Goal: Task Accomplishment & Management: Manage account settings

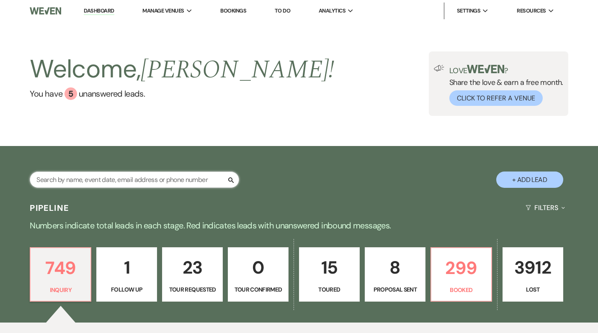
click at [140, 179] on input "text" at bounding box center [134, 180] width 209 height 16
paste input "[PERSON_NAME]"
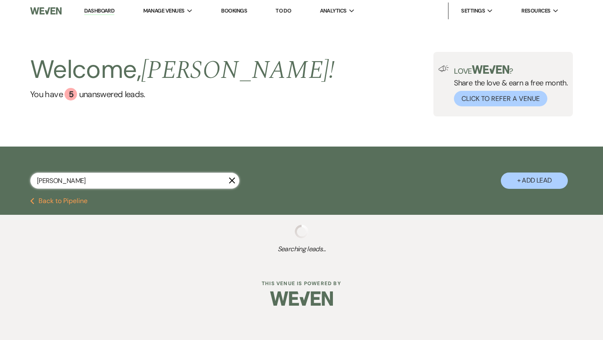
type input "[PERSON_NAME]"
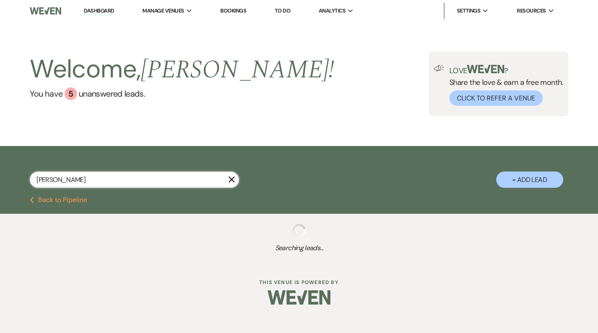
select select "8"
select select "5"
select select "2"
select select "8"
select select "6"
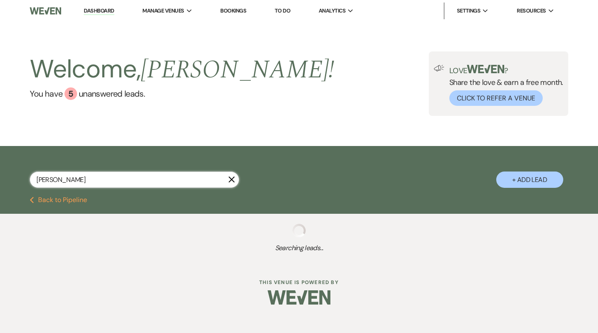
select select "8"
select select "10"
select select "8"
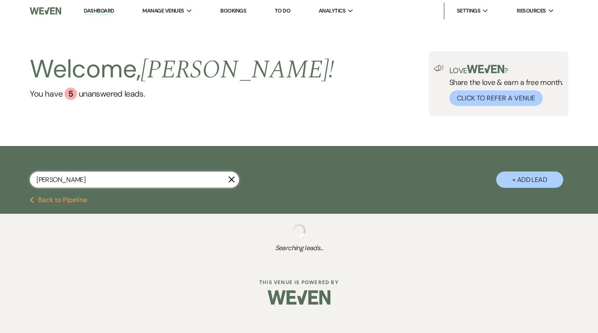
select select "8"
select select "5"
select select "8"
select select "5"
select select "8"
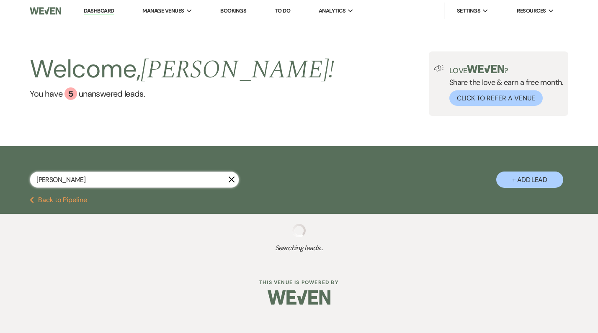
select select "5"
select select "8"
select select "5"
select select "8"
select select "5"
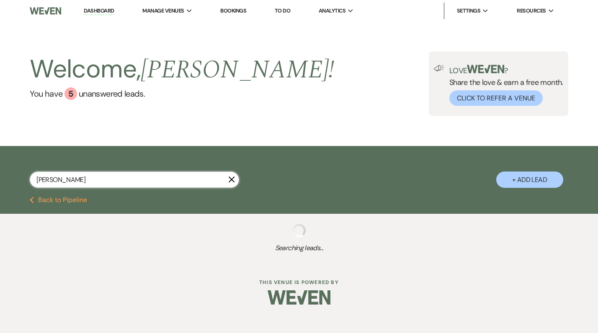
select select "8"
select select "5"
select select "8"
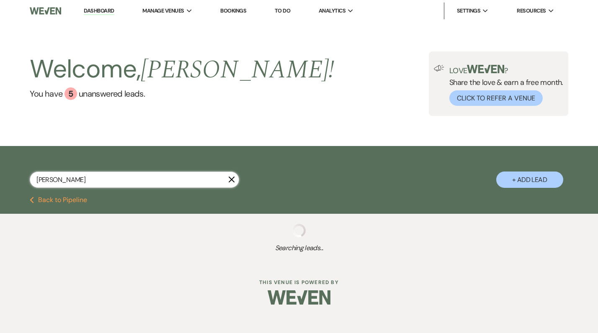
select select "5"
select select "8"
select select "6"
select select "8"
select select "6"
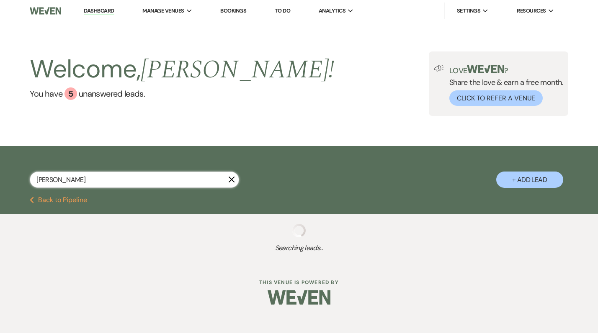
select select "8"
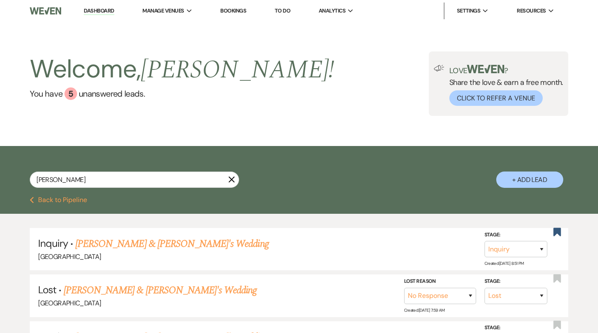
click at [551, 176] on button "+ Add Lead" at bounding box center [529, 180] width 67 height 16
select select "541"
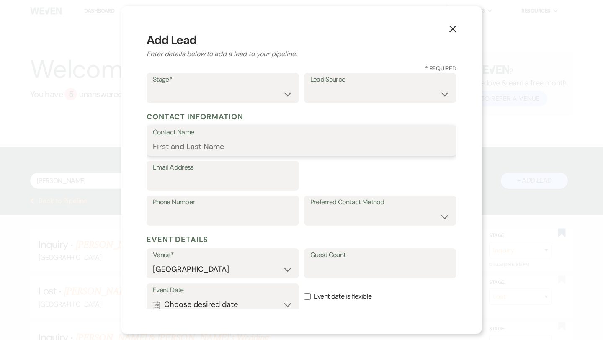
click at [261, 152] on form "Stage* Inquiry Follow Up Tour Requested Tour Confirmed Toured Proposal Sent Boo…" at bounding box center [301, 240] width 310 height 334
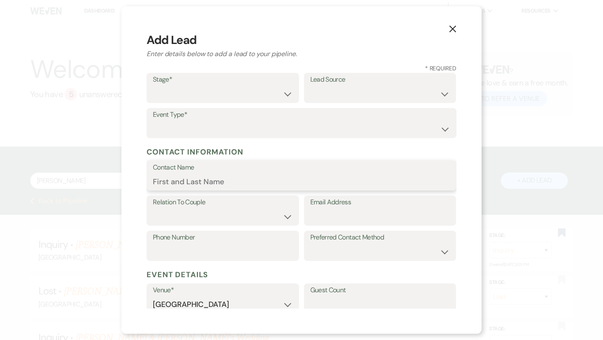
paste input "[PERSON_NAME]"
type input "[PERSON_NAME]"
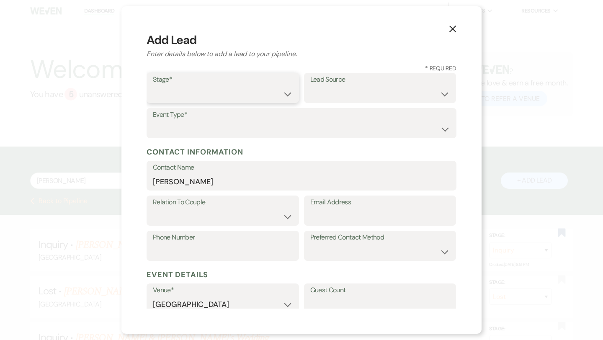
click at [187, 99] on select "Inquiry Follow Up Tour Requested Tour Confirmed Toured Proposal Sent Booked Lost" at bounding box center [223, 94] width 140 height 16
click at [345, 204] on label "Email Address" at bounding box center [380, 203] width 140 height 12
click at [345, 209] on input "Email Address" at bounding box center [380, 217] width 140 height 16
paste input "[PERSON_NAME][EMAIL_ADDRESS][PERSON_NAME][DOMAIN_NAME]"
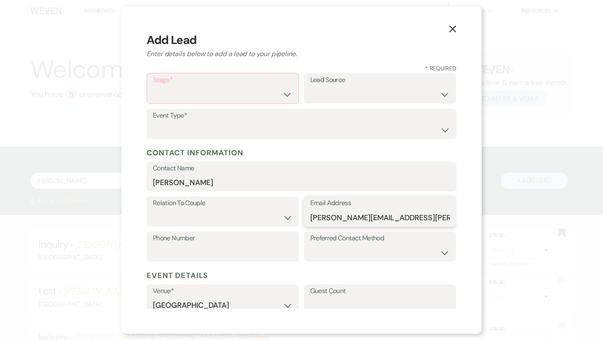
scroll to position [0, 31]
type input "[PERSON_NAME][EMAIL_ADDRESS][PERSON_NAME][DOMAIN_NAME]"
click at [280, 90] on select "Inquiry Follow Up Tour Requested Tour Confirmed Toured Proposal Sent Booked Lost" at bounding box center [222, 94] width 139 height 16
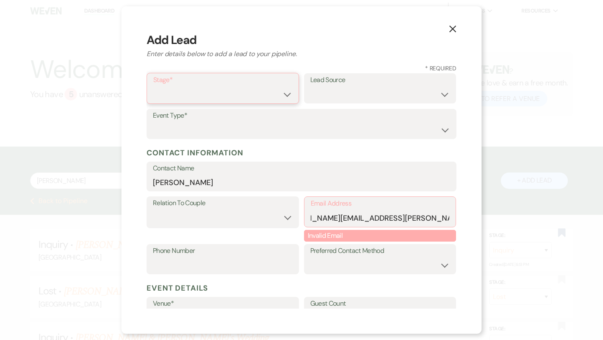
scroll to position [0, 0]
click at [281, 84] on label "Stage*" at bounding box center [222, 80] width 139 height 12
click at [284, 95] on select "Inquiry Follow Up Tour Requested Tour Confirmed Toured Proposal Sent Booked Lost" at bounding box center [222, 94] width 139 height 16
select select "1"
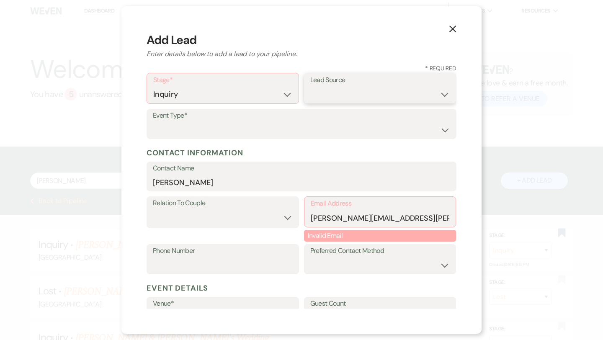
click at [388, 88] on select "Weven Venue Website Instagram Facebook Pinterest Google The Knot Wedding Wire H…" at bounding box center [380, 94] width 140 height 16
click at [370, 83] on label "Lead Source" at bounding box center [380, 80] width 140 height 12
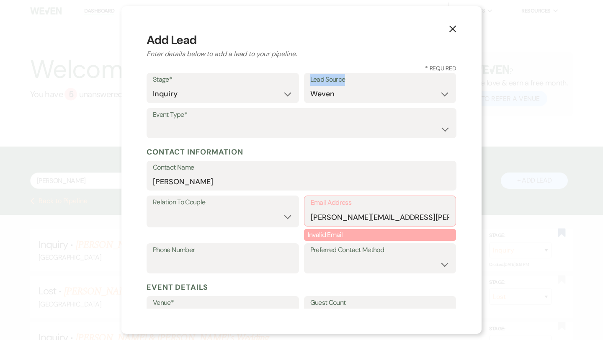
click at [370, 83] on label "Lead Source" at bounding box center [380, 80] width 140 height 12
click at [369, 92] on select "Weven Venue Website Instagram Facebook Pinterest Google The Knot Wedding Wire H…" at bounding box center [380, 94] width 140 height 16
select select "6"
click at [299, 143] on div "Event Type* Wedding Anniversary Party Baby Shower Bachelorette / Bachelor Party…" at bounding box center [301, 125] width 310 height 35
click at [299, 139] on div "Event Type* Wedding Anniversary Party Baby Shower Bachelorette / Bachelor Party…" at bounding box center [301, 125] width 310 height 35
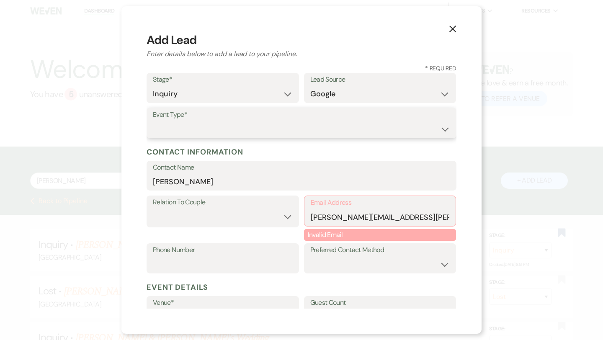
click at [288, 130] on select "Wedding Anniversary Party Baby Shower Bachelorette / Bachelor Party Birthday Pa…" at bounding box center [301, 129] width 297 height 16
select select "1"
click at [269, 213] on select "Couple Planner Parent of Couple Family Member Friend Other" at bounding box center [223, 216] width 140 height 16
click at [264, 225] on div "Relation To Couple Couple Planner Parent of Couple Family Member Friend Other" at bounding box center [222, 211] width 152 height 32
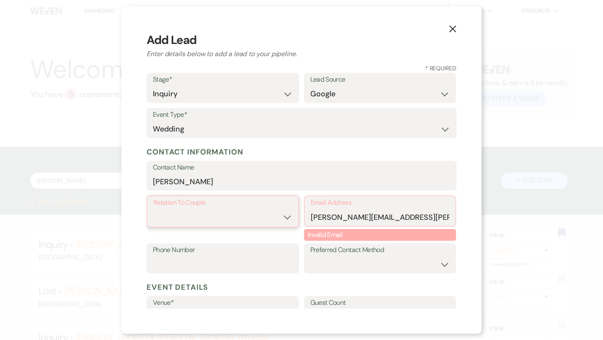
click at [260, 217] on select "Couple Planner Parent of Couple Family Member Friend Other" at bounding box center [222, 217] width 139 height 16
select select "1"
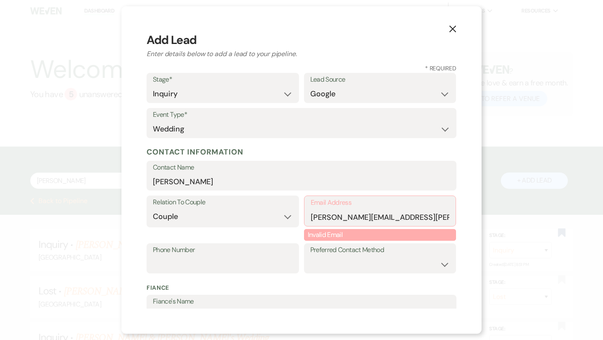
click at [526, 23] on div "X Add Lead Enter details below to add a lead to your pipeline. * Required Stage…" at bounding box center [301, 170] width 603 height 340
click at [459, 23] on div "X Add Lead Enter details below to add a lead to your pipeline. * Required Stage…" at bounding box center [301, 169] width 360 height 327
click at [453, 27] on icon "X" at bounding box center [453, 29] width 8 height 8
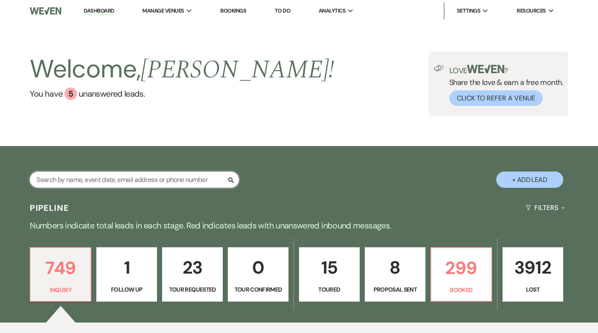
click at [149, 182] on input "text" at bounding box center [134, 180] width 209 height 16
paste input "[PERSON_NAME]"
type input "[PERSON_NAME]"
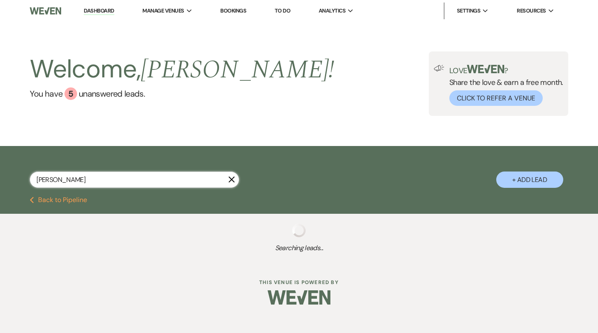
select select "8"
select select "5"
select select "8"
select select "5"
select select "8"
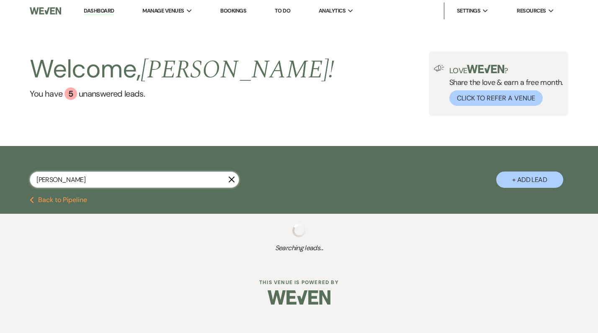
select select "5"
select select "8"
select select "10"
select select "8"
select select "5"
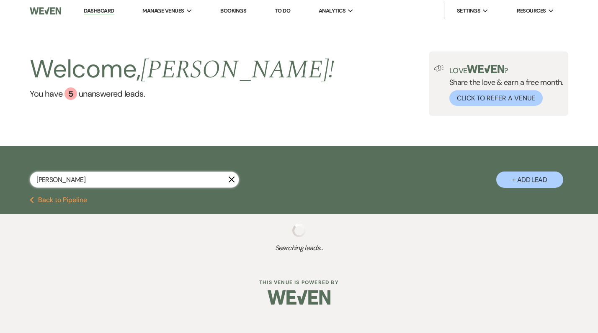
select select "8"
select select "5"
select select "8"
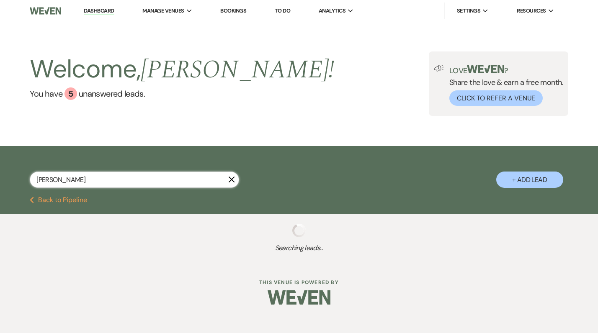
select select "5"
select select "8"
select select "5"
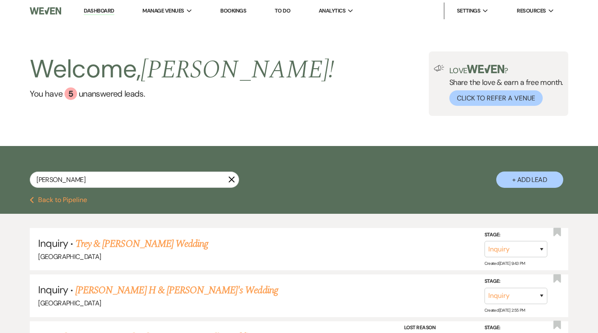
click at [513, 187] on button "+ Add Lead" at bounding box center [529, 180] width 67 height 16
select select "541"
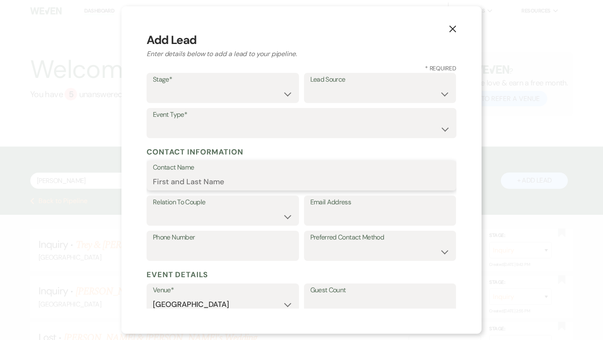
click at [243, 181] on input "Contact Name" at bounding box center [301, 181] width 297 height 16
paste input "[PERSON_NAME]"
type input "[PERSON_NAME]"
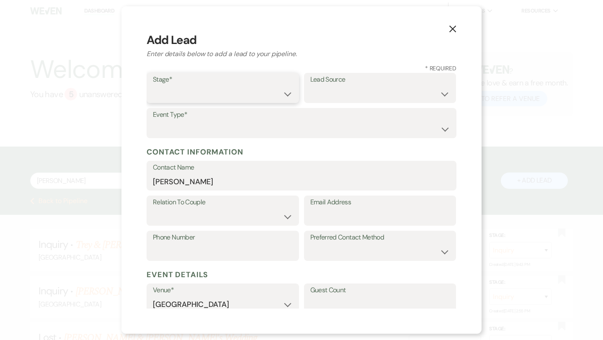
click at [227, 89] on select "Inquiry Follow Up Tour Requested Tour Confirmed Toured Proposal Sent Booked Lost" at bounding box center [223, 94] width 140 height 16
select select "1"
click at [366, 91] on select "Weven Venue Website Instagram Facebook Pinterest Google The Knot Wedding Wire H…" at bounding box center [380, 94] width 140 height 16
select select "6"
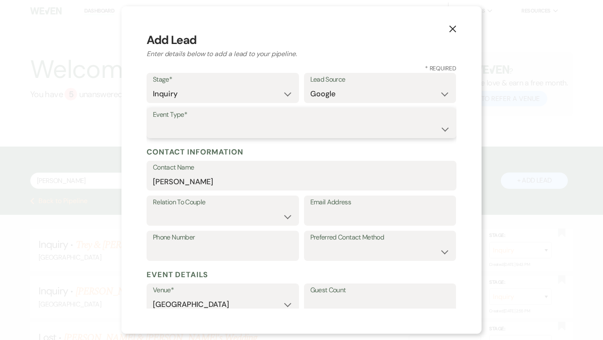
click at [235, 127] on select "Wedding Anniversary Party Baby Shower Bachelorette / Bachelor Party Birthday Pa…" at bounding box center [301, 129] width 297 height 16
select select "1"
click at [324, 211] on input "Email Address" at bounding box center [380, 216] width 140 height 16
paste input "[EMAIL_ADDRESS][DOMAIN_NAME]"
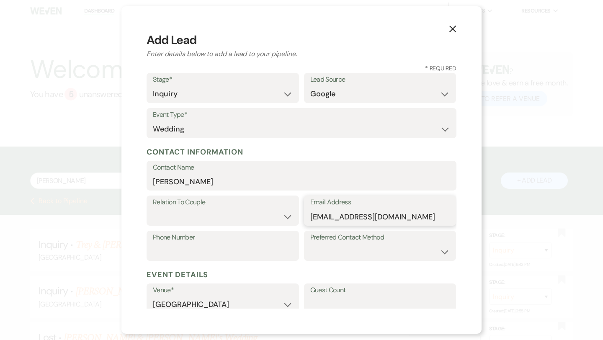
type input "[EMAIL_ADDRESS][DOMAIN_NAME]"
click at [179, 245] on input "Phone Number" at bounding box center [223, 252] width 140 height 16
paste input "6786561565"
click at [169, 252] on input "6786561565" at bounding box center [223, 252] width 140 height 16
type input "6786561565"
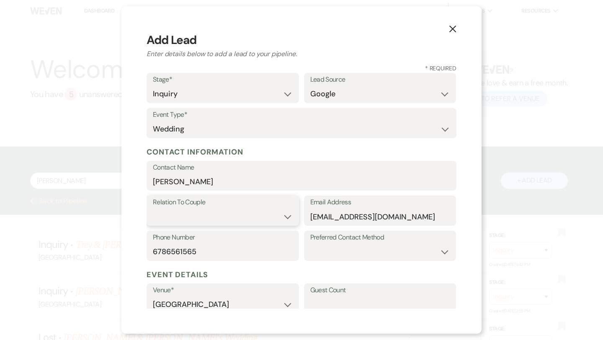
click at [215, 209] on select "Couple Planner Parent of Couple Family Member Friend Other" at bounding box center [223, 216] width 140 height 16
select select "1"
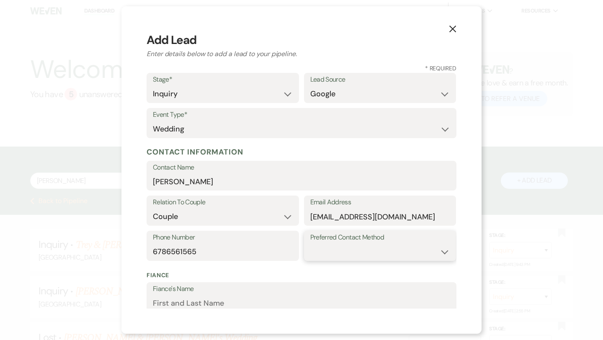
click at [326, 258] on select "Email Phone Text" at bounding box center [380, 252] width 140 height 16
select select "email"
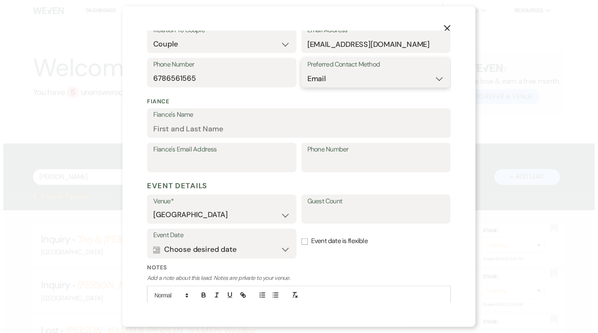
scroll to position [220, 0]
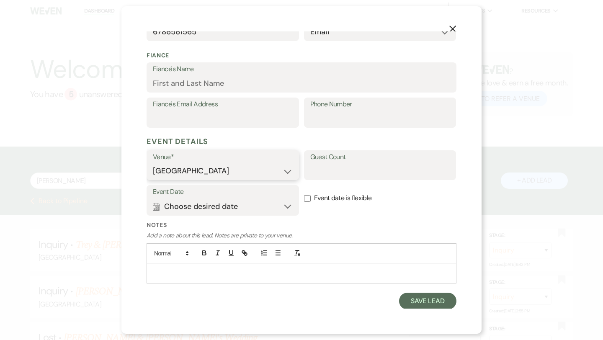
click at [281, 168] on select "[GEOGRAPHIC_DATA]" at bounding box center [223, 171] width 140 height 16
click at [424, 297] on button "Save Lead" at bounding box center [427, 301] width 57 height 17
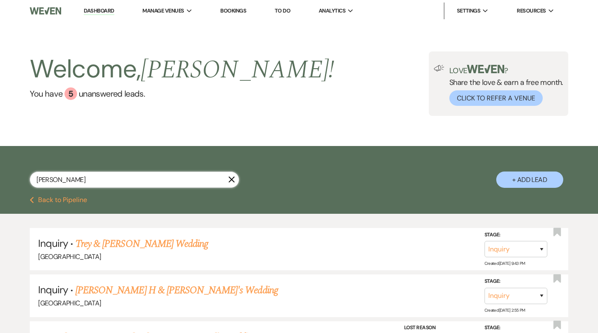
click at [123, 173] on input "[PERSON_NAME]" at bounding box center [134, 180] width 209 height 16
click at [85, 180] on input "[PERSON_NAME]" at bounding box center [134, 180] width 209 height 16
type input "[PERSON_NAME]"
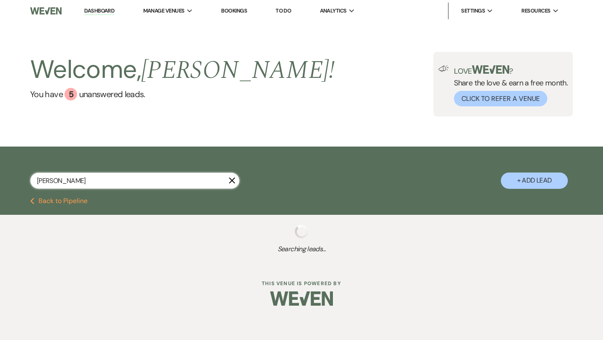
select select "8"
select select "5"
select select "8"
select select "5"
select select "8"
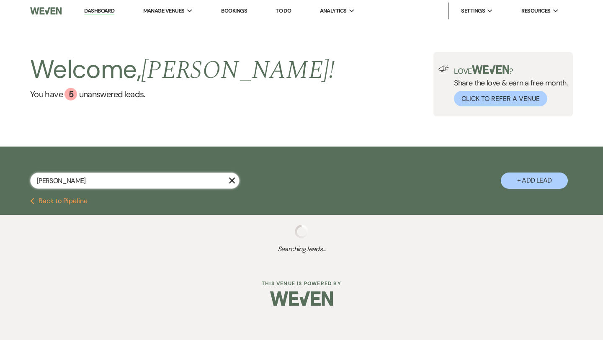
select select "5"
select select "8"
select select "10"
select select "8"
select select "5"
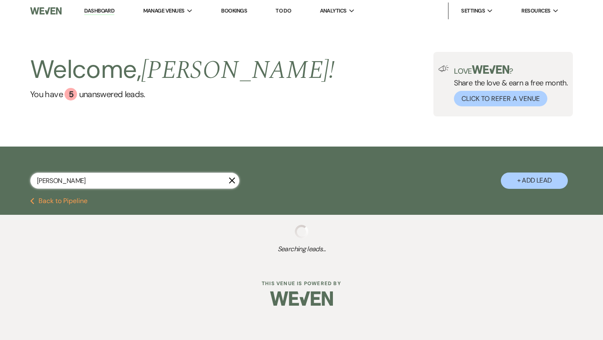
select select "8"
select select "5"
select select "8"
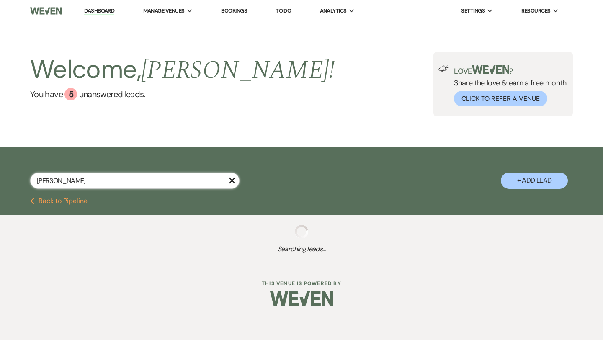
select select "5"
select select "8"
select select "5"
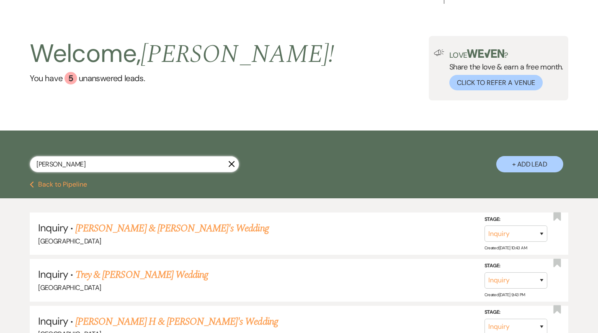
scroll to position [23, 0]
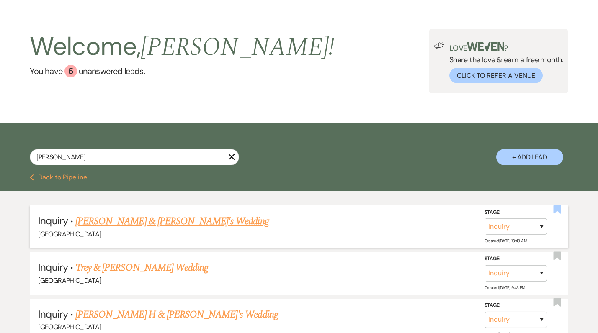
click at [557, 212] on use "button" at bounding box center [557, 209] width 8 height 8
click at [136, 226] on link "[PERSON_NAME] & [PERSON_NAME]'s Wedding" at bounding box center [171, 221] width 193 height 15
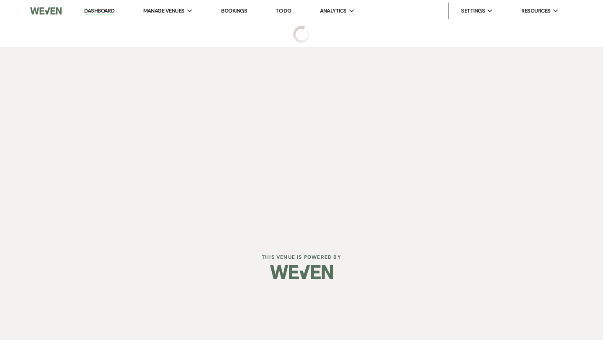
select select "6"
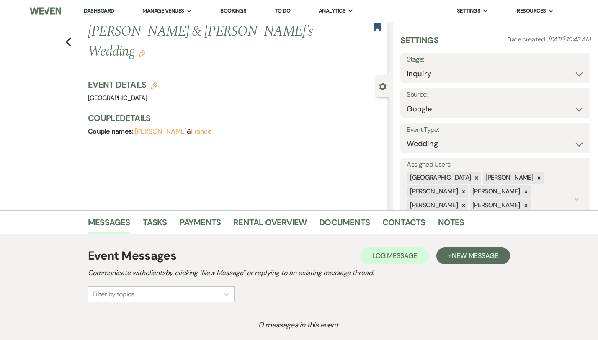
scroll to position [1, 0]
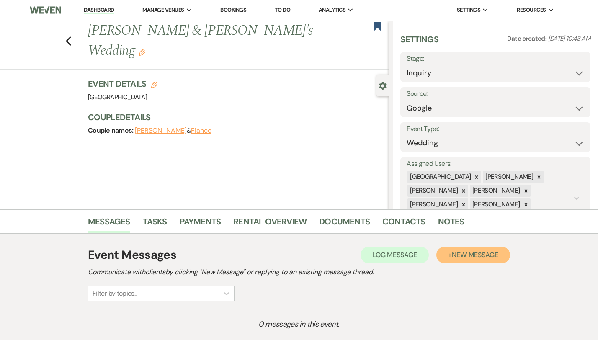
click at [470, 254] on button "+ New Message" at bounding box center [473, 254] width 74 height 17
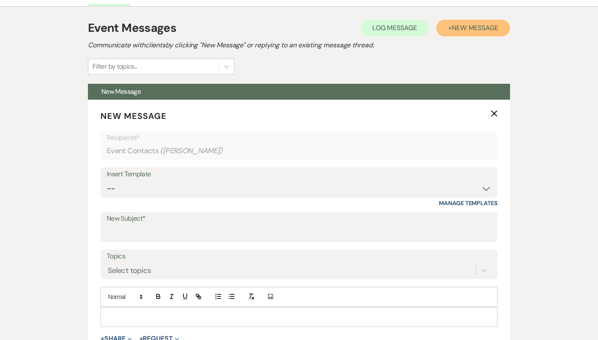
scroll to position [238, 0]
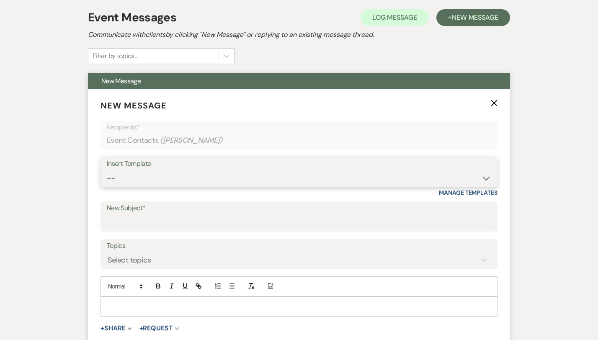
click at [240, 172] on select "-- Weven Planning Portal Introduction (Booked Events) Congratulations on choosi…" at bounding box center [299, 178] width 384 height 16
select select "2192"
type input "Thank you for contacting [GEOGRAPHIC_DATA]!"
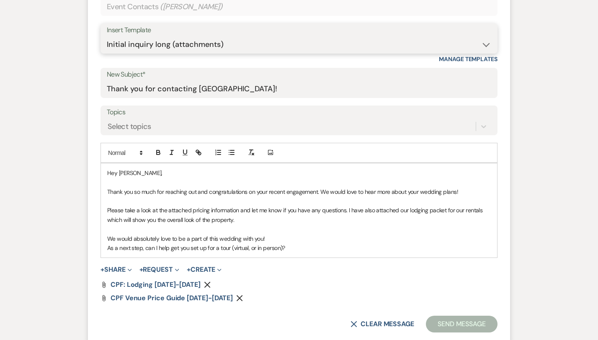
scroll to position [389, 0]
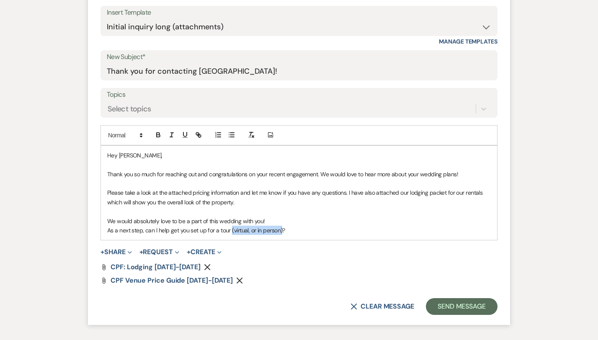
drag, startPoint x: 254, startPoint y: 232, endPoint x: 203, endPoint y: 227, distance: 51.3
click at [203, 227] on p "As a next step, can I help get you set up for a tour (virtual, or in person)?" at bounding box center [298, 230] width 383 height 9
click at [228, 228] on p "As a next step, can I help get you set up for a tour?" at bounding box center [298, 230] width 383 height 9
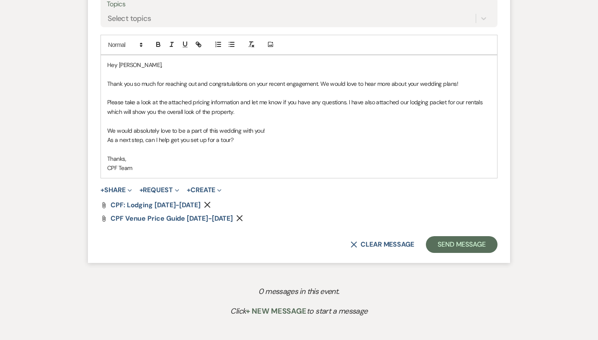
scroll to position [503, 0]
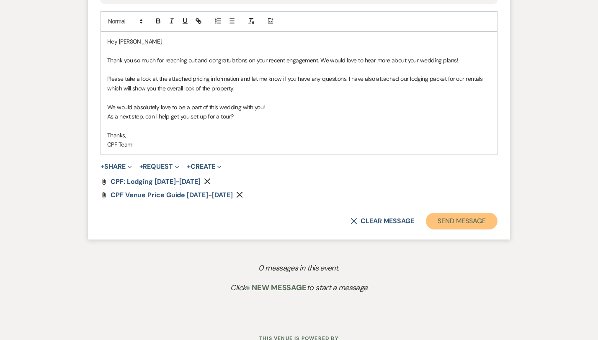
click at [477, 218] on button "Send Message" at bounding box center [462, 221] width 72 height 17
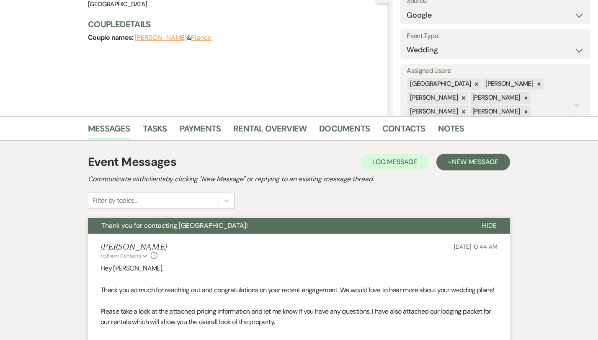
scroll to position [0, 0]
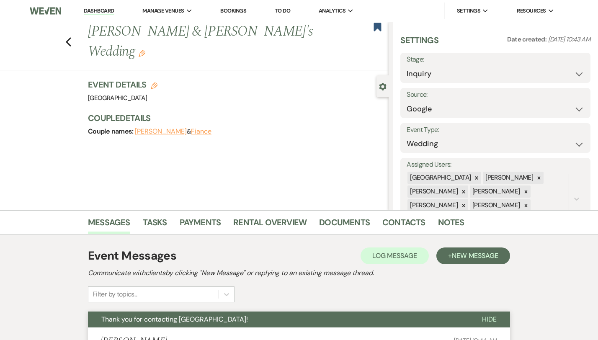
click at [48, 31] on div "Previous [PERSON_NAME] & [PERSON_NAME]'s Wedding Edit Bookmark" at bounding box center [192, 46] width 393 height 49
click at [65, 37] on icon "Previous" at bounding box center [68, 42] width 6 height 10
select select "8"
select select "5"
select select "8"
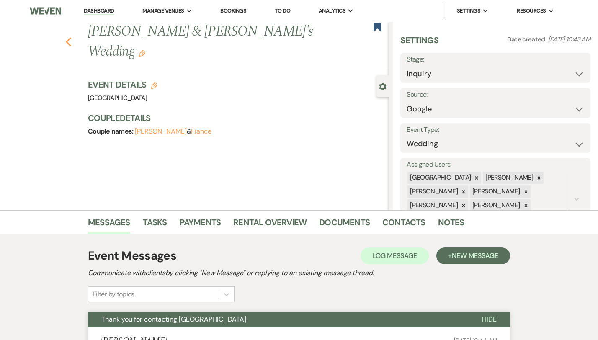
select select "5"
select select "8"
select select "5"
select select "8"
select select "10"
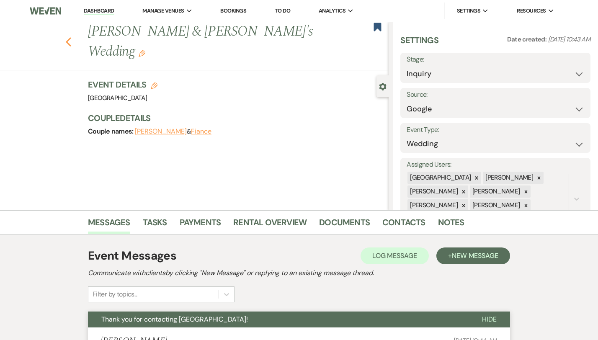
select select "8"
select select "5"
select select "8"
select select "5"
select select "8"
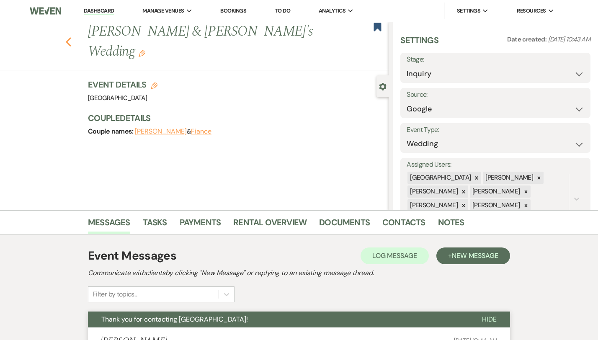
select select "8"
select select "5"
select select "8"
select select "5"
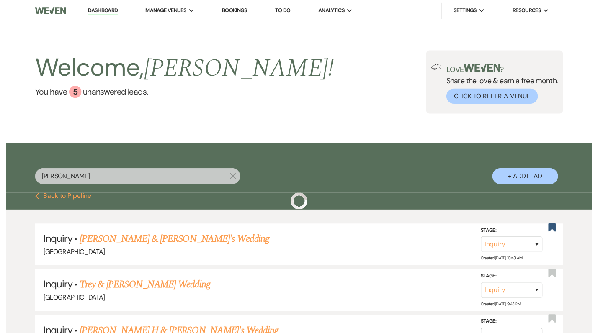
scroll to position [23, 0]
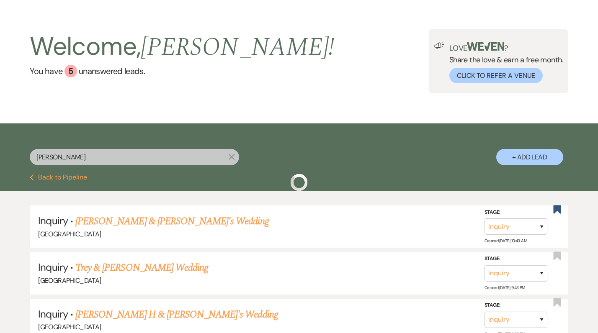
click at [131, 154] on input "[PERSON_NAME]" at bounding box center [134, 157] width 209 height 16
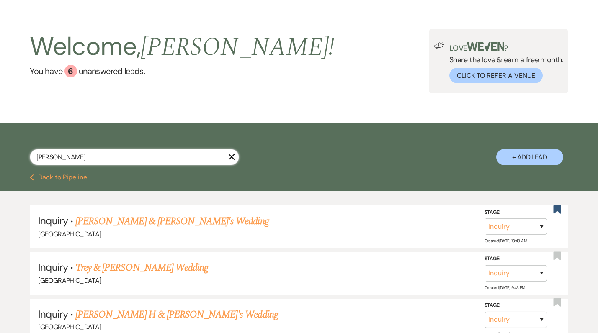
click at [131, 154] on input "[PERSON_NAME]" at bounding box center [134, 157] width 209 height 16
paste input "The Knot Pro Network [PERSON_NAME]"
type input "The Knot Pro Network [PERSON_NAME]"
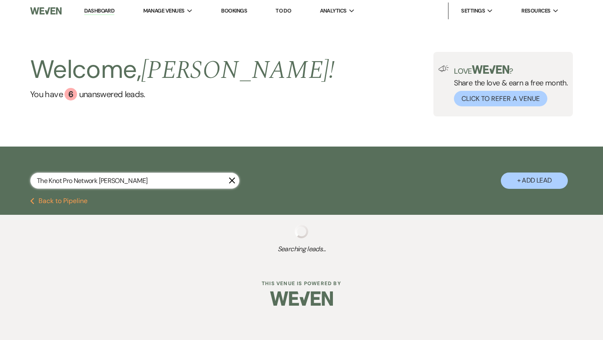
select select "8"
select select "4"
select select "8"
select select "6"
select select "8"
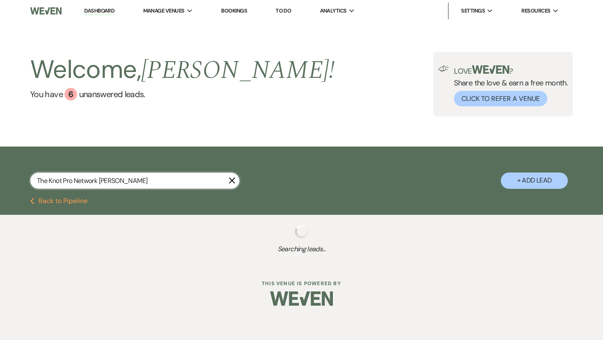
select select "5"
select select "8"
select select "5"
select select "8"
select select "5"
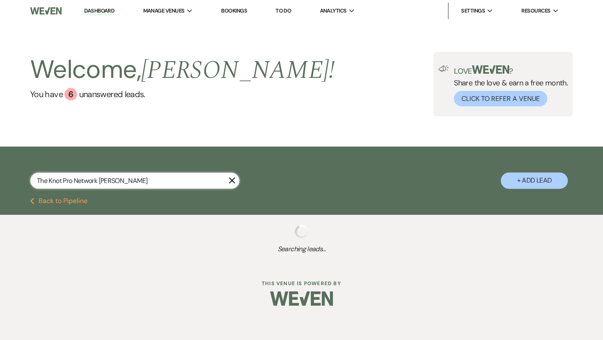
select select "8"
select select "5"
select select "8"
select select "5"
select select "8"
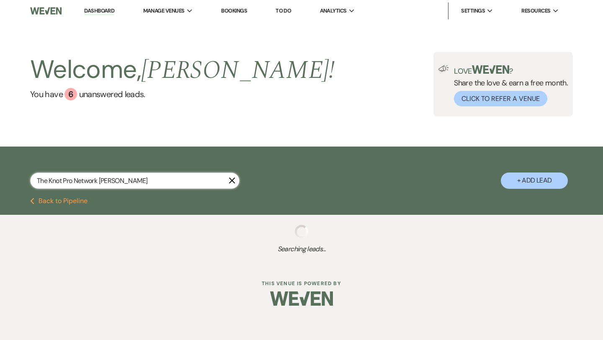
select select "5"
select select "8"
select select "5"
select select "8"
select select "5"
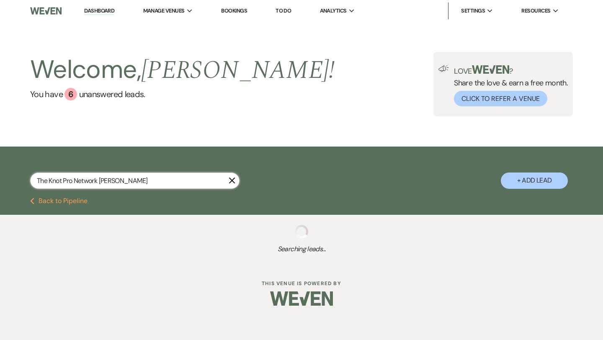
select select "8"
select select "5"
select select "8"
select select "5"
select select "8"
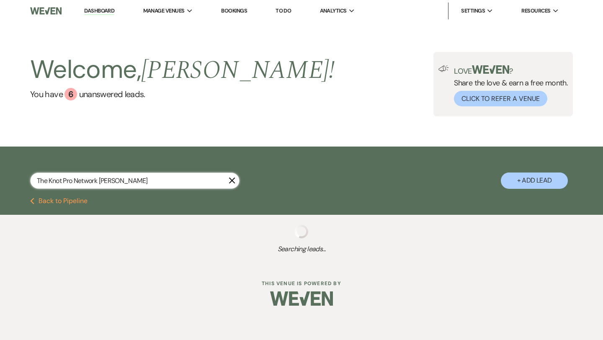
select select "8"
select select "5"
select select "8"
select select "5"
select select "8"
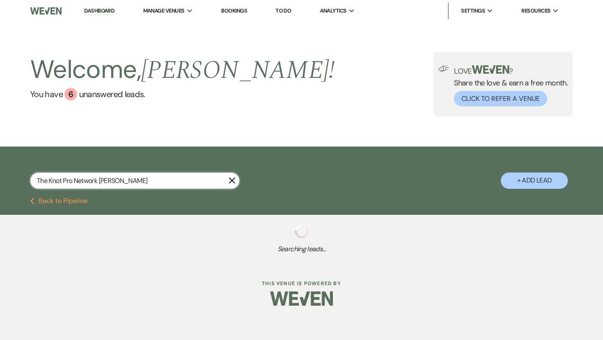
select select "5"
select select "8"
select select "5"
select select "8"
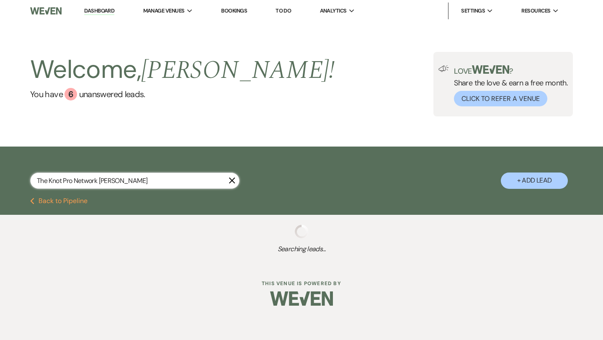
select select "8"
select select "5"
select select "8"
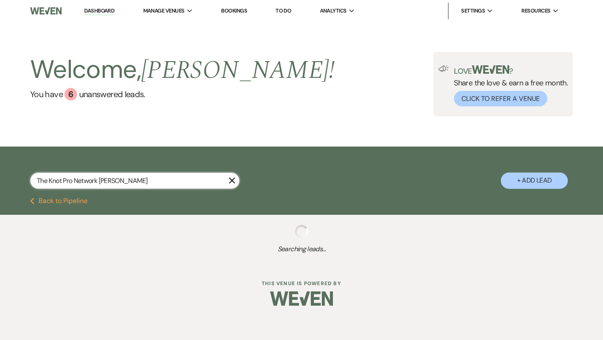
select select "5"
select select "8"
select select "5"
select select "8"
select select "5"
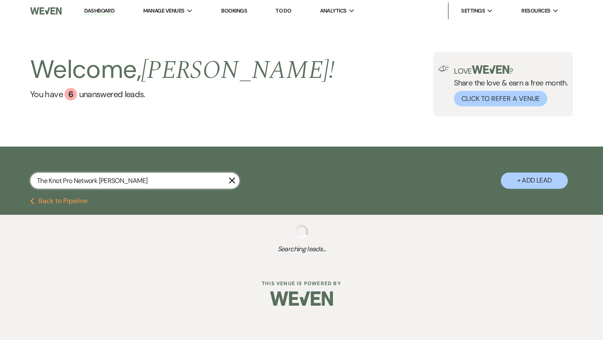
select select "8"
select select "5"
select select "8"
select select "5"
select select "8"
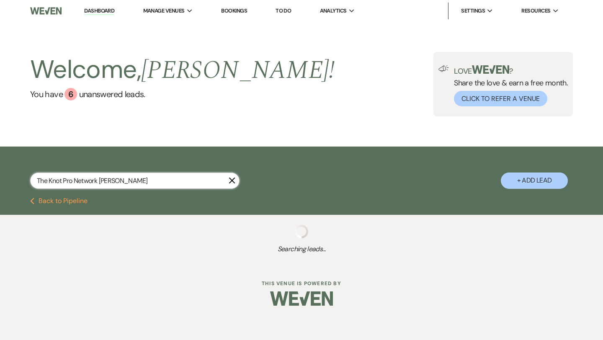
select select "5"
select select "8"
select select "5"
select select "8"
select select "5"
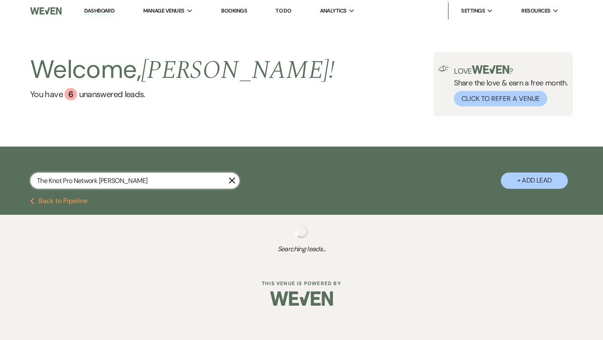
select select "8"
select select "5"
select select "8"
select select "5"
select select "8"
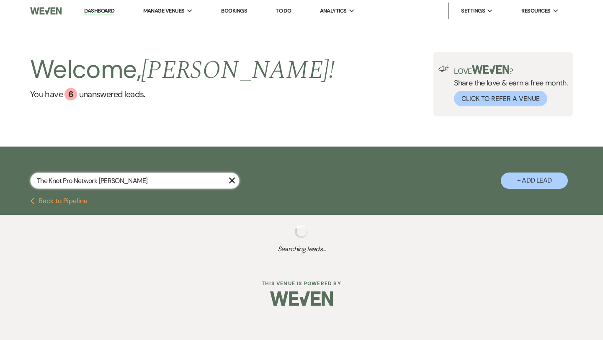
select select "4"
select select "8"
select select "5"
select select "8"
select select "5"
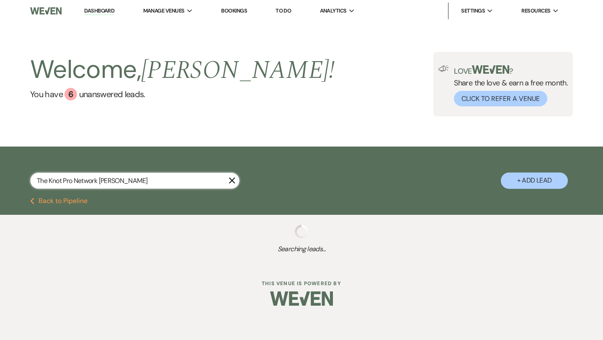
select select "8"
select select "5"
select select "8"
select select "5"
select select "8"
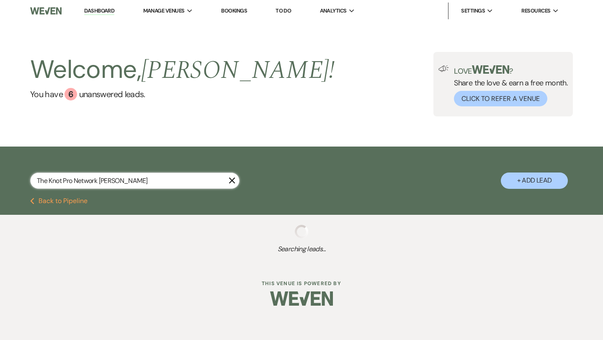
select select "5"
select select "8"
select select "5"
select select "8"
select select "5"
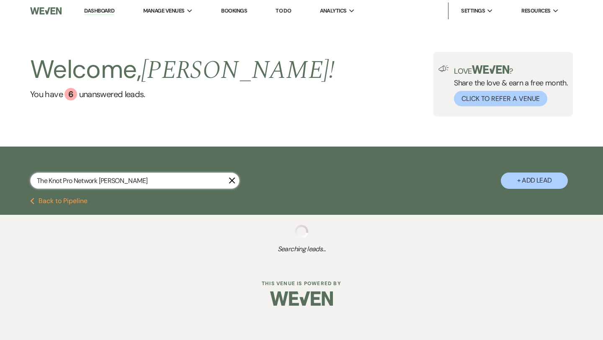
select select "8"
select select "5"
select select "8"
select select "5"
select select "8"
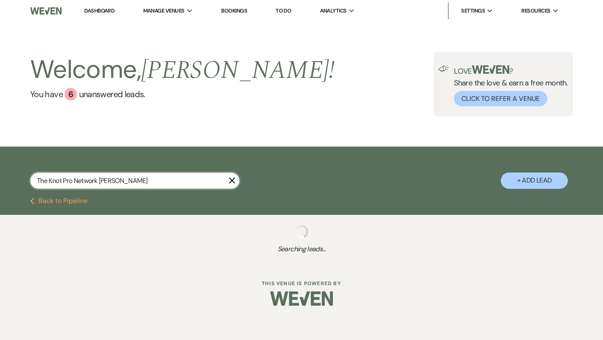
select select "5"
select select "8"
select select "5"
select select "8"
select select "5"
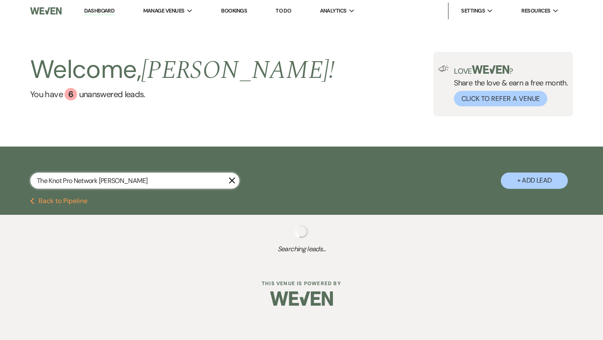
select select "8"
select select "5"
select select "8"
select select "5"
select select "8"
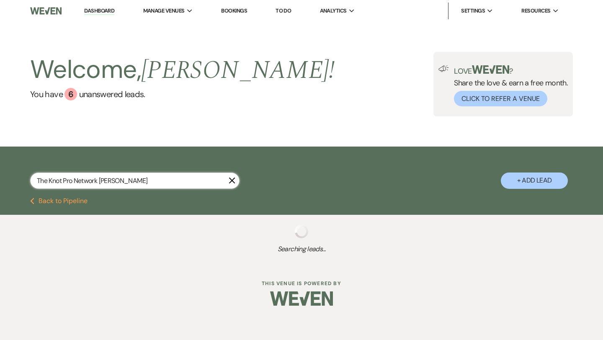
select select "5"
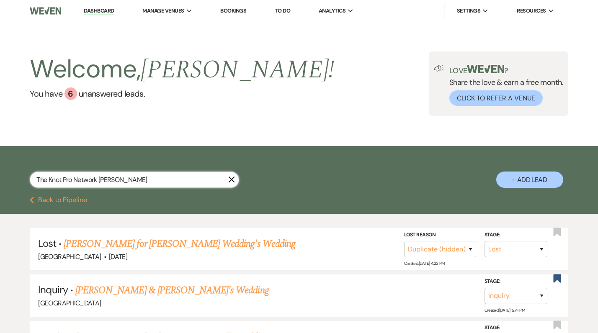
drag, startPoint x: 98, startPoint y: 183, endPoint x: 37, endPoint y: 179, distance: 61.2
click at [37, 179] on input "The Knot Pro Network [PERSON_NAME]" at bounding box center [134, 180] width 209 height 16
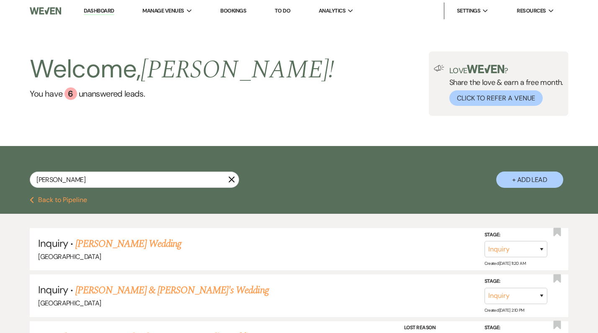
click at [529, 186] on button "+ Add Lead" at bounding box center [529, 180] width 67 height 16
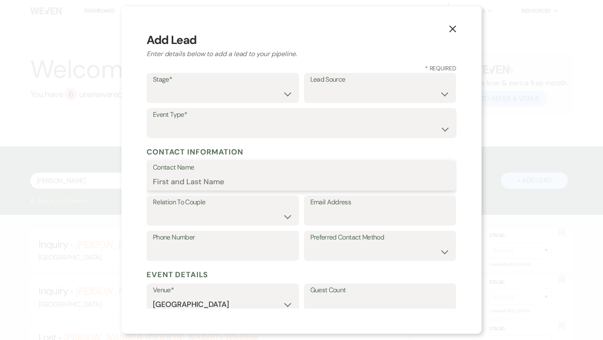
click at [208, 179] on input "Contact Name" at bounding box center [301, 181] width 297 height 16
paste input "The Knot Pro Network [PERSON_NAME]"
drag, startPoint x: 247, startPoint y: 183, endPoint x: 160, endPoint y: 181, distance: 86.7
click at [160, 181] on input "The Knot Pro Network [PERSON_NAME]" at bounding box center [301, 181] width 297 height 16
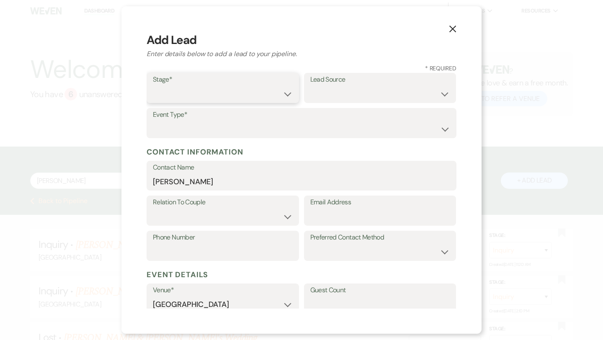
click at [174, 87] on select "Inquiry Follow Up Tour Requested Tour Confirmed Toured Proposal Sent Booked Lost" at bounding box center [223, 94] width 140 height 16
click at [306, 96] on div "Lead Source Weven Venue Website Instagram Facebook Pinterest Google The Knot We…" at bounding box center [380, 88] width 152 height 30
click at [311, 97] on select "Weven Venue Website Instagram Facebook Pinterest Google The Knot Wedding Wire H…" at bounding box center [380, 94] width 140 height 16
click at [328, 213] on input "Email Address" at bounding box center [380, 216] width 140 height 16
paste input "[EMAIL_ADDRESS][DOMAIN_NAME]"
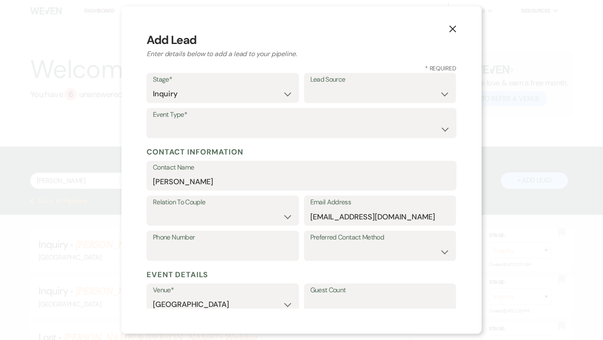
click at [223, 237] on label "Phone Number" at bounding box center [223, 237] width 140 height 12
click at [223, 244] on input "Phone Number" at bounding box center [223, 252] width 140 height 16
paste input "[PHONE_NUMBER]"
click at [185, 221] on select "Couple Planner Parent of Couple Family Member Friend Other" at bounding box center [223, 216] width 140 height 16
click at [353, 119] on label "Event Type*" at bounding box center [301, 115] width 297 height 12
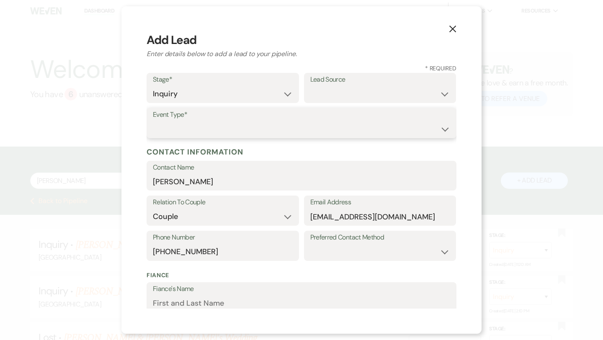
click at [352, 125] on select "Wedding Anniversary Party Baby Shower Bachelorette / Bachelor Party Birthday Pa…" at bounding box center [301, 129] width 297 height 16
click at [354, 236] on label "Preferred Contact Method" at bounding box center [380, 237] width 140 height 12
click at [355, 250] on select "Email Phone Text" at bounding box center [380, 252] width 140 height 16
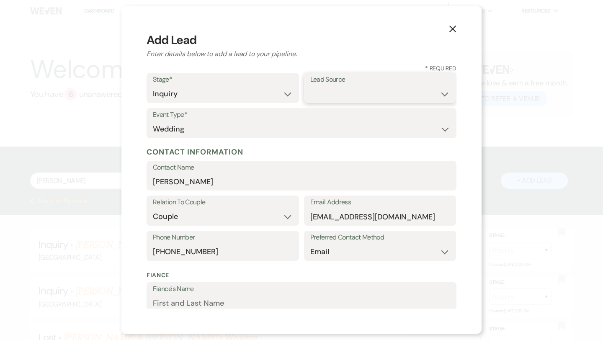
click at [356, 90] on select "Weven Venue Website Instagram Facebook Pinterest Google The Knot Wedding Wire H…" at bounding box center [380, 94] width 140 height 16
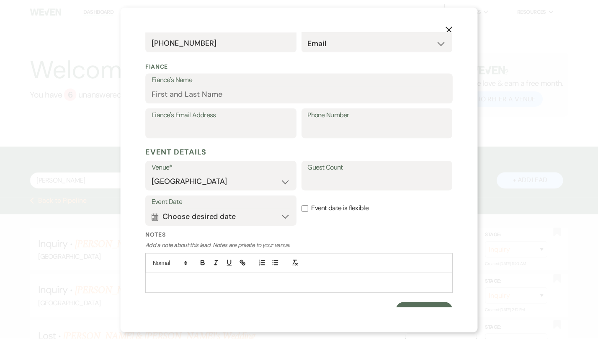
scroll to position [220, 0]
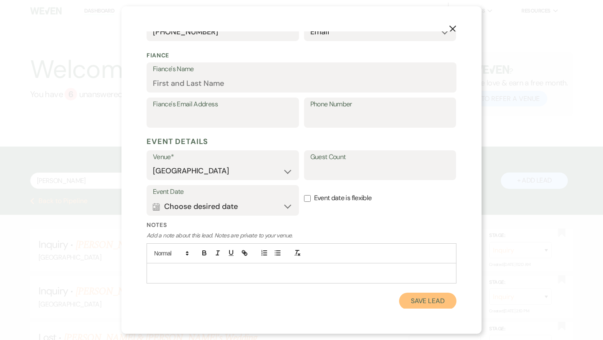
click at [419, 304] on button "Save Lead" at bounding box center [427, 301] width 57 height 17
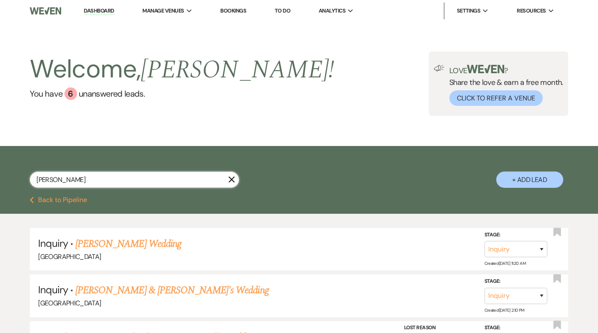
click at [109, 180] on input "[PERSON_NAME]" at bounding box center [134, 180] width 209 height 16
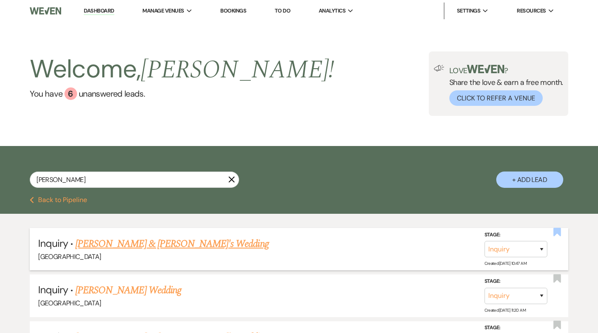
click at [557, 231] on use "button" at bounding box center [557, 232] width 8 height 8
click at [149, 246] on link "[PERSON_NAME] & [PERSON_NAME]'s Wedding" at bounding box center [171, 243] width 193 height 15
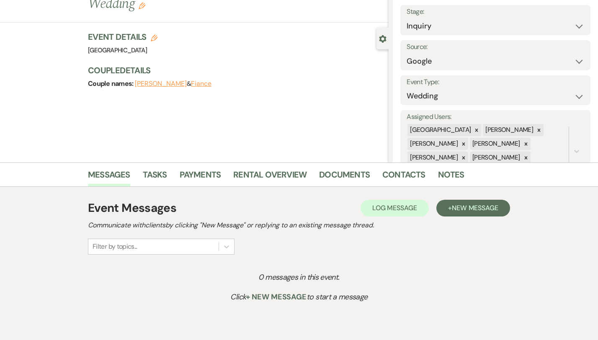
scroll to position [93, 0]
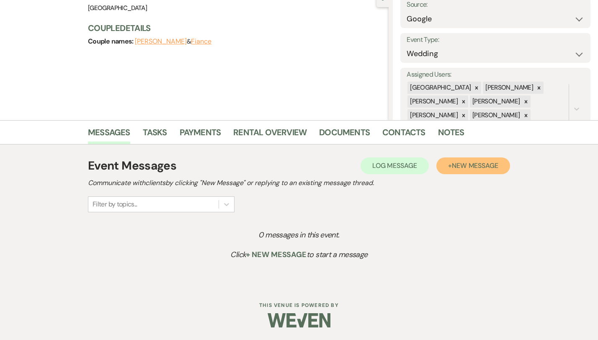
click at [476, 162] on button "+ New Message" at bounding box center [473, 165] width 74 height 17
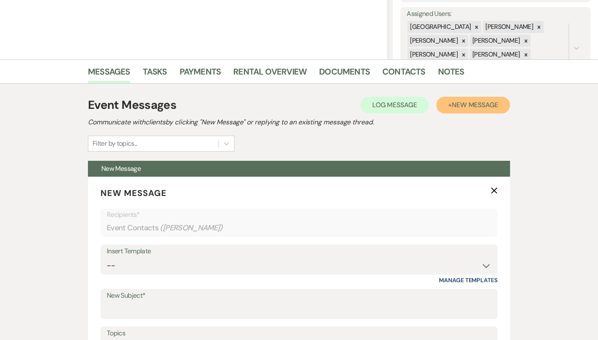
scroll to position [163, 0]
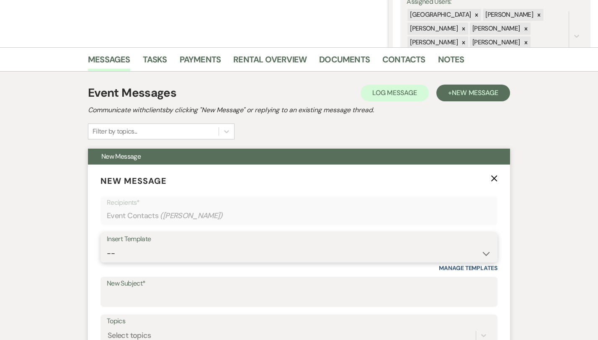
click at [148, 254] on select "-- Weven Planning Portal Introduction (Booked Events) Congratulations on choosi…" at bounding box center [299, 253] width 384 height 16
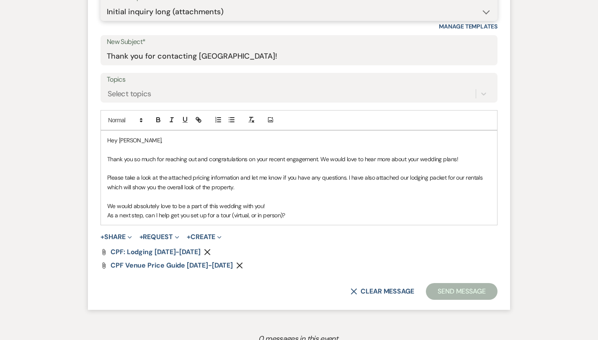
scroll to position [417, 0]
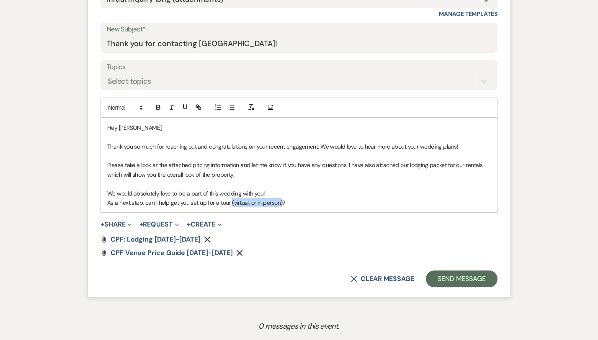
drag, startPoint x: 253, startPoint y: 202, endPoint x: 203, endPoint y: 203, distance: 49.8
click at [203, 203] on p "As a next step, can I help get you set up for a tour (virtual, or in person)?" at bounding box center [298, 202] width 383 height 9
click at [221, 200] on p "As a next step, can I help get you set up for a tour?" at bounding box center [298, 202] width 383 height 9
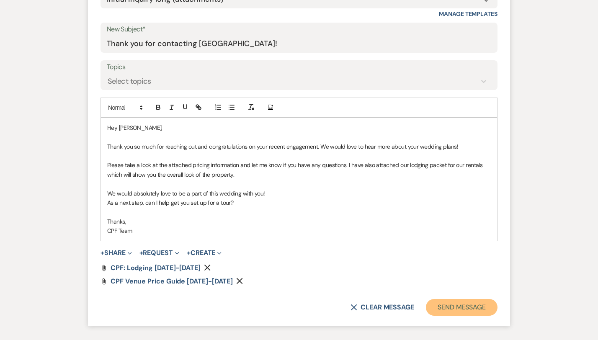
click at [472, 302] on button "Send Message" at bounding box center [462, 307] width 72 height 17
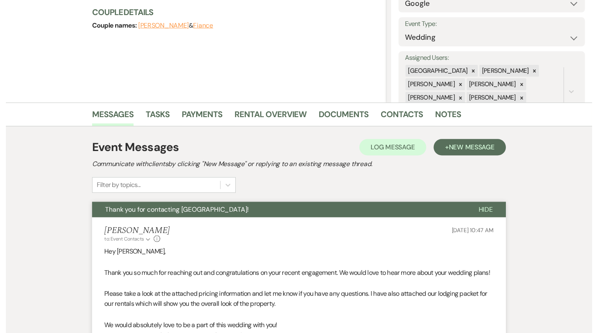
scroll to position [0, 0]
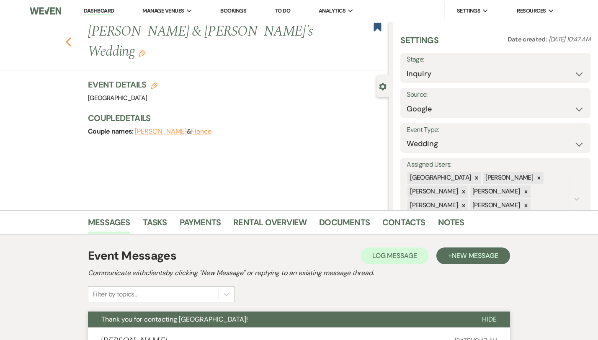
click at [65, 37] on icon "Previous" at bounding box center [68, 42] width 6 height 10
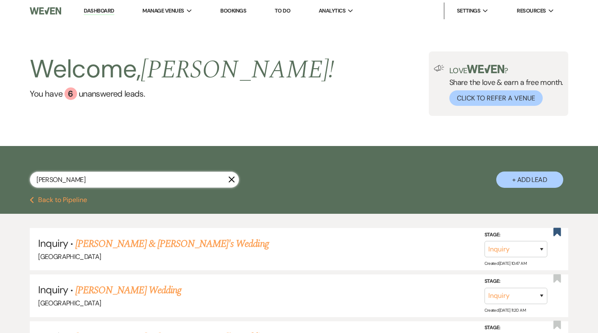
click at [123, 176] on input "[PERSON_NAME]" at bounding box center [134, 180] width 209 height 16
paste input "[PERSON_NAME]"
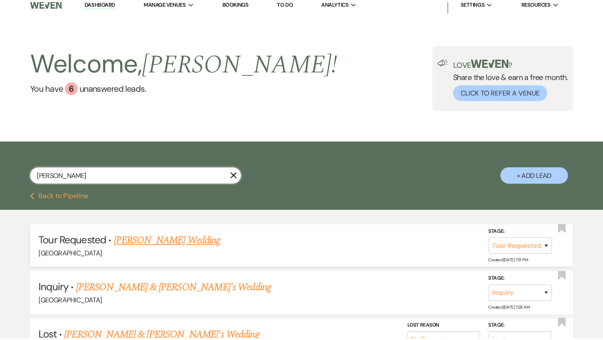
scroll to position [17, 0]
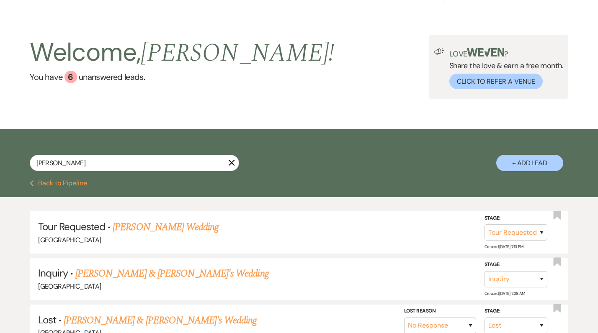
click at [549, 162] on button "+ Add Lead" at bounding box center [529, 163] width 67 height 16
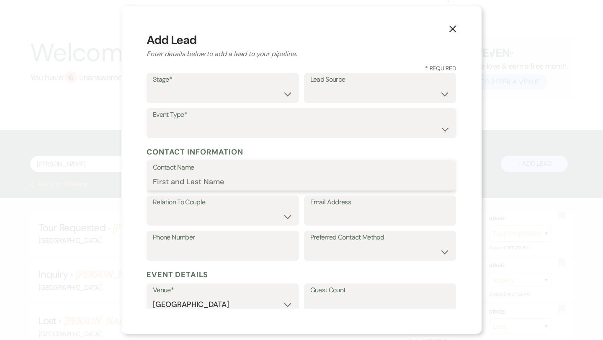
click at [183, 175] on input "Contact Name" at bounding box center [301, 181] width 297 height 16
paste input "[PERSON_NAME]"
click at [196, 220] on select "Couple Planner Parent of Couple Family Member Friend Other" at bounding box center [223, 216] width 140 height 16
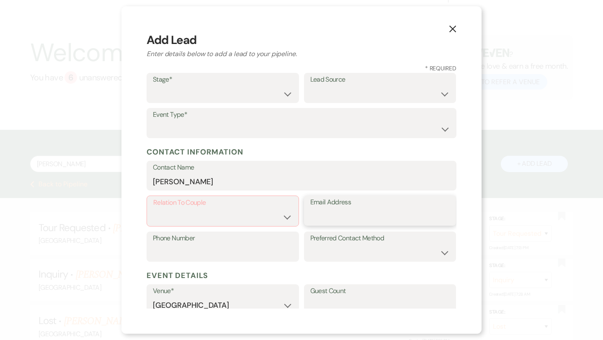
click at [339, 211] on input "Email Address" at bounding box center [380, 216] width 140 height 16
paste input "[EMAIL_ADDRESS][DOMAIN_NAME]"
click at [230, 203] on label "Relation To Couple" at bounding box center [222, 203] width 139 height 12
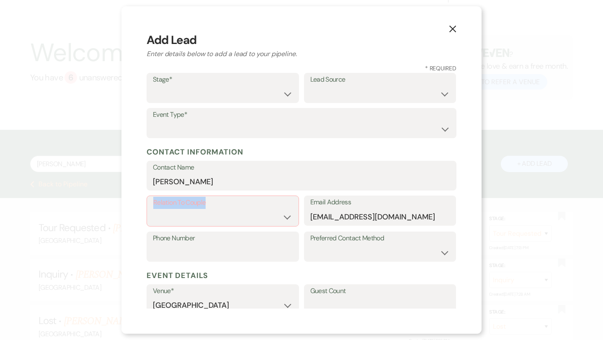
click at [230, 203] on label "Relation To Couple" at bounding box center [222, 203] width 139 height 12
click at [231, 214] on select "Couple Planner Parent of Couple Family Member Friend Other" at bounding box center [222, 217] width 139 height 16
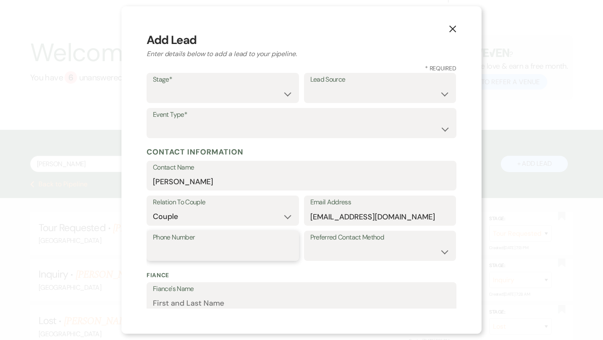
click at [232, 248] on input "Phone Number" at bounding box center [223, 252] width 140 height 16
paste input "4044028475"
click at [167, 257] on input "4044028475" at bounding box center [223, 252] width 140 height 16
click at [167, 255] on input "4044028475" at bounding box center [223, 252] width 140 height 16
click at [349, 93] on select "Weven Venue Website Instagram Facebook Pinterest Google The Knot Wedding Wire H…" at bounding box center [380, 94] width 140 height 16
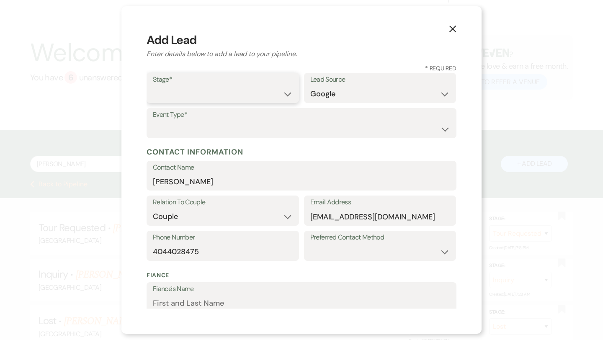
click at [236, 94] on select "Inquiry Follow Up Tour Requested Tour Confirmed Toured Proposal Sent Booked Lost" at bounding box center [223, 94] width 140 height 16
click at [235, 118] on label "Event Type*" at bounding box center [301, 115] width 297 height 12
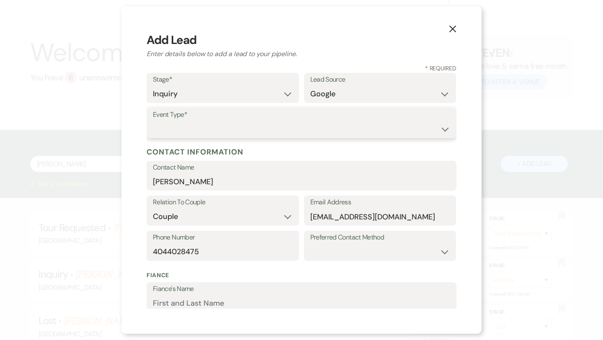
click at [237, 123] on select "Wedding Anniversary Party Baby Shower Bachelorette / Bachelor Party Birthday Pa…" at bounding box center [301, 129] width 297 height 16
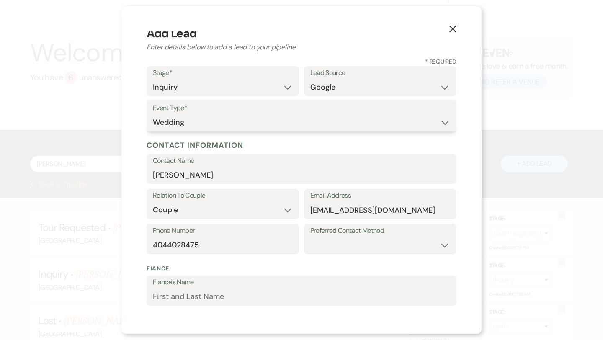
scroll to position [9, 0]
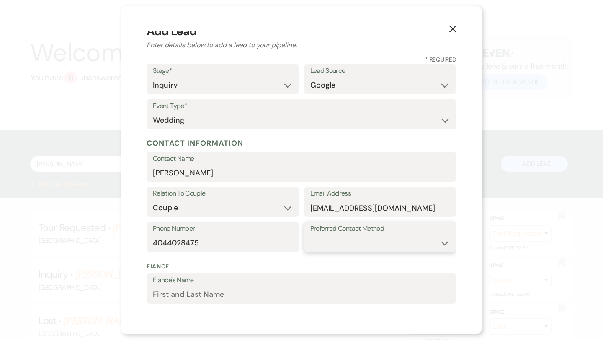
click at [362, 241] on select "Email Phone Text" at bounding box center [380, 243] width 140 height 16
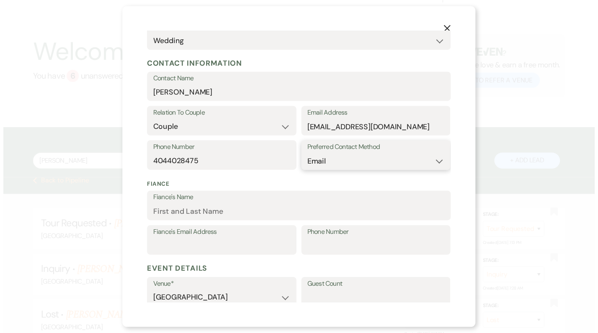
scroll to position [220, 0]
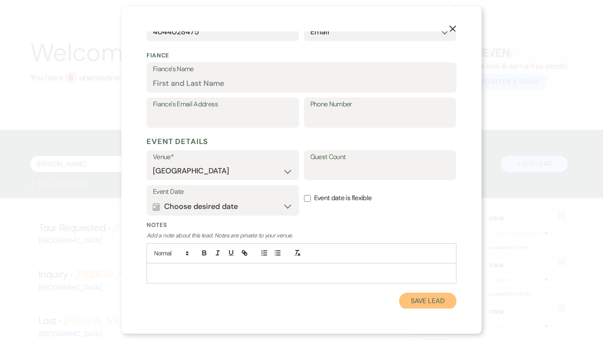
click at [425, 307] on button "Save Lead" at bounding box center [427, 301] width 57 height 17
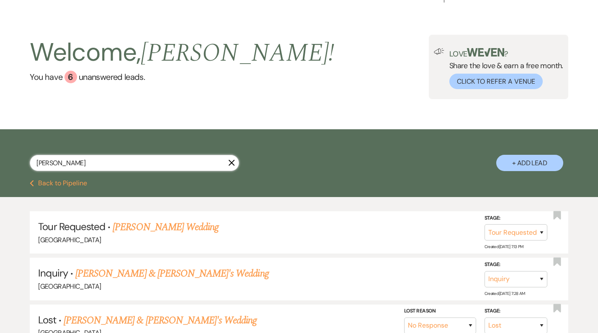
click at [114, 165] on input "[PERSON_NAME]" at bounding box center [134, 163] width 209 height 16
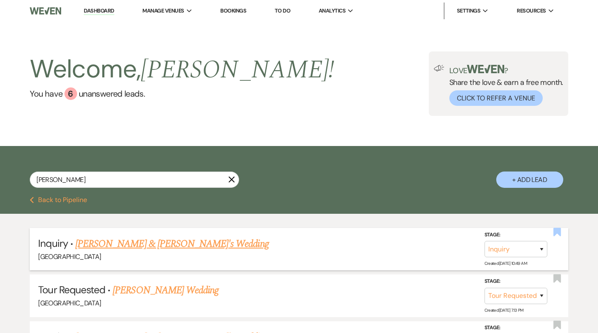
click at [555, 235] on use "button" at bounding box center [557, 232] width 8 height 8
click at [147, 241] on link "[PERSON_NAME] & [PERSON_NAME]'s Wedding" at bounding box center [171, 243] width 193 height 15
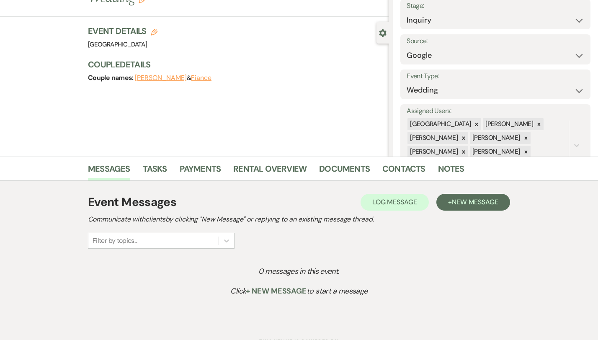
scroll to position [59, 0]
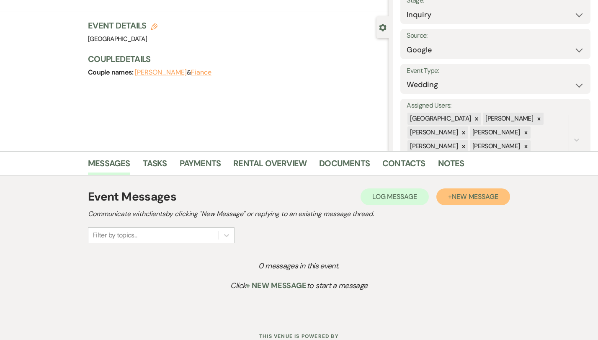
click at [499, 202] on button "+ New Message" at bounding box center [473, 196] width 74 height 17
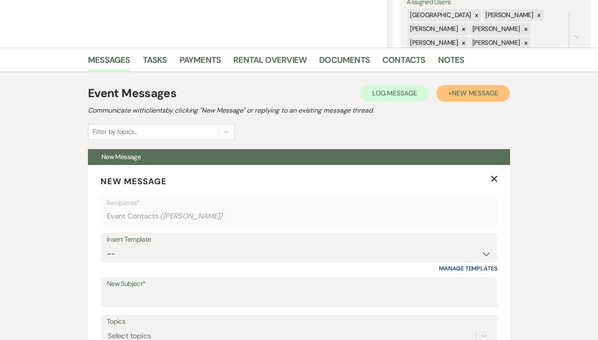
scroll to position [172, 0]
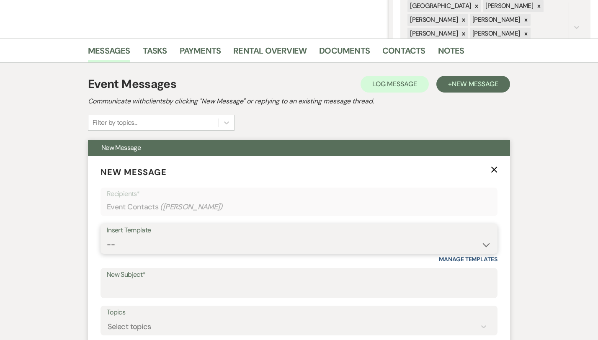
click at [182, 238] on select "-- Weven Planning Portal Introduction (Booked Events) Congratulations on choosi…" at bounding box center [299, 244] width 384 height 16
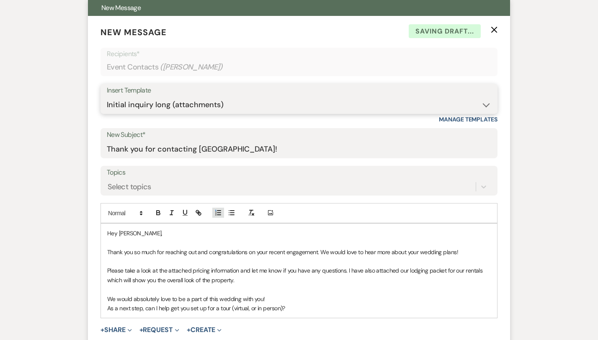
scroll to position [361, 0]
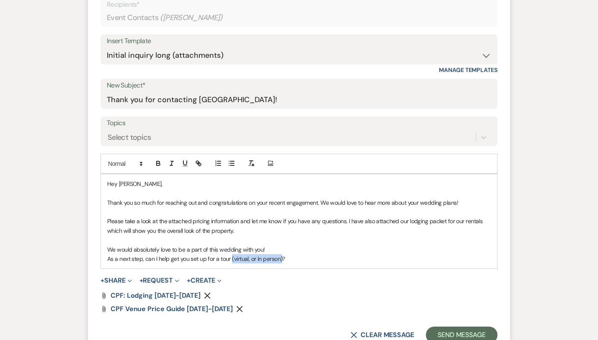
drag, startPoint x: 254, startPoint y: 259, endPoint x: 202, endPoint y: 261, distance: 51.5
click at [202, 261] on p "As a next step, can I help get you set up for a tour (virtual, or in person)?" at bounding box center [298, 258] width 383 height 9
click at [230, 257] on p "As a next step, can I help get you set up for a tour ?" at bounding box center [298, 258] width 383 height 9
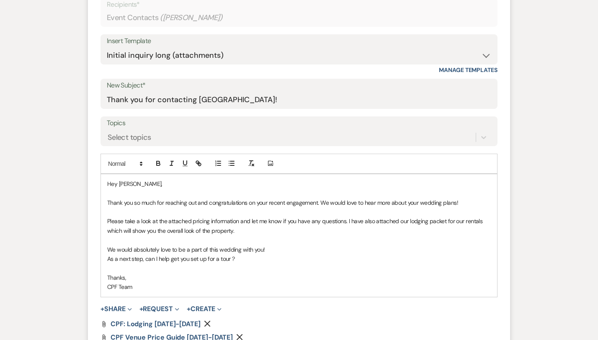
click at [203, 259] on p "As a next step, can I help get you set up for a tour ?" at bounding box center [298, 258] width 383 height 9
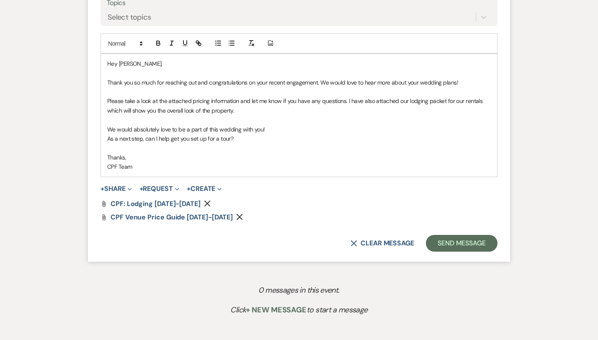
scroll to position [532, 0]
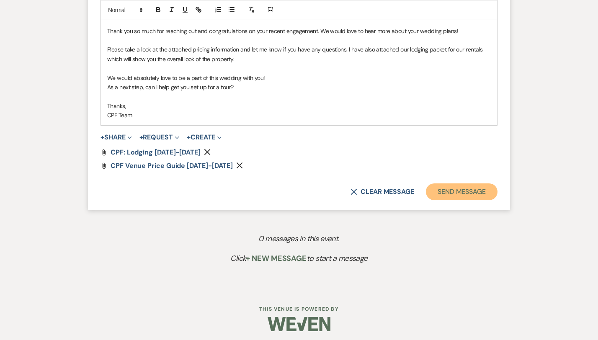
click at [470, 187] on button "Send Message" at bounding box center [462, 191] width 72 height 17
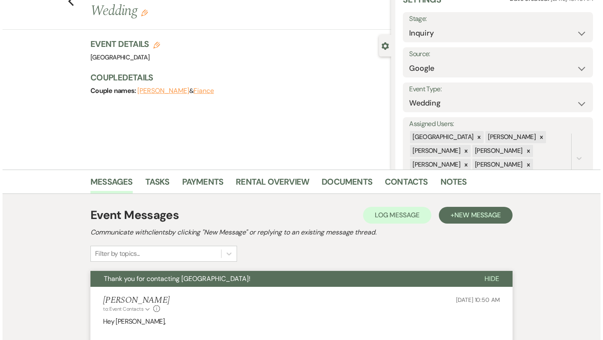
scroll to position [0, 0]
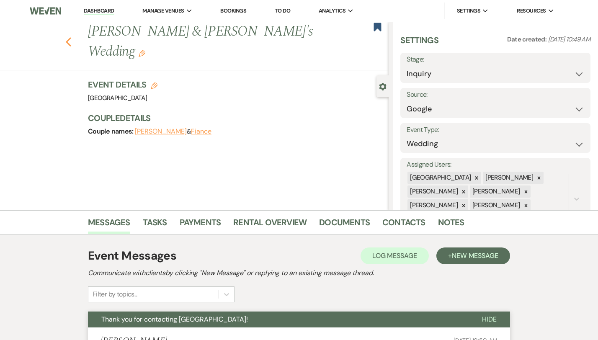
click at [65, 37] on icon "Previous" at bounding box center [68, 42] width 6 height 10
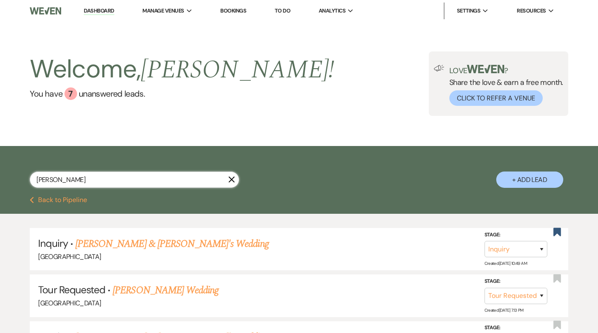
click at [180, 182] on input "[PERSON_NAME]" at bounding box center [134, 180] width 209 height 16
paste input "[PERSON_NAME] last_name [PERSON_NAME]"
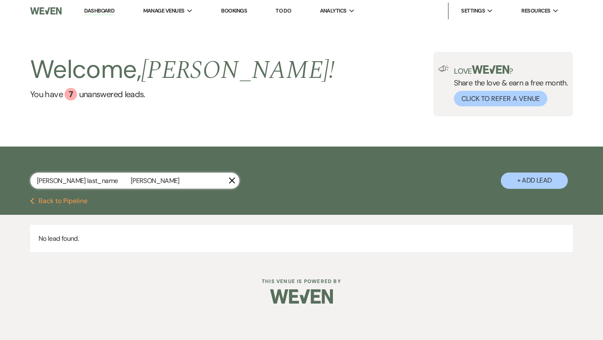
drag, startPoint x: 95, startPoint y: 180, endPoint x: 58, endPoint y: 179, distance: 36.4
click at [58, 179] on input "[PERSON_NAME] last_name [PERSON_NAME]" at bounding box center [134, 180] width 209 height 16
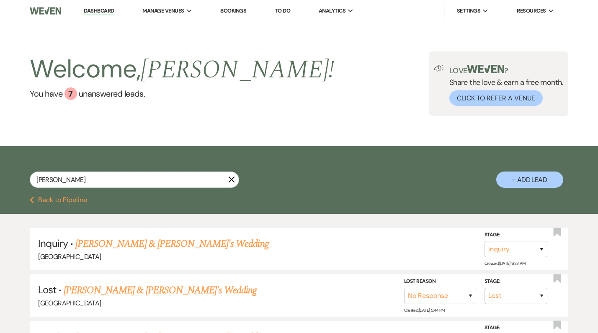
click at [527, 183] on button "+ Add Lead" at bounding box center [529, 180] width 67 height 16
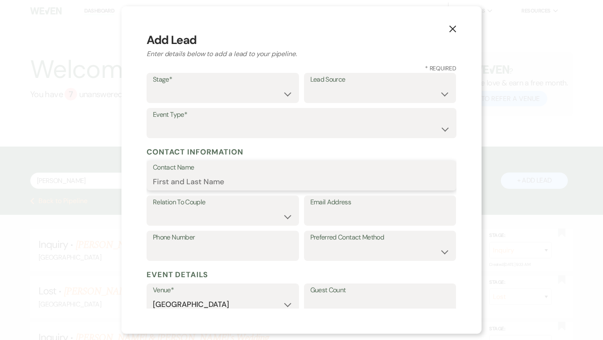
click at [240, 176] on input "Contact Name" at bounding box center [301, 181] width 297 height 16
paste input "[PERSON_NAME] last_name [PERSON_NAME]"
drag, startPoint x: 241, startPoint y: 186, endPoint x: 197, endPoint y: 180, distance: 44.8
click at [196, 180] on input "[PERSON_NAME] last_name [PERSON_NAME]" at bounding box center [301, 181] width 297 height 16
click at [169, 180] on input "[PERSON_NAME]" at bounding box center [301, 181] width 297 height 16
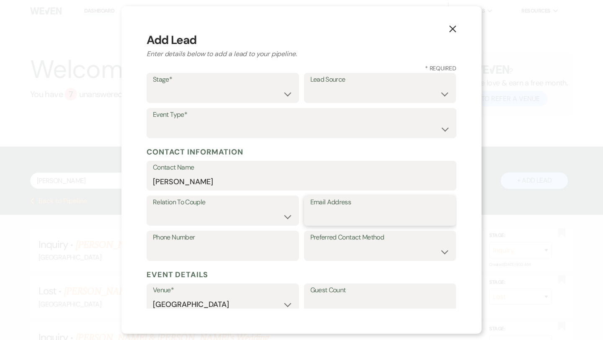
click at [326, 216] on input "Email Address" at bounding box center [380, 216] width 140 height 16
paste input "[EMAIL_ADDRESS][DOMAIN_NAME]"
click at [325, 220] on input "[EMAIL_ADDRESS][DOMAIN_NAME]" at bounding box center [380, 216] width 140 height 16
click at [237, 240] on label "Phone Number" at bounding box center [223, 237] width 140 height 12
click at [237, 244] on input "Phone Number" at bounding box center [223, 252] width 140 height 16
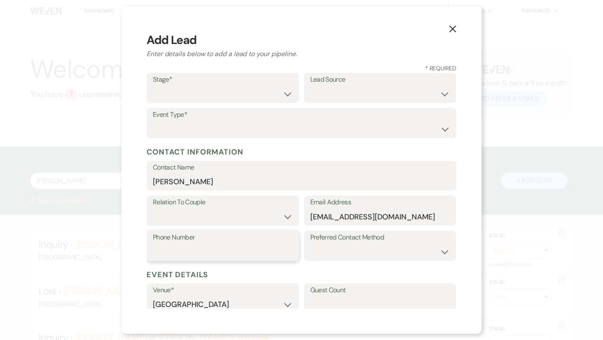
paste input "8439995959"
click at [339, 244] on select "Email Phone Text" at bounding box center [380, 252] width 140 height 16
click at [169, 248] on input "8439995959" at bounding box center [223, 252] width 140 height 16
click at [210, 216] on select "Couple Planner Parent of Couple Family Member Friend Other" at bounding box center [223, 216] width 140 height 16
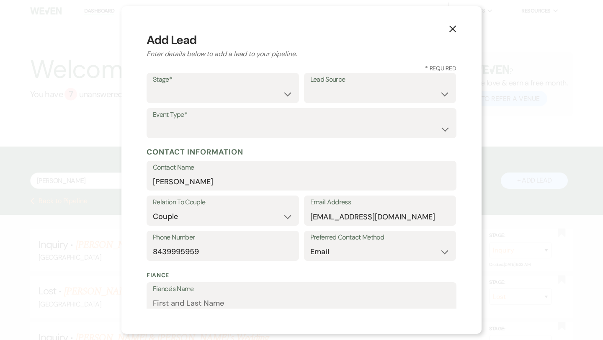
click at [250, 75] on label "Stage*" at bounding box center [223, 80] width 140 height 12
click at [250, 87] on select "Inquiry Follow Up Tour Requested Tour Confirmed Toured Proposal Sent Booked Lost" at bounding box center [223, 94] width 140 height 16
click at [321, 126] on select "Wedding Anniversary Party Baby Shower Bachelorette / Bachelor Party Birthday Pa…" at bounding box center [301, 129] width 297 height 16
click at [429, 89] on select "Weven Venue Website Instagram Facebook Pinterest Google The Knot Wedding Wire H…" at bounding box center [380, 94] width 140 height 16
click at [362, 93] on select "Weven Venue Website Instagram Facebook Pinterest Google The Knot Wedding Wire H…" at bounding box center [380, 94] width 140 height 16
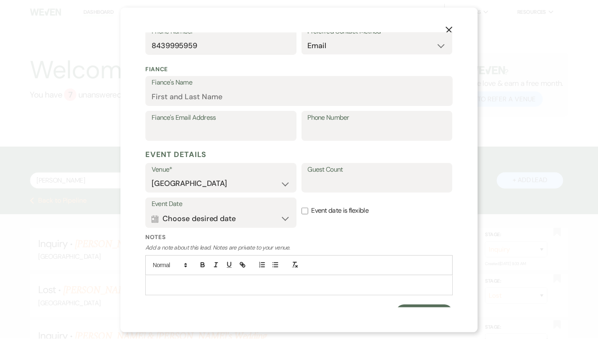
scroll to position [220, 0]
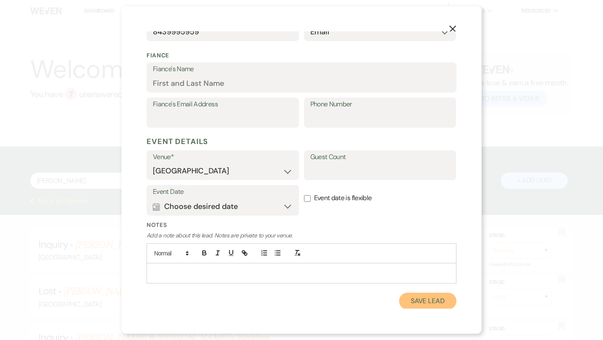
click at [408, 296] on button "Save Lead" at bounding box center [427, 301] width 57 height 17
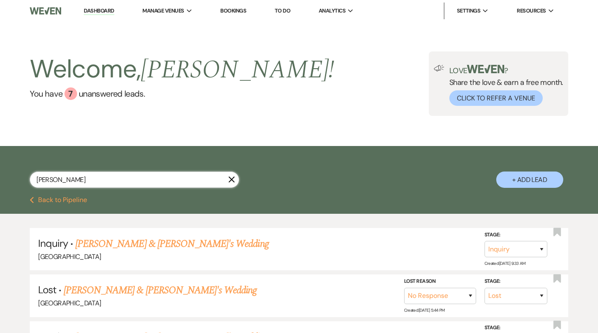
click at [126, 181] on input "[PERSON_NAME]" at bounding box center [134, 180] width 209 height 16
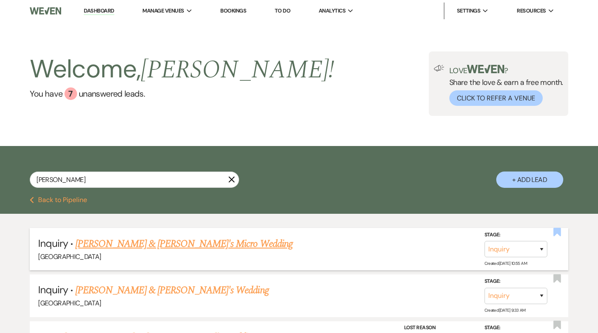
click at [557, 229] on use "button" at bounding box center [557, 232] width 8 height 8
click at [211, 246] on link "[PERSON_NAME] & [PERSON_NAME]'s Micro Wedding" at bounding box center [183, 243] width 217 height 15
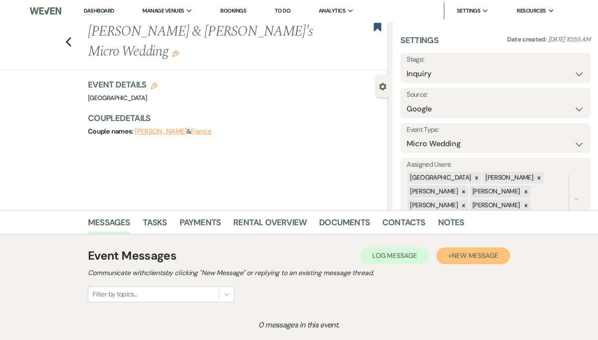
click at [510, 255] on button "+ New Message" at bounding box center [473, 255] width 74 height 17
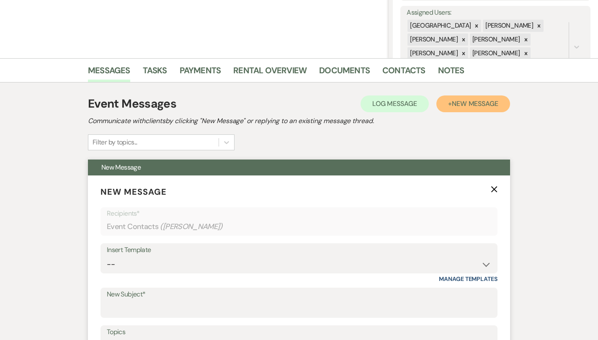
scroll to position [161, 0]
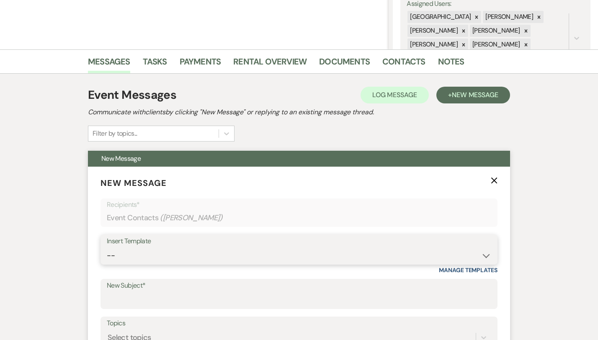
click at [206, 253] on select "-- Weven Planning Portal Introduction (Booked Events) Congratulations on choosi…" at bounding box center [299, 255] width 384 height 16
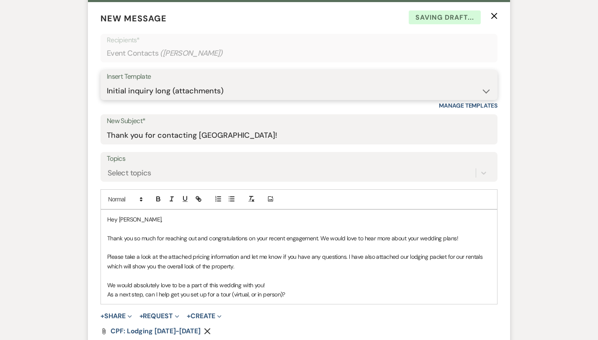
scroll to position [330, 0]
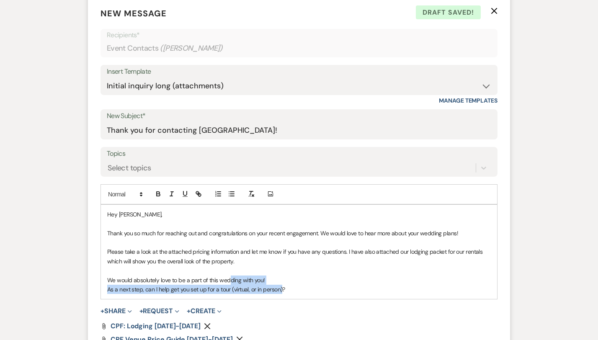
drag, startPoint x: 253, startPoint y: 290, endPoint x: 202, endPoint y: 284, distance: 51.9
click at [202, 284] on div "Hey [PERSON_NAME], Thank you so much for reaching out and congratulations on yo…" at bounding box center [299, 252] width 396 height 95
click at [200, 292] on p "As a next step, can I help get you set up for a tour (virtual, or in person)?" at bounding box center [298, 289] width 383 height 9
drag, startPoint x: 200, startPoint y: 292, endPoint x: 252, endPoint y: 288, distance: 51.6
click at [252, 288] on p "As a next step, can I help get you set up for a tour (virtual, or in person)?" at bounding box center [298, 289] width 383 height 9
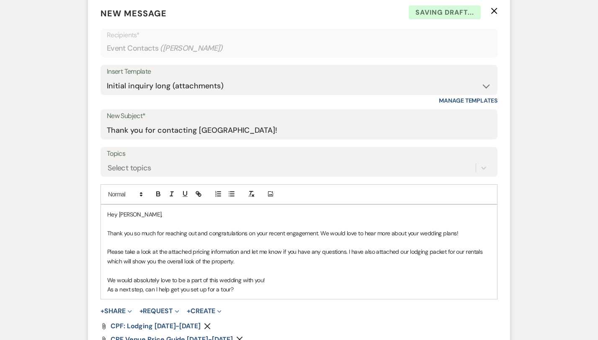
click at [257, 291] on p "As a next step, can I help get you set up for a tour?" at bounding box center [298, 289] width 383 height 9
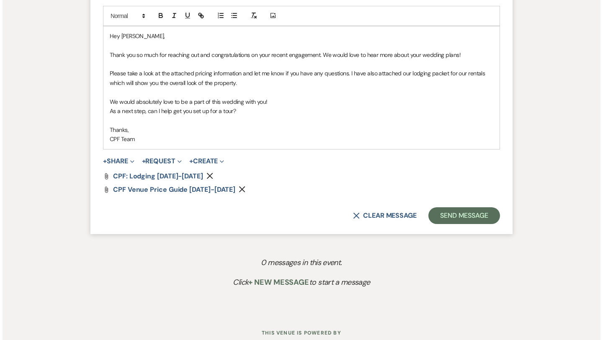
scroll to position [520, 0]
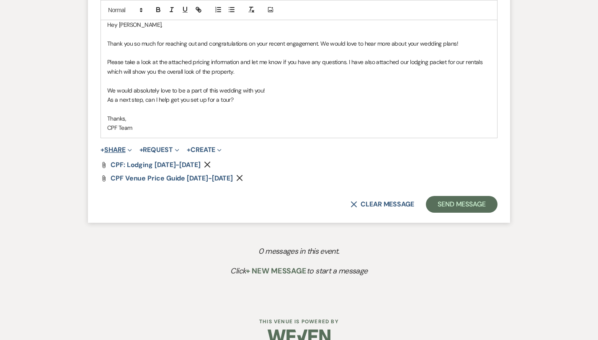
click at [100, 150] on button "+ Share Expand" at bounding box center [115, 149] width 31 height 7
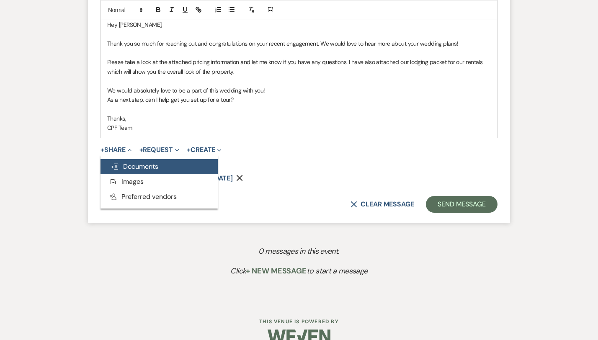
click at [110, 168] on span "Doc Upload Documents" at bounding box center [134, 166] width 48 height 9
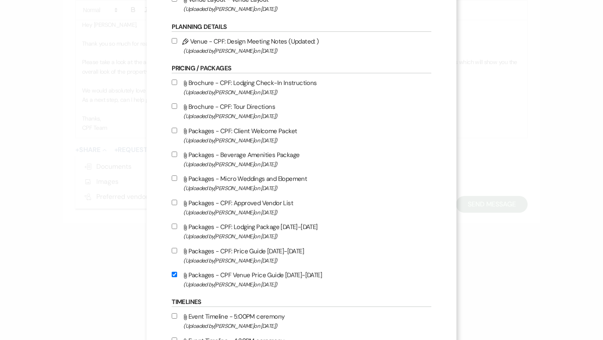
scroll to position [795, 0]
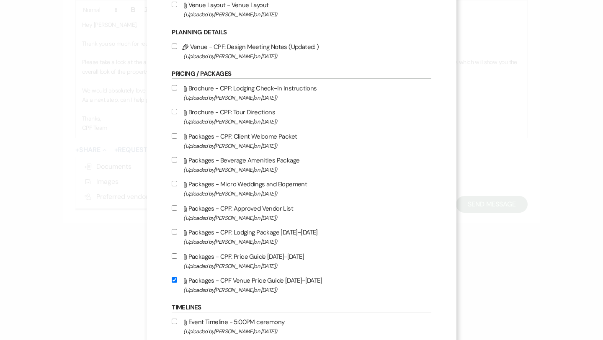
click at [177, 186] on input "Attach File Packages - Micro Weddings and Elopement (Uploaded by [PERSON_NAME] …" at bounding box center [174, 183] width 5 height 5
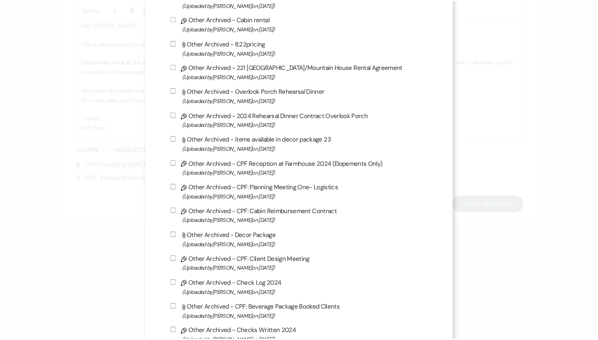
scroll to position [2267, 0]
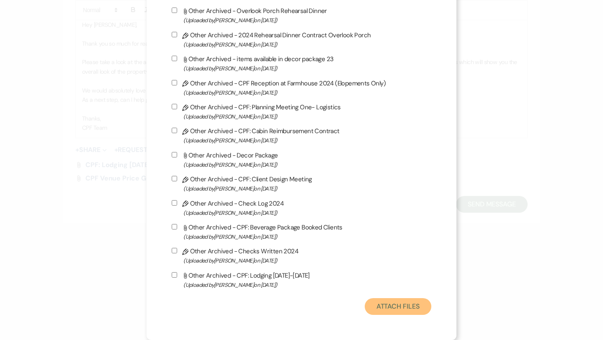
click at [395, 310] on button "Attach Files" at bounding box center [398, 306] width 67 height 17
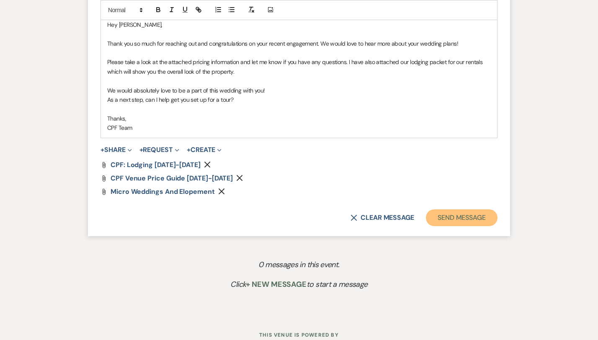
click at [492, 213] on button "Send Message" at bounding box center [462, 217] width 72 height 17
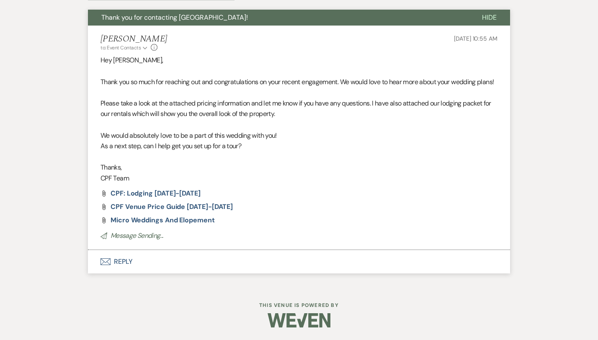
scroll to position [208, 0]
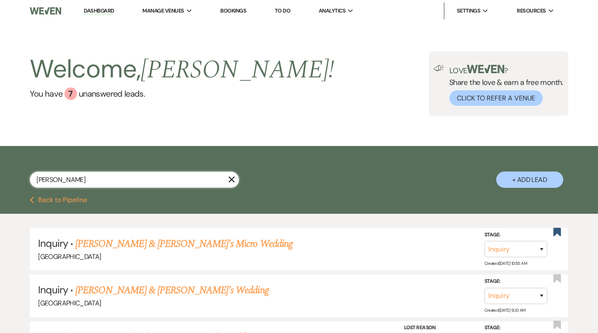
click at [112, 186] on input "[PERSON_NAME]" at bounding box center [134, 180] width 209 height 16
paste input "[PERSON_NAME]"
click at [513, 181] on button "+ Add Lead" at bounding box center [529, 180] width 67 height 16
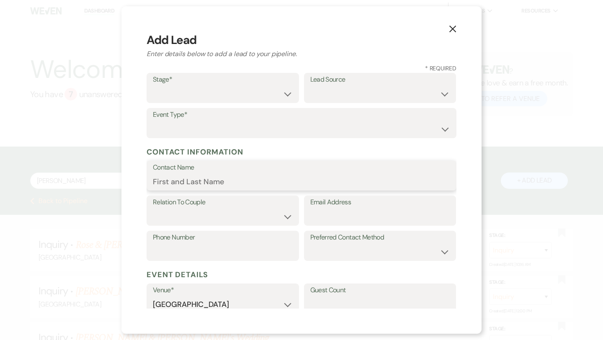
click at [224, 186] on input "Contact Name" at bounding box center [301, 181] width 297 height 16
paste input "[PERSON_NAME]"
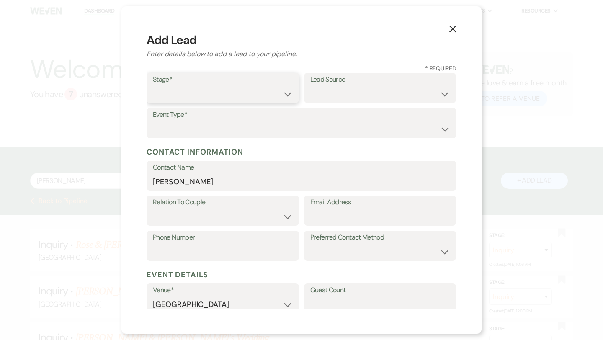
click at [221, 98] on select "Inquiry Follow Up Tour Requested Tour Confirmed Toured Proposal Sent Booked Lost" at bounding box center [223, 94] width 140 height 16
click at [328, 90] on select "Weven Venue Website Instagram Facebook Pinterest Google The Knot Wedding Wire H…" at bounding box center [380, 94] width 140 height 16
click at [332, 90] on select "Weven Venue Website Instagram Facebook Pinterest Google The Knot Wedding Wire H…" at bounding box center [380, 94] width 140 height 16
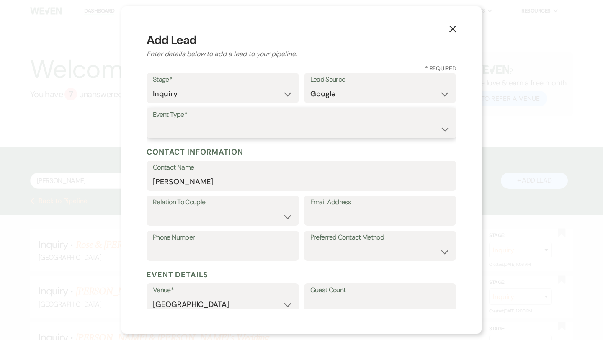
click at [308, 131] on select "Wedding Anniversary Party Baby Shower Bachelorette / Bachelor Party Birthday Pa…" at bounding box center [301, 129] width 297 height 16
click at [281, 226] on div "Relation To Couple Couple Planner Parent of Couple Family Member Friend Other E…" at bounding box center [301, 212] width 310 height 35
click at [281, 209] on select "Couple Planner Parent of Couple Family Member Friend Other" at bounding box center [223, 216] width 140 height 16
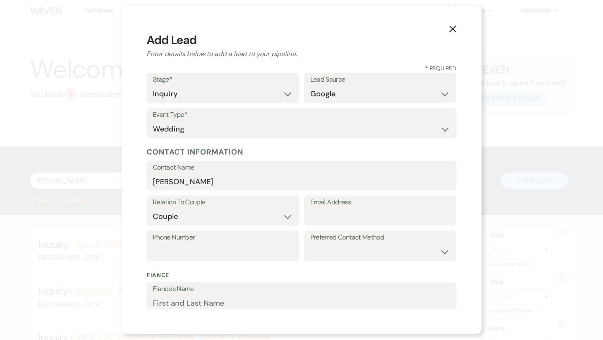
click at [410, 238] on label "Preferred Contact Method" at bounding box center [380, 237] width 140 height 12
click at [402, 253] on select "Email Phone Text" at bounding box center [380, 252] width 140 height 16
click at [324, 214] on input "Email Address" at bounding box center [380, 216] width 140 height 16
paste input "[EMAIL_ADDRESS][DOMAIN_NAME]"
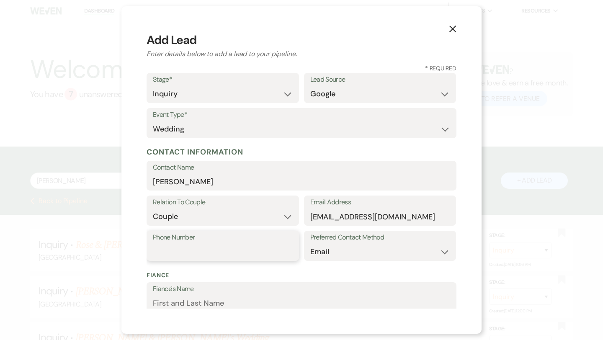
click at [167, 253] on input "Phone Number" at bounding box center [223, 252] width 140 height 16
paste input "[PHONE_NUMBER]"
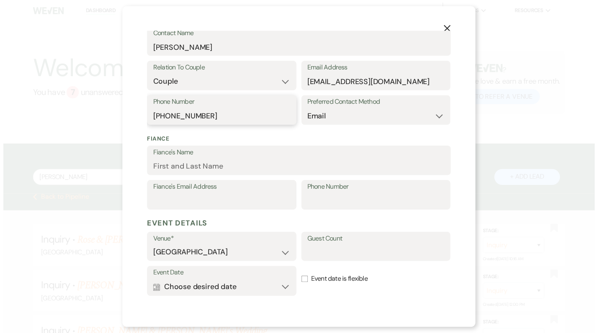
scroll to position [220, 0]
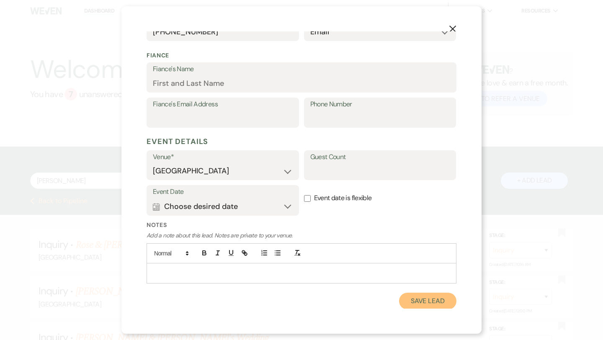
click at [431, 303] on button "Save Lead" at bounding box center [427, 301] width 57 height 17
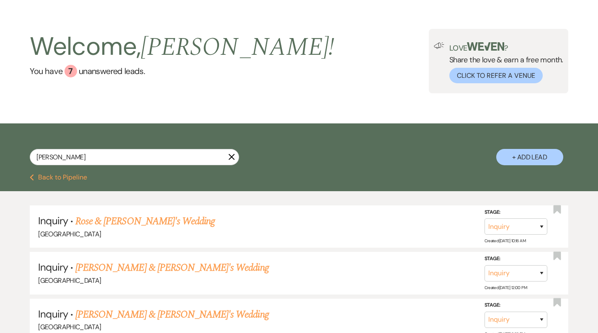
scroll to position [31, 0]
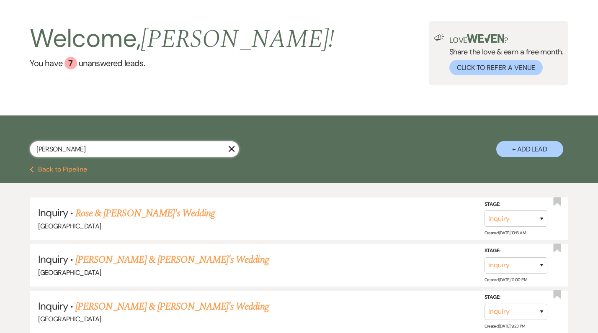
click at [182, 146] on input "[PERSON_NAME]" at bounding box center [134, 149] width 209 height 16
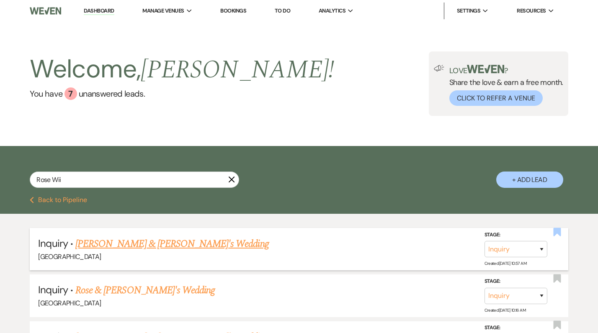
click at [555, 233] on use "button" at bounding box center [557, 232] width 8 height 8
click at [157, 239] on link "[PERSON_NAME] & [PERSON_NAME]'s Wedding" at bounding box center [171, 243] width 193 height 15
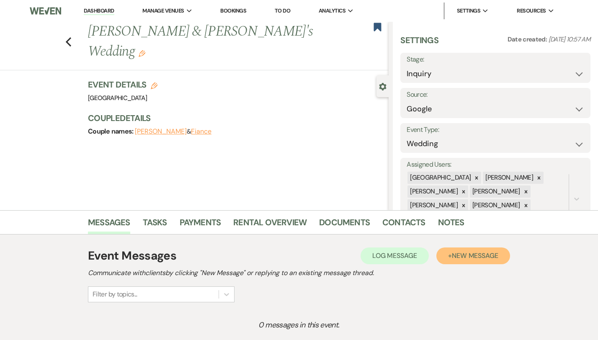
click at [487, 263] on button "+ New Message" at bounding box center [473, 255] width 74 height 17
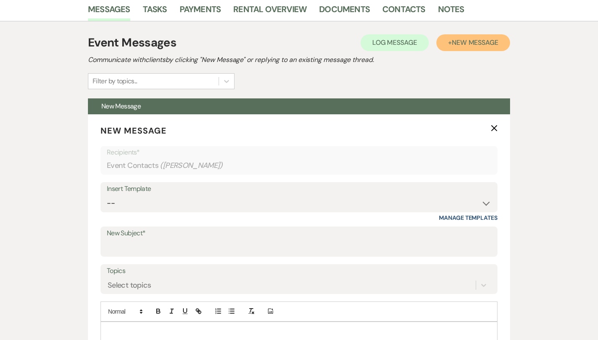
scroll to position [247, 0]
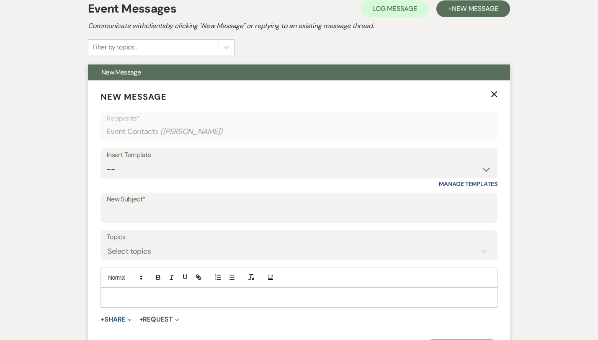
click at [234, 154] on div "Insert Template" at bounding box center [299, 155] width 384 height 12
click at [234, 162] on select "-- Weven Planning Portal Introduction (Booked Events) Congratulations on choosi…" at bounding box center [299, 169] width 384 height 16
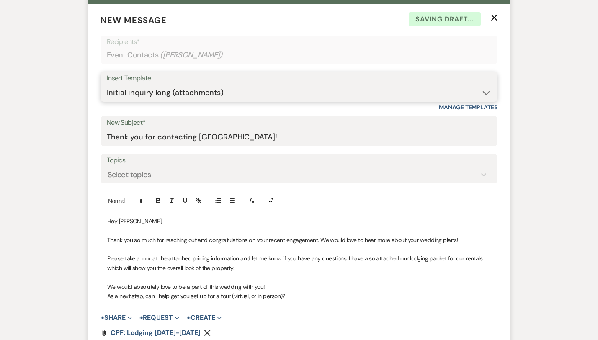
scroll to position [382, 0]
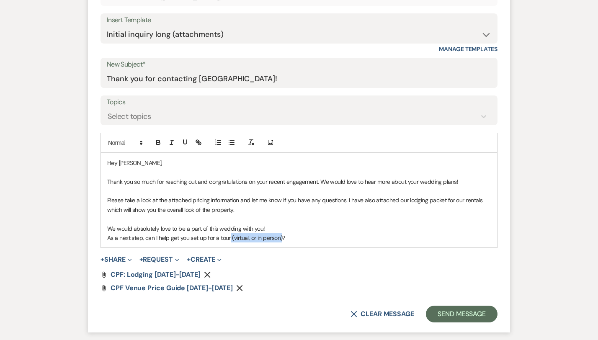
drag, startPoint x: 253, startPoint y: 239, endPoint x: 202, endPoint y: 239, distance: 51.1
click at [202, 239] on p "As a next step, can I help get you set up for a tour (virtual, or in person)?" at bounding box center [298, 237] width 383 height 9
click at [213, 237] on p "As a next step, can I help get you set up for a tour?" at bounding box center [298, 237] width 383 height 9
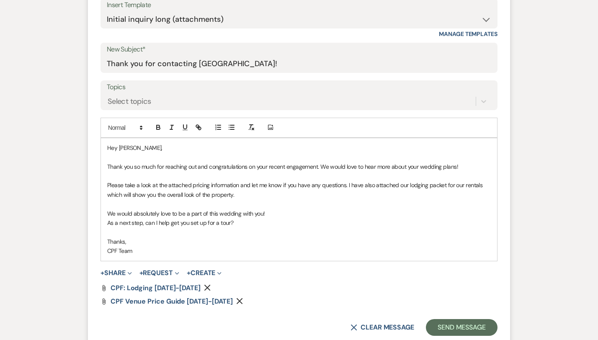
scroll to position [397, 0]
click at [481, 321] on button "Send Message" at bounding box center [462, 326] width 72 height 17
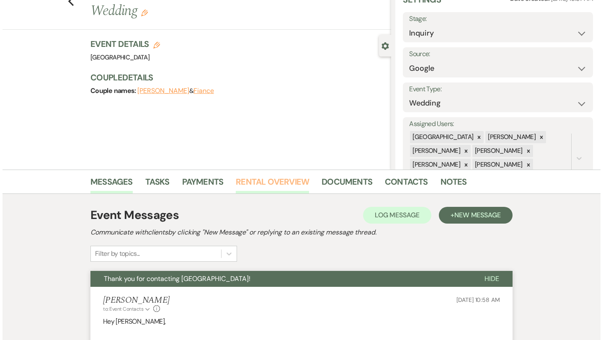
scroll to position [0, 0]
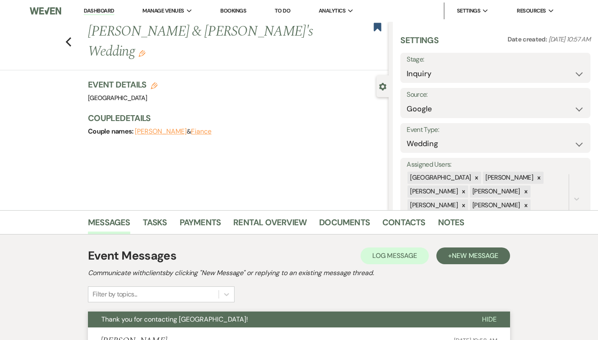
click at [54, 31] on div "Previous [PERSON_NAME] & [PERSON_NAME]'s Wedding Edit Bookmark" at bounding box center [192, 46] width 393 height 49
click at [65, 37] on icon "Previous" at bounding box center [68, 42] width 6 height 10
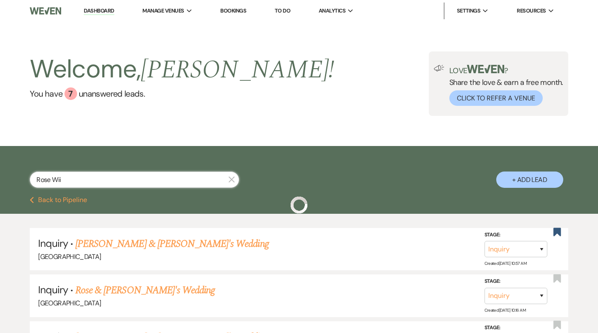
click at [130, 174] on input "Rose Wii" at bounding box center [134, 180] width 209 height 16
click at [131, 177] on input "Rose Wii" at bounding box center [134, 180] width 209 height 16
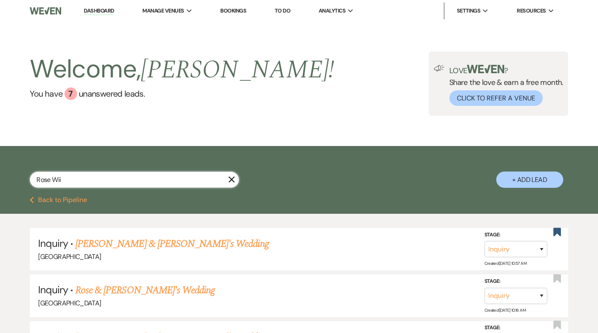
click at [131, 177] on input "Rose Wii" at bounding box center [134, 180] width 209 height 16
paste input "[PERSON_NAME]"
click at [531, 183] on button "+ Add Lead" at bounding box center [529, 180] width 67 height 16
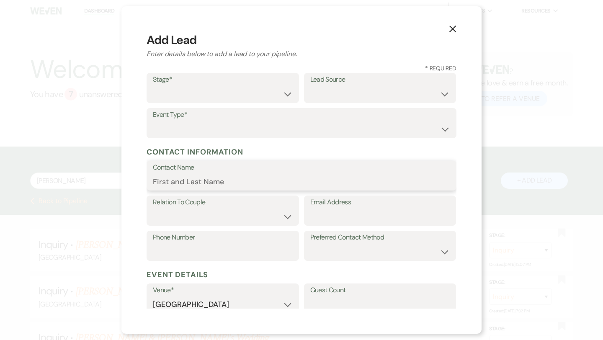
click at [257, 181] on input "Contact Name" at bounding box center [301, 181] width 297 height 16
paste input "[PERSON_NAME]"
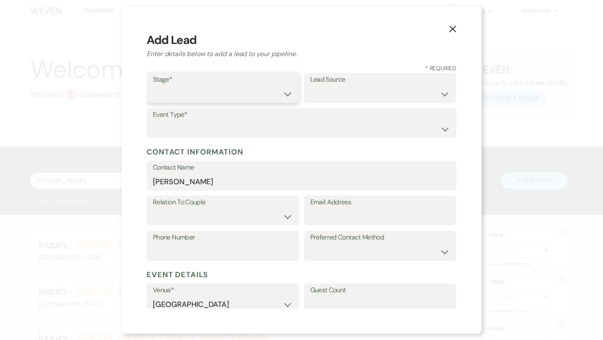
click at [257, 93] on select "Inquiry Follow Up Tour Requested Tour Confirmed Toured Proposal Sent Booked Lost" at bounding box center [223, 94] width 140 height 16
click at [347, 87] on select "Weven Venue Website Instagram Facebook Pinterest Google The Knot Wedding Wire H…" at bounding box center [380, 94] width 140 height 16
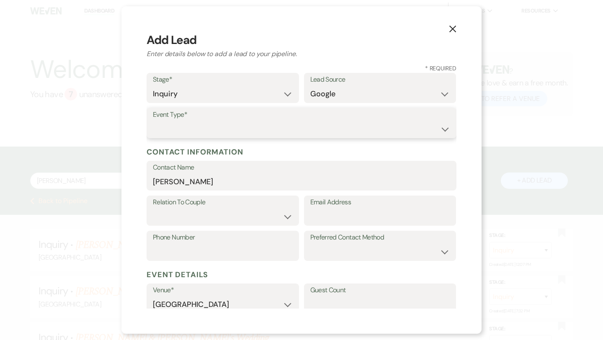
click at [277, 124] on select "Wedding Anniversary Party Baby Shower Bachelorette / Bachelor Party Birthday Pa…" at bounding box center [301, 129] width 297 height 16
click at [270, 209] on select "Couple Planner Parent of Couple Family Member Friend Other" at bounding box center [223, 216] width 140 height 16
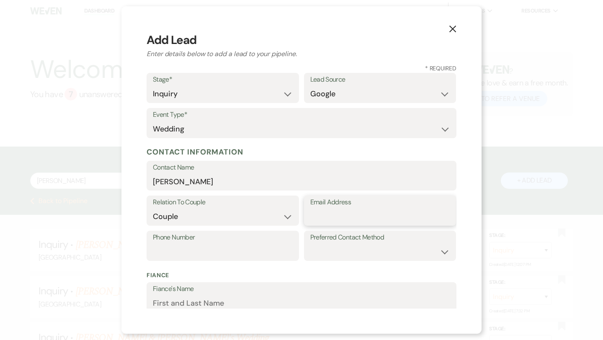
click at [354, 220] on input "Email Address" at bounding box center [380, 216] width 140 height 16
paste input "[EMAIL_ADDRESS][DOMAIN_NAME] [EMAIL_ADDRESS][DOMAIN_NAME]"
drag, startPoint x: 358, startPoint y: 217, endPoint x: 458, endPoint y: 221, distance: 100.5
click at [458, 221] on div "X Add Lead Enter details below to add a lead to your pipeline. * Required Stage…" at bounding box center [301, 169] width 360 height 327
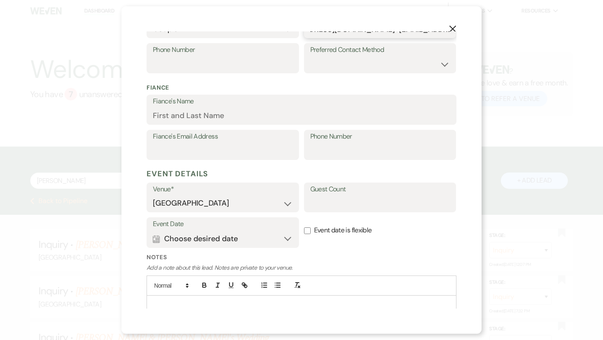
scroll to position [174, 0]
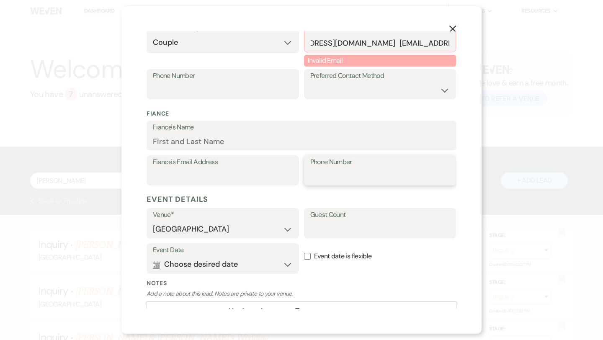
click at [352, 165] on div "Phone Number" at bounding box center [380, 170] width 152 height 30
click at [264, 171] on input "Fiance's Email Address" at bounding box center [223, 176] width 140 height 16
paste input "[EMAIL_ADDRESS][DOMAIN_NAME]"
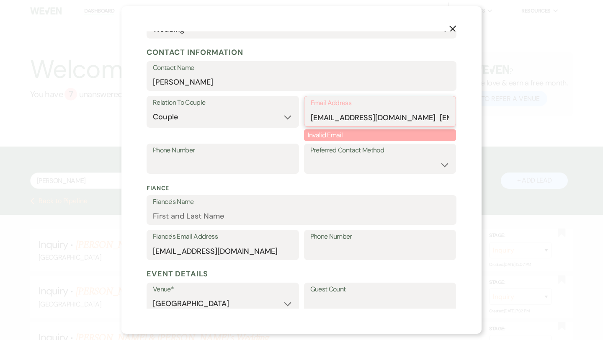
scroll to position [0, 41]
drag, startPoint x: 397, startPoint y: 116, endPoint x: 461, endPoint y: 118, distance: 64.5
click at [461, 118] on div "X Add Lead Enter details below to add a lead to your pipeline. * Required Stage…" at bounding box center [301, 169] width 360 height 327
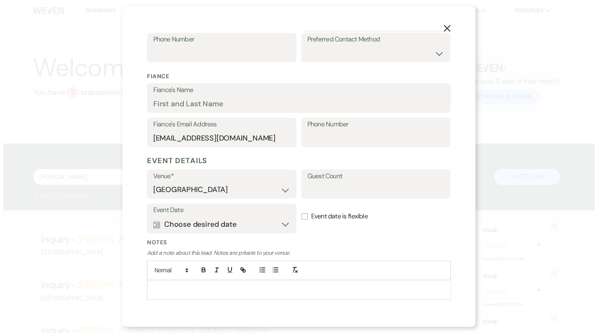
scroll to position [220, 0]
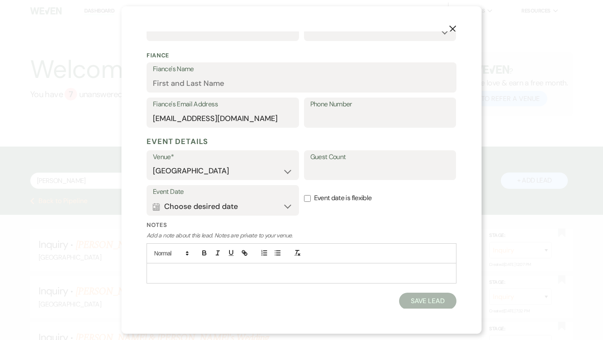
click at [426, 296] on button "Save Lead" at bounding box center [427, 301] width 57 height 17
click at [324, 85] on input "Fiance's Name" at bounding box center [301, 84] width 296 height 16
click at [432, 303] on button "Save Lead" at bounding box center [427, 301] width 57 height 17
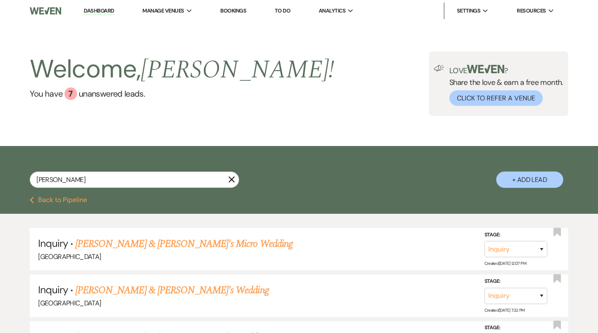
scroll to position [12, 0]
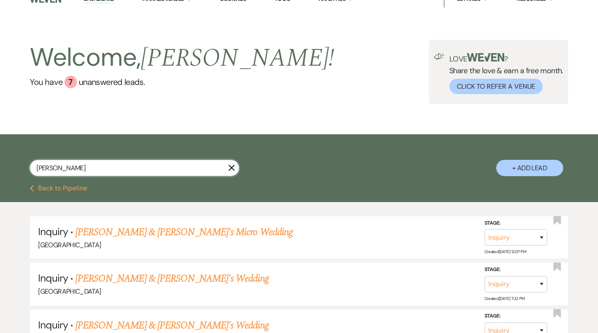
click at [187, 168] on input "[PERSON_NAME]" at bounding box center [134, 168] width 209 height 16
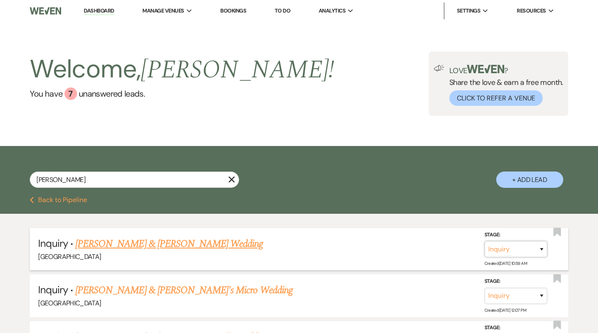
click at [538, 253] on select "Inquiry Follow Up Tour Requested Tour Confirmed Toured Proposal Sent Booked Lost" at bounding box center [515, 249] width 63 height 16
click at [560, 231] on use "button" at bounding box center [557, 232] width 8 height 8
click at [126, 244] on link "[PERSON_NAME] & [PERSON_NAME] Wedding" at bounding box center [168, 243] width 187 height 15
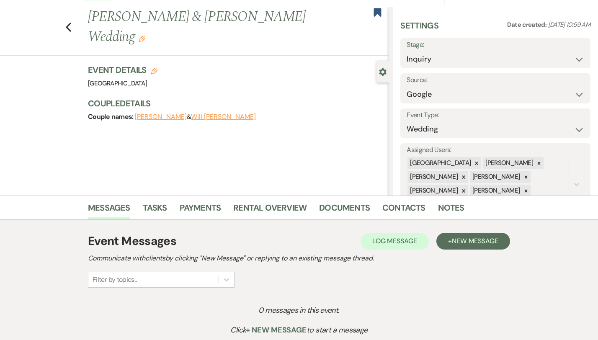
scroll to position [21, 0]
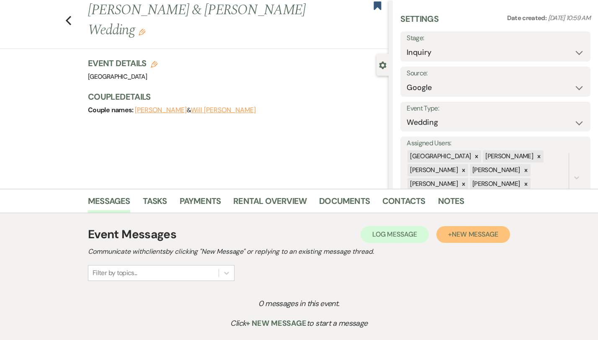
click at [498, 234] on span "New Message" at bounding box center [475, 234] width 46 height 9
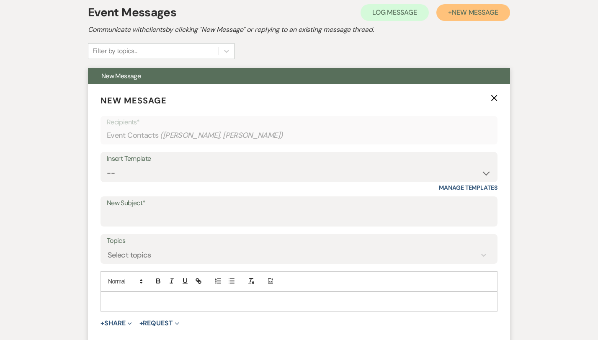
scroll to position [244, 0]
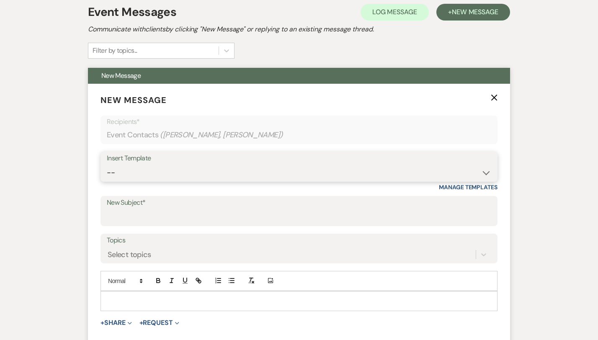
click at [200, 167] on select "-- Weven Planning Portal Introduction (Booked Events) Congratulations on choosi…" at bounding box center [299, 172] width 384 height 16
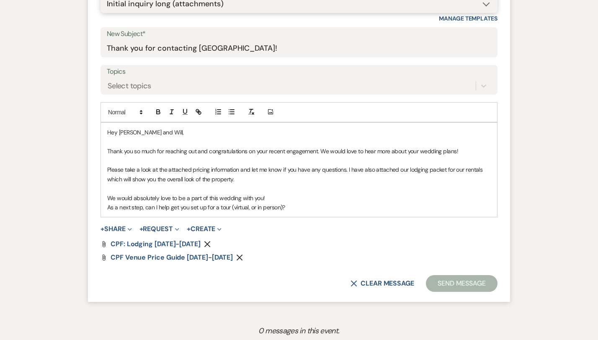
scroll to position [413, 0]
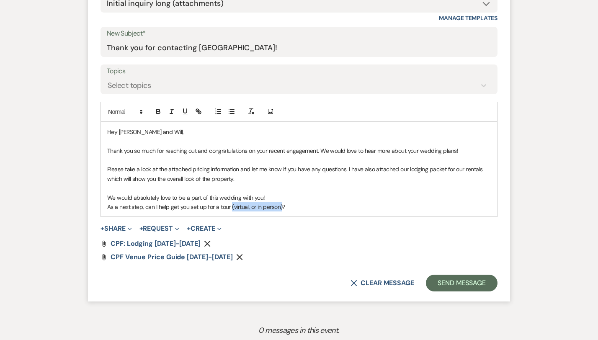
drag, startPoint x: 253, startPoint y: 207, endPoint x: 203, endPoint y: 205, distance: 49.8
click at [203, 205] on p "As a next step, can I help get you set up for a tour (virtual, or in person)?" at bounding box center [298, 206] width 383 height 9
click at [218, 208] on p "As a next step, can I help get you set up for a tour?" at bounding box center [298, 206] width 383 height 9
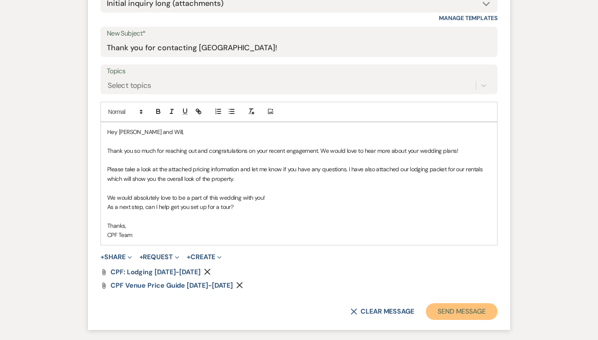
click at [497, 314] on button "Send Message" at bounding box center [462, 311] width 72 height 17
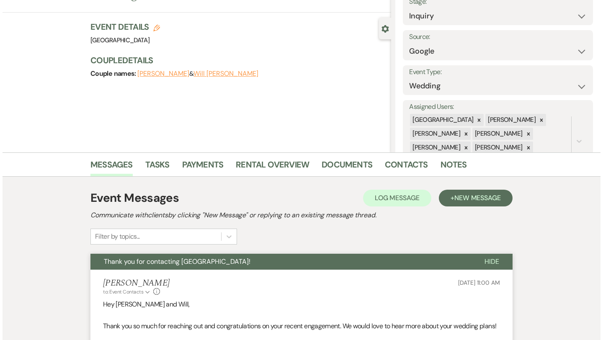
scroll to position [0, 0]
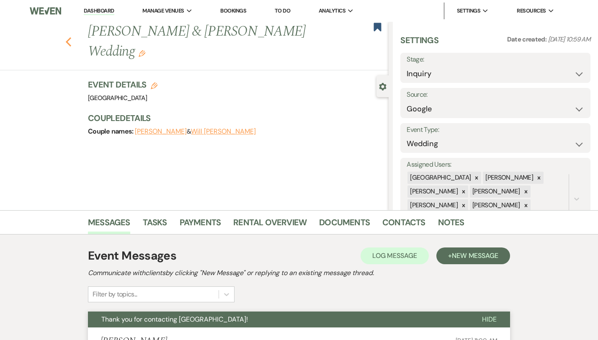
click at [65, 37] on icon "Previous" at bounding box center [68, 42] width 6 height 10
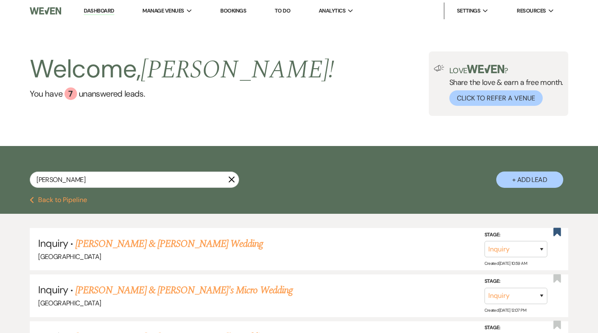
click at [234, 179] on icon "X" at bounding box center [231, 179] width 7 height 7
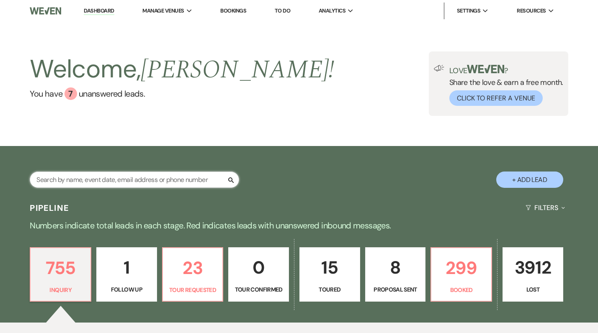
click at [210, 182] on input "text" at bounding box center [134, 180] width 209 height 16
paste input "[PERSON_NAME]"
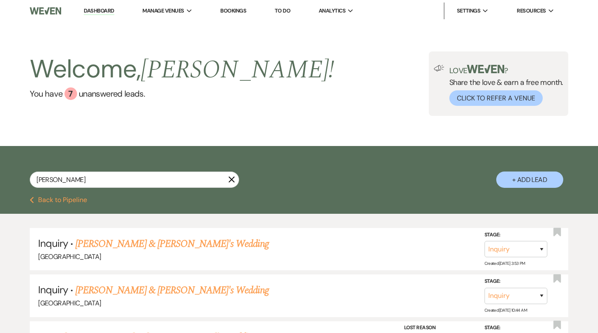
click at [521, 182] on button "+ Add Lead" at bounding box center [529, 180] width 67 height 16
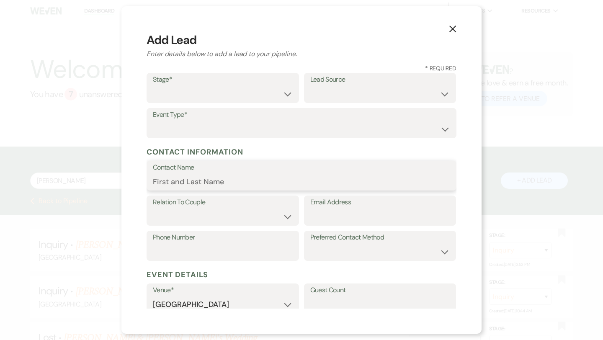
click at [258, 181] on input "Contact Name" at bounding box center [301, 181] width 297 height 16
paste input "[PERSON_NAME]"
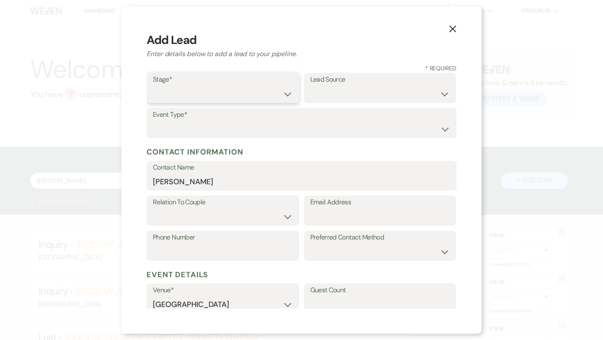
click at [221, 98] on select "Inquiry Follow Up Tour Requested Tour Confirmed Toured Proposal Sent Booked Lost" at bounding box center [223, 94] width 140 height 16
click at [357, 87] on select "Weven Venue Website Instagram Facebook Pinterest Google The Knot Wedding Wire H…" at bounding box center [380, 94] width 140 height 16
click at [282, 215] on select "Couple Planner Parent of Couple Family Member Friend Other" at bounding box center [223, 216] width 140 height 16
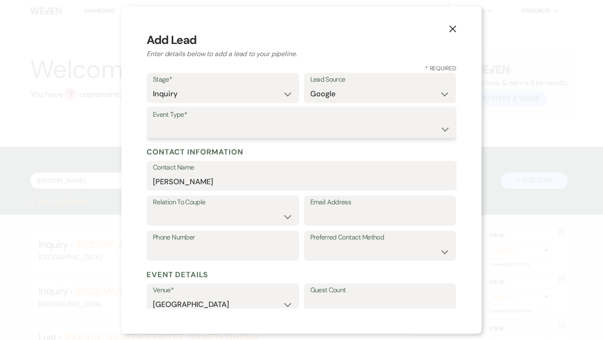
click at [277, 133] on select "Wedding Anniversary Party Baby Shower Bachelorette / Bachelor Party Birthday Pa…" at bounding box center [301, 129] width 297 height 16
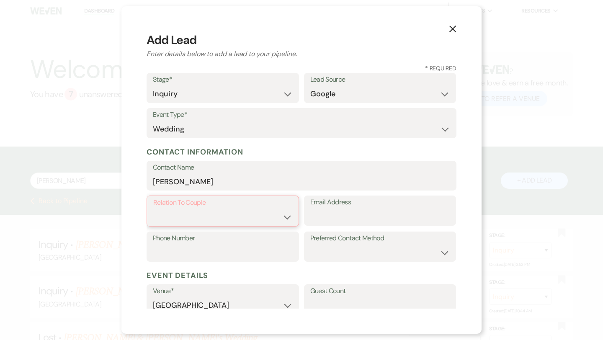
click at [261, 211] on select "Couple Planner Parent of Couple Family Member Friend Other" at bounding box center [222, 217] width 139 height 16
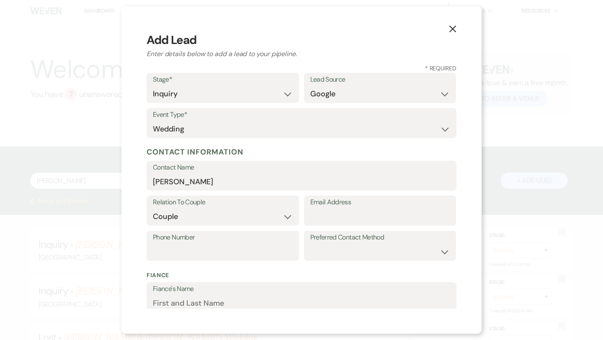
click at [339, 195] on form "Stage* Inquiry Follow Up Tour Requested Tour Confirmed Toured Proposal Sent Boo…" at bounding box center [301, 301] width 310 height 456
click at [341, 210] on input "Email Address" at bounding box center [380, 216] width 140 height 16
paste input "[EMAIL_ADDRESS][DOMAIN_NAME]"
click at [266, 245] on input "Phone Number" at bounding box center [223, 252] width 140 height 16
paste input "[PHONE_NUMBER]"
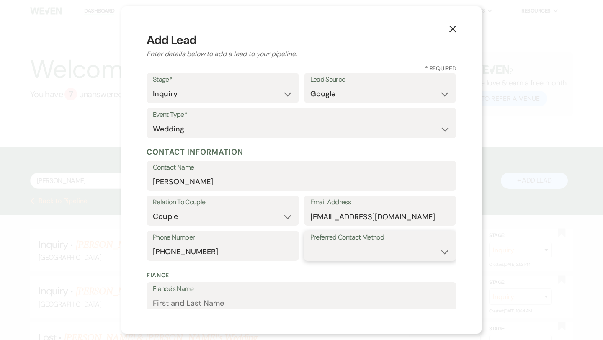
click at [370, 252] on select "Email Phone Text" at bounding box center [380, 252] width 140 height 16
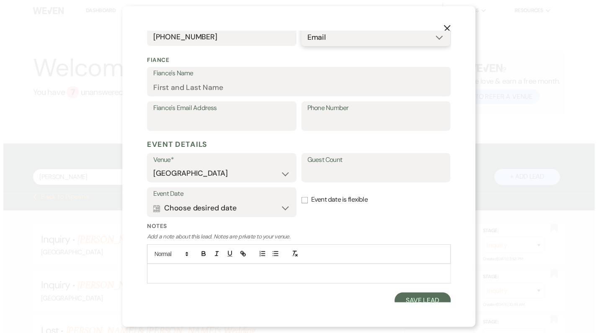
scroll to position [220, 0]
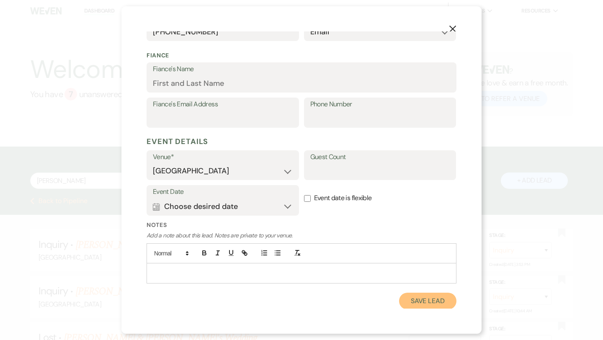
click at [419, 296] on button "Save Lead" at bounding box center [427, 301] width 57 height 17
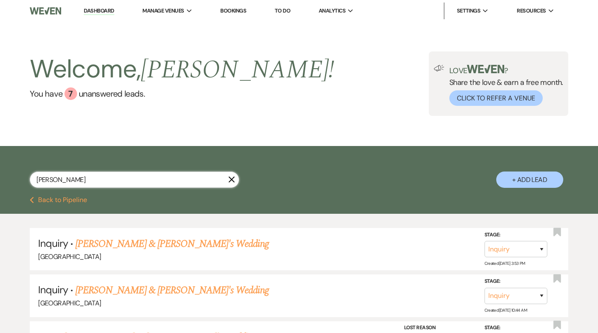
click at [153, 181] on input "[PERSON_NAME]" at bounding box center [134, 180] width 209 height 16
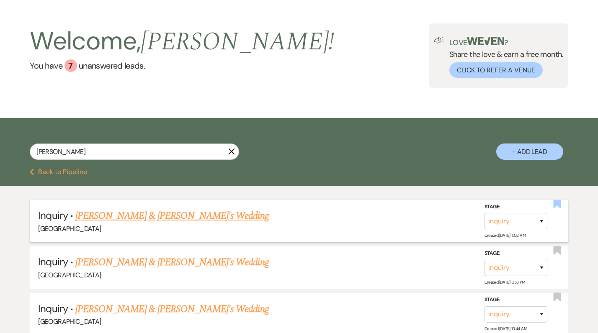
click at [555, 207] on icon "Bookmark" at bounding box center [556, 204] width 9 height 10
click at [151, 215] on link "[PERSON_NAME] & [PERSON_NAME]'s Wedding" at bounding box center [171, 215] width 193 height 15
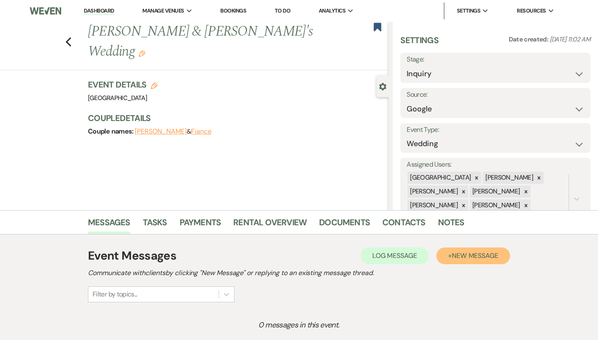
click at [498, 254] on span "New Message" at bounding box center [475, 255] width 46 height 9
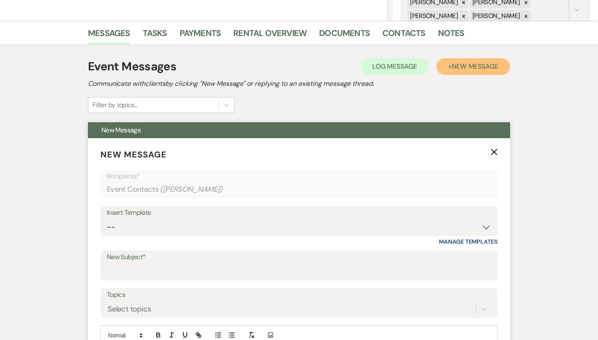
scroll to position [201, 0]
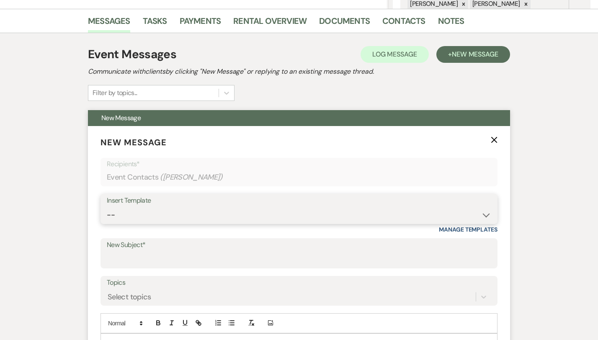
click at [209, 211] on select "-- Weven Planning Portal Introduction (Booked Events) Congratulations on choosi…" at bounding box center [299, 215] width 384 height 16
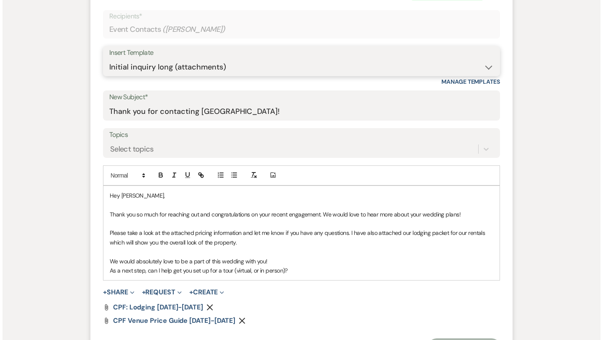
scroll to position [408, 0]
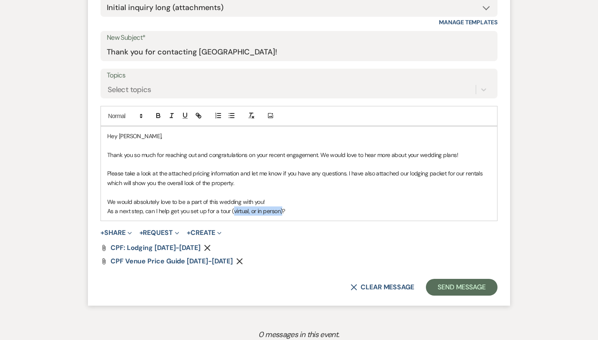
drag, startPoint x: 254, startPoint y: 210, endPoint x: 204, endPoint y: 210, distance: 49.8
click at [204, 210] on p "As a next step, can I help get you set up for a tour (virtual, or in person)?" at bounding box center [298, 210] width 383 height 9
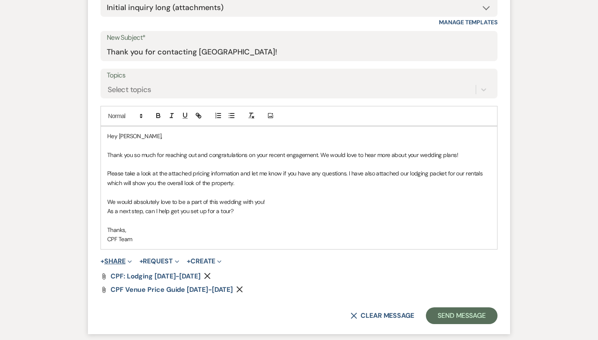
click at [100, 258] on button "+ Share Expand" at bounding box center [115, 261] width 31 height 7
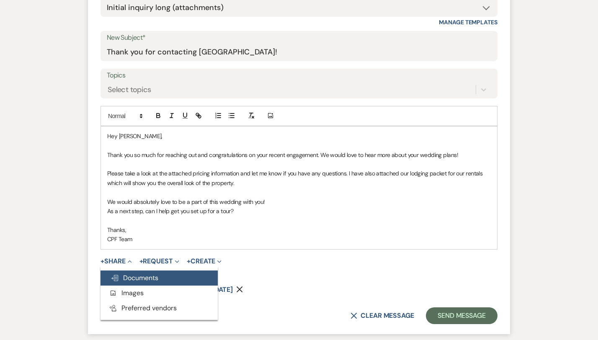
click at [135, 277] on button "Doc Upload Documents" at bounding box center [158, 277] width 117 height 15
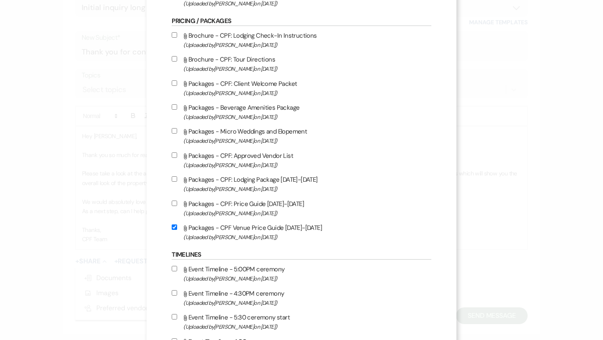
scroll to position [849, 0]
click at [177, 133] on input "Attach File Packages - Micro Weddings and Elopement (Uploaded by [PERSON_NAME] …" at bounding box center [174, 129] width 5 height 5
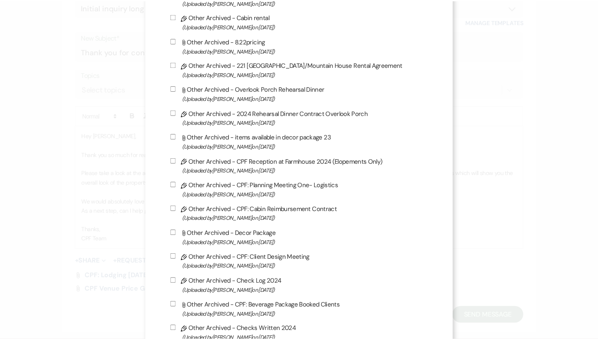
scroll to position [2267, 0]
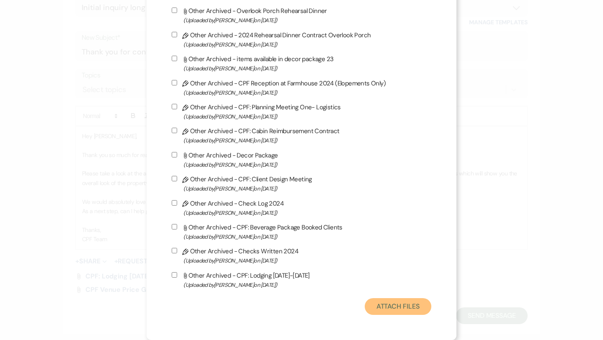
click at [408, 308] on button "Attach Files" at bounding box center [398, 306] width 67 height 17
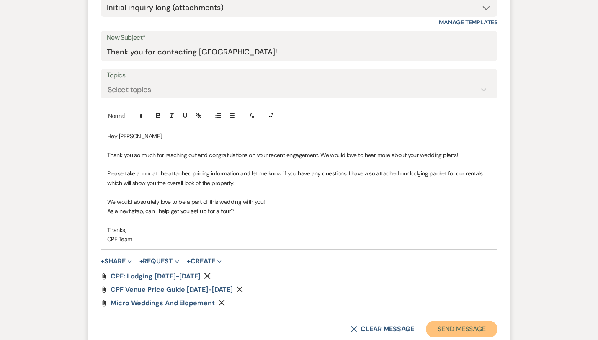
click at [482, 331] on button "Send Message" at bounding box center [462, 329] width 72 height 17
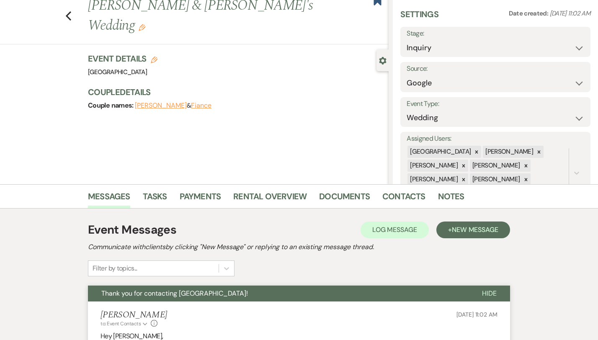
scroll to position [0, 0]
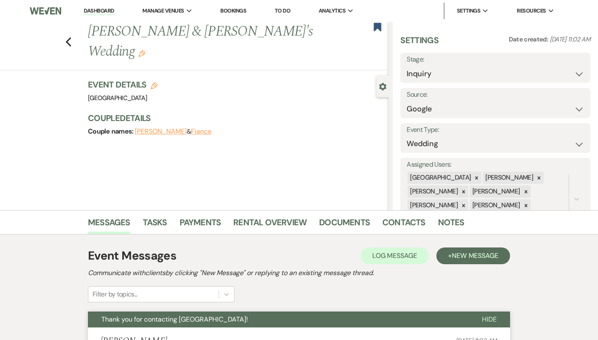
click at [43, 40] on div "Previous [PERSON_NAME] & [PERSON_NAME]'s Wedding Edit Bookmark" at bounding box center [192, 46] width 393 height 49
click at [65, 37] on icon "Previous" at bounding box center [68, 42] width 6 height 10
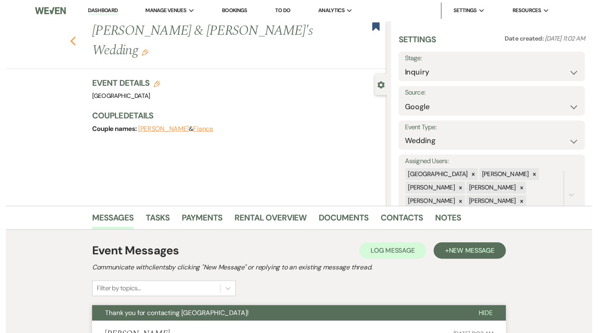
scroll to position [28, 0]
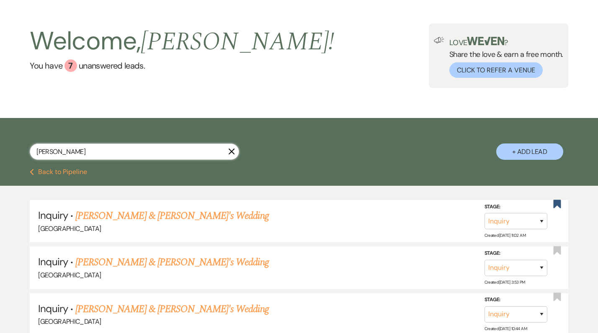
click at [230, 157] on input "[PERSON_NAME]" at bounding box center [134, 152] width 209 height 16
paste input "[PERSON_NAME]"
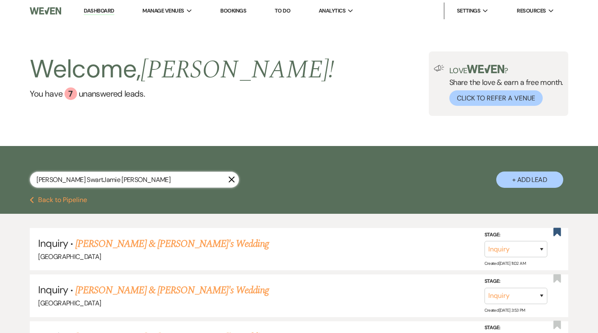
drag, startPoint x: 73, startPoint y: 180, endPoint x: 39, endPoint y: 182, distance: 34.3
click at [39, 182] on input "[PERSON_NAME] SwartJamie [PERSON_NAME]" at bounding box center [134, 180] width 209 height 16
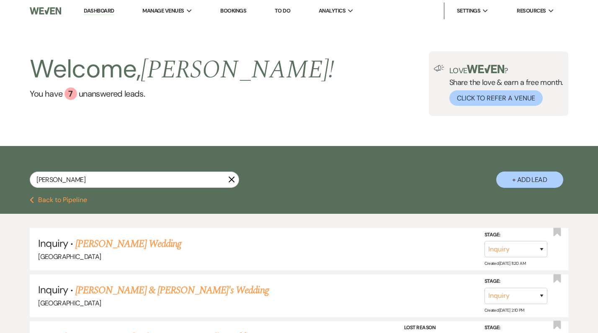
click at [542, 182] on button "+ Add Lead" at bounding box center [529, 180] width 67 height 16
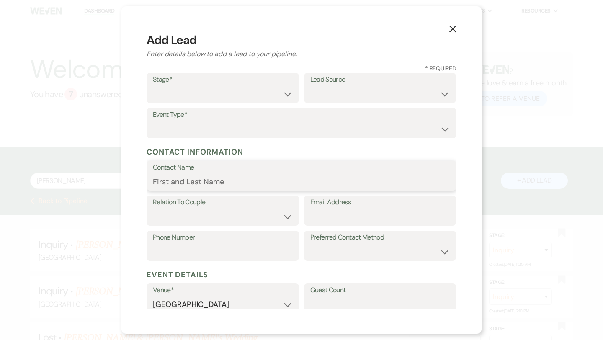
click at [249, 177] on input "Contact Name" at bounding box center [301, 181] width 297 height 16
paste input "[PERSON_NAME]"
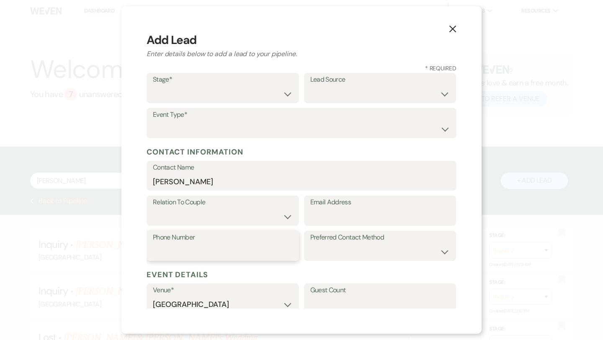
click at [262, 249] on input "Phone Number" at bounding box center [223, 252] width 140 height 16
paste input "[PHONE_NUMBER]"
click at [364, 220] on input "Email Address" at bounding box center [380, 216] width 140 height 16
paste input "[EMAIL_ADDRESS][DOMAIN_NAME]"
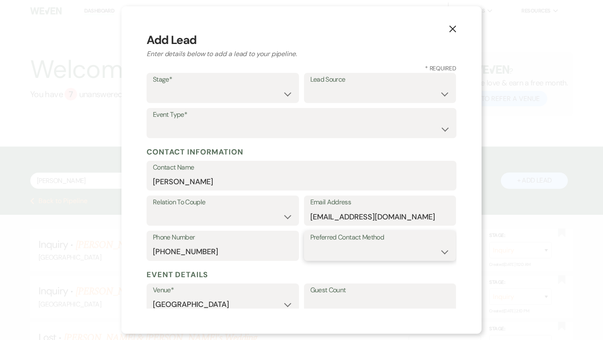
click at [358, 259] on select "Email Phone Text" at bounding box center [380, 252] width 140 height 16
click at [289, 220] on select "Couple Planner Parent of Couple Family Member Friend Other" at bounding box center [223, 216] width 140 height 16
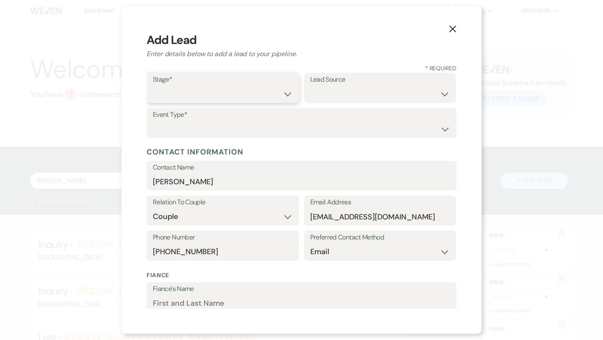
click at [283, 98] on select "Inquiry Follow Up Tour Requested Tour Confirmed Toured Proposal Sent Booked Lost" at bounding box center [223, 94] width 140 height 16
click at [361, 103] on div "Lead Source Weven Venue Website Instagram Facebook Pinterest Google The Knot We…" at bounding box center [380, 88] width 152 height 30
click at [358, 94] on select "Weven Venue Website Instagram Facebook Pinterest Google The Knot Wedding Wire H…" at bounding box center [380, 94] width 140 height 16
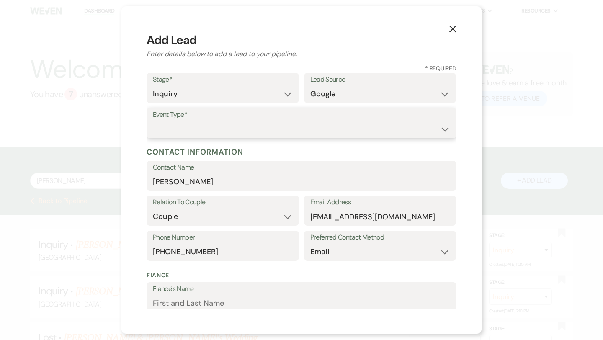
click at [321, 130] on select "Wedding Anniversary Party Baby Shower Bachelorette / Bachelor Party Birthday Pa…" at bounding box center [301, 129] width 297 height 16
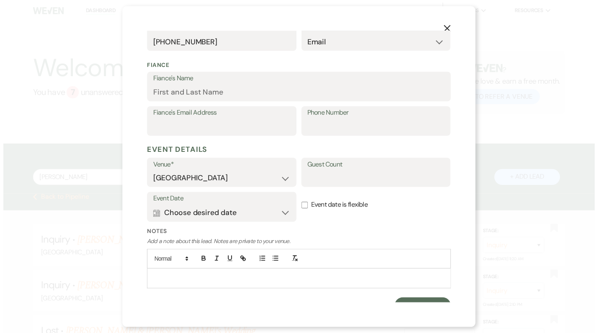
scroll to position [220, 0]
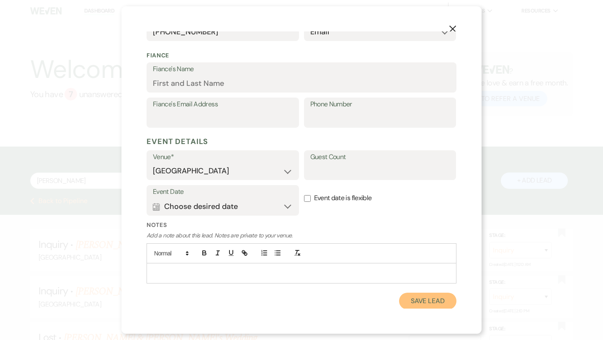
click at [406, 298] on button "Save Lead" at bounding box center [427, 301] width 57 height 17
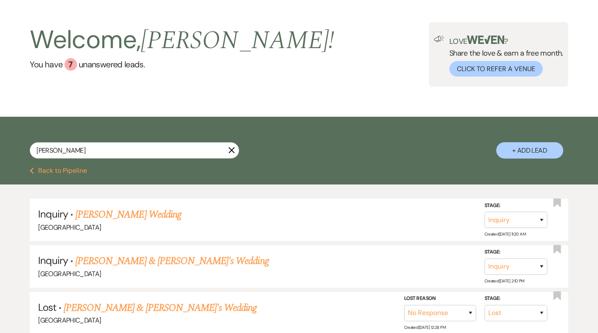
scroll to position [44, 0]
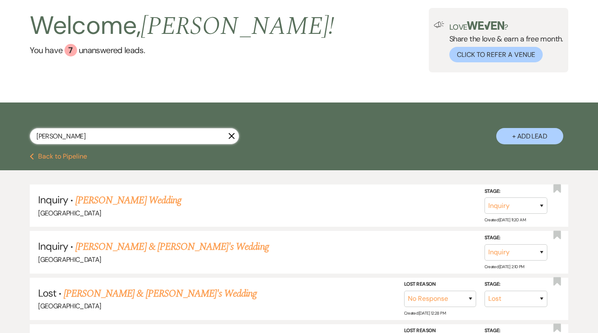
click at [197, 136] on input "[PERSON_NAME]" at bounding box center [134, 136] width 209 height 16
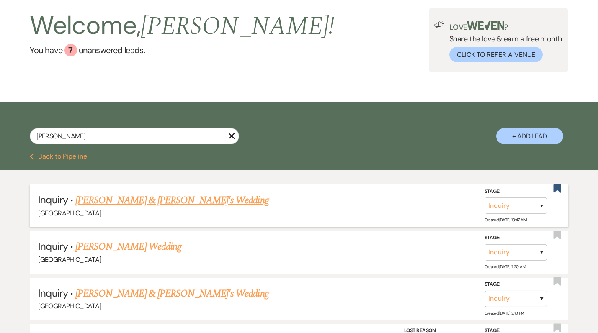
click at [153, 198] on link "[PERSON_NAME] & [PERSON_NAME]'s Wedding" at bounding box center [171, 200] width 193 height 15
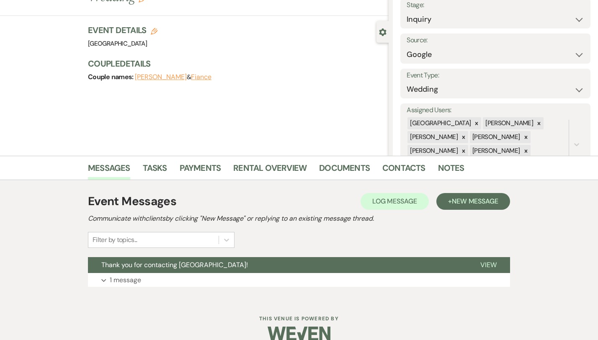
scroll to position [68, 0]
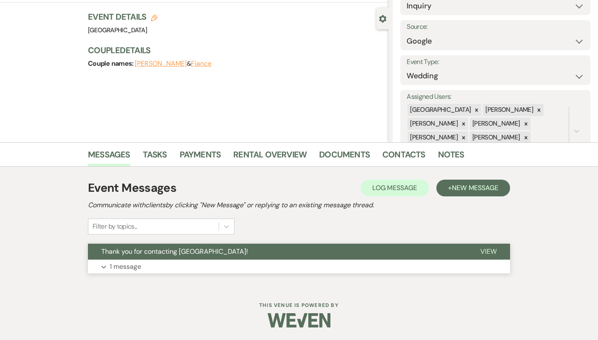
click at [147, 260] on button "Expand 1 message" at bounding box center [299, 266] width 422 height 14
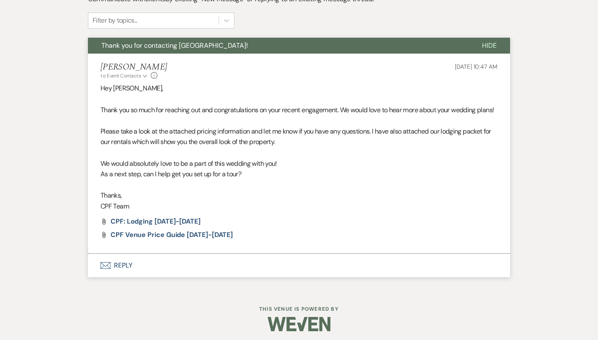
scroll to position [0, 0]
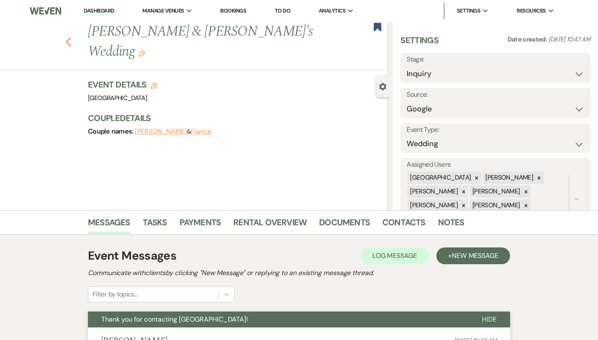
click at [66, 37] on use "button" at bounding box center [68, 41] width 5 height 9
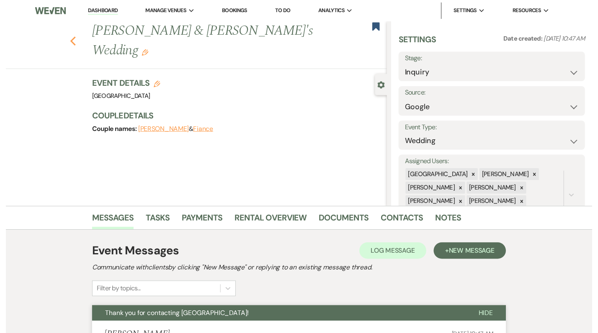
scroll to position [44, 0]
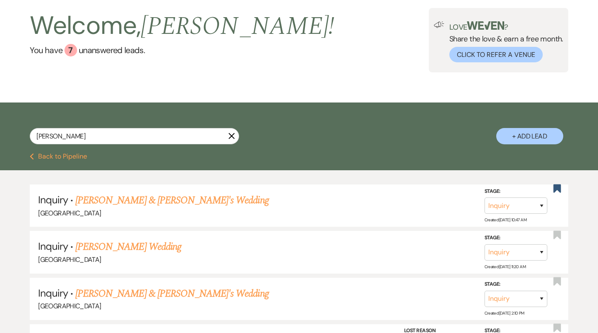
click at [229, 134] on icon "X" at bounding box center [231, 136] width 7 height 7
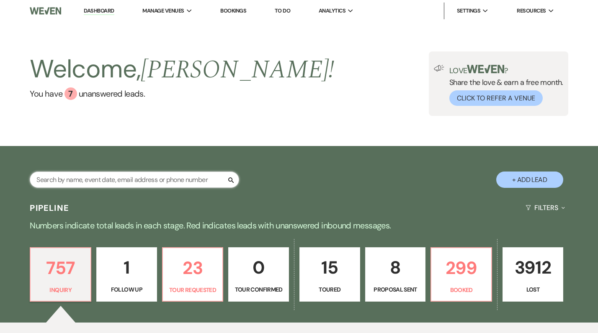
click at [197, 178] on input "text" at bounding box center [134, 180] width 209 height 16
paste input "[PERSON_NAME] last_name [PERSON_NAME]"
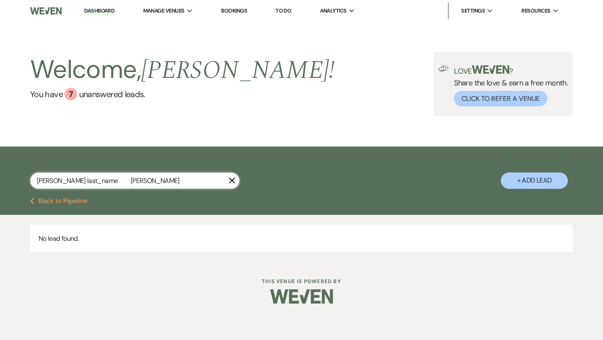
drag, startPoint x: 88, startPoint y: 185, endPoint x: 51, endPoint y: 183, distance: 37.3
click at [51, 183] on input "[PERSON_NAME] last_name [PERSON_NAME]" at bounding box center [134, 180] width 209 height 16
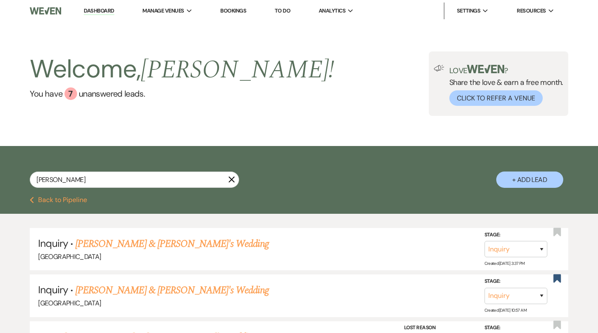
click at [515, 184] on button "+ Add Lead" at bounding box center [529, 180] width 67 height 16
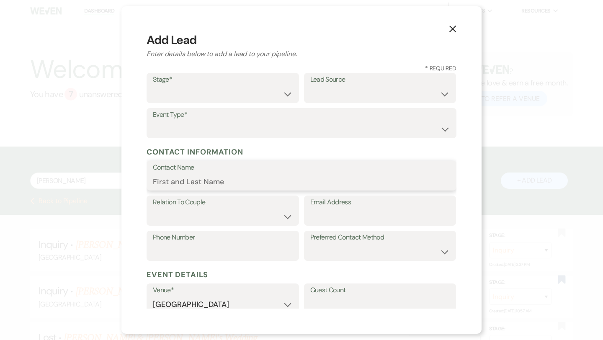
click at [218, 185] on input "Contact Name" at bounding box center [301, 181] width 297 height 16
paste input "[PERSON_NAME] last_name [PERSON_NAME]"
drag, startPoint x: 231, startPoint y: 183, endPoint x: 186, endPoint y: 183, distance: 44.4
click at [186, 183] on input "[PERSON_NAME] last_name [PERSON_NAME]" at bounding box center [301, 181] width 297 height 16
click at [168, 185] on input "[PERSON_NAME]" at bounding box center [301, 181] width 297 height 16
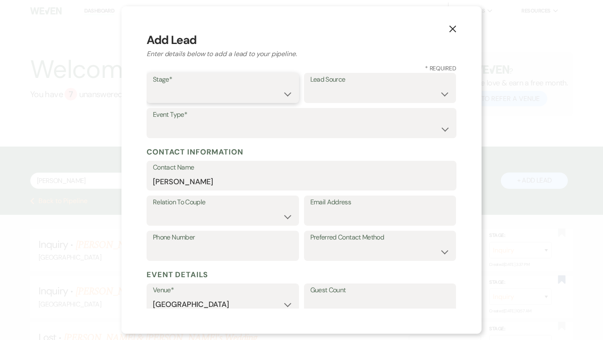
click at [231, 95] on select "Inquiry Follow Up Tour Requested Tour Confirmed Toured Proposal Sent Booked Lost" at bounding box center [223, 94] width 140 height 16
click at [326, 87] on select "Weven Venue Website Instagram Facebook Pinterest Google The Knot Wedding Wire H…" at bounding box center [380, 94] width 140 height 16
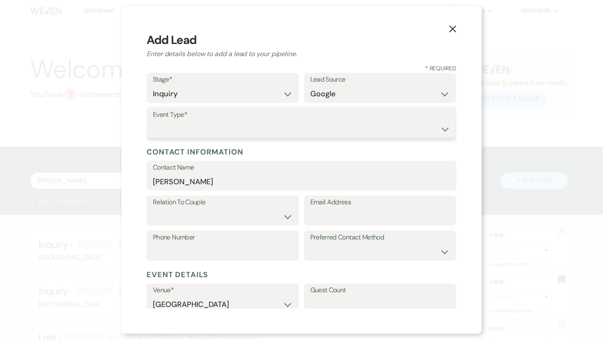
click at [296, 126] on select "Wedding Anniversary Party Baby Shower Bachelorette / Bachelor Party Birthday Pa…" at bounding box center [301, 129] width 297 height 16
click at [286, 246] on input "Phone Number" at bounding box center [223, 252] width 140 height 16
paste input "7838814832"
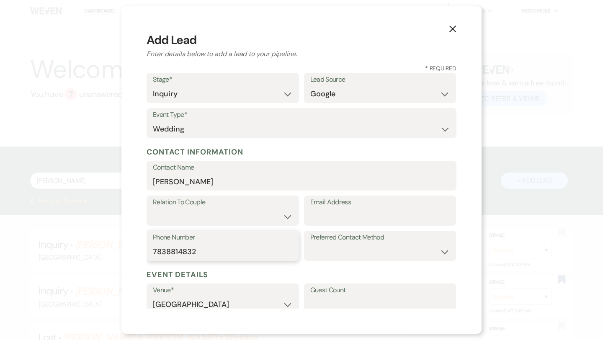
click at [167, 252] on input "7838814832" at bounding box center [223, 252] width 140 height 16
click at [349, 212] on input "Email Address" at bounding box center [380, 216] width 140 height 16
paste input "[PERSON_NAME][EMAIL_ADDRESS][PERSON_NAME][DOMAIN_NAME]"
click at [260, 217] on select "Couple Planner Parent of Couple Family Member Friend Other" at bounding box center [223, 216] width 140 height 16
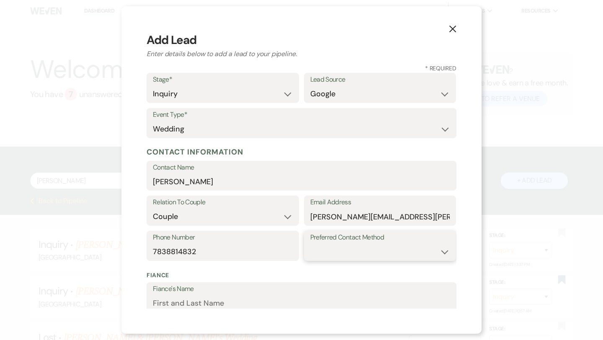
click at [341, 254] on select "Email Phone Text" at bounding box center [380, 252] width 140 height 16
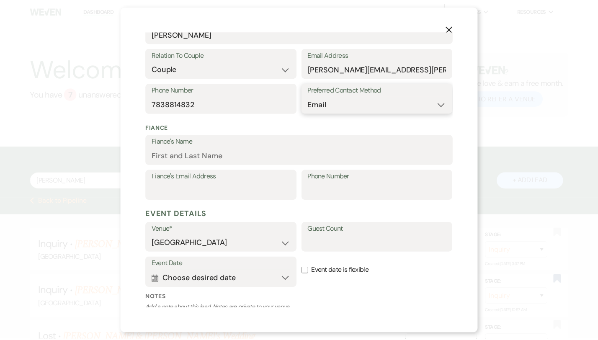
scroll to position [220, 0]
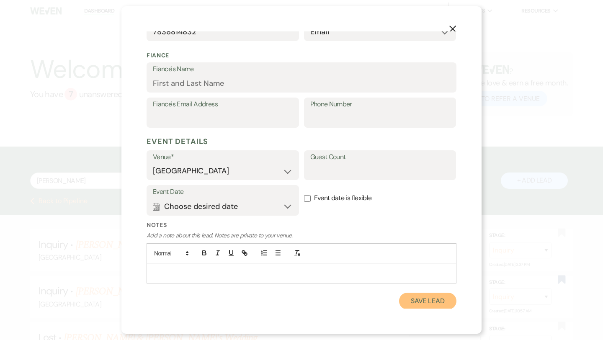
click at [424, 295] on button "Save Lead" at bounding box center [427, 301] width 57 height 17
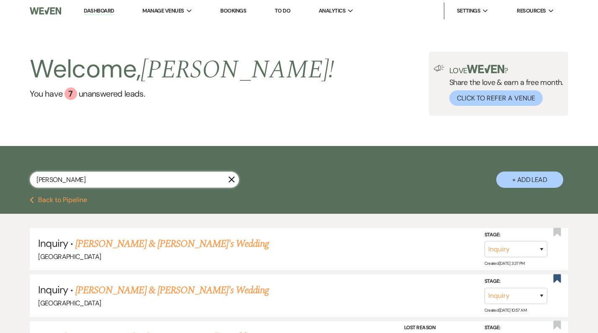
click at [108, 172] on input "[PERSON_NAME]" at bounding box center [134, 180] width 209 height 16
click at [107, 172] on input "[PERSON_NAME]" at bounding box center [134, 180] width 209 height 16
click at [91, 176] on input "[PERSON_NAME]" at bounding box center [134, 180] width 209 height 16
click at [553, 234] on use "button" at bounding box center [557, 232] width 8 height 8
click at [139, 249] on link "[PERSON_NAME] & [PERSON_NAME]'s Wedding" at bounding box center [171, 243] width 193 height 15
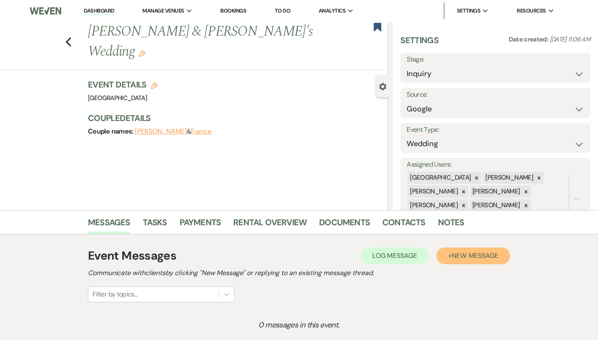
click at [498, 253] on span "New Message" at bounding box center [475, 255] width 46 height 9
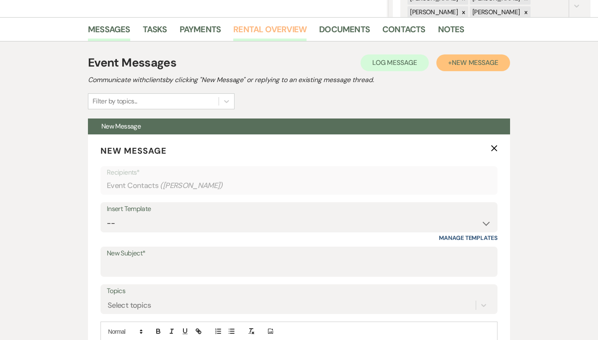
scroll to position [234, 0]
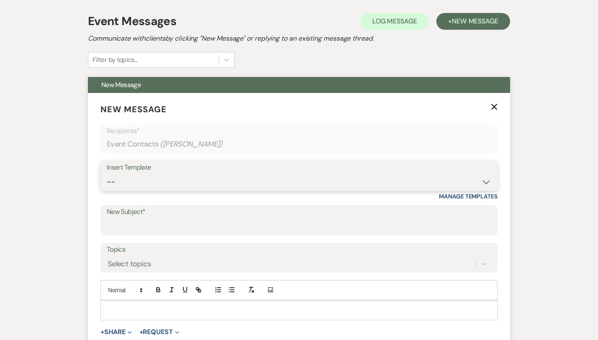
click at [201, 174] on select "-- Weven Planning Portal Introduction (Booked Events) Congratulations on choosi…" at bounding box center [299, 182] width 384 height 16
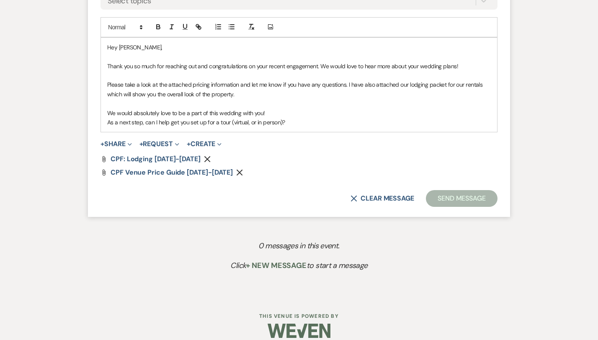
scroll to position [511, 0]
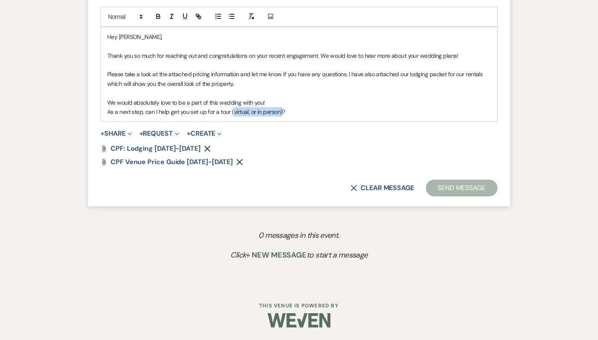
drag, startPoint x: 252, startPoint y: 108, endPoint x: 205, endPoint y: 107, distance: 47.3
click at [205, 107] on p "As a next step, can I help get you set up for a tour (virtual, or in person)?" at bounding box center [298, 111] width 383 height 9
click at [211, 109] on p "As a next step, can I help get you set up for a tour?" at bounding box center [298, 111] width 383 height 9
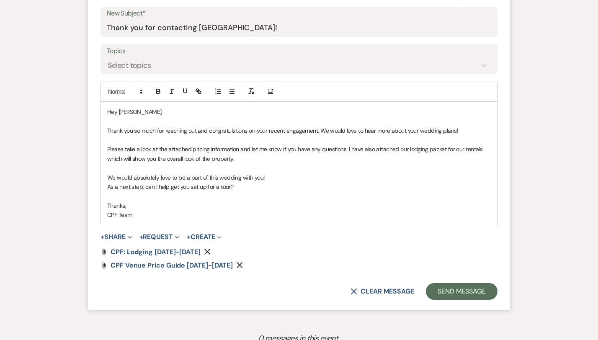
scroll to position [429, 0]
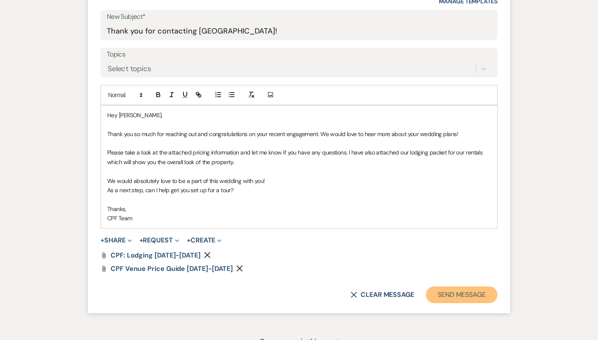
click at [487, 290] on button "Send Message" at bounding box center [462, 294] width 72 height 17
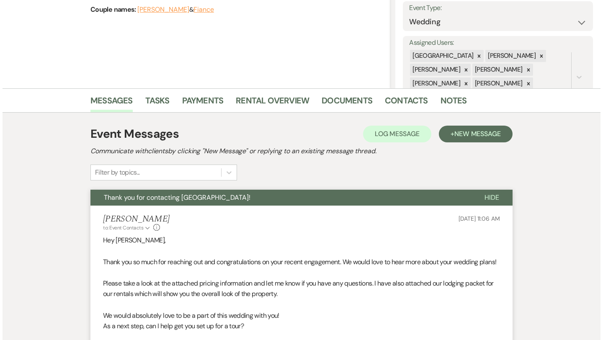
scroll to position [0, 0]
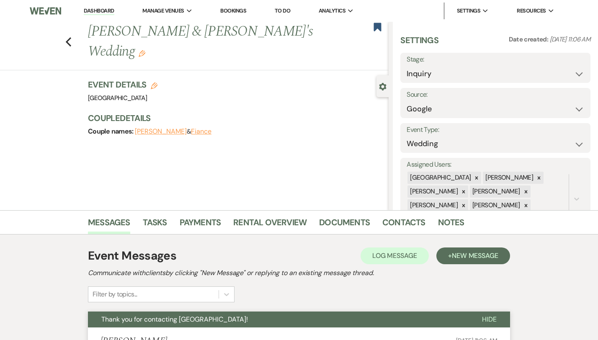
click at [48, 31] on div "Previous [PERSON_NAME] & [PERSON_NAME]'s Wedding Edit Bookmark" at bounding box center [192, 46] width 393 height 49
click at [66, 37] on use "button" at bounding box center [68, 41] width 5 height 9
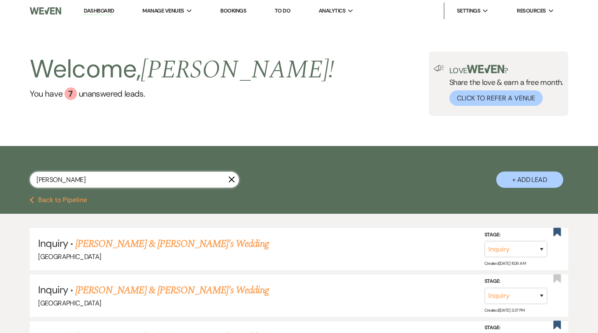
click at [230, 184] on input "[PERSON_NAME]" at bounding box center [134, 180] width 209 height 16
click at [230, 181] on use "button" at bounding box center [232, 180] width 6 height 6
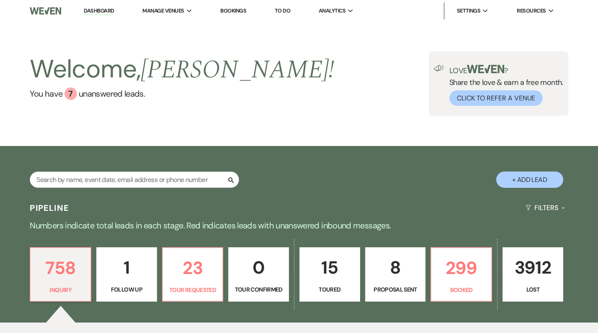
click at [230, 181] on use "button" at bounding box center [231, 179] width 5 height 5
click at [210, 182] on input "text" at bounding box center [134, 180] width 209 height 16
paste input "[PERSON_NAME]"
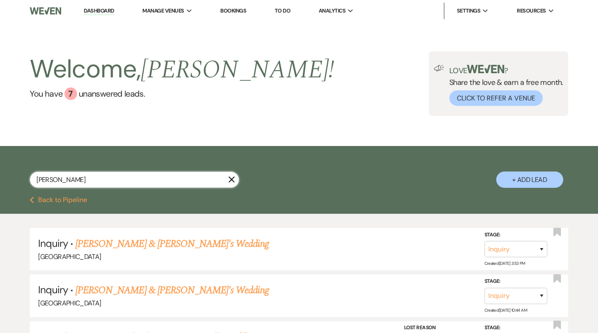
drag, startPoint x: 121, startPoint y: 184, endPoint x: 38, endPoint y: 181, distance: 83.8
click at [38, 181] on input "[PERSON_NAME]" at bounding box center [134, 180] width 209 height 16
click at [554, 180] on button "+ Add Lead" at bounding box center [529, 180] width 67 height 16
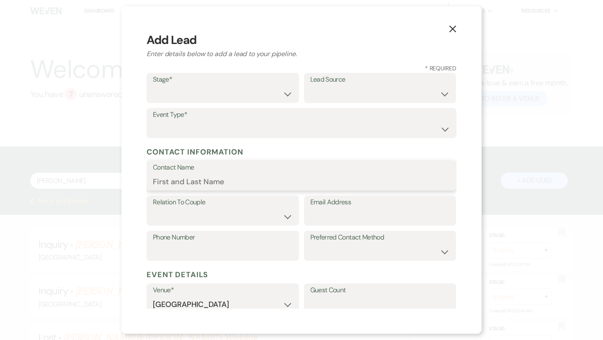
click at [239, 176] on input "Contact Name" at bounding box center [301, 181] width 297 height 16
paste input "[PERSON_NAME]"
click at [344, 212] on input "Email Address" at bounding box center [380, 216] width 140 height 16
paste input "[EMAIL_ADDRESS][DOMAIN_NAME]"
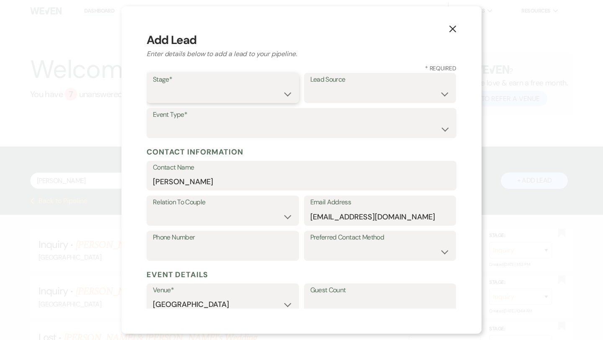
click at [243, 98] on select "Inquiry Follow Up Tour Requested Tour Confirmed Toured Proposal Sent Booked Lost" at bounding box center [223, 94] width 140 height 16
click at [364, 92] on select "Weven Venue Website Instagram Facebook Pinterest Google The Knot Wedding Wire H…" at bounding box center [380, 94] width 140 height 16
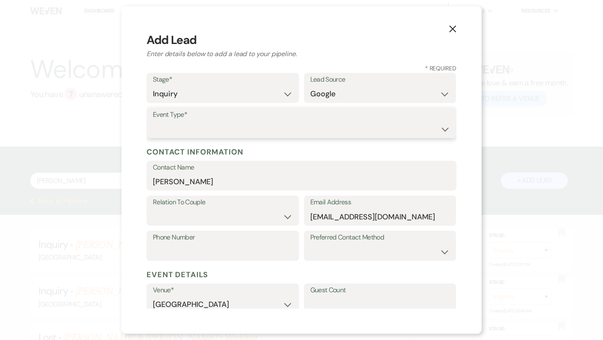
click at [301, 131] on select "Wedding Anniversary Party Baby Shower Bachelorette / Bachelor Party Birthday Pa…" at bounding box center [301, 129] width 297 height 16
click at [249, 253] on input "Phone Number" at bounding box center [223, 252] width 140 height 16
paste input "[PHONE_NUMBER]"
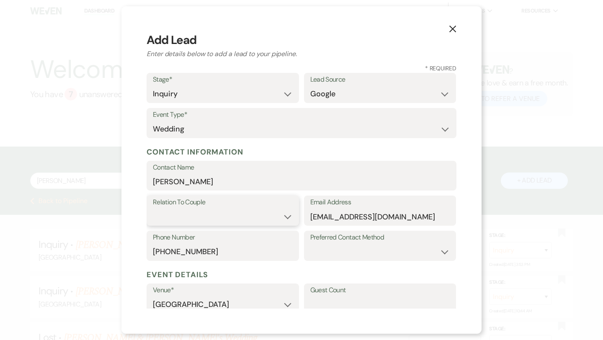
click at [260, 212] on select "Couple Planner Parent of Couple Family Member Friend Other" at bounding box center [223, 216] width 140 height 16
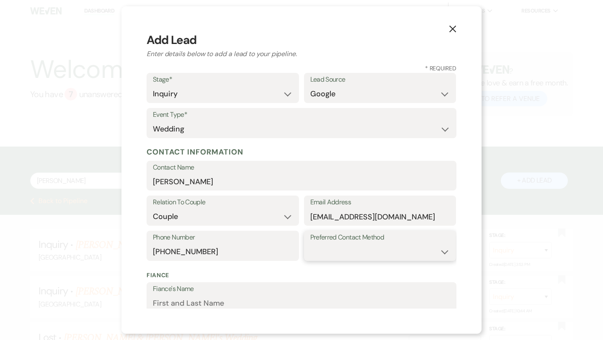
click at [340, 250] on select "Email Phone Text" at bounding box center [380, 252] width 140 height 16
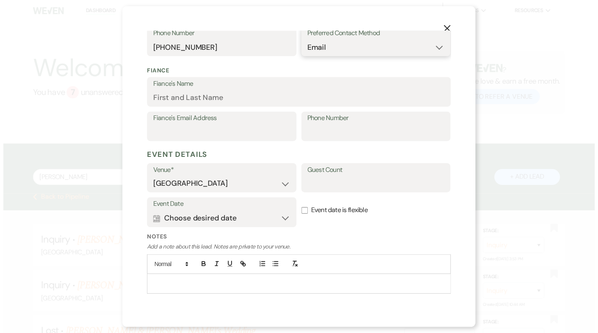
scroll to position [220, 0]
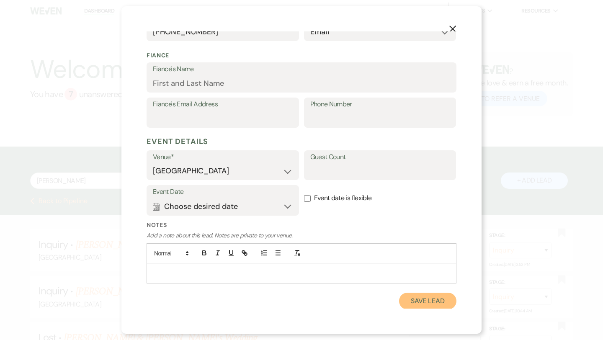
click at [432, 304] on button "Save Lead" at bounding box center [427, 301] width 57 height 17
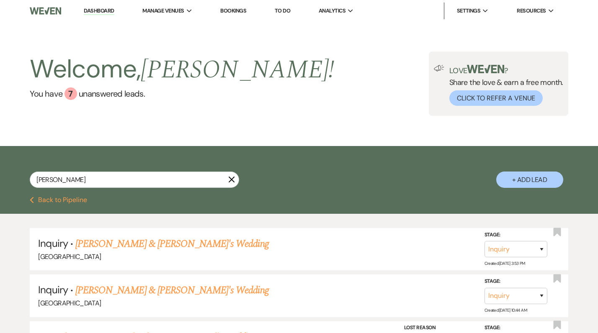
click at [159, 172] on div "[PERSON_NAME] X + Add Lead" at bounding box center [299, 172] width 598 height 44
click at [160, 180] on input "[PERSON_NAME]" at bounding box center [134, 180] width 209 height 16
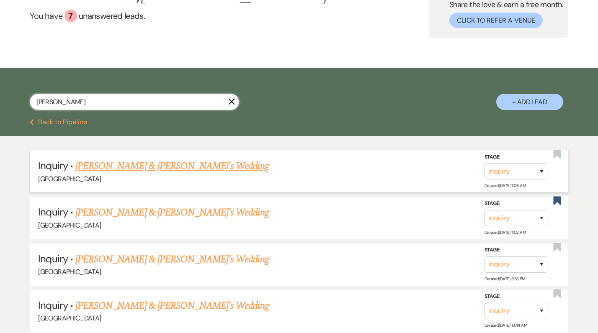
scroll to position [78, 0]
click at [443, 179] on div "[GEOGRAPHIC_DATA]" at bounding box center [298, 178] width 521 height 11
click at [531, 170] on select "Inquiry Follow Up Tour Requested Tour Confirmed Toured Proposal Sent Booked Lost" at bounding box center [515, 171] width 63 height 16
click at [141, 165] on link "[PERSON_NAME] & [PERSON_NAME]'s Wedding" at bounding box center [171, 165] width 193 height 15
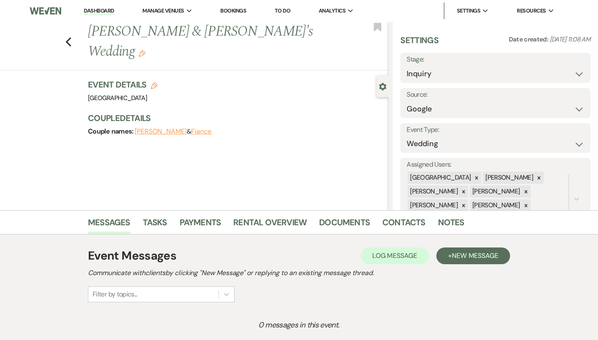
click at [392, 93] on div "Gear Settings" at bounding box center [384, 86] width 16 height 22
click at [386, 86] on icon "Gear" at bounding box center [383, 87] width 8 height 8
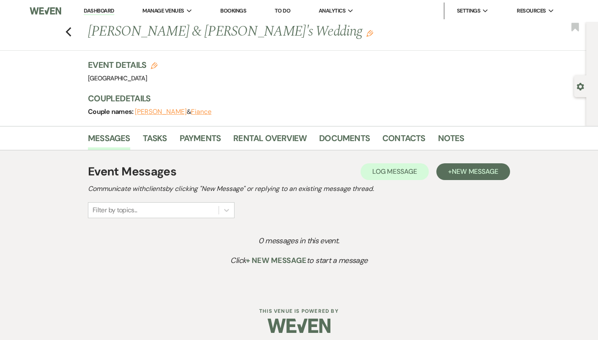
click at [366, 35] on icon "Edit" at bounding box center [369, 33] width 7 height 7
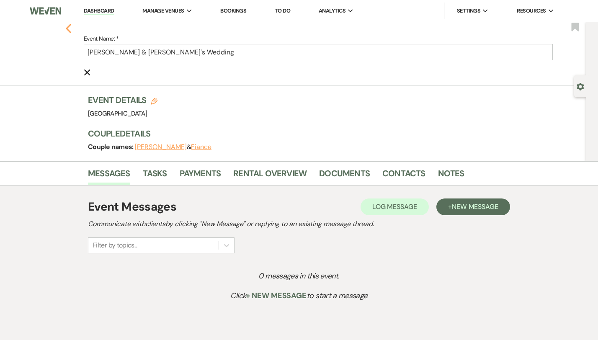
click at [65, 28] on icon "Previous" at bounding box center [68, 28] width 6 height 10
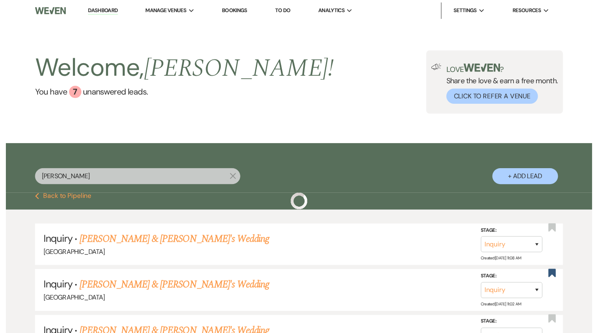
scroll to position [78, 0]
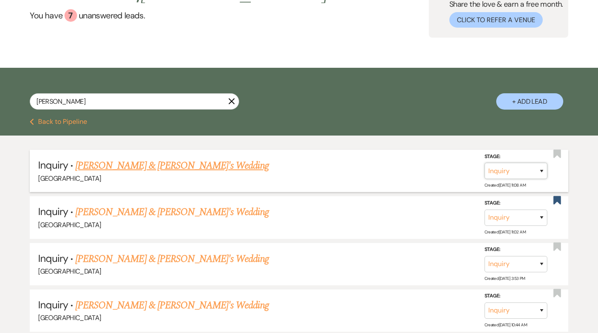
click at [530, 173] on select "Inquiry Follow Up Tour Requested Tour Confirmed Toured Proposal Sent Booked Lost" at bounding box center [515, 171] width 63 height 16
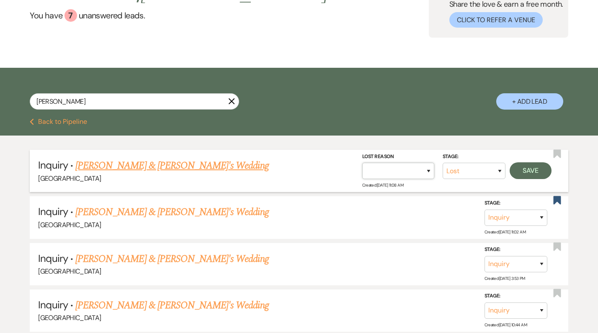
click at [418, 172] on select "Booked Elsewhere Budget Date Unavailable No Response Not a Good Match Capacity …" at bounding box center [398, 171] width 72 height 16
click at [539, 170] on button "Save" at bounding box center [530, 170] width 42 height 17
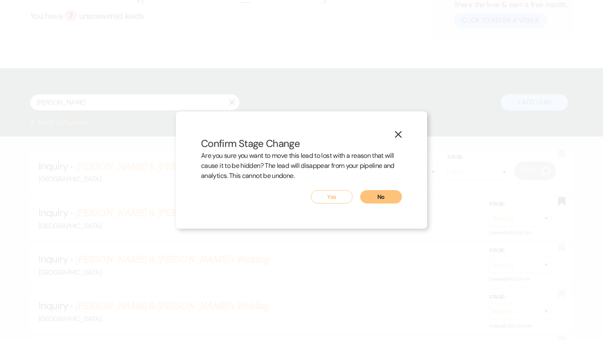
click at [342, 200] on button "Yes" at bounding box center [332, 196] width 42 height 13
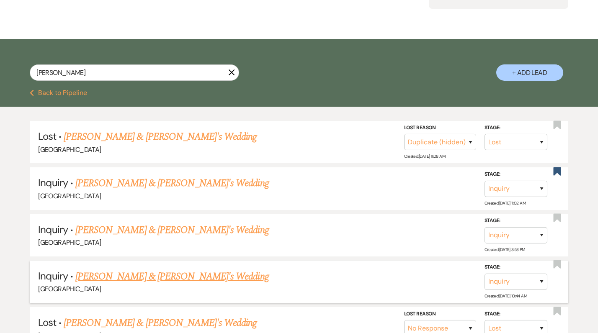
scroll to position [105, 0]
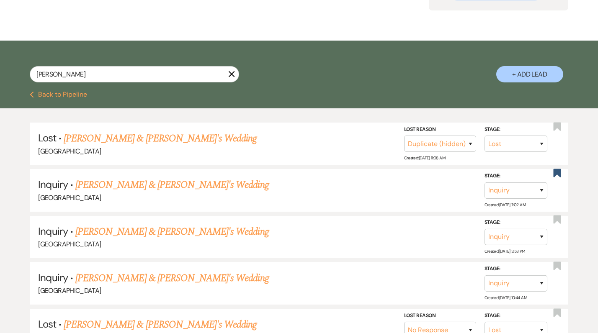
click at [233, 74] on use "button" at bounding box center [232, 74] width 6 height 6
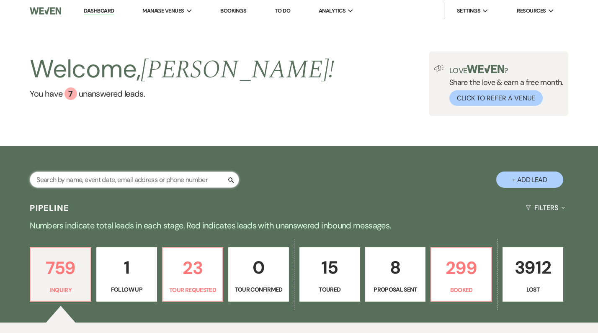
click at [146, 179] on input "text" at bounding box center [134, 180] width 209 height 16
paste input "[PERSON_NAME] last_name [PERSON_NAME]"
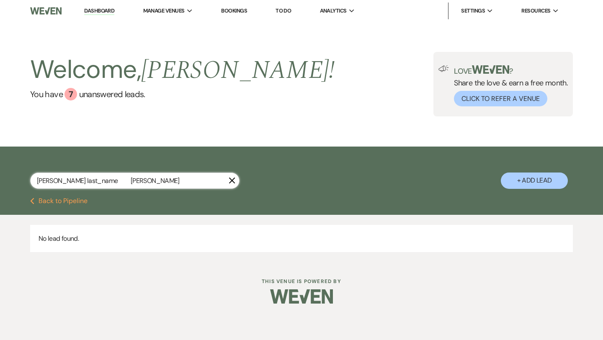
drag, startPoint x: 93, startPoint y: 182, endPoint x: 57, endPoint y: 178, distance: 35.8
click at [57, 178] on input "[PERSON_NAME] last_name [PERSON_NAME]" at bounding box center [134, 180] width 209 height 16
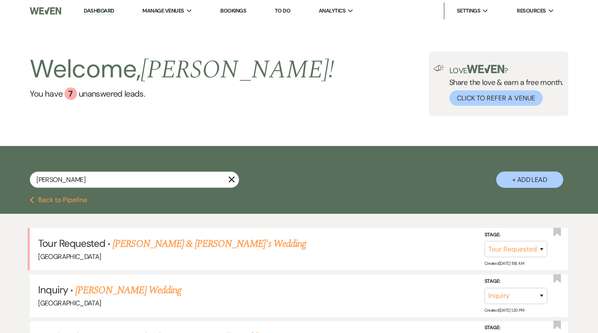
click at [512, 185] on button "+ Add Lead" at bounding box center [529, 180] width 67 height 16
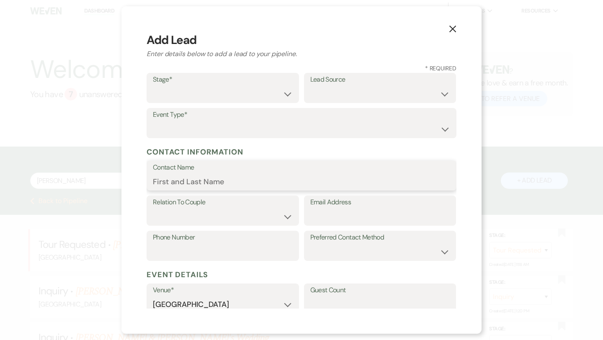
click at [253, 180] on input "Contact Name" at bounding box center [301, 181] width 297 height 16
paste input "[PERSON_NAME] last_name [PERSON_NAME]"
drag, startPoint x: 245, startPoint y: 184, endPoint x: 194, endPoint y: 182, distance: 51.1
click at [194, 182] on input "[PERSON_NAME] last_name [PERSON_NAME]" at bounding box center [301, 181] width 297 height 16
click at [170, 183] on input "[PERSON_NAME]" at bounding box center [301, 181] width 297 height 16
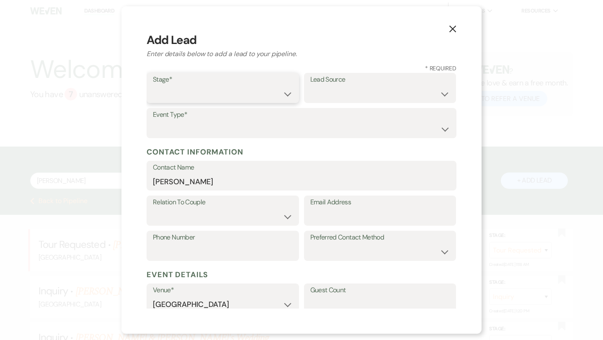
click at [194, 101] on select "Inquiry Follow Up Tour Requested Tour Confirmed Toured Proposal Sent Booked Lost" at bounding box center [223, 94] width 140 height 16
click at [352, 90] on select "Weven Venue Website Instagram Facebook Pinterest Google The Knot Wedding Wire H…" at bounding box center [380, 94] width 140 height 16
click at [331, 211] on input "Email Address" at bounding box center [380, 216] width 140 height 16
paste input "[EMAIL_ADDRESS][DOMAIN_NAME]"
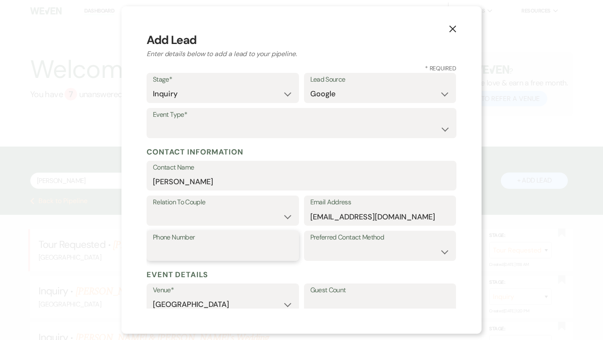
click at [221, 253] on input "Phone Number" at bounding box center [223, 252] width 140 height 16
paste input "3369075243"
click at [168, 253] on input "3369075243" at bounding box center [223, 252] width 140 height 16
click at [187, 215] on select "Couple Planner Parent of Couple Family Member Friend Other" at bounding box center [223, 216] width 140 height 16
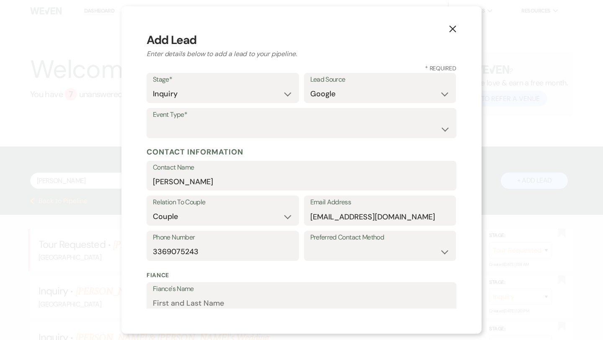
click at [316, 115] on label "Event Type*" at bounding box center [301, 115] width 297 height 12
click at [309, 134] on select "Wedding Anniversary Party Baby Shower Bachelorette / Bachelor Party Birthday Pa…" at bounding box center [301, 129] width 297 height 16
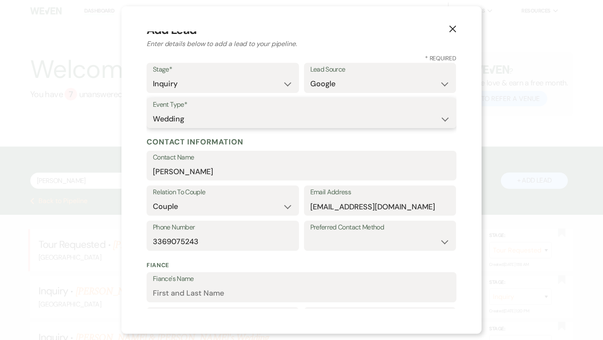
scroll to position [12, 0]
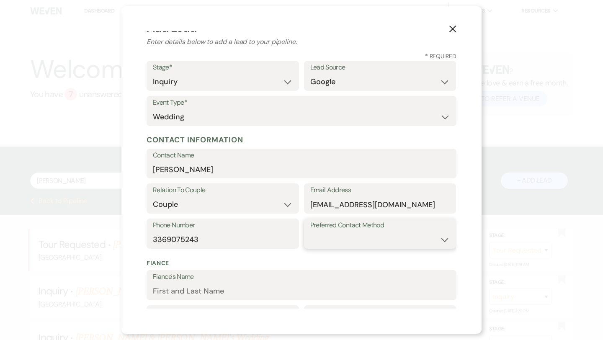
click at [359, 231] on select "Email Phone Text" at bounding box center [380, 239] width 140 height 16
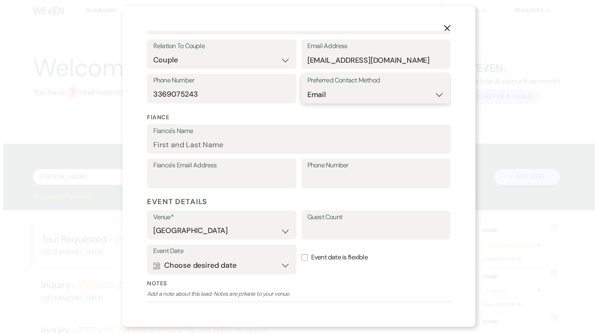
scroll to position [220, 0]
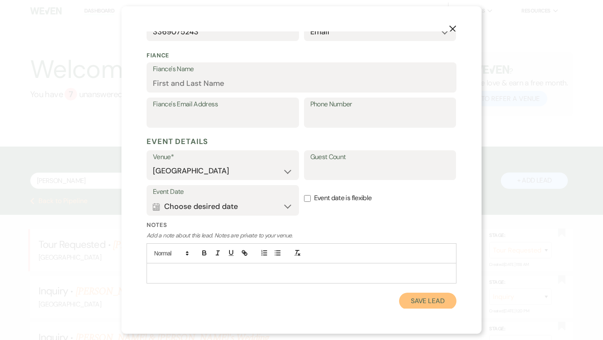
click at [429, 302] on button "Save Lead" at bounding box center [427, 301] width 57 height 17
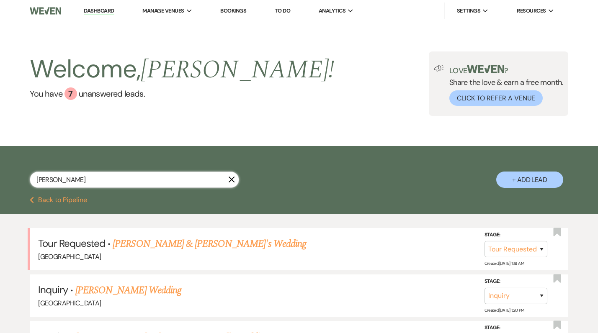
click at [170, 182] on input "[PERSON_NAME]" at bounding box center [134, 180] width 209 height 16
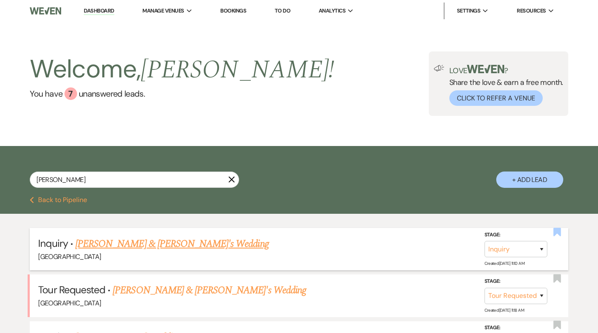
click at [556, 229] on use "button" at bounding box center [557, 232] width 8 height 8
click at [526, 253] on select "Inquiry Follow Up Tour Requested Tour Confirmed Toured Proposal Sent Booked Lost" at bounding box center [515, 249] width 63 height 16
click at [191, 246] on link "[PERSON_NAME] & [PERSON_NAME]'s Wedding" at bounding box center [171, 243] width 193 height 15
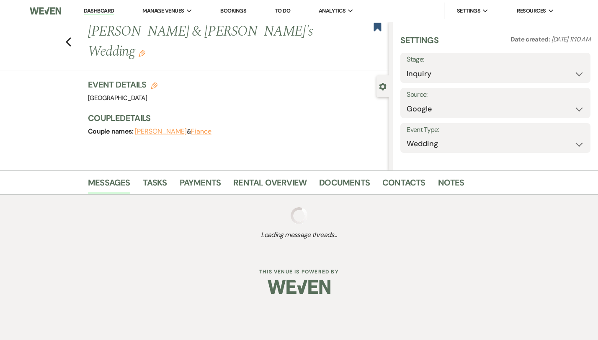
scroll to position [5, 0]
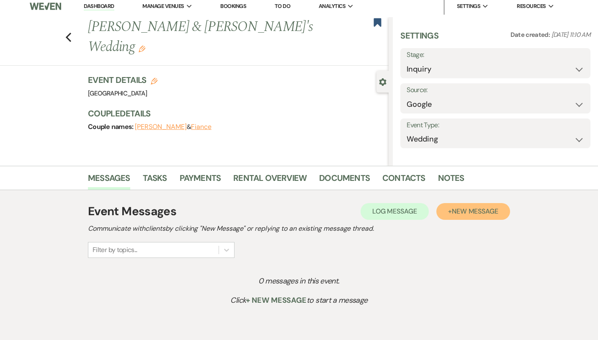
click at [491, 217] on button "+ New Message" at bounding box center [473, 211] width 74 height 17
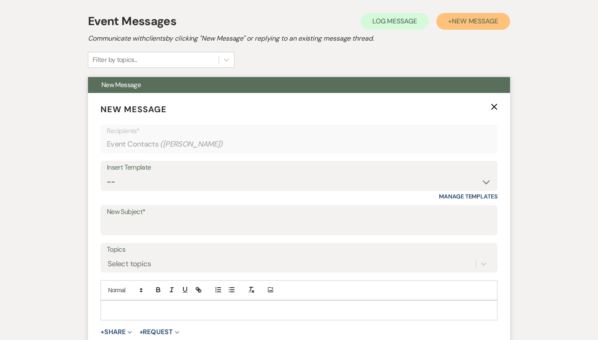
scroll to position [242, 0]
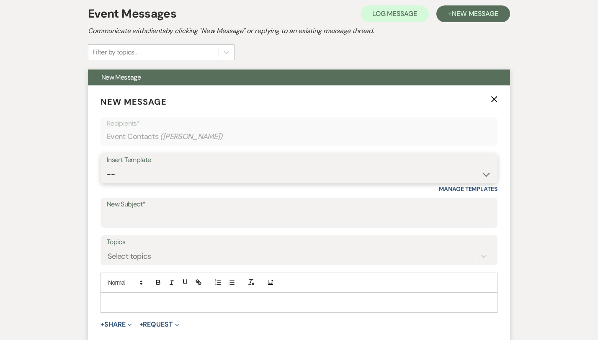
click at [284, 172] on select "-- Weven Planning Portal Introduction (Booked Events) Congratulations on choosi…" at bounding box center [299, 174] width 384 height 16
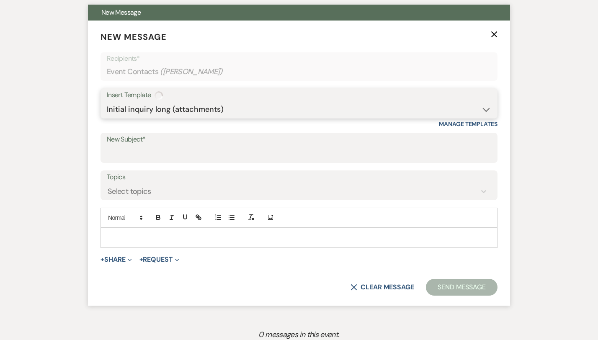
scroll to position [313, 0]
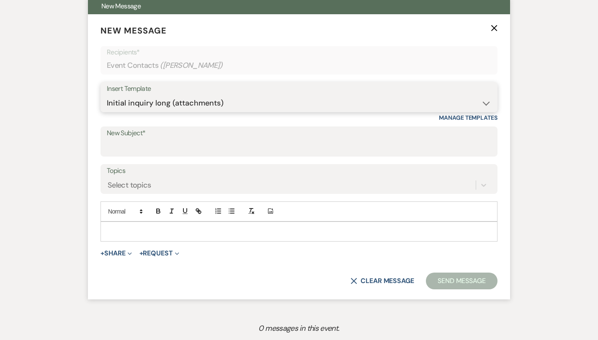
click at [288, 98] on select "-- Weven Planning Portal Introduction (Booked Events) Congratulations on choosi…" at bounding box center [299, 103] width 384 height 16
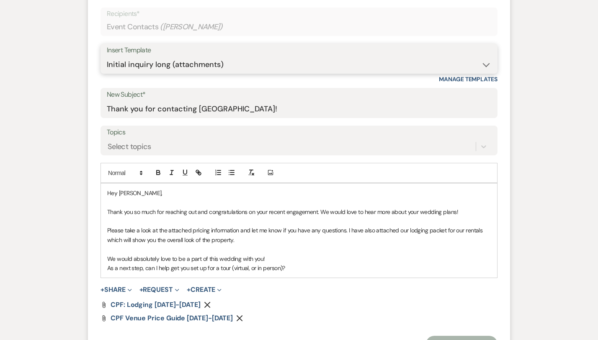
scroll to position [354, 0]
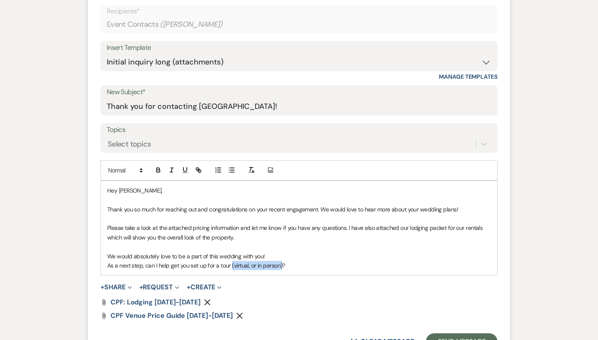
drag, startPoint x: 253, startPoint y: 267, endPoint x: 203, endPoint y: 267, distance: 50.2
click at [203, 267] on p "As a next step, can I help get you set up for a tour (virtual, or in person)?" at bounding box center [298, 265] width 383 height 9
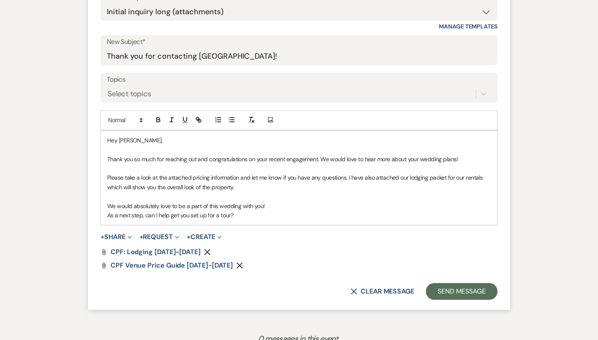
scroll to position [406, 0]
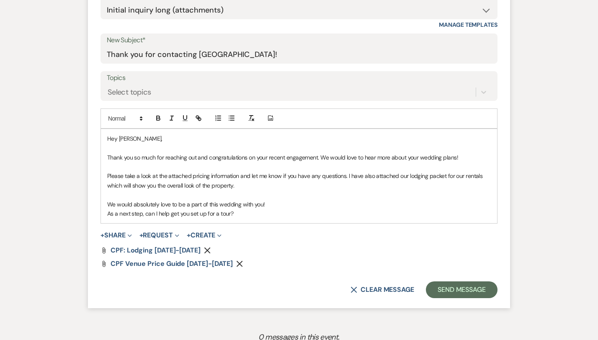
click at [231, 209] on p "As a next step, can I help get you set up for a tour?" at bounding box center [298, 213] width 383 height 9
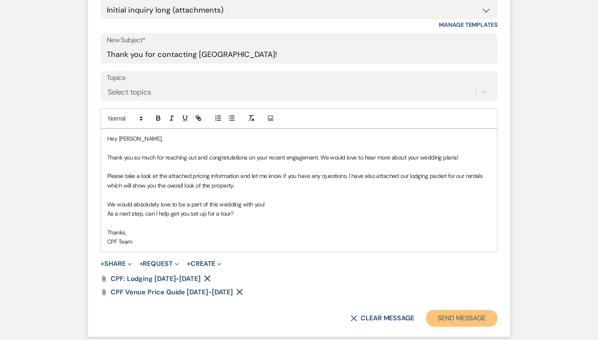
click at [497, 312] on button "Send Message" at bounding box center [462, 318] width 72 height 17
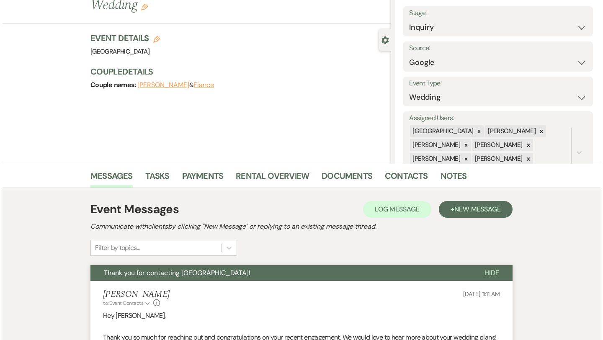
scroll to position [0, 0]
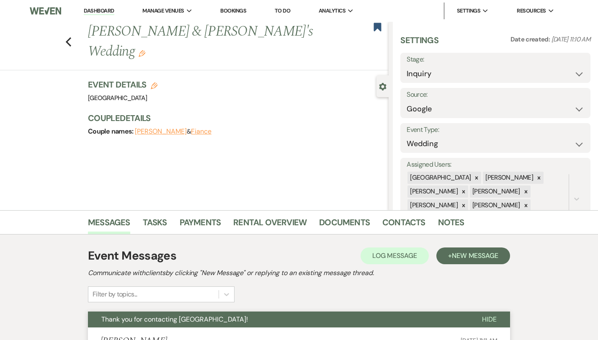
click at [47, 34] on div "Previous [PERSON_NAME] & [PERSON_NAME]'s Wedding Edit Bookmark" at bounding box center [192, 46] width 393 height 49
click at [66, 37] on use "button" at bounding box center [68, 41] width 5 height 9
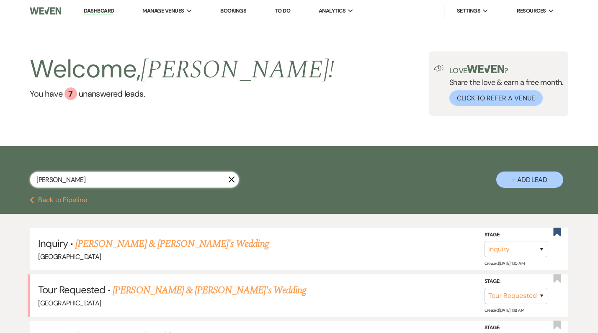
click at [151, 182] on input "[PERSON_NAME]" at bounding box center [134, 180] width 209 height 16
paste input "[PERSON_NAME] last_name [PERSON_NAME]"
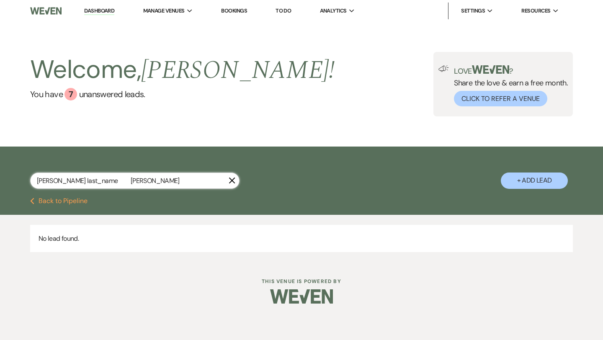
drag, startPoint x: 94, startPoint y: 182, endPoint x: 57, endPoint y: 177, distance: 37.2
click at [57, 177] on input "[PERSON_NAME] last_name [PERSON_NAME]" at bounding box center [134, 180] width 209 height 16
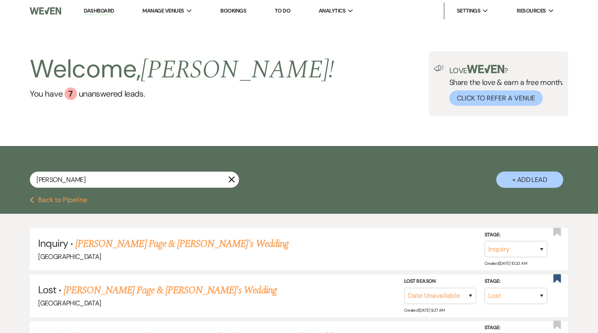
click at [520, 182] on button "+ Add Lead" at bounding box center [529, 180] width 67 height 16
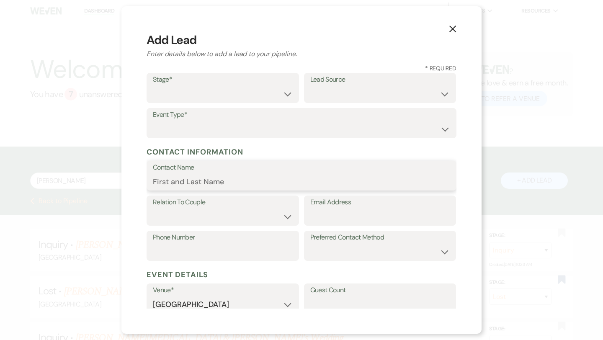
click at [267, 180] on input "Contact Name" at bounding box center [301, 181] width 297 height 16
paste input "[PERSON_NAME] last_name [PERSON_NAME]"
drag, startPoint x: 230, startPoint y: 186, endPoint x: 177, endPoint y: 184, distance: 53.6
click at [177, 184] on input "[PERSON_NAME] last_name [PERSON_NAME]" at bounding box center [301, 181] width 297 height 16
click at [236, 213] on select "Couple Planner Parent of Couple Family Member Friend Other" at bounding box center [223, 216] width 140 height 16
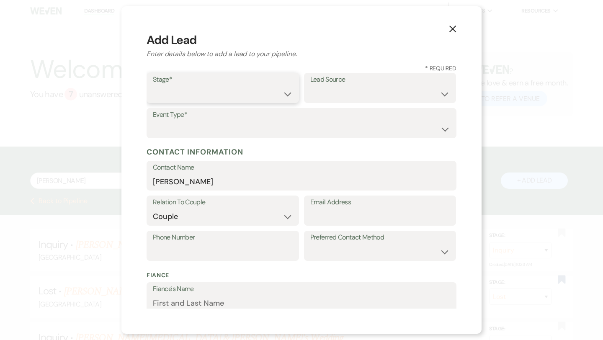
click at [247, 87] on select "Inquiry Follow Up Tour Requested Tour Confirmed Toured Proposal Sent Booked Lost" at bounding box center [223, 94] width 140 height 16
click at [361, 88] on select "Weven Venue Website Instagram Facebook Pinterest Google The Knot Wedding Wire H…" at bounding box center [380, 94] width 140 height 16
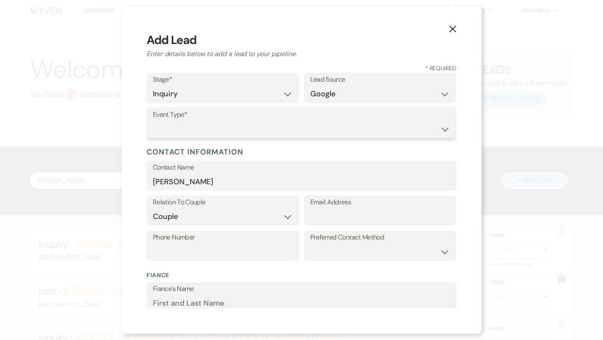
click at [316, 126] on select "Wedding Anniversary Party Baby Shower Bachelorette / Bachelor Party Birthday Pa…" at bounding box center [301, 129] width 297 height 16
click at [322, 116] on label "Event Type*" at bounding box center [301, 115] width 297 height 12
click at [322, 124] on select "Wedding Anniversary Party Baby Shower Bachelorette / Bachelor Party Birthday Pa…" at bounding box center [301, 129] width 297 height 16
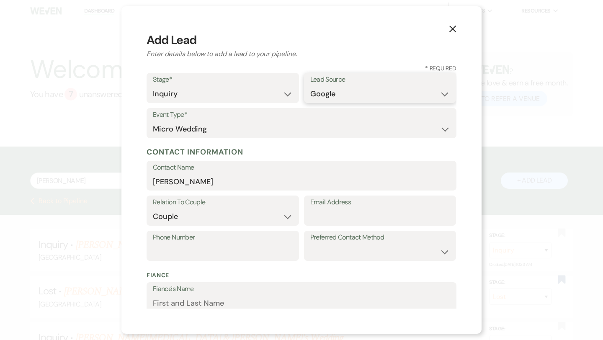
click at [365, 91] on select "Weven Venue Website Instagram Facebook Pinterest Google The Knot Wedding Wire H…" at bounding box center [380, 94] width 140 height 16
click at [365, 219] on input "Email Address" at bounding box center [380, 216] width 140 height 16
paste input "[EMAIL_ADDRESS][DOMAIN_NAME]"
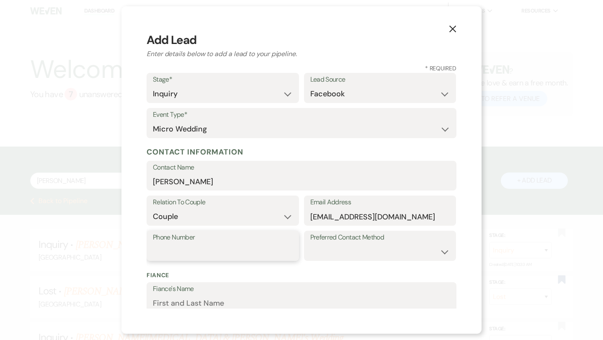
click at [268, 246] on input "Phone Number" at bounding box center [223, 252] width 140 height 16
paste input "8644365121"
click at [167, 252] on input "8644365121" at bounding box center [223, 252] width 140 height 16
click at [340, 257] on select "Email Phone Text" at bounding box center [380, 252] width 140 height 16
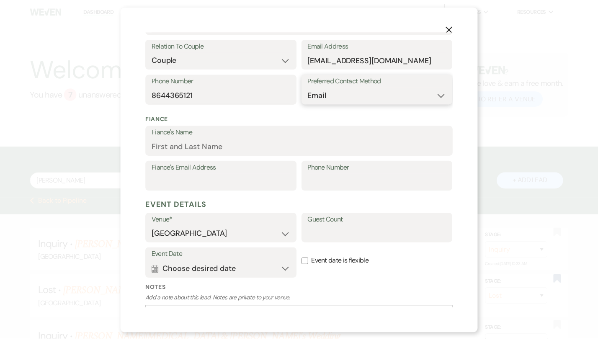
scroll to position [220, 0]
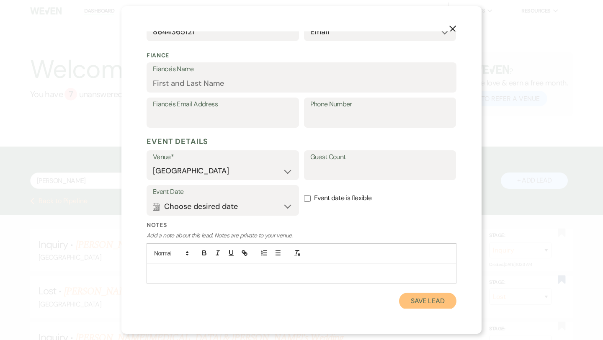
click at [425, 299] on button "Save Lead" at bounding box center [427, 301] width 57 height 17
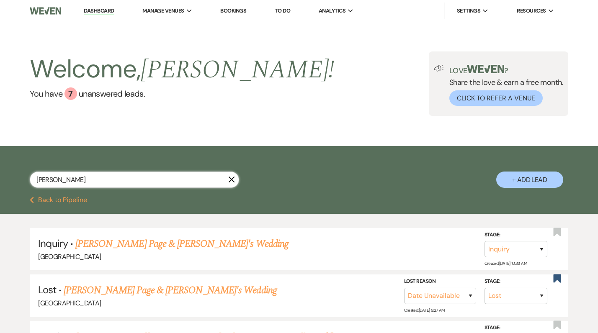
click at [123, 177] on input "[PERSON_NAME]" at bounding box center [134, 180] width 209 height 16
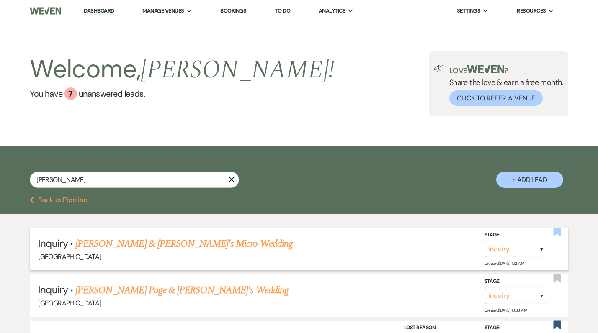
click at [557, 233] on use "button" at bounding box center [557, 232] width 8 height 8
click at [171, 239] on link "[PERSON_NAME] & [PERSON_NAME]'s Micro Wedding" at bounding box center [183, 243] width 217 height 15
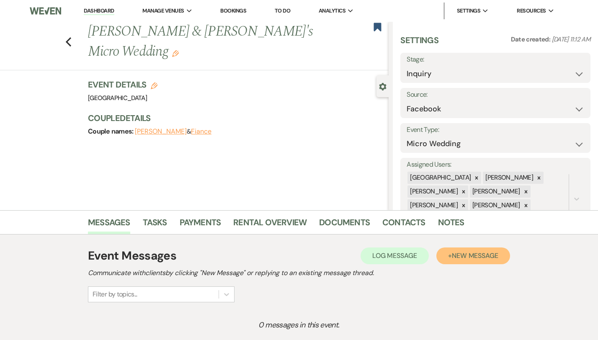
click at [480, 253] on span "New Message" at bounding box center [475, 255] width 46 height 9
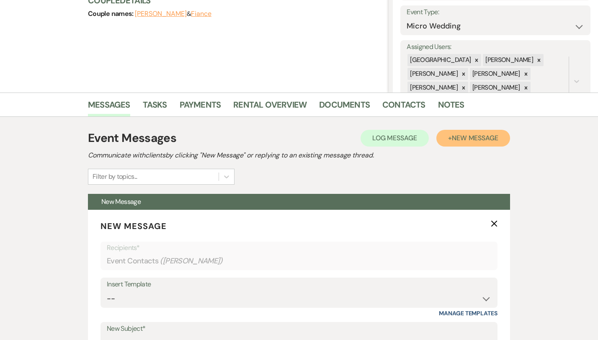
scroll to position [189, 0]
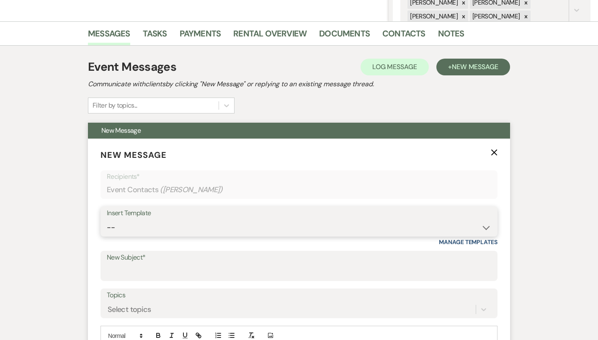
click at [169, 221] on select "-- Weven Planning Portal Introduction (Booked Events) Congratulations on choosi…" at bounding box center [299, 227] width 384 height 16
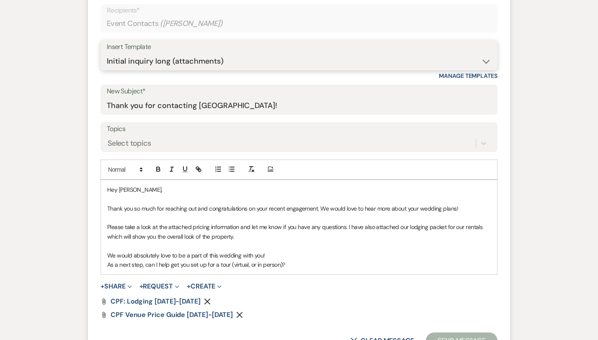
scroll to position [359, 0]
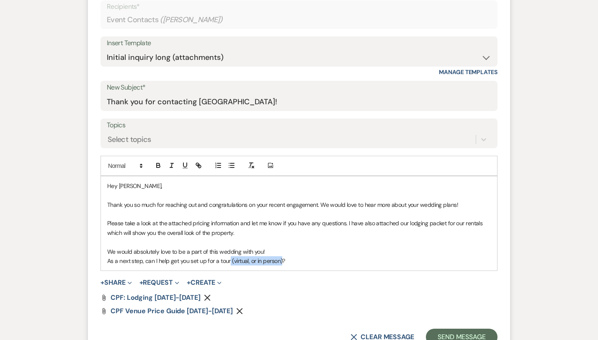
drag, startPoint x: 253, startPoint y: 263, endPoint x: 201, endPoint y: 264, distance: 51.9
click at [201, 264] on p "As a next step, can I help get you set up for a tour (virtual, or in person)?" at bounding box center [298, 260] width 383 height 9
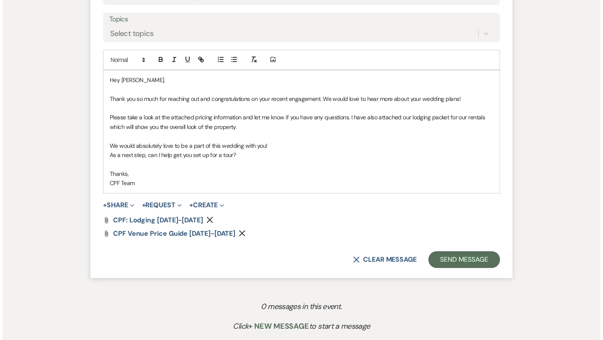
scroll to position [473, 0]
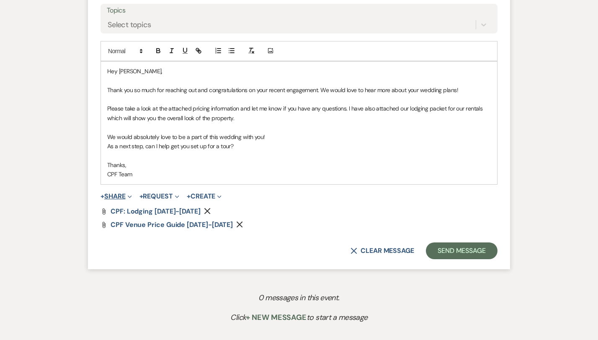
click at [100, 194] on button "+ Share Expand" at bounding box center [115, 196] width 31 height 7
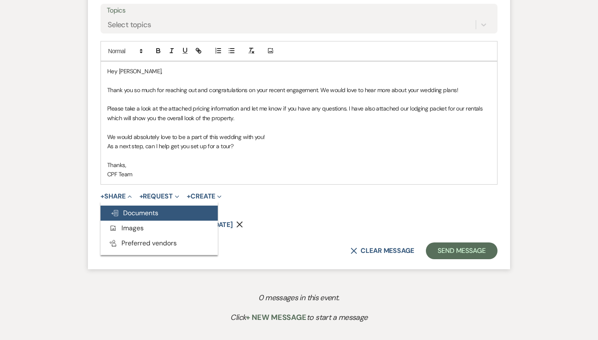
click at [113, 213] on span "Doc Upload Documents" at bounding box center [134, 212] width 48 height 9
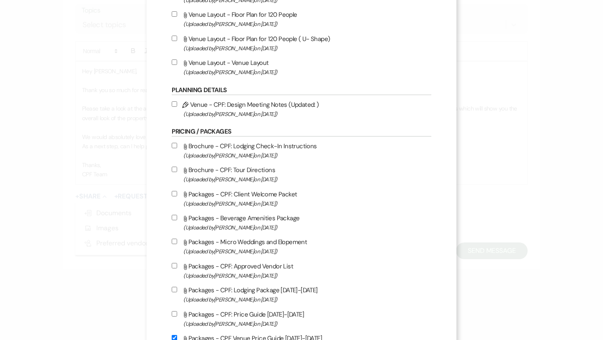
scroll to position [741, 0]
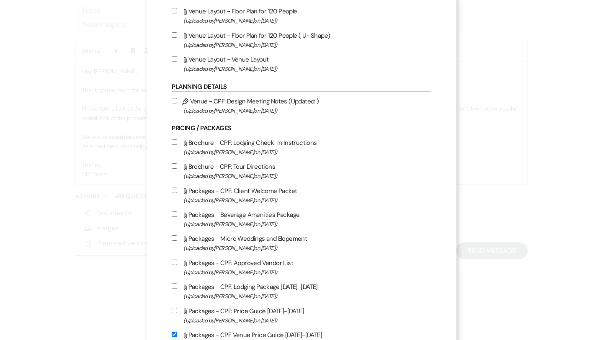
click at [177, 241] on input "Attach File Packages - Micro Weddings and Elopement (Uploaded by [PERSON_NAME] …" at bounding box center [174, 237] width 5 height 5
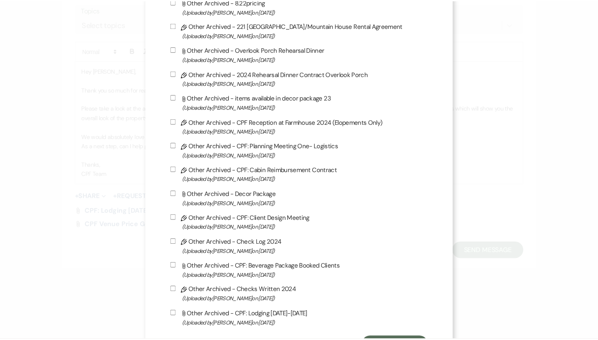
scroll to position [2267, 0]
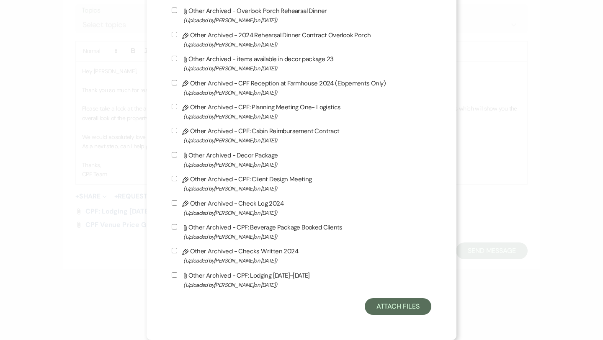
click at [384, 312] on button "Attach Files" at bounding box center [398, 306] width 67 height 17
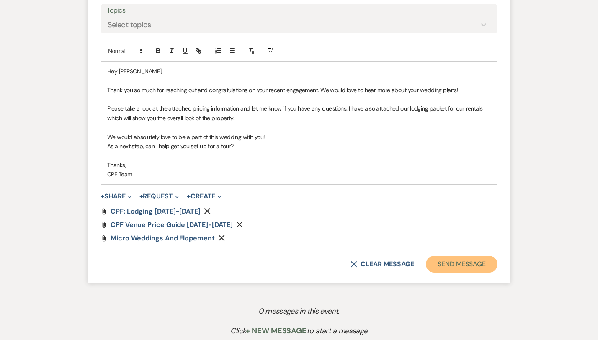
click at [465, 265] on button "Send Message" at bounding box center [462, 264] width 72 height 17
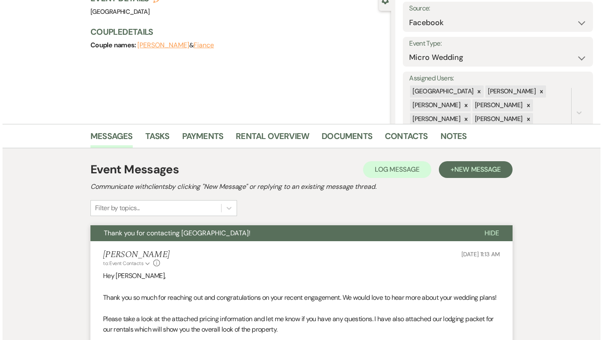
scroll to position [0, 0]
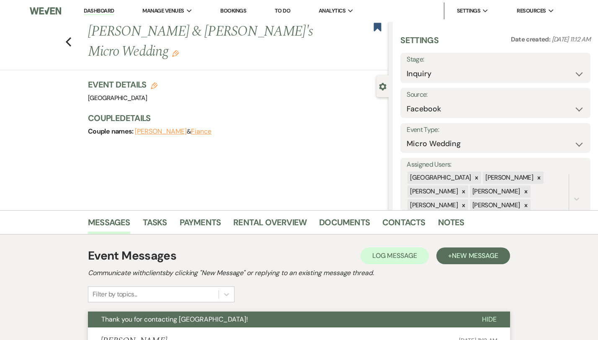
click at [46, 36] on div "Previous [PERSON_NAME] & [PERSON_NAME]'s Micro Wedding Edit Bookmark" at bounding box center [192, 46] width 393 height 49
click at [65, 37] on icon "Previous" at bounding box center [68, 42] width 6 height 10
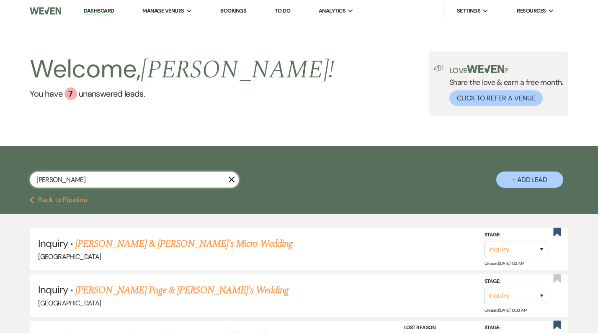
click at [157, 175] on input "[PERSON_NAME]" at bounding box center [134, 180] width 209 height 16
paste input "[PERSON_NAME]"
click at [522, 183] on button "+ Add Lead" at bounding box center [529, 180] width 67 height 16
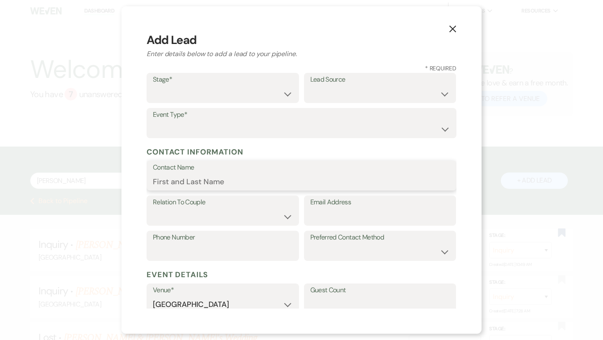
click at [237, 174] on input "Contact Name" at bounding box center [301, 181] width 297 height 16
paste input "[PERSON_NAME]"
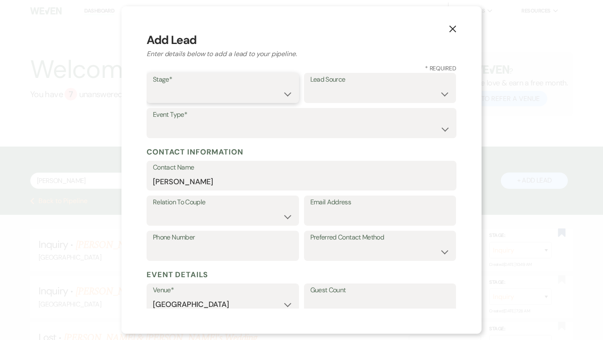
click at [288, 90] on select "Inquiry Follow Up Tour Requested Tour Confirmed Toured Proposal Sent Booked Lost" at bounding box center [223, 94] width 140 height 16
click at [351, 95] on select "Weven Venue Website Instagram Facebook Pinterest Google The Knot Wedding Wire H…" at bounding box center [380, 94] width 140 height 16
click at [352, 94] on select "Weven Venue Website Instagram Facebook Pinterest Google The Knot Wedding Wire H…" at bounding box center [380, 94] width 140 height 16
click at [357, 88] on select "Weven Venue Website Instagram Facebook Pinterest Google The Knot Wedding Wire H…" at bounding box center [380, 94] width 140 height 16
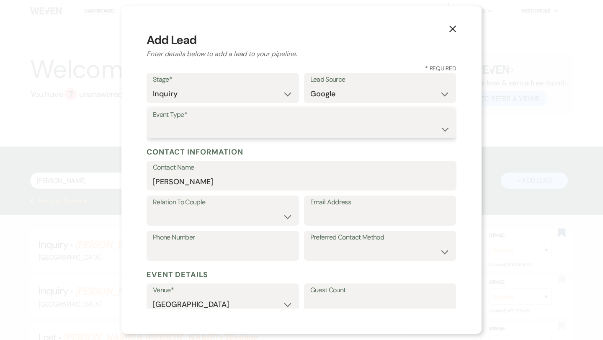
click at [308, 128] on select "Wedding Anniversary Party Baby Shower Bachelorette / Bachelor Party Birthday Pa…" at bounding box center [301, 129] width 297 height 16
click at [317, 226] on div "Email Address" at bounding box center [380, 212] width 152 height 35
click at [317, 219] on input "Email Address" at bounding box center [380, 216] width 140 height 16
paste input "[EMAIL_ADDRESS][DOMAIN_NAME]"
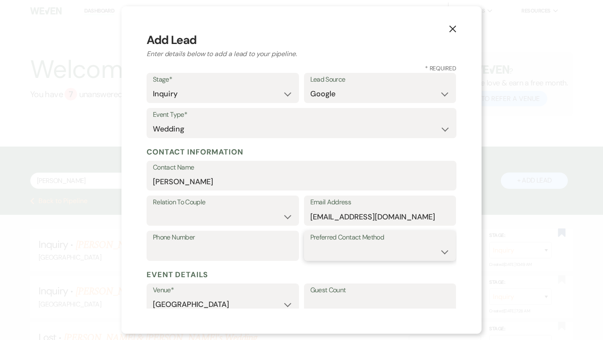
click at [321, 244] on select "Email Phone Text" at bounding box center [380, 252] width 140 height 16
click at [246, 215] on select "Couple Planner Parent of Couple Family Member Friend Other" at bounding box center [223, 216] width 140 height 16
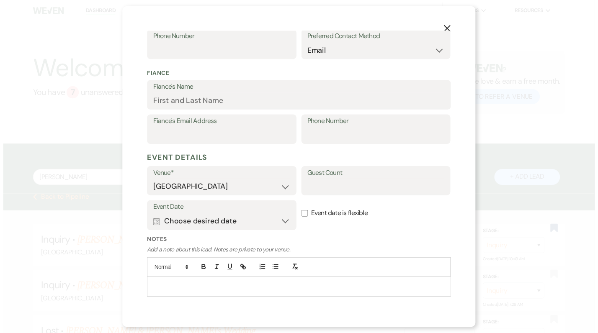
scroll to position [220, 0]
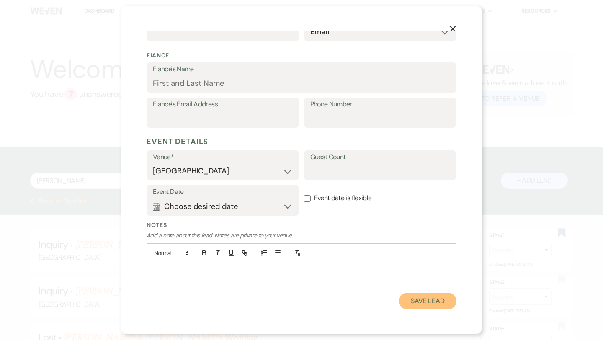
click at [417, 304] on button "Save Lead" at bounding box center [427, 301] width 57 height 17
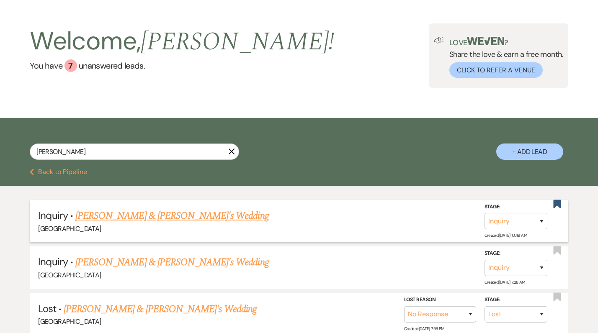
scroll to position [30, 0]
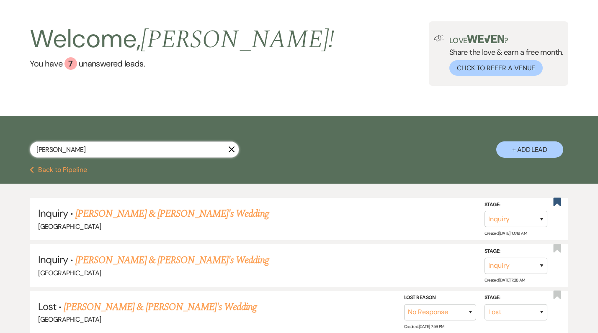
click at [207, 151] on input "[PERSON_NAME]" at bounding box center [134, 149] width 209 height 16
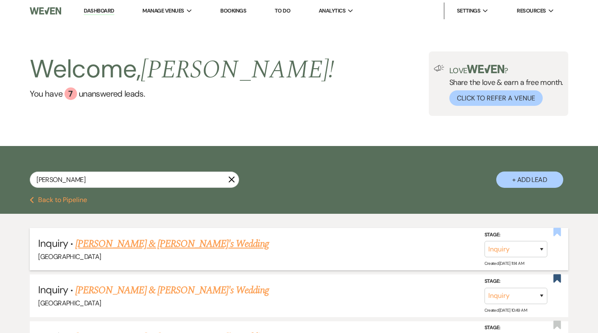
click at [557, 235] on icon "Bookmark" at bounding box center [556, 232] width 9 height 10
click at [140, 241] on link "[PERSON_NAME] & [PERSON_NAME]'s Wedding" at bounding box center [171, 243] width 193 height 15
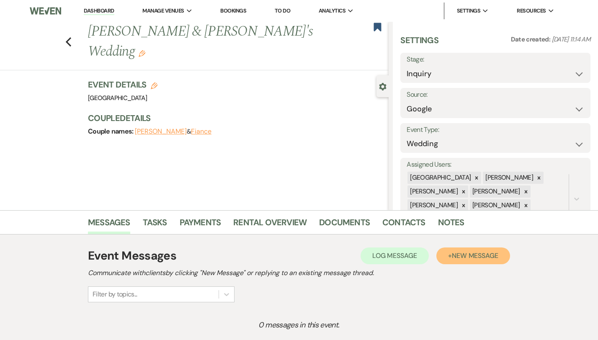
click at [507, 261] on button "+ New Message" at bounding box center [473, 255] width 74 height 17
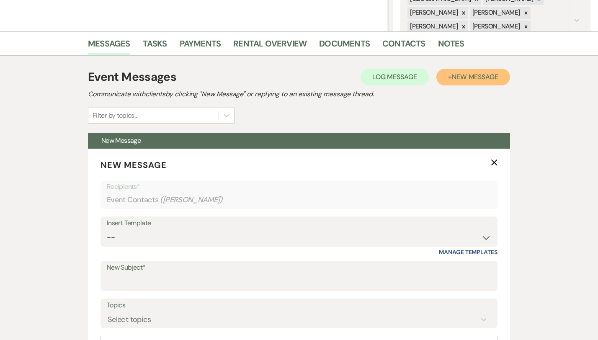
scroll to position [220, 0]
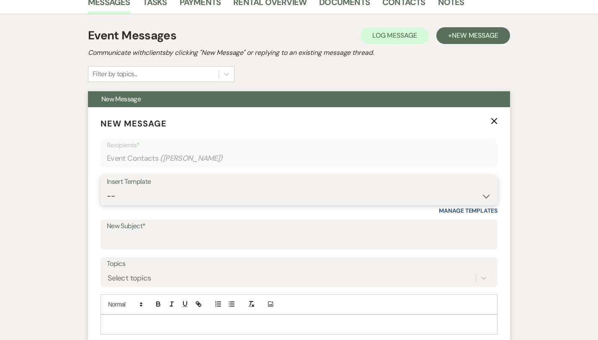
click at [175, 198] on select "-- Weven Planning Portal Introduction (Booked Events) Congratulations on choosi…" at bounding box center [299, 196] width 384 height 16
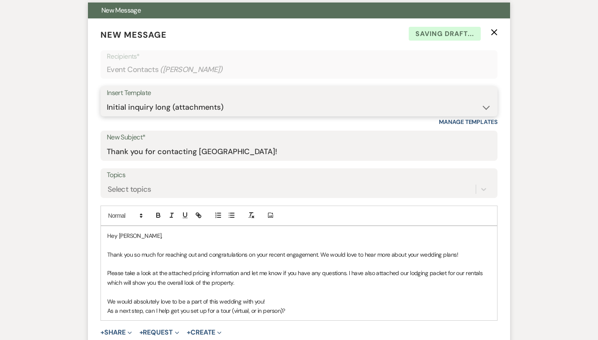
scroll to position [345, 0]
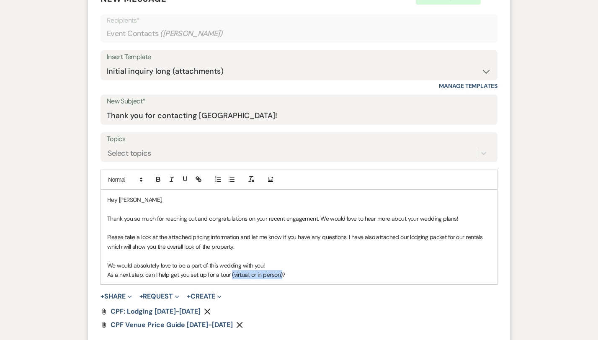
drag, startPoint x: 254, startPoint y: 276, endPoint x: 203, endPoint y: 276, distance: 50.6
click at [203, 276] on p "As a next step, can I help get you set up for a tour (virtual, or in person)?" at bounding box center [298, 274] width 383 height 9
click at [249, 285] on form "New Message X Saving draft... Recipients* Event Contacts ( [PERSON_NAME] ) Inse…" at bounding box center [299, 175] width 422 height 387
click at [236, 279] on p "As a next step, can I help get you set up for a tour?" at bounding box center [298, 274] width 383 height 9
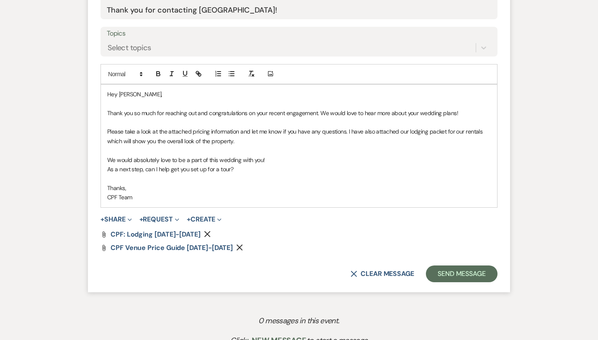
scroll to position [539, 0]
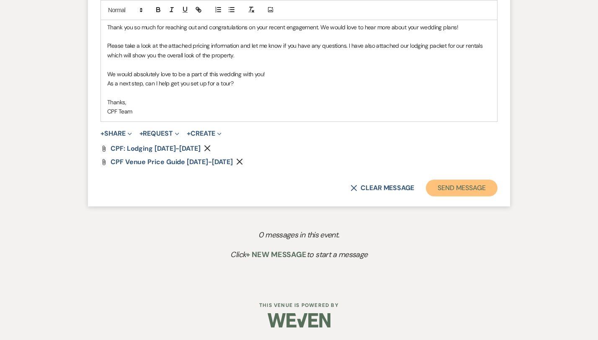
click at [480, 190] on button "Send Message" at bounding box center [462, 188] width 72 height 17
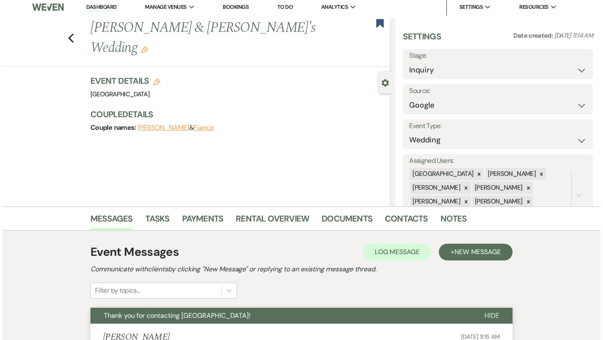
scroll to position [0, 0]
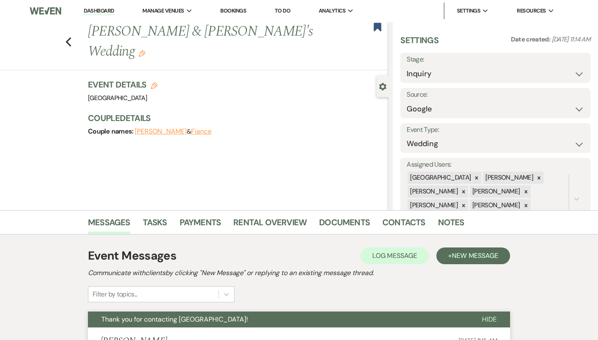
click at [46, 36] on div "Previous [PERSON_NAME] & [PERSON_NAME]'s Wedding Edit Bookmark" at bounding box center [192, 46] width 393 height 49
click at [66, 37] on use "button" at bounding box center [68, 41] width 5 height 9
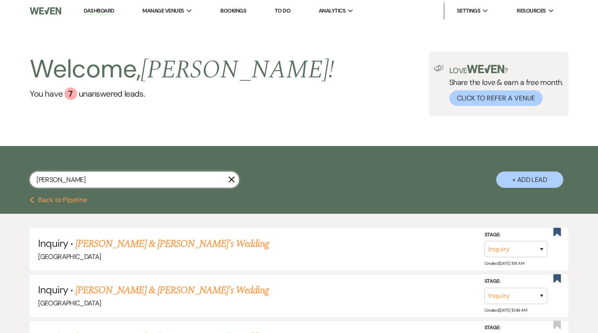
click at [123, 181] on input "[PERSON_NAME]" at bounding box center [134, 180] width 209 height 16
paste input "[PERSON_NAME]"
click at [538, 180] on button "+ Add Lead" at bounding box center [529, 180] width 67 height 16
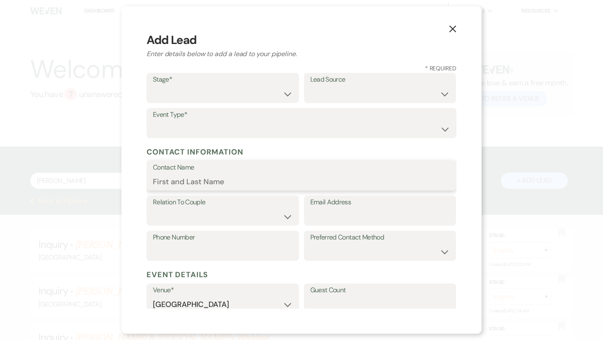
click at [202, 175] on input "Contact Name" at bounding box center [301, 181] width 297 height 16
paste input "[PERSON_NAME]"
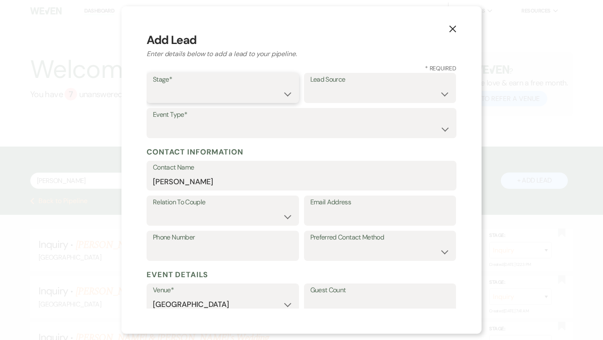
click at [216, 101] on select "Inquiry Follow Up Tour Requested Tour Confirmed Toured Proposal Sent Booked Lost" at bounding box center [223, 94] width 140 height 16
click at [350, 88] on select "Weven Venue Website Instagram Facebook Pinterest Google The Knot Wedding Wire H…" at bounding box center [380, 94] width 140 height 16
click at [226, 256] on input "Phone Number" at bounding box center [223, 252] width 140 height 16
paste input "[PHONE_NUMBER]"
click at [350, 212] on input "Email Address" at bounding box center [380, 216] width 140 height 16
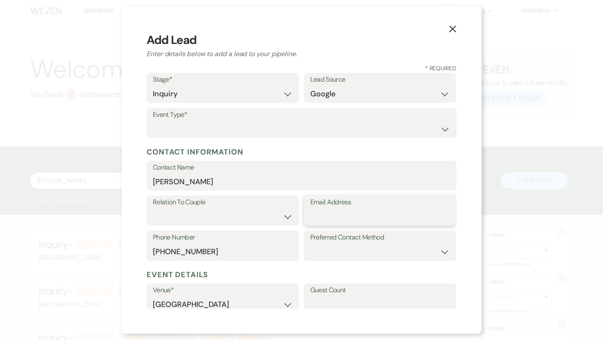
paste input "[EMAIL_ADDRESS][DOMAIN_NAME]"
click at [258, 216] on select "Couple Planner Parent of Couple Family Member Friend Other" at bounding box center [223, 216] width 140 height 16
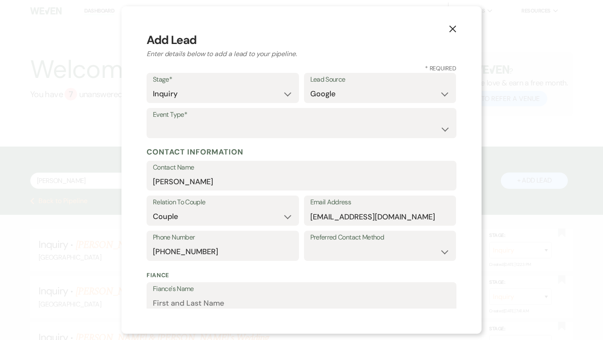
click at [340, 119] on label "Event Type*" at bounding box center [301, 115] width 297 height 12
click at [336, 121] on select "Wedding Anniversary Party Baby Shower Bachelorette / Bachelor Party Birthday Pa…" at bounding box center [301, 129] width 297 height 16
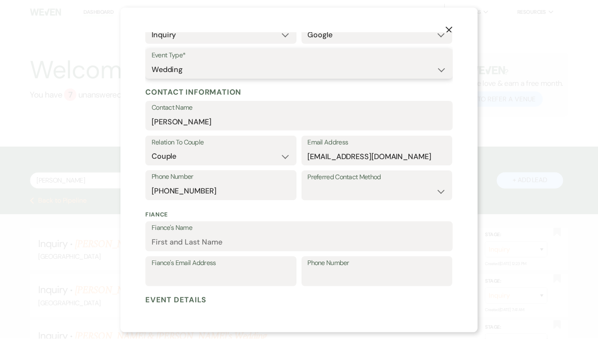
scroll to position [220, 0]
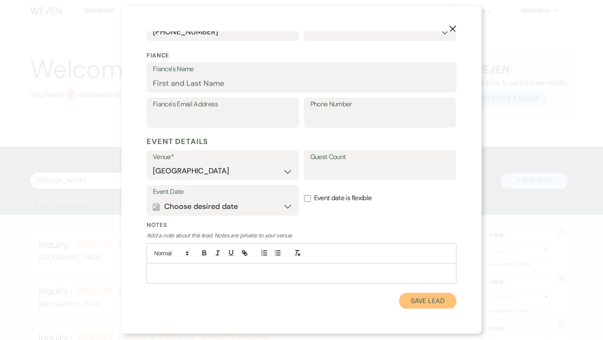
click at [434, 303] on button "Save Lead" at bounding box center [427, 301] width 57 height 17
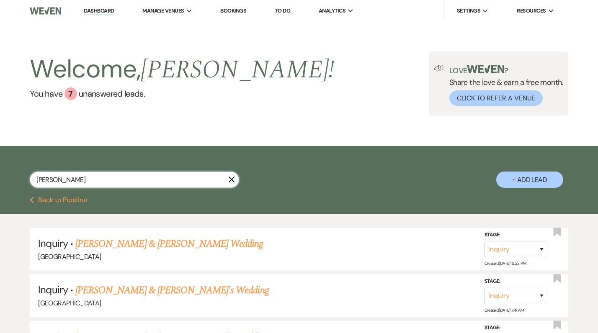
click at [158, 182] on input "[PERSON_NAME]" at bounding box center [134, 180] width 209 height 16
click at [559, 235] on use "button" at bounding box center [557, 232] width 8 height 8
click at [126, 247] on link "[PERSON_NAME] & [PERSON_NAME]'s Wedding" at bounding box center [171, 243] width 193 height 15
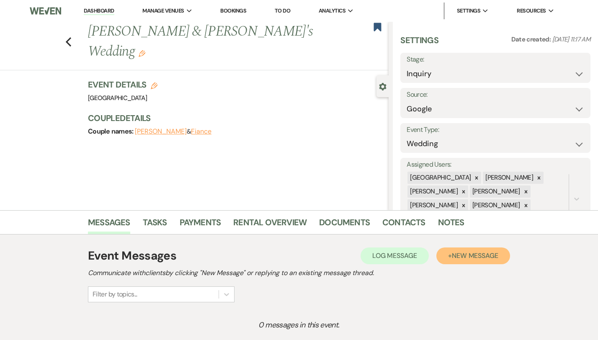
click at [476, 255] on button "+ New Message" at bounding box center [473, 255] width 74 height 17
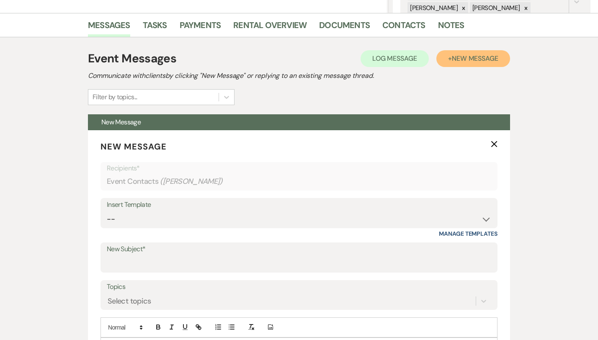
scroll to position [274, 0]
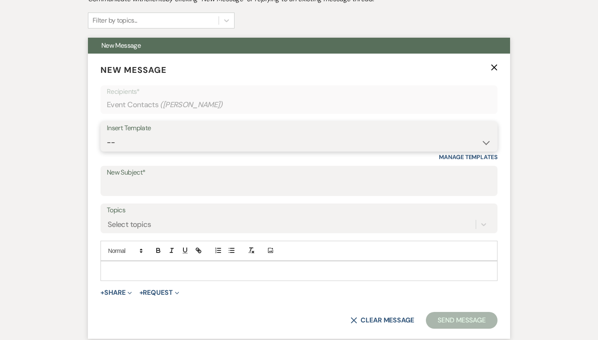
click at [137, 141] on select "-- Weven Planning Portal Introduction (Booked Events) Congratulations on choosi…" at bounding box center [299, 142] width 384 height 16
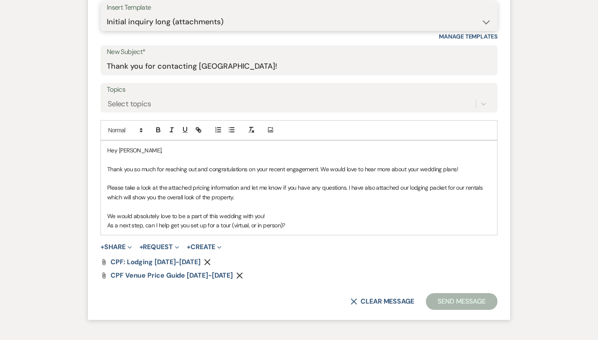
scroll to position [409, 0]
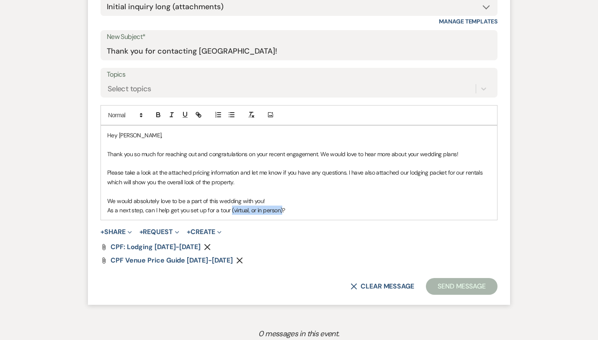
drag, startPoint x: 254, startPoint y: 210, endPoint x: 202, endPoint y: 207, distance: 52.0
click at [202, 207] on p "As a next step, can I help get you set up for a tour (virtual, or in person)?" at bounding box center [298, 209] width 383 height 9
click at [219, 211] on p "As a next step, can I help get you set up for a tour?" at bounding box center [298, 209] width 383 height 9
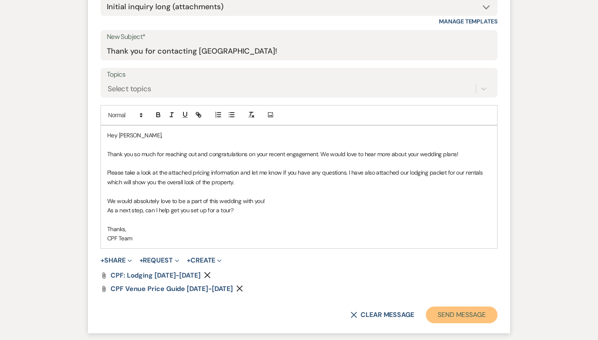
click at [477, 317] on button "Send Message" at bounding box center [462, 314] width 72 height 17
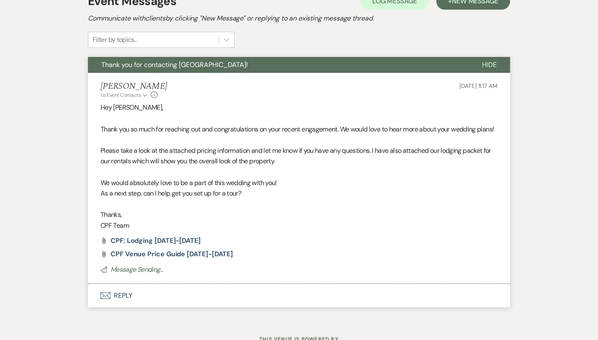
scroll to position [254, 0]
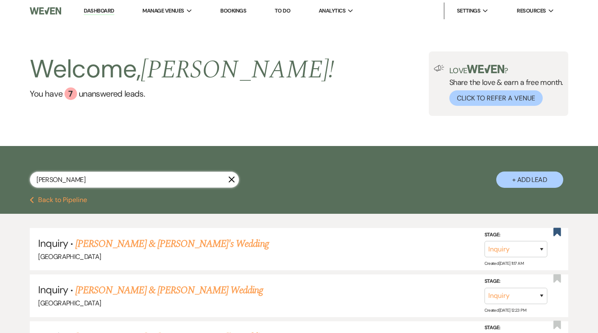
click at [88, 180] on input "[PERSON_NAME]" at bounding box center [134, 180] width 209 height 16
paste input "[PERSON_NAME]"
click at [511, 183] on button "+ Add Lead" at bounding box center [529, 180] width 67 height 16
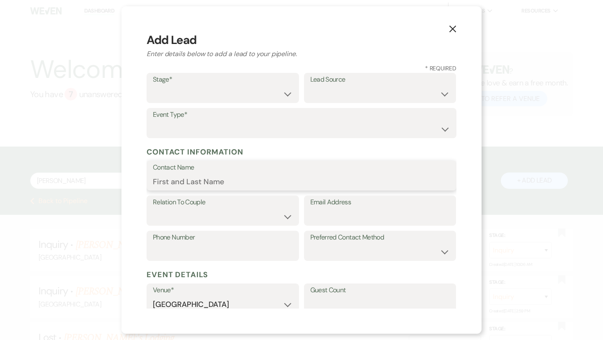
click at [194, 187] on input "Contact Name" at bounding box center [301, 181] width 297 height 16
paste input "[PERSON_NAME]"
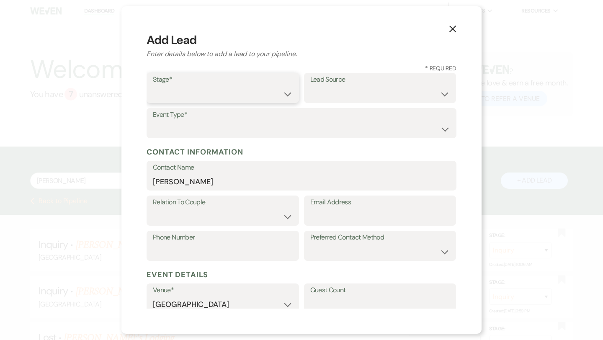
click at [285, 90] on select "Inquiry Follow Up Tour Requested Tour Confirmed Toured Proposal Sent Booked Lost" at bounding box center [223, 94] width 140 height 16
click at [328, 101] on select "Weven Venue Website Instagram Facebook Pinterest Google The Knot Wedding Wire H…" at bounding box center [380, 94] width 140 height 16
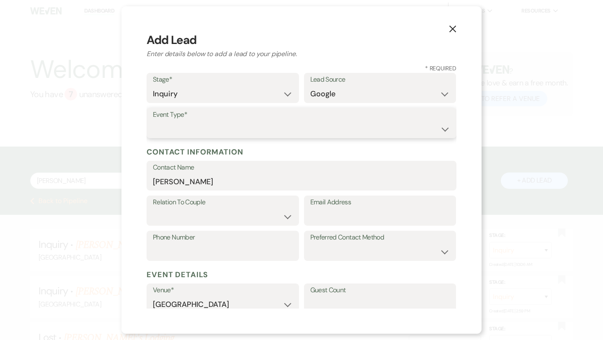
click at [293, 128] on select "Wedding Anniversary Party Baby Shower Bachelorette / Bachelor Party Birthday Pa…" at bounding box center [301, 129] width 297 height 16
click at [255, 222] on select "Couple Planner Parent of Couple Family Member Friend Other" at bounding box center [223, 216] width 140 height 16
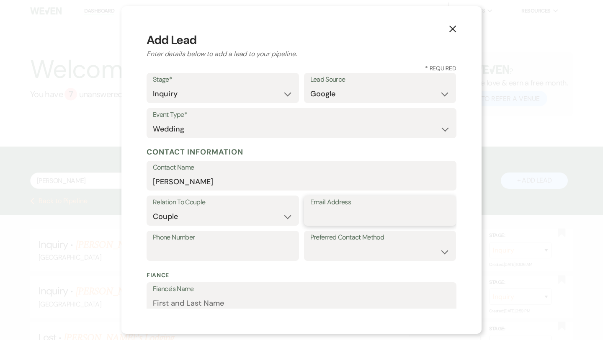
click at [325, 217] on input "Email Address" at bounding box center [380, 216] width 140 height 16
paste input "[EMAIL_ADDRESS][DOMAIN_NAME]"
click at [226, 238] on label "Phone Number" at bounding box center [223, 237] width 140 height 12
click at [226, 244] on input "Phone Number" at bounding box center [223, 252] width 140 height 16
paste input "[PHONE_NUMBER]"
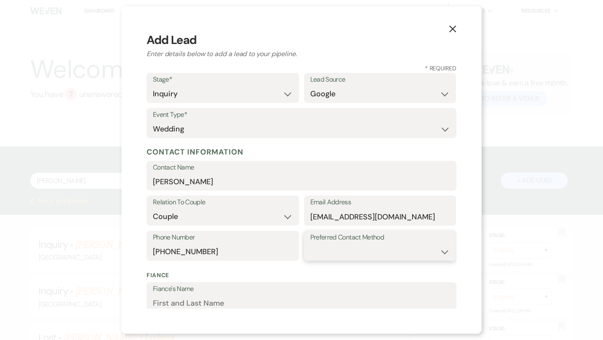
click at [359, 246] on select "Email Phone Text" at bounding box center [380, 252] width 140 height 16
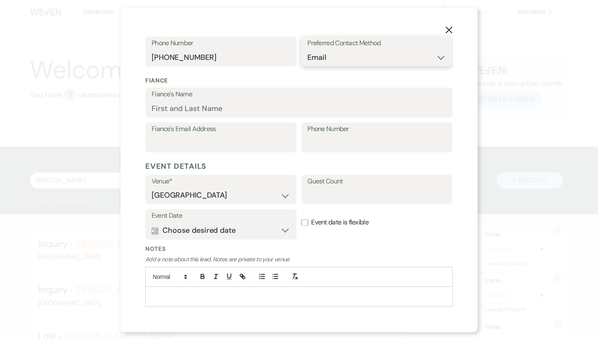
scroll to position [216, 0]
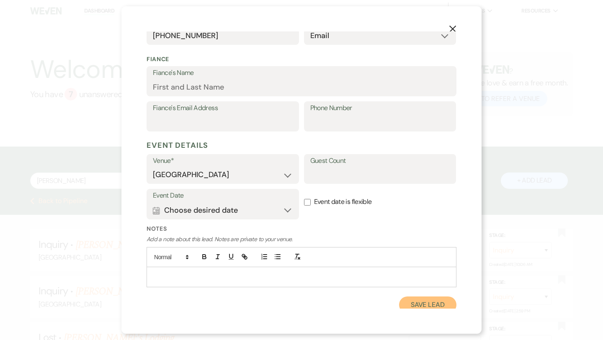
click at [411, 302] on button "Save Lead" at bounding box center [427, 304] width 57 height 17
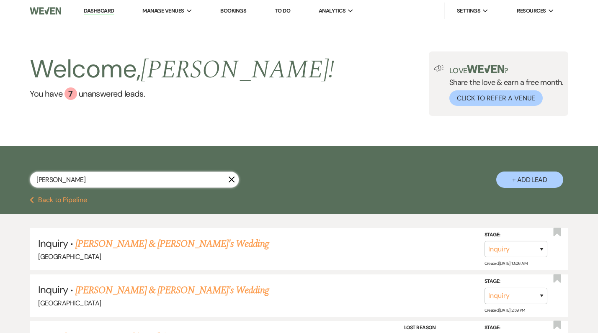
click at [147, 182] on input "[PERSON_NAME]" at bounding box center [134, 180] width 209 height 16
click at [557, 231] on use "button" at bounding box center [557, 232] width 8 height 8
click at [151, 246] on link "[PERSON_NAME] & [PERSON_NAME]'s Wedding" at bounding box center [171, 243] width 193 height 15
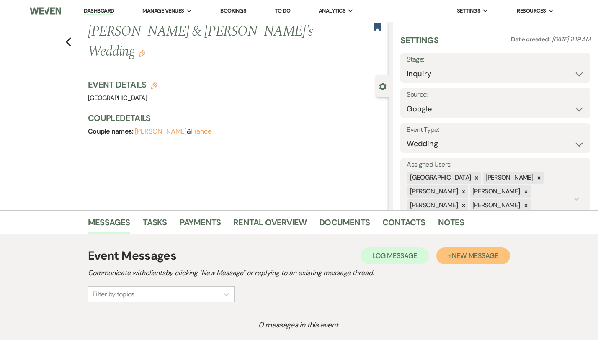
click at [480, 253] on span "New Message" at bounding box center [475, 255] width 46 height 9
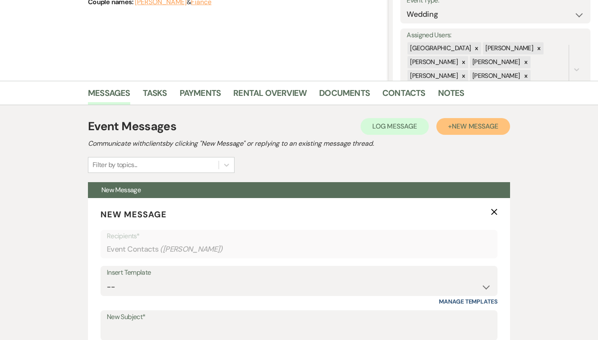
scroll to position [150, 0]
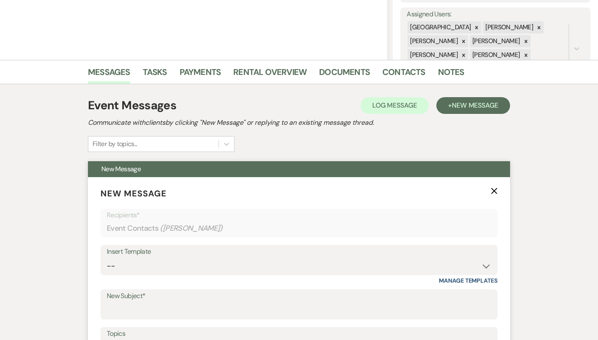
click at [261, 257] on div "Insert Template" at bounding box center [299, 252] width 384 height 12
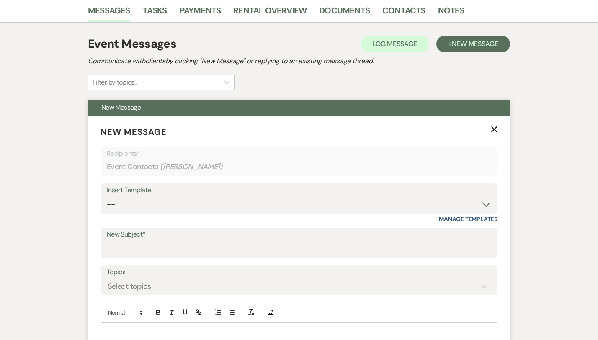
scroll to position [215, 0]
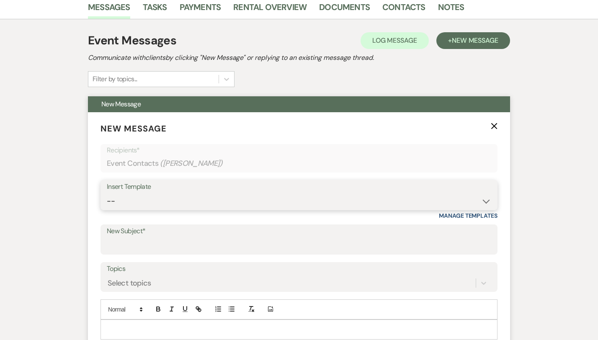
click at [273, 196] on select "-- Weven Planning Portal Introduction (Booked Events) Congratulations on choosi…" at bounding box center [299, 201] width 384 height 16
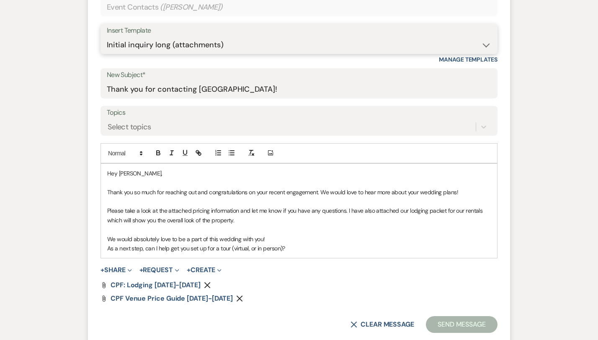
scroll to position [385, 0]
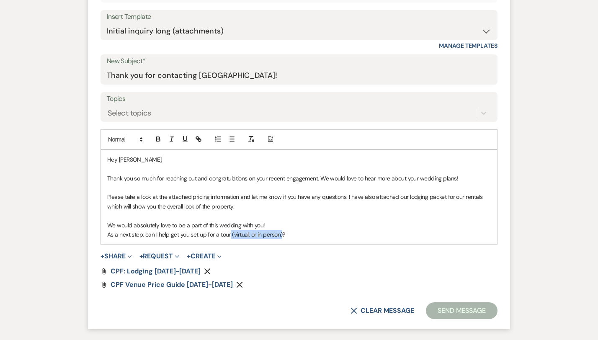
drag, startPoint x: 254, startPoint y: 236, endPoint x: 201, endPoint y: 234, distance: 53.2
click at [201, 234] on p "As a next step, can I help get you set up for a tour (virtual, or in person)?" at bounding box center [298, 234] width 383 height 9
click at [207, 237] on p "As a next step, can I help get you set up for a tour?" at bounding box center [298, 234] width 383 height 9
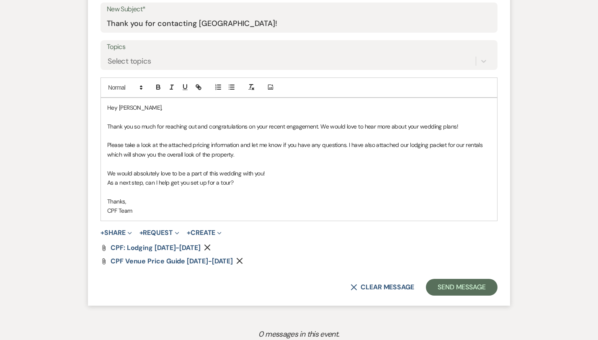
scroll to position [465, 0]
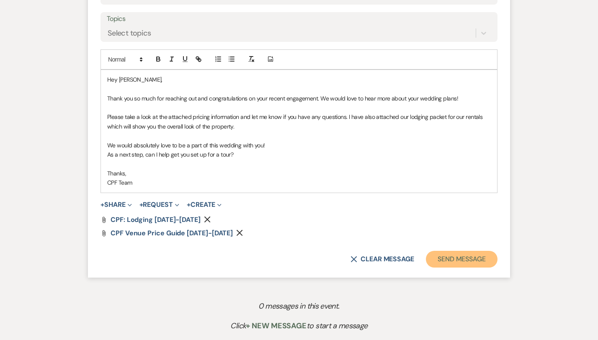
click at [480, 261] on button "Send Message" at bounding box center [462, 259] width 72 height 17
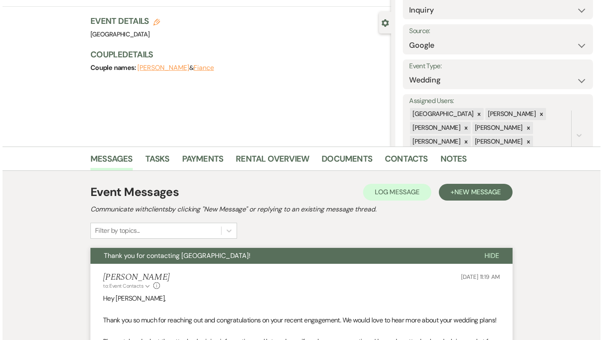
scroll to position [0, 0]
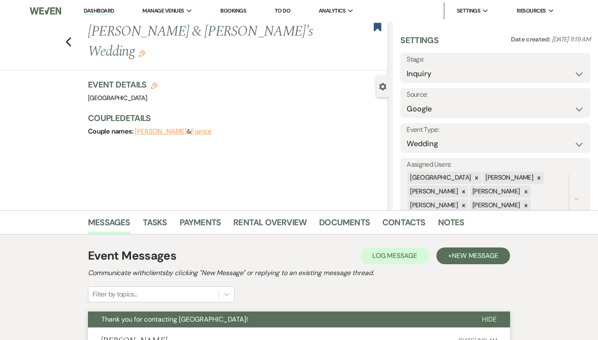
click at [47, 34] on div "Previous [PERSON_NAME] & [PERSON_NAME]'s Wedding Edit Bookmark" at bounding box center [192, 46] width 393 height 49
click at [46, 33] on div "Previous [PERSON_NAME] & [PERSON_NAME]'s Wedding Edit Bookmark" at bounding box center [192, 46] width 393 height 49
click at [44, 33] on div "Previous [PERSON_NAME] & [PERSON_NAME]'s Wedding Edit Bookmark" at bounding box center [192, 46] width 393 height 49
click at [66, 37] on use "button" at bounding box center [68, 41] width 5 height 9
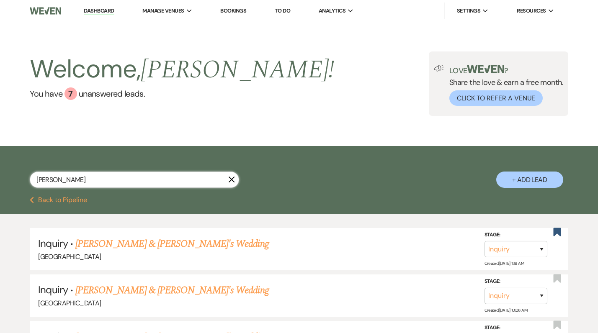
click at [134, 179] on input "[PERSON_NAME]" at bounding box center [134, 180] width 209 height 16
paste input "[PERSON_NAME]"
click at [517, 180] on button "+ Add Lead" at bounding box center [529, 180] width 67 height 16
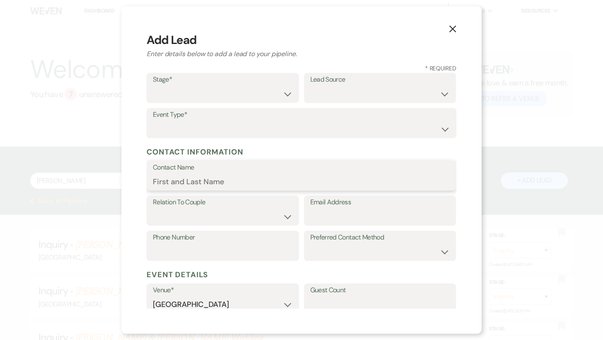
click at [235, 177] on input "Contact Name" at bounding box center [301, 181] width 297 height 16
paste input "[PERSON_NAME]"
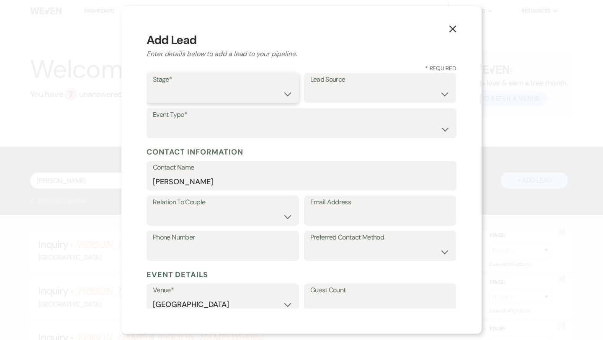
click at [219, 93] on select "Inquiry Follow Up Tour Requested Tour Confirmed Toured Proposal Sent Booked Lost" at bounding box center [223, 94] width 140 height 16
click at [383, 86] on select "Weven Venue Website Instagram Facebook Pinterest Google The Knot Wedding Wire H…" at bounding box center [380, 94] width 140 height 16
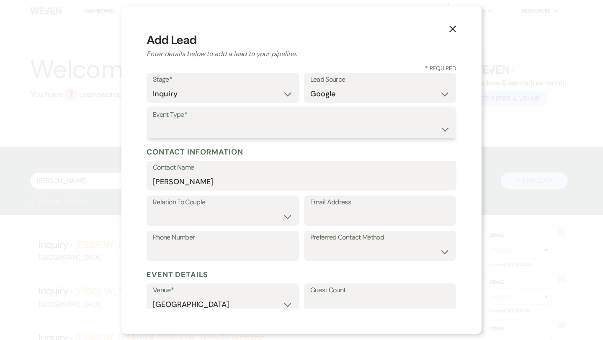
click at [310, 128] on select "Wedding Anniversary Party Baby Shower Bachelorette / Bachelor Party Birthday Pa…" at bounding box center [301, 129] width 297 height 16
click at [331, 222] on input "Email Address" at bounding box center [380, 216] width 140 height 16
paste input "[EMAIL_ADDRESS][DOMAIN_NAME]"
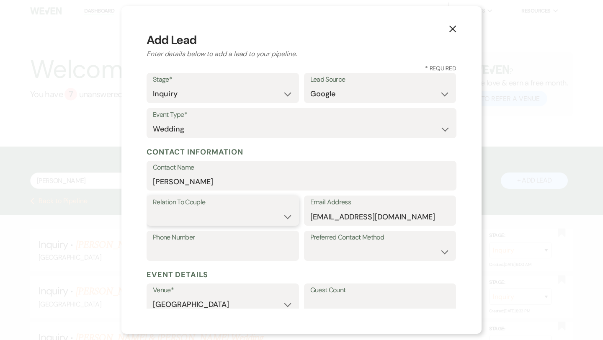
click at [262, 208] on select "Couple Planner Parent of Couple Family Member Friend Other" at bounding box center [223, 216] width 140 height 16
click at [256, 218] on select "Couple Planner Parent of Couple Family Member Friend Other" at bounding box center [223, 216] width 140 height 16
click at [207, 248] on input "Phone Number" at bounding box center [223, 252] width 140 height 16
paste input "8644945269"
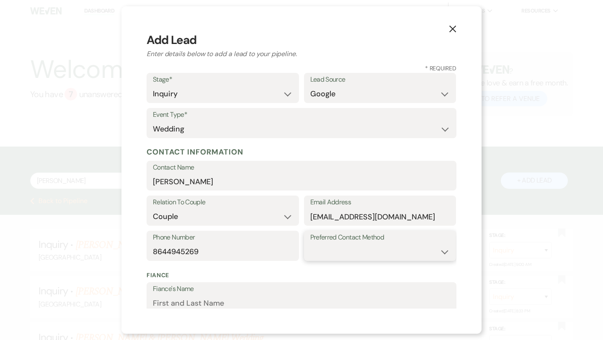
click at [341, 252] on select "Email Phone Text" at bounding box center [380, 252] width 140 height 16
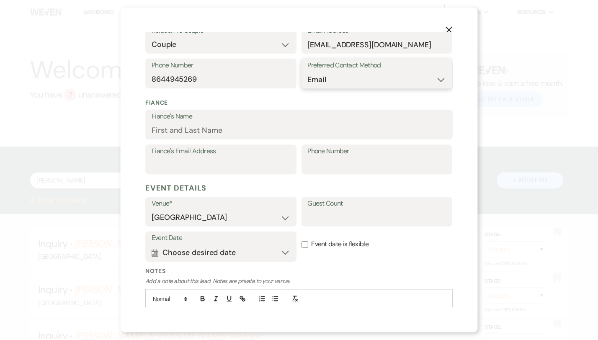
scroll to position [220, 0]
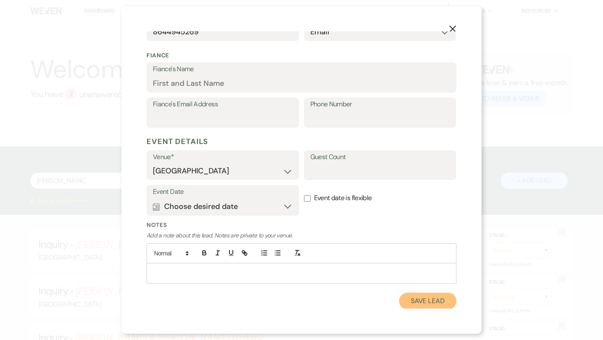
click at [421, 301] on button "Save Lead" at bounding box center [427, 301] width 57 height 17
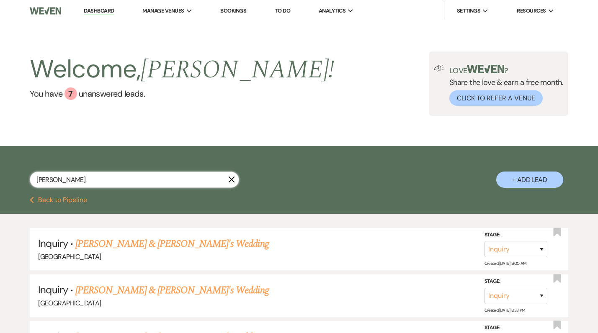
click at [127, 178] on input "[PERSON_NAME]" at bounding box center [134, 180] width 209 height 16
click at [556, 232] on use "button" at bounding box center [557, 232] width 8 height 8
click at [113, 244] on link "[PERSON_NAME] & [PERSON_NAME]'s Wedding" at bounding box center [171, 243] width 193 height 15
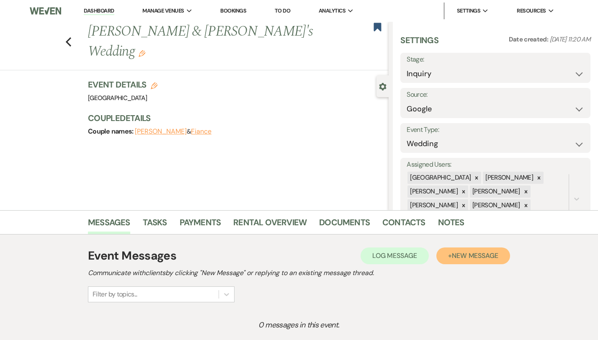
click at [500, 250] on button "+ New Message" at bounding box center [473, 255] width 74 height 17
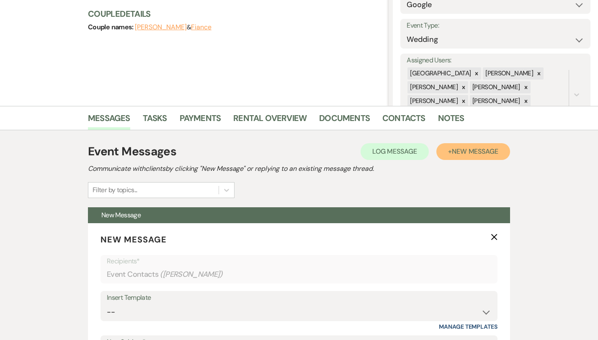
scroll to position [200, 0]
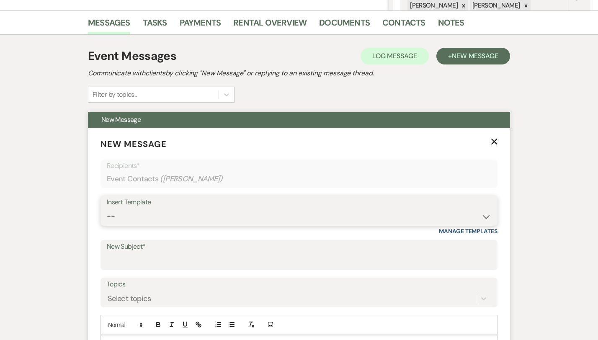
click at [194, 219] on select "-- Weven Planning Portal Introduction (Booked Events) Congratulations on choosi…" at bounding box center [299, 216] width 384 height 16
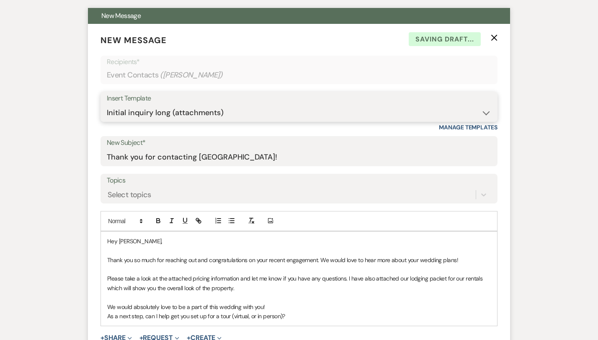
scroll to position [317, 0]
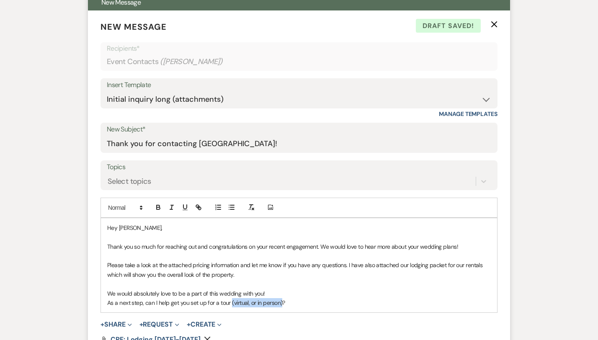
drag, startPoint x: 253, startPoint y: 301, endPoint x: 203, endPoint y: 299, distance: 50.7
click at [203, 299] on p "As a next step, can I help get you set up for a tour (virtual, or in person)?" at bounding box center [298, 302] width 383 height 9
click at [218, 304] on p "As a next step, can I help get you set up for a tour?" at bounding box center [298, 302] width 383 height 9
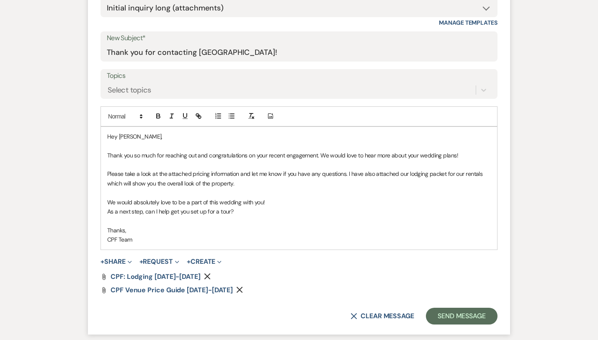
scroll to position [415, 0]
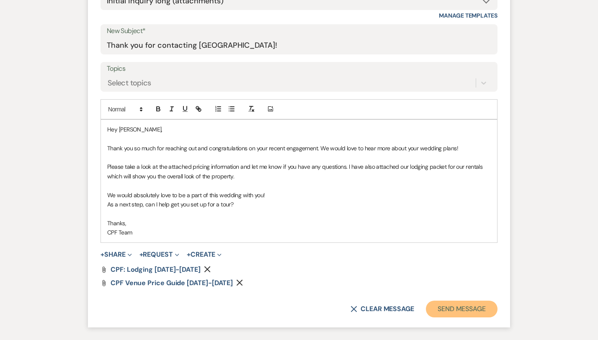
click at [497, 312] on button "Send Message" at bounding box center [462, 308] width 72 height 17
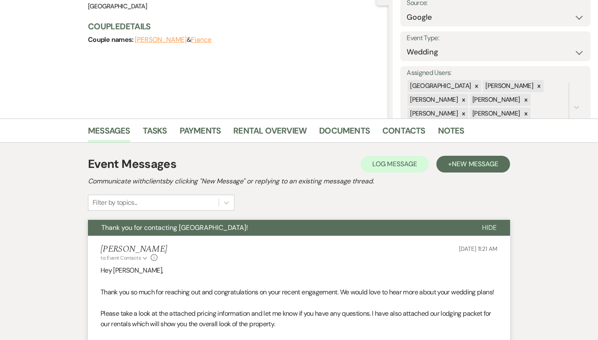
scroll to position [0, 0]
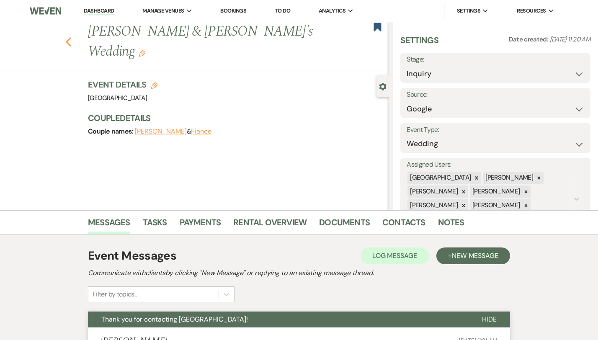
click at [65, 35] on button "Previous" at bounding box center [68, 41] width 6 height 12
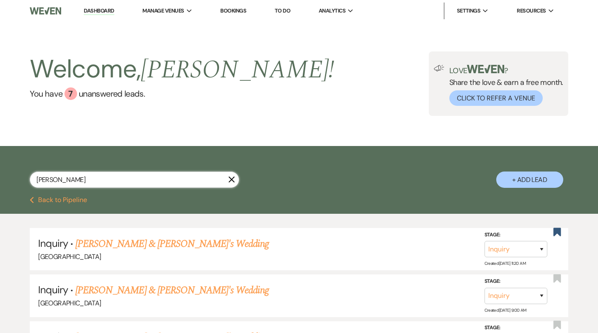
click at [87, 179] on input "[PERSON_NAME]" at bounding box center [134, 180] width 209 height 16
click at [160, 243] on link "[PERSON_NAME] & [PERSON_NAME]'s Wedding" at bounding box center [171, 243] width 193 height 15
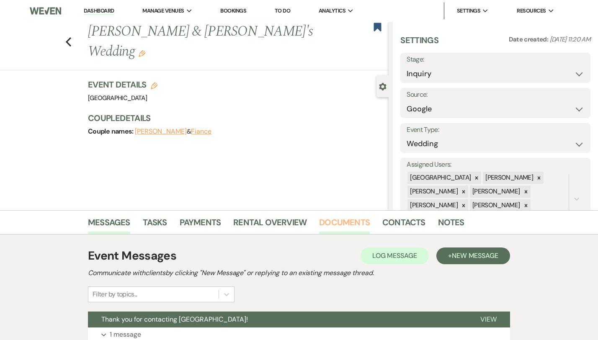
scroll to position [68, 0]
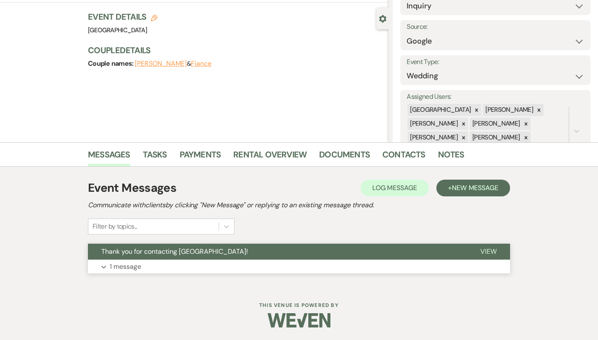
click at [260, 268] on button "Expand 1 message" at bounding box center [299, 266] width 422 height 14
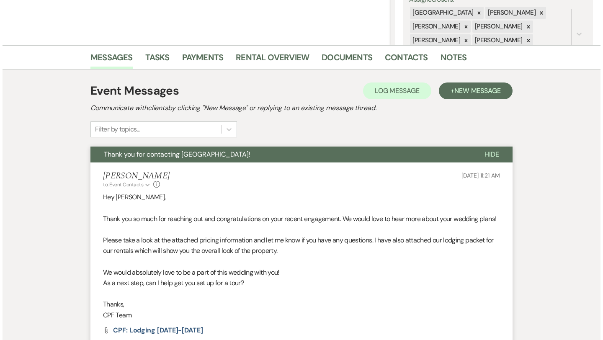
scroll to position [0, 0]
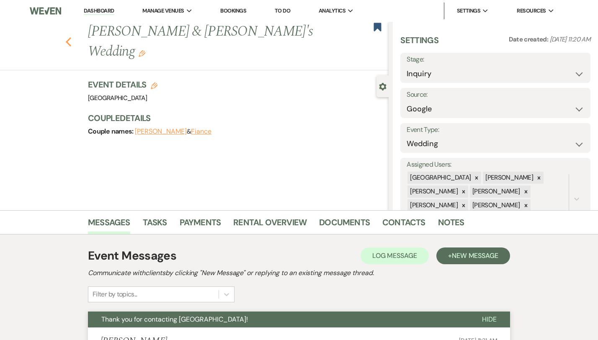
click at [65, 37] on icon "Previous" at bounding box center [68, 42] width 6 height 10
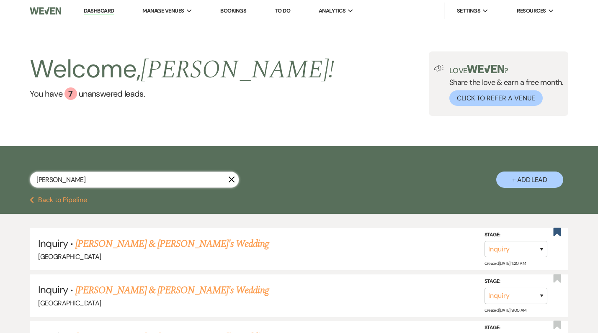
click at [213, 180] on input "[PERSON_NAME]" at bounding box center [134, 180] width 209 height 16
paste input "[PERSON_NAME] last_name [PERSON_NAME]"
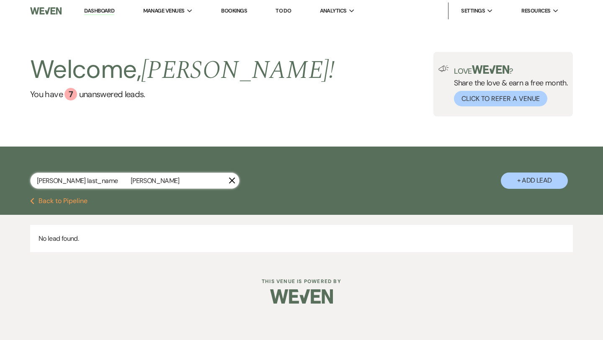
drag, startPoint x: 110, startPoint y: 187, endPoint x: 65, endPoint y: 182, distance: 44.6
click at [65, 182] on input "[PERSON_NAME] last_name [PERSON_NAME]" at bounding box center [134, 180] width 209 height 16
click at [99, 179] on input "[PERSON_NAME] last_name [PERSON_NAME]" at bounding box center [134, 180] width 209 height 16
drag, startPoint x: 105, startPoint y: 184, endPoint x: 61, endPoint y: 183, distance: 44.4
click at [61, 183] on input "[PERSON_NAME] last_name [PERSON_NAME]" at bounding box center [134, 180] width 209 height 16
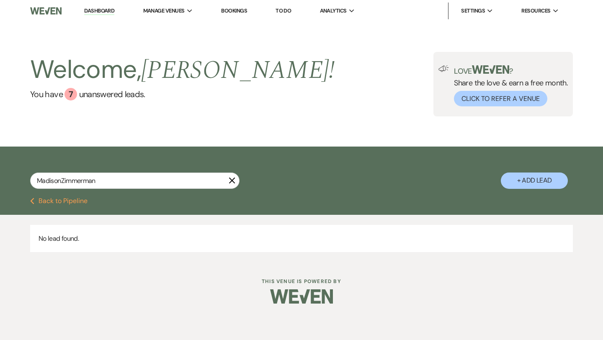
click at [117, 208] on div "Previous Back to Pipeline" at bounding box center [301, 206] width 603 height 17
click at [64, 181] on input "MadisonZimmerman" at bounding box center [134, 180] width 209 height 16
click at [62, 181] on input "MadisonZimmerman" at bounding box center [134, 180] width 209 height 16
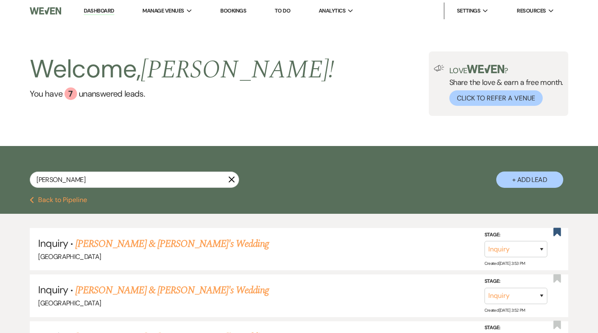
click at [524, 178] on button "+ Add Lead" at bounding box center [529, 180] width 67 height 16
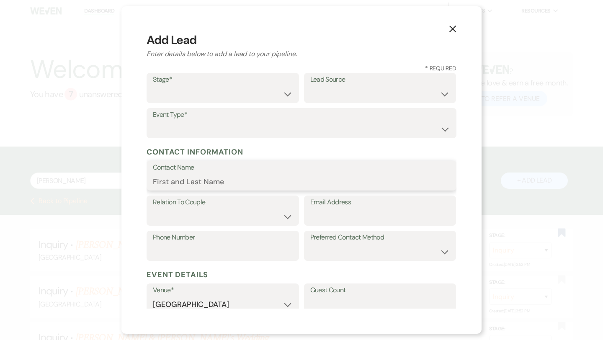
click at [254, 178] on input "Contact Name" at bounding box center [301, 181] width 297 height 16
paste input "[PERSON_NAME] last_name [PERSON_NAME]"
drag, startPoint x: 241, startPoint y: 184, endPoint x: 199, endPoint y: 180, distance: 41.6
click at [199, 180] on input "[PERSON_NAME] last_name [PERSON_NAME]" at bounding box center [301, 181] width 297 height 16
click at [214, 185] on input "[PERSON_NAME]" at bounding box center [301, 181] width 297 height 16
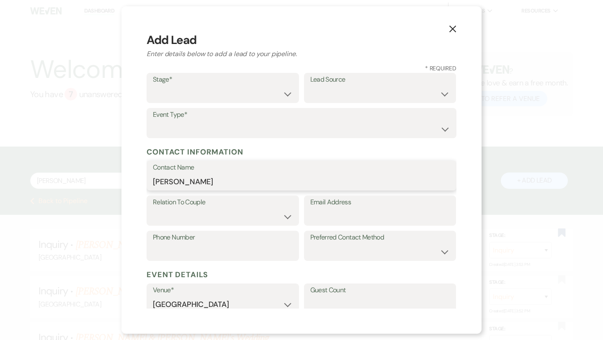
click at [167, 183] on input "[PERSON_NAME]" at bounding box center [301, 181] width 297 height 16
click at [193, 96] on select "Inquiry Follow Up Tour Requested Tour Confirmed Toured Proposal Sent Booked Lost" at bounding box center [223, 94] width 140 height 16
click at [341, 82] on label "Lead Source" at bounding box center [380, 80] width 140 height 12
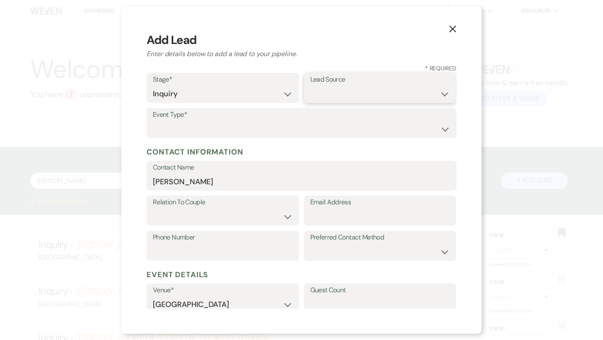
click at [341, 90] on select "Weven Venue Website Instagram Facebook Pinterest Google The Knot Wedding Wire H…" at bounding box center [380, 94] width 140 height 16
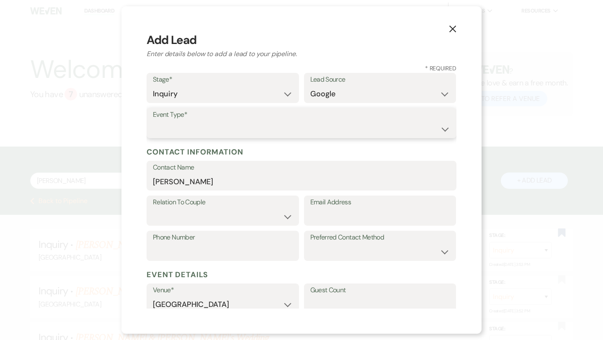
click at [307, 134] on select "Wedding Anniversary Party Baby Shower Bachelorette / Bachelor Party Birthday Pa…" at bounding box center [301, 129] width 297 height 16
click at [321, 130] on select "Wedding Anniversary Party Baby Shower Bachelorette / Bachelor Party Birthday Pa…" at bounding box center [301, 129] width 297 height 16
click at [328, 216] on input "Email Address" at bounding box center [380, 216] width 140 height 16
paste input "[EMAIL_ADDRESS][DOMAIN_NAME]"
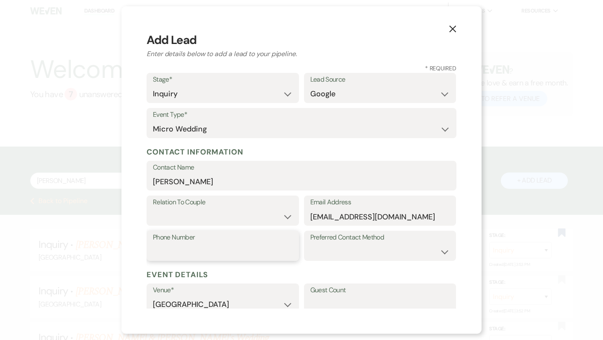
click at [277, 249] on input "Phone Number" at bounding box center [223, 252] width 140 height 16
paste input "9725330213"
click at [168, 253] on input "9725330213" at bounding box center [223, 252] width 140 height 16
click at [233, 217] on select "Couple Planner Parent of Couple Family Member Friend Other" at bounding box center [223, 216] width 140 height 16
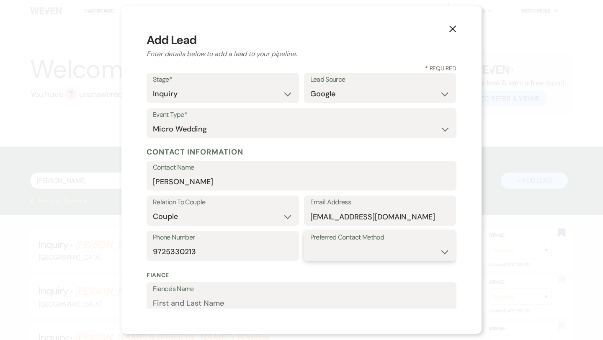
click at [330, 258] on select "Email Phone Text" at bounding box center [380, 252] width 140 height 16
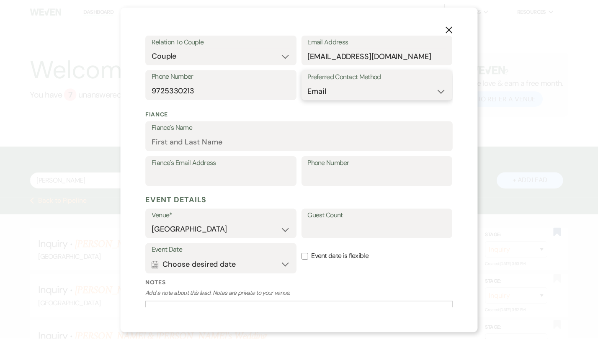
scroll to position [220, 0]
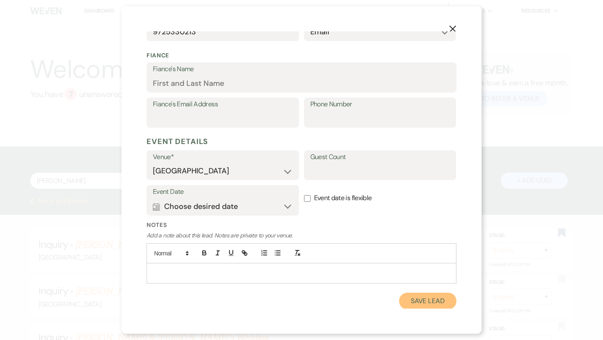
click at [432, 298] on button "Save Lead" at bounding box center [427, 301] width 57 height 17
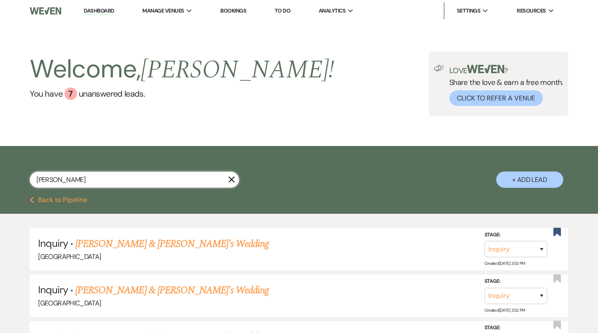
click at [112, 175] on input "[PERSON_NAME]" at bounding box center [134, 180] width 209 height 16
click at [109, 179] on input "[PERSON_NAME]" at bounding box center [134, 180] width 209 height 16
click at [557, 232] on use "button" at bounding box center [557, 232] width 8 height 8
click at [227, 248] on link "[PERSON_NAME] & [PERSON_NAME]'s Micro Wedding" at bounding box center [183, 243] width 217 height 15
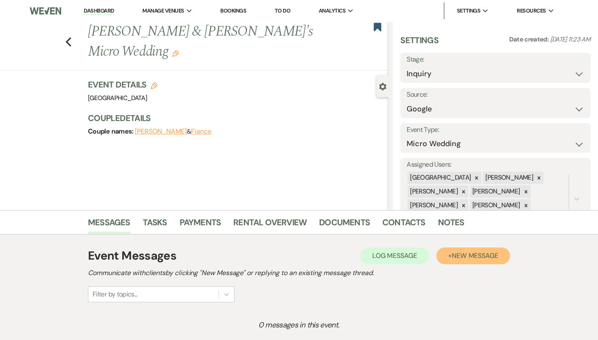
click at [477, 263] on button "+ New Message" at bounding box center [473, 255] width 74 height 17
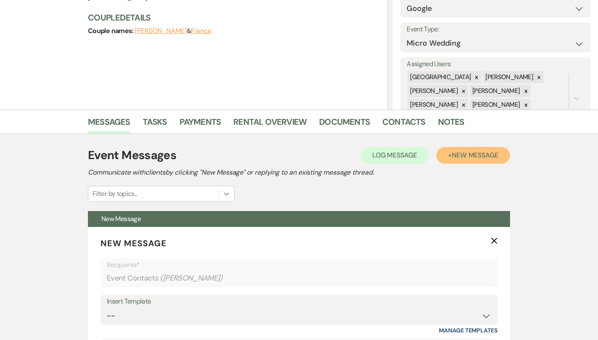
scroll to position [136, 0]
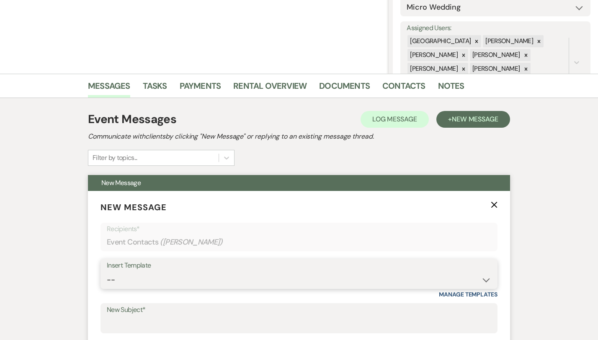
click at [185, 276] on select "-- Weven Planning Portal Introduction (Booked Events) Congratulations on choosi…" at bounding box center [299, 280] width 384 height 16
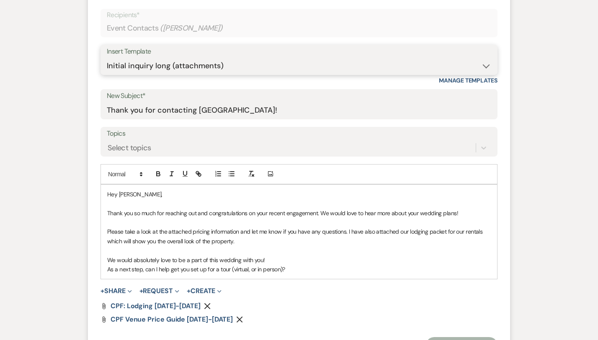
scroll to position [361, 0]
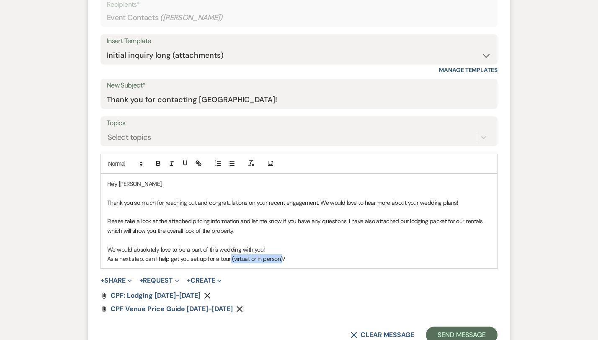
drag, startPoint x: 253, startPoint y: 259, endPoint x: 202, endPoint y: 257, distance: 51.1
click at [202, 257] on p "As a next step, can I help get you set up for a tour (virtual, or in person)?" at bounding box center [298, 258] width 383 height 9
click at [222, 262] on p "As a next step, can I help get you set up for a tour?" at bounding box center [298, 258] width 383 height 9
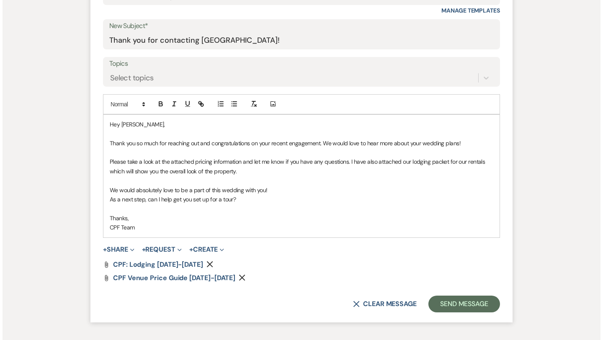
scroll to position [441, 0]
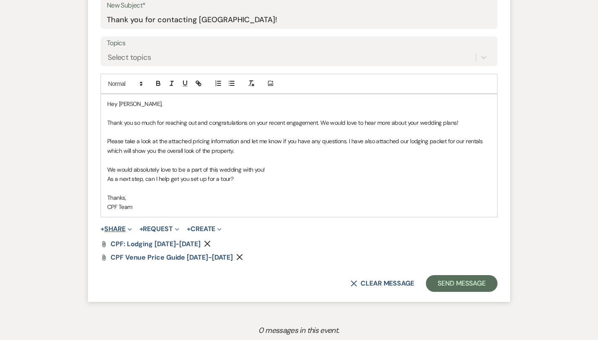
click at [100, 229] on button "+ Share Expand" at bounding box center [115, 229] width 31 height 7
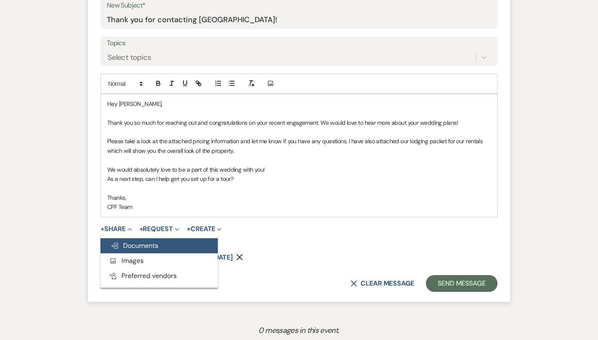
click at [108, 252] on button "Doc Upload Documents" at bounding box center [158, 245] width 117 height 15
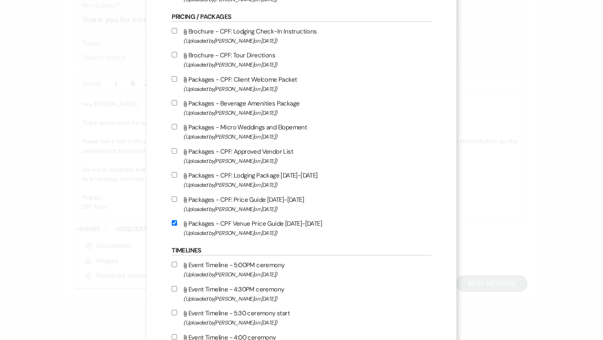
scroll to position [847, 0]
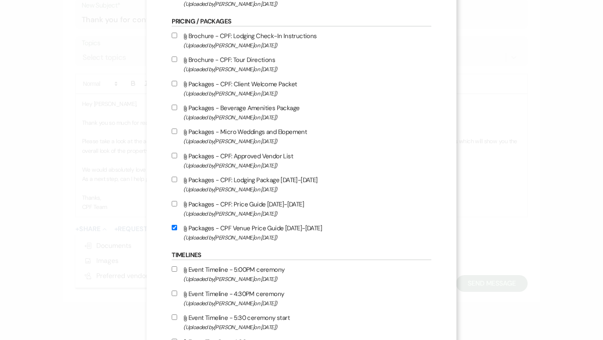
click at [177, 134] on input "Attach File Packages - Micro Weddings and Elopement (Uploaded by [PERSON_NAME] …" at bounding box center [174, 130] width 5 height 5
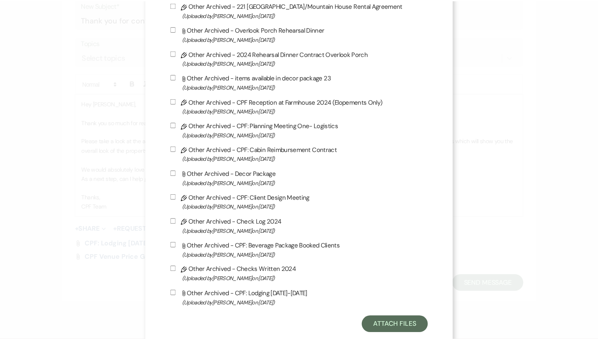
scroll to position [2267, 0]
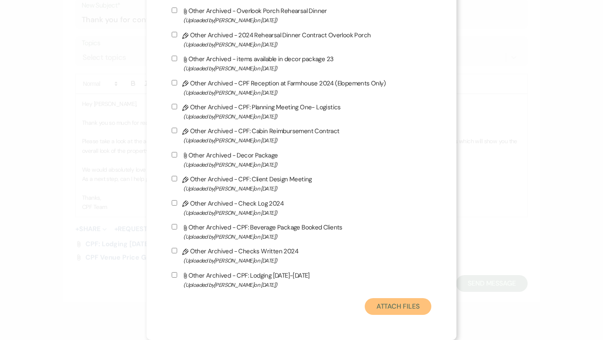
click at [397, 311] on button "Attach Files" at bounding box center [398, 306] width 67 height 17
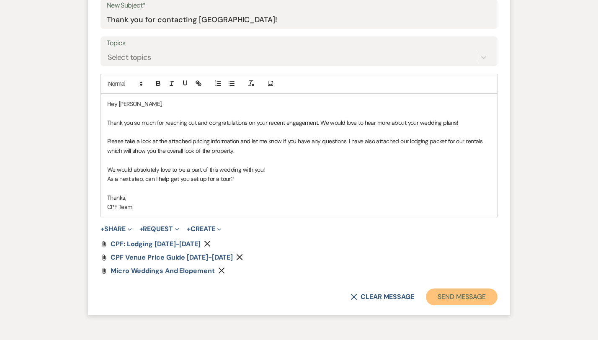
click at [490, 302] on button "Send Message" at bounding box center [462, 296] width 72 height 17
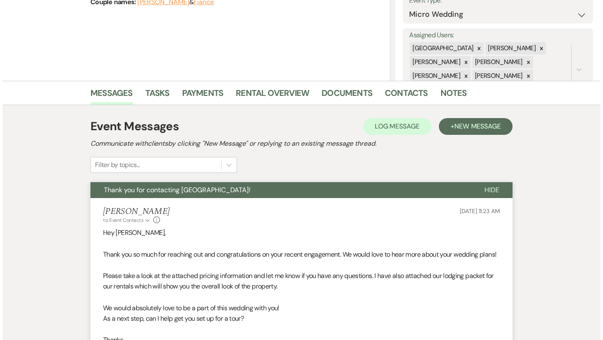
scroll to position [0, 0]
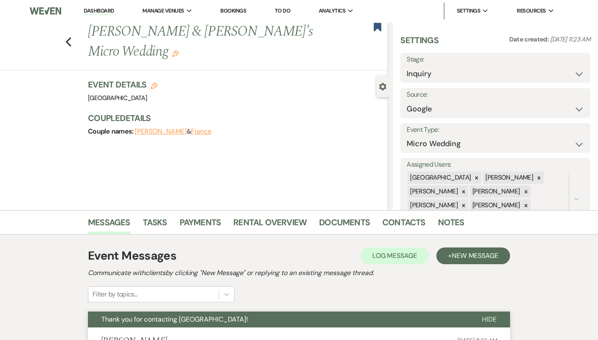
click at [43, 36] on div "Previous [PERSON_NAME] & [PERSON_NAME]'s Micro Wedding Edit Bookmark" at bounding box center [192, 46] width 393 height 49
click at [66, 37] on use "button" at bounding box center [68, 41] width 5 height 9
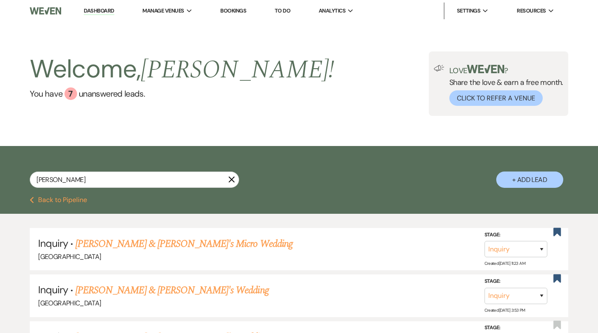
click at [233, 183] on icon "X" at bounding box center [231, 179] width 7 height 7
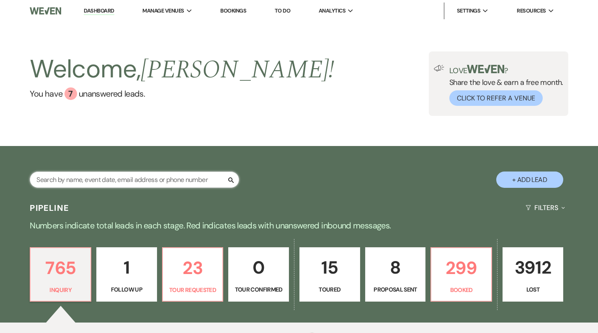
click at [189, 181] on input "text" at bounding box center [134, 180] width 209 height 16
paste input "[PERSON_NAME] last_name [PERSON_NAME]"
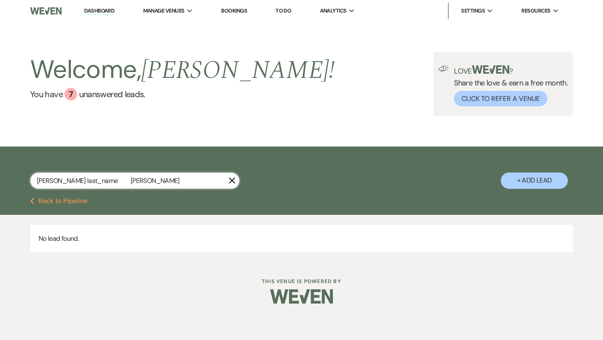
drag, startPoint x: 91, startPoint y: 180, endPoint x: 54, endPoint y: 180, distance: 37.2
click at [54, 180] on input "[PERSON_NAME] last_name [PERSON_NAME]" at bounding box center [134, 180] width 209 height 16
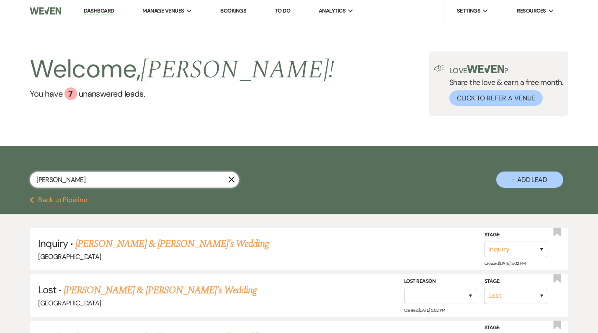
click at [195, 183] on input "[PERSON_NAME]" at bounding box center [134, 180] width 209 height 16
click at [529, 174] on button "+ Add Lead" at bounding box center [529, 180] width 67 height 16
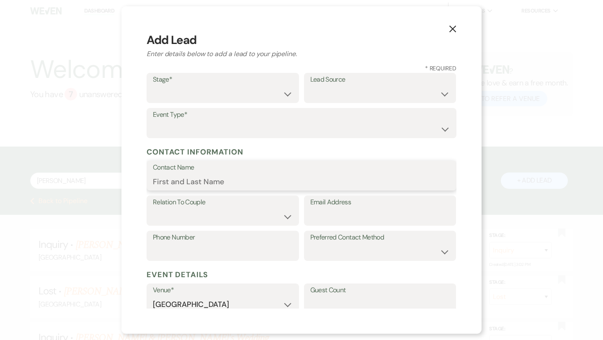
click at [319, 173] on input "Contact Name" at bounding box center [301, 181] width 297 height 16
paste input "[PERSON_NAME]"
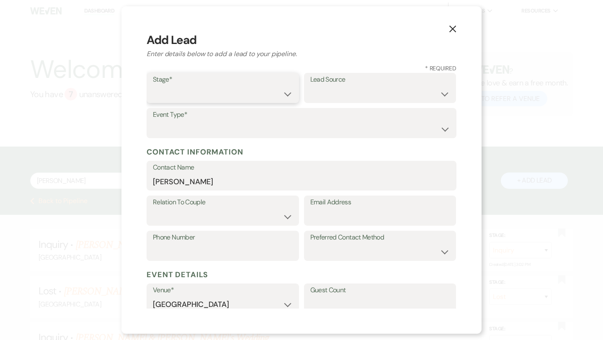
click at [224, 86] on select "Inquiry Follow Up Tour Requested Tour Confirmed Toured Proposal Sent Booked Lost" at bounding box center [223, 94] width 140 height 16
click at [333, 98] on select "Weven Venue Website Instagram Facebook Pinterest Google The Knot Wedding Wire H…" at bounding box center [380, 94] width 140 height 16
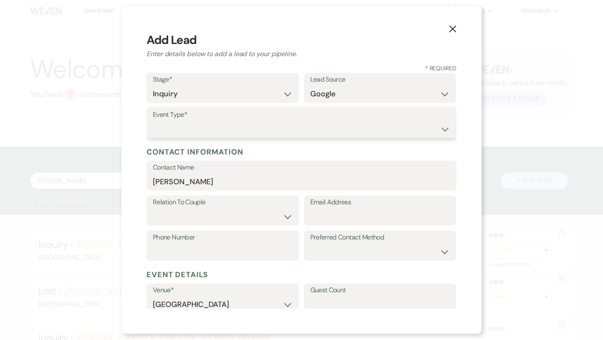
click at [310, 124] on select "Wedding Anniversary Party Baby Shower Bachelorette / Bachelor Party Birthday Pa…" at bounding box center [301, 129] width 297 height 16
click at [266, 208] on select "Couple Planner Parent of Couple Family Member Friend Other" at bounding box center [223, 216] width 140 height 16
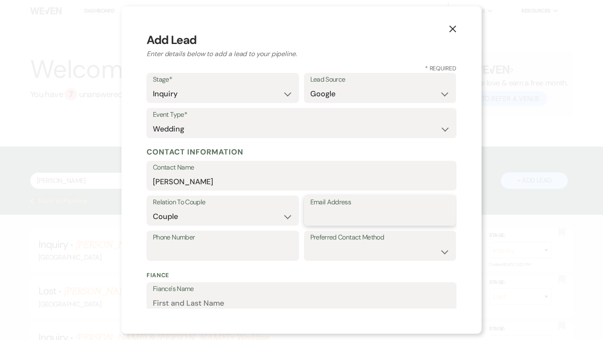
click at [355, 221] on input "Email Address" at bounding box center [380, 216] width 140 height 16
paste input "[EMAIL_ADDRESS][DOMAIN_NAME]"
click at [242, 248] on input "Phone Number" at bounding box center [223, 252] width 140 height 16
paste input "8033314083"
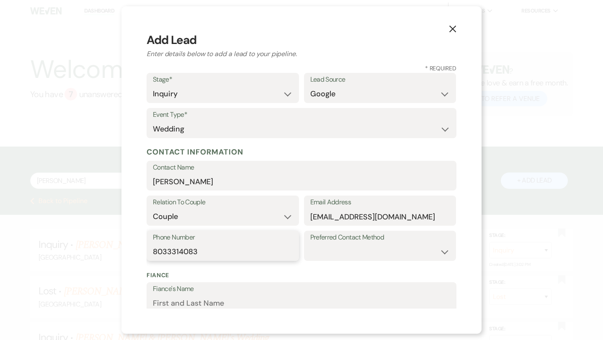
click at [168, 252] on input "8033314083" at bounding box center [223, 252] width 140 height 16
click at [334, 250] on select "Email Phone Text" at bounding box center [380, 252] width 140 height 16
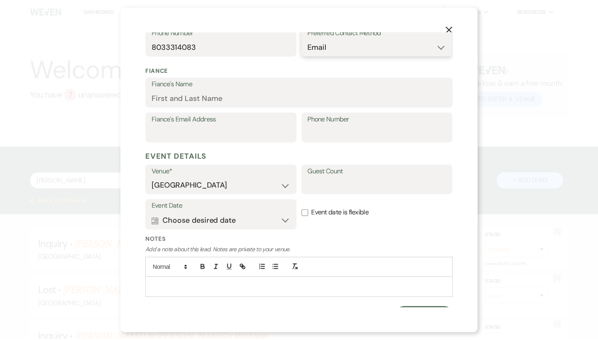
scroll to position [220, 0]
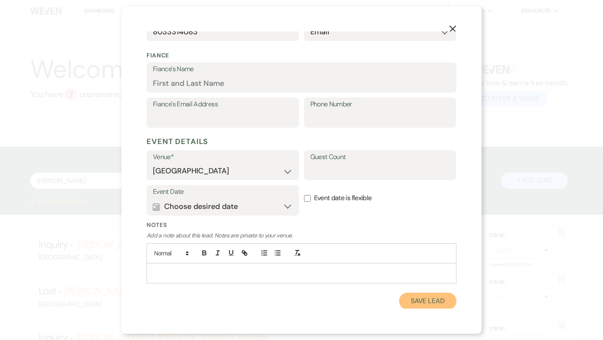
click at [414, 299] on button "Save Lead" at bounding box center [427, 301] width 57 height 17
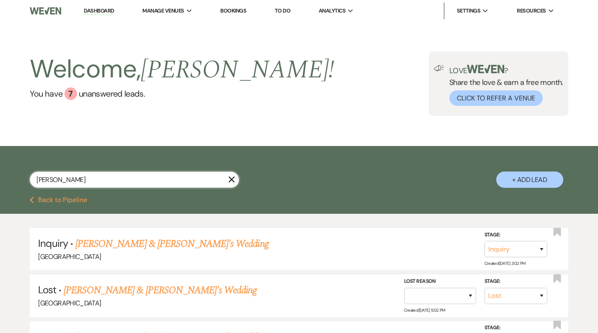
click at [184, 176] on input "[PERSON_NAME]" at bounding box center [134, 180] width 209 height 16
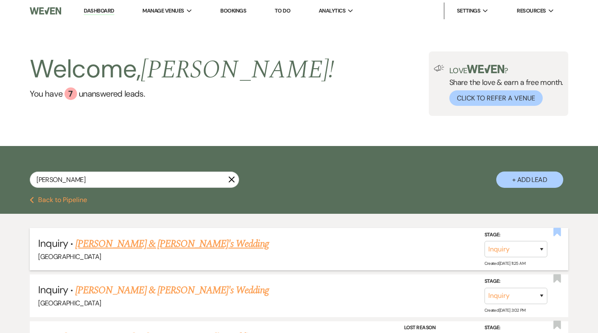
click at [553, 231] on use "button" at bounding box center [557, 232] width 8 height 8
click at [158, 238] on link "[PERSON_NAME] & [PERSON_NAME]'s Wedding" at bounding box center [171, 243] width 193 height 15
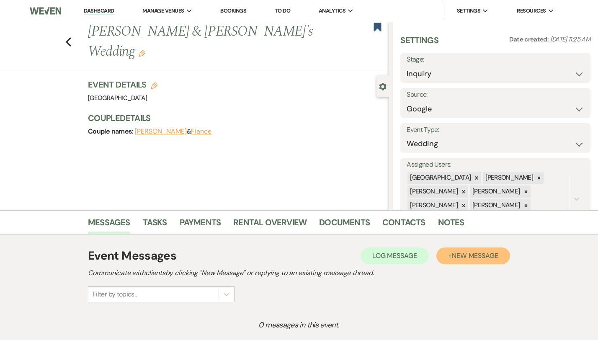
click at [488, 259] on span "New Message" at bounding box center [475, 255] width 46 height 9
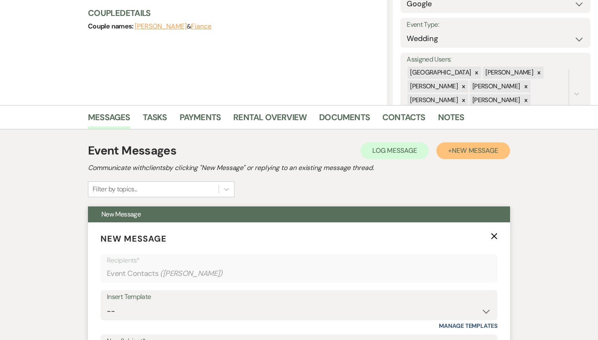
scroll to position [144, 0]
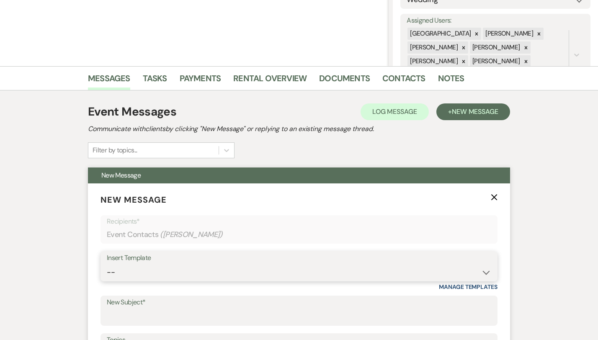
click at [185, 267] on select "-- Weven Planning Portal Introduction (Booked Events) Congratulations on choosi…" at bounding box center [299, 272] width 384 height 16
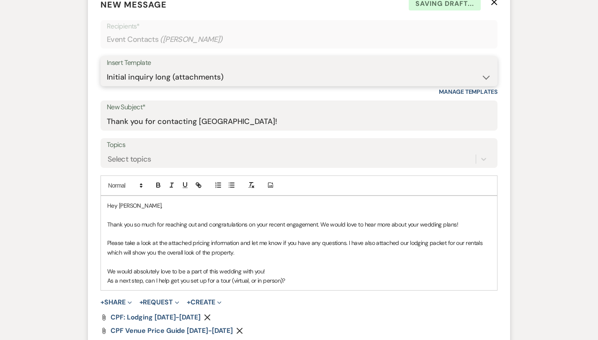
scroll to position [342, 0]
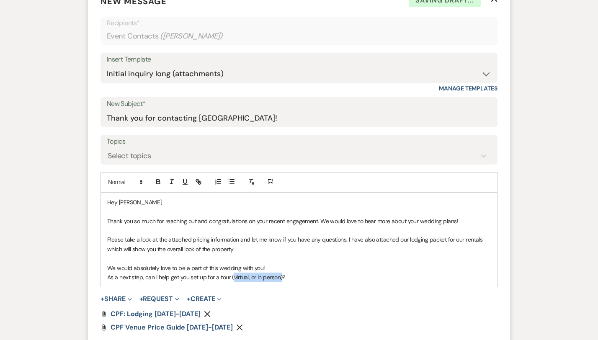
drag, startPoint x: 252, startPoint y: 278, endPoint x: 204, endPoint y: 277, distance: 48.6
click at [204, 277] on p "As a next step, can I help get you set up for a tour (virtual, or in person)?" at bounding box center [298, 276] width 383 height 9
click at [222, 276] on p "As a next step, can I help get you set up for a tour?" at bounding box center [298, 276] width 383 height 9
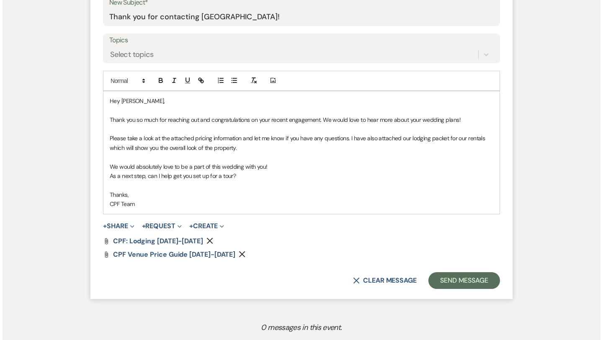
scroll to position [465, 0]
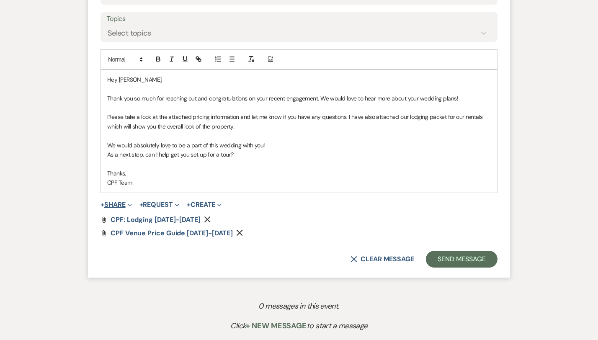
click at [100, 205] on button "+ Share Expand" at bounding box center [115, 204] width 31 height 7
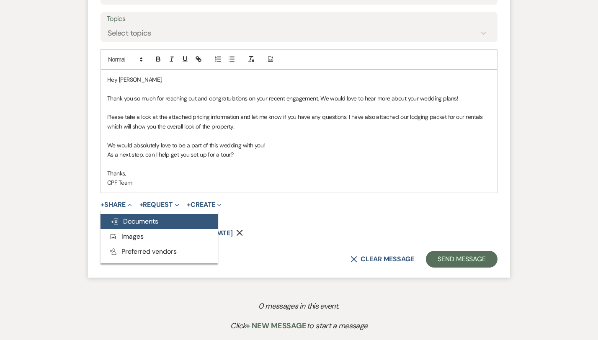
click at [110, 222] on span "Doc Upload Documents" at bounding box center [134, 221] width 48 height 9
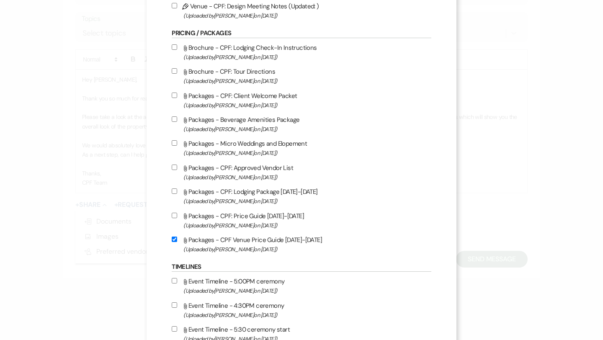
scroll to position [834, 0]
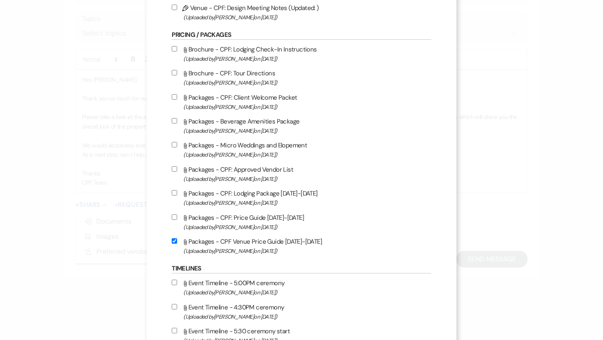
click at [177, 147] on input "Attach File Packages - Micro Weddings and Elopement (Uploaded by [PERSON_NAME] …" at bounding box center [174, 144] width 5 height 5
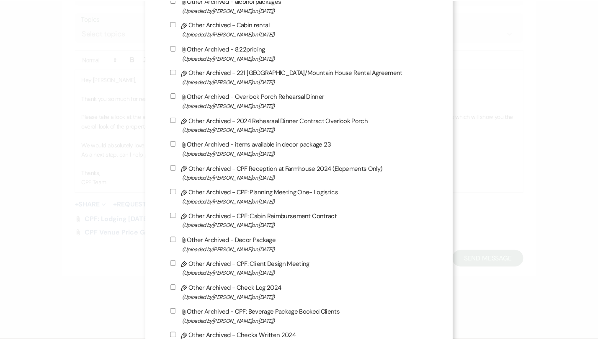
scroll to position [2267, 0]
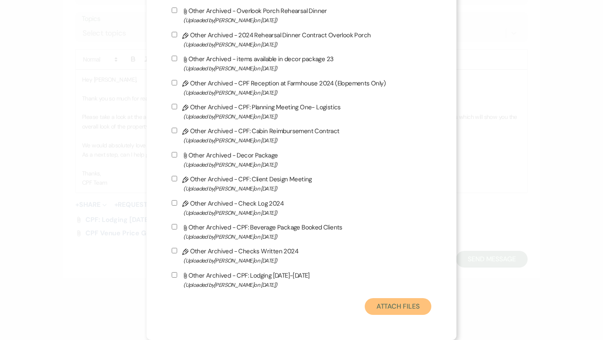
click at [393, 311] on button "Attach Files" at bounding box center [398, 306] width 67 height 17
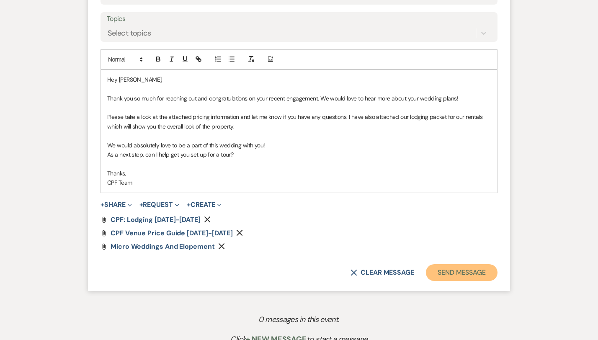
click at [462, 273] on button "Send Message" at bounding box center [462, 272] width 72 height 17
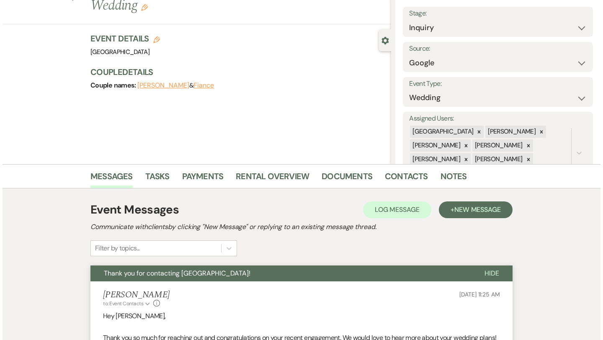
scroll to position [0, 0]
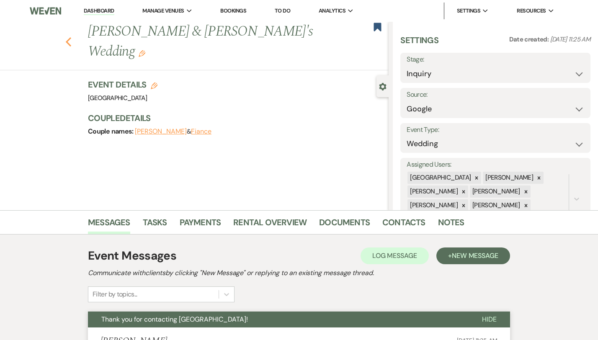
click at [65, 37] on icon "Previous" at bounding box center [68, 42] width 6 height 10
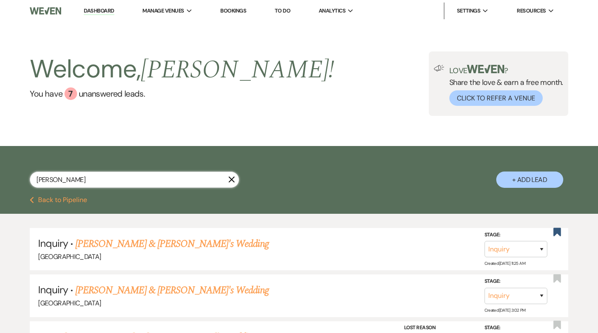
click at [142, 177] on input "[PERSON_NAME]" at bounding box center [134, 180] width 209 height 16
paste input "[PERSON_NAME]"
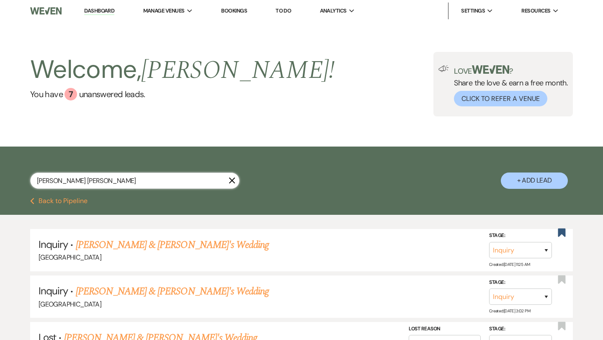
click at [142, 177] on input "[PERSON_NAME] [PERSON_NAME]" at bounding box center [134, 180] width 209 height 16
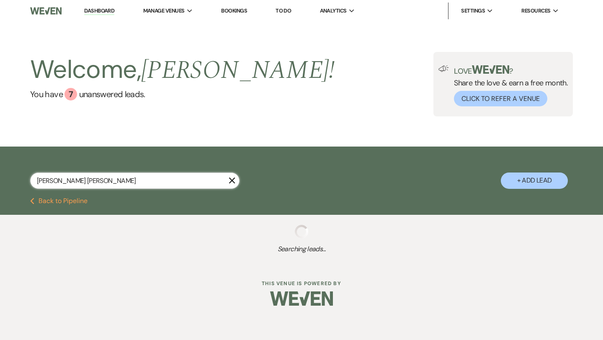
click at [142, 177] on input "[PERSON_NAME] [PERSON_NAME]" at bounding box center [134, 180] width 209 height 16
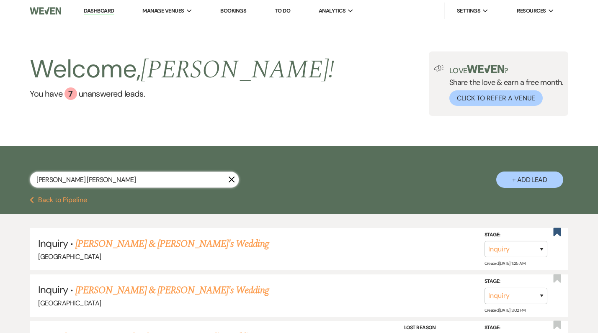
click at [142, 177] on input "[PERSON_NAME] [PERSON_NAME]" at bounding box center [134, 180] width 209 height 16
click at [548, 177] on button "+ Add Lead" at bounding box center [529, 180] width 67 height 16
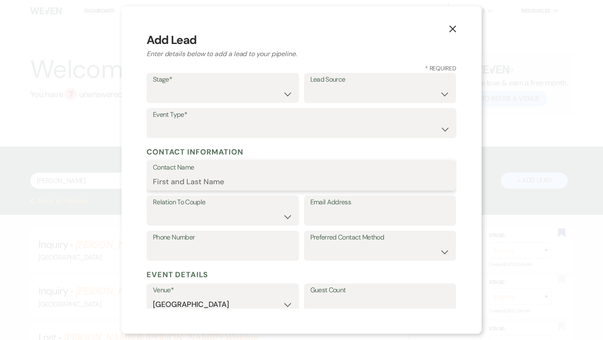
click at [227, 176] on input "Contact Name" at bounding box center [301, 181] width 297 height 16
paste input "[PERSON_NAME]"
click at [266, 82] on label "Stage*" at bounding box center [223, 80] width 140 height 12
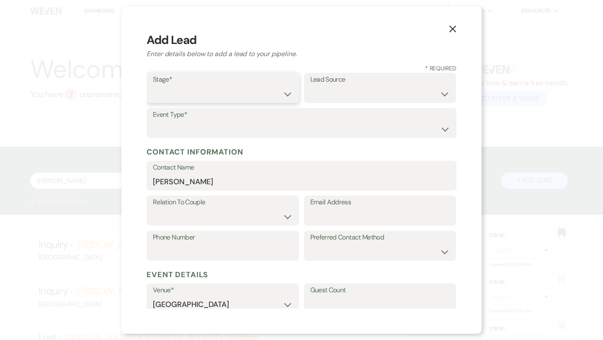
click at [266, 90] on select "Inquiry Follow Up Tour Requested Tour Confirmed Toured Proposal Sent Booked Lost" at bounding box center [223, 94] width 140 height 16
click at [256, 90] on select "Inquiry Follow Up Tour Requested Tour Confirmed Toured Proposal Sent Booked Lost" at bounding box center [223, 94] width 140 height 16
click at [344, 100] on select "Weven Venue Website Instagram Facebook Pinterest Google The Knot Wedding Wire H…" at bounding box center [380, 94] width 140 height 16
click at [408, 101] on select "Weven Venue Website Instagram Facebook Pinterest Google The Knot Wedding Wire H…" at bounding box center [380, 94] width 140 height 16
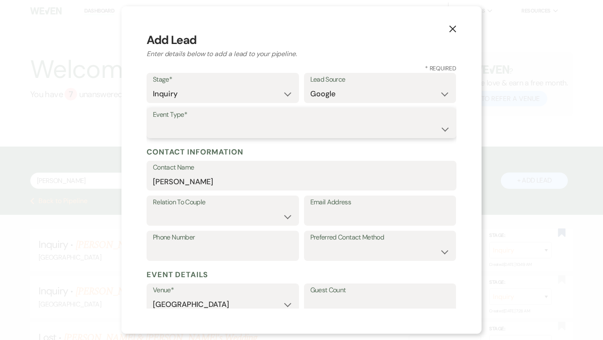
click at [347, 125] on select "Wedding Anniversary Party Baby Shower Bachelorette / Bachelor Party Birthday Pa…" at bounding box center [301, 129] width 297 height 16
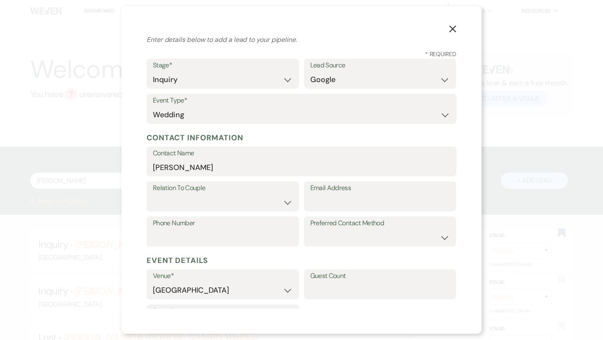
click at [275, 187] on label "Relation To Couple" at bounding box center [223, 188] width 140 height 12
click at [276, 198] on select "Couple Planner Parent of Couple Family Member Friend Other" at bounding box center [223, 202] width 140 height 16
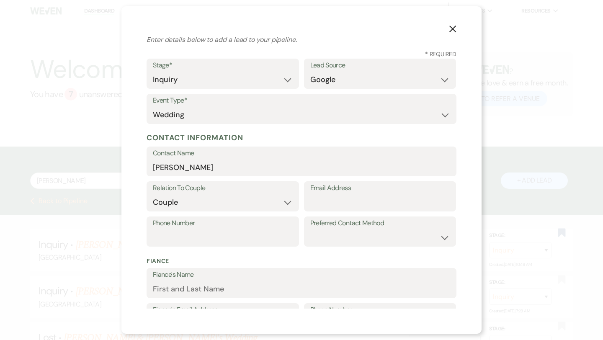
click at [411, 222] on label "Preferred Contact Method" at bounding box center [380, 223] width 140 height 12
click at [411, 230] on select "Email Phone Text" at bounding box center [380, 237] width 140 height 16
click at [318, 201] on input "Email Address" at bounding box center [380, 202] width 140 height 16
paste input "[EMAIL_ADDRESS][DOMAIN_NAME]"
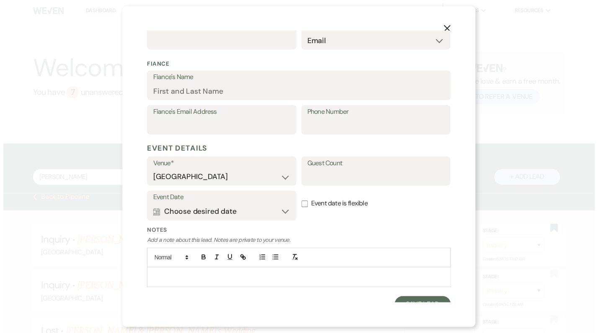
scroll to position [220, 0]
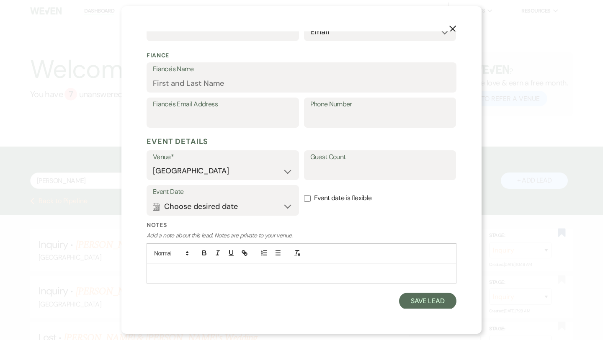
click at [436, 310] on div "X Add Lead Enter details below to add a lead to your pipeline. * Required Stage…" at bounding box center [301, 169] width 360 height 327
click at [433, 301] on button "Save Lead" at bounding box center [427, 301] width 57 height 17
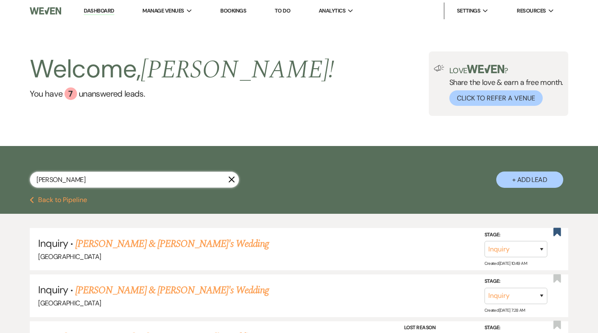
click at [136, 181] on input "[PERSON_NAME]" at bounding box center [134, 180] width 209 height 16
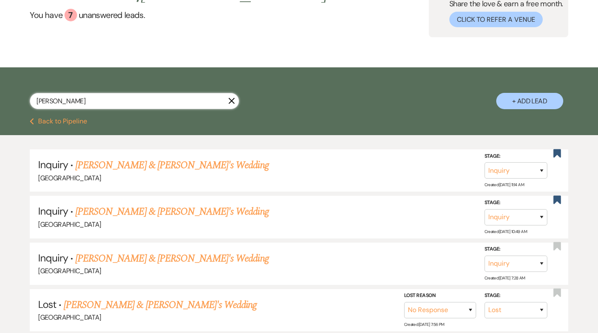
click at [157, 98] on input "[PERSON_NAME]" at bounding box center [134, 101] width 209 height 16
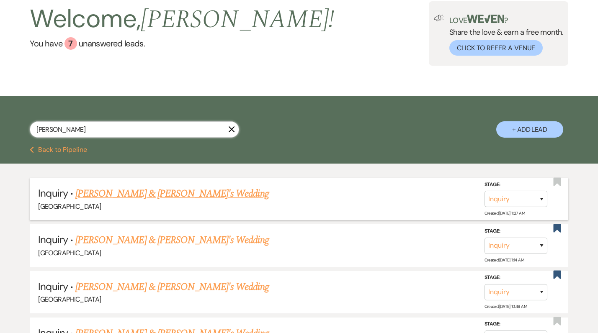
scroll to position [54, 0]
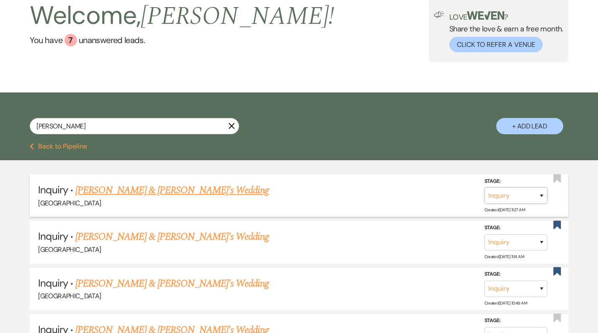
click at [533, 200] on select "Inquiry Follow Up Tour Requested Tour Confirmed Toured Proposal Sent Booked Lost" at bounding box center [515, 195] width 63 height 16
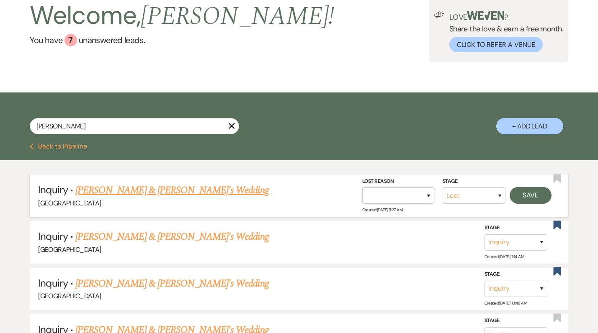
click at [429, 191] on select "Booked Elsewhere Budget Date Unavailable No Response Not a Good Match Capacity …" at bounding box center [398, 195] width 72 height 16
click at [526, 199] on button "Save" at bounding box center [530, 195] width 42 height 17
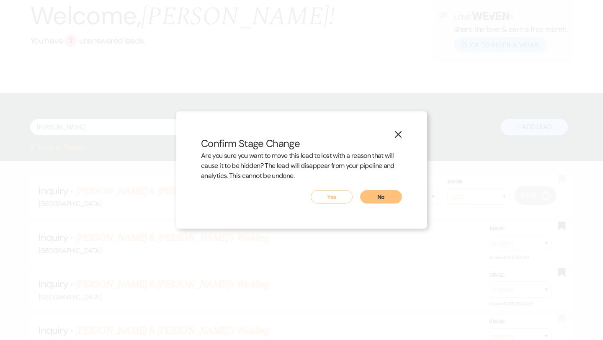
click at [339, 195] on button "Yes" at bounding box center [332, 196] width 42 height 13
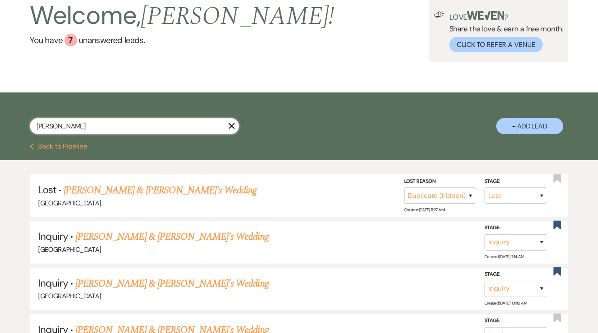
click at [130, 128] on input "[PERSON_NAME]" at bounding box center [134, 126] width 209 height 16
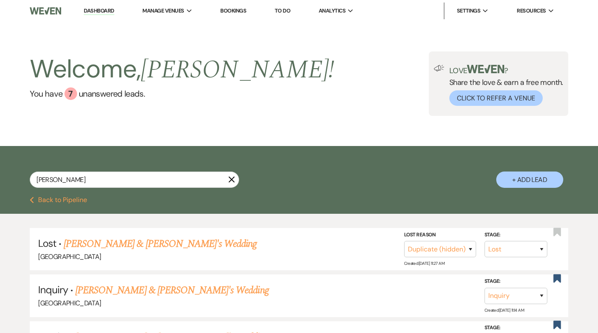
drag, startPoint x: 228, startPoint y: 180, endPoint x: 232, endPoint y: 180, distance: 4.3
click at [229, 180] on icon "X" at bounding box center [231, 179] width 7 height 7
click at [232, 180] on icon "X" at bounding box center [231, 179] width 7 height 7
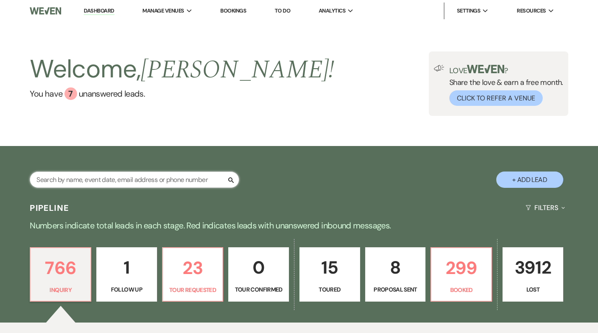
click at [197, 183] on input "text" at bounding box center [134, 180] width 209 height 16
paste input "[PERSON_NAME] last_name [PERSON_NAME]"
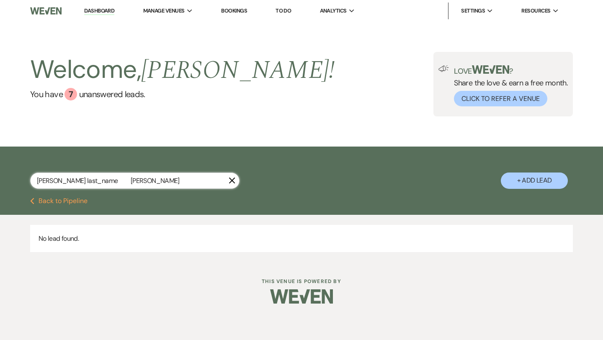
drag, startPoint x: 90, startPoint y: 180, endPoint x: 56, endPoint y: 183, distance: 34.1
click at [56, 183] on input "[PERSON_NAME] last_name [PERSON_NAME]" at bounding box center [134, 180] width 209 height 16
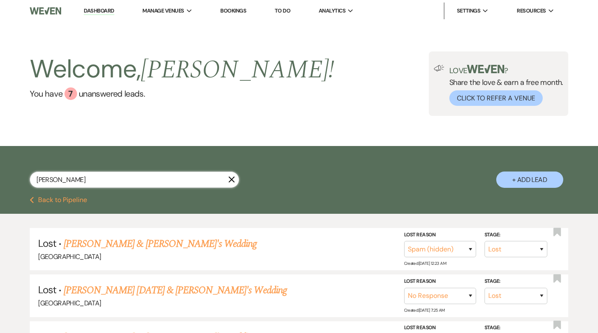
click at [67, 182] on input "[PERSON_NAME]" at bounding box center [134, 180] width 209 height 16
click at [178, 177] on input "[PERSON_NAME]" at bounding box center [134, 180] width 209 height 16
click at [200, 175] on input "[PERSON_NAME]" at bounding box center [134, 180] width 209 height 16
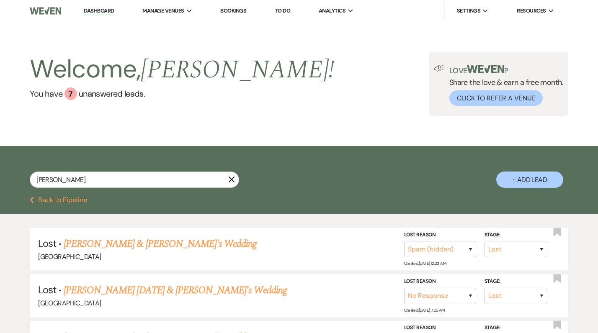
click at [531, 185] on button "+ Add Lead" at bounding box center [529, 180] width 67 height 16
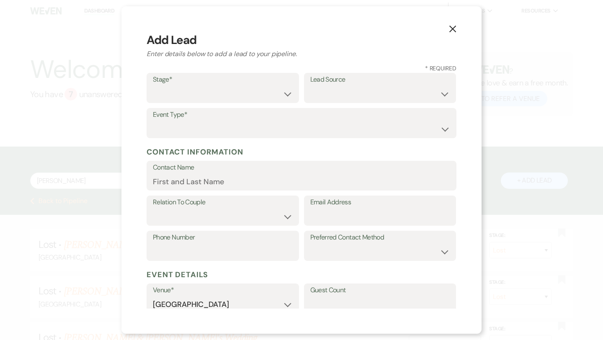
click at [341, 170] on label "Contact Name" at bounding box center [301, 168] width 297 height 12
click at [341, 173] on input "Contact Name" at bounding box center [301, 181] width 297 height 16
paste input "[PERSON_NAME]"
click at [222, 89] on select "Inquiry Follow Up Tour Requested Tour Confirmed Toured Proposal Sent Booked Lost" at bounding box center [223, 94] width 140 height 16
click at [328, 98] on select "Weven Venue Website Instagram Facebook Pinterest Google The Knot Wedding Wire H…" at bounding box center [380, 94] width 140 height 16
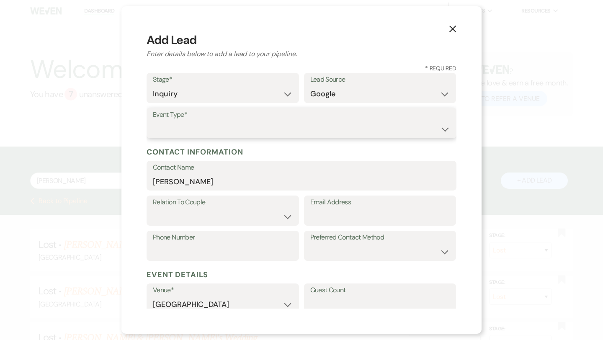
click at [292, 128] on select "Wedding Anniversary Party Baby Shower Bachelorette / Bachelor Party Birthday Pa…" at bounding box center [301, 129] width 297 height 16
click at [328, 221] on input "Email Address" at bounding box center [380, 216] width 140 height 16
paste input "[EMAIL_ADDRESS][DOMAIN_NAME]"
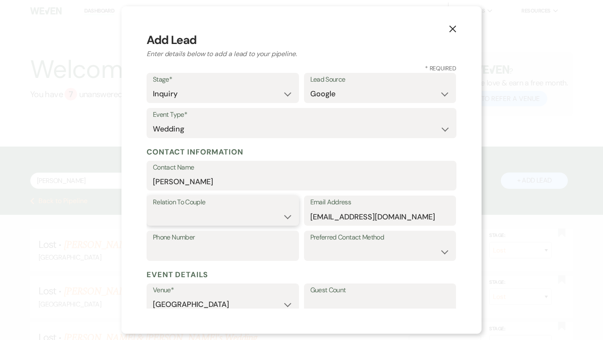
click at [234, 214] on select "Couple Planner Parent of Couple Family Member Friend Other" at bounding box center [223, 216] width 140 height 16
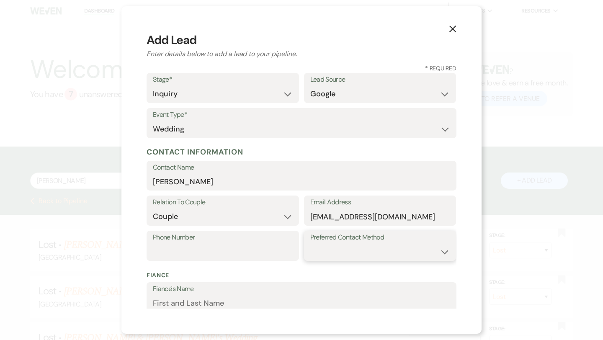
click at [401, 258] on select "Email Phone Text" at bounding box center [380, 252] width 140 height 16
click at [227, 260] on div "Phone Number" at bounding box center [222, 246] width 152 height 30
click at [225, 247] on input "Phone Number" at bounding box center [223, 252] width 140 height 16
paste input "8433645707"
click at [167, 252] on input "8433645707" at bounding box center [223, 252] width 140 height 16
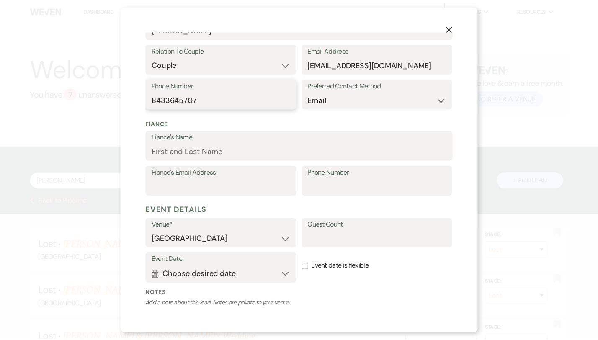
scroll to position [220, 0]
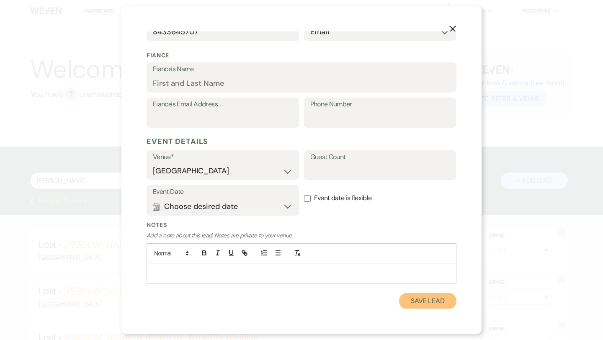
click at [411, 297] on button "Save Lead" at bounding box center [427, 301] width 57 height 17
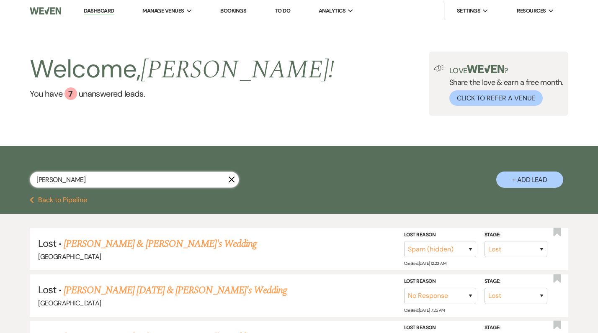
click at [104, 184] on input "[PERSON_NAME]" at bounding box center [134, 180] width 209 height 16
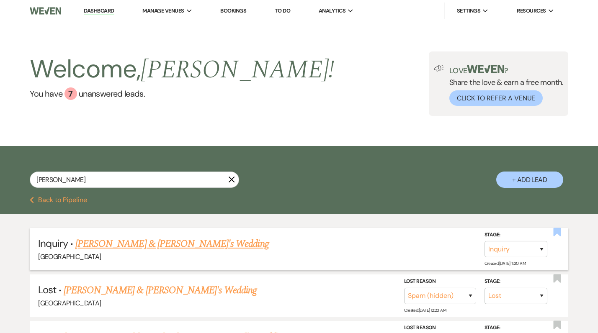
click at [557, 232] on use "button" at bounding box center [557, 232] width 8 height 8
click at [127, 244] on link "[PERSON_NAME] & [PERSON_NAME]'s Wedding" at bounding box center [171, 243] width 193 height 15
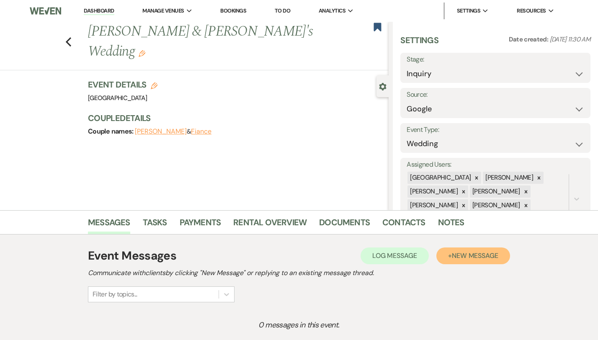
click at [479, 252] on span "New Message" at bounding box center [475, 255] width 46 height 9
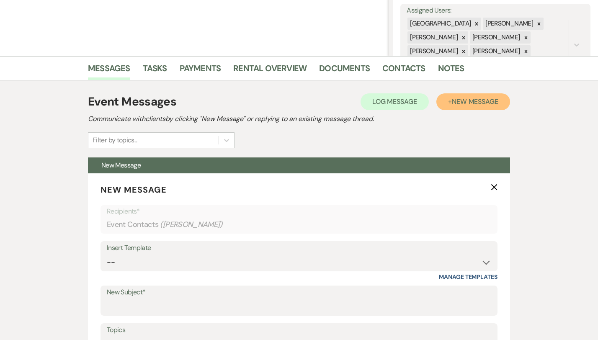
scroll to position [218, 0]
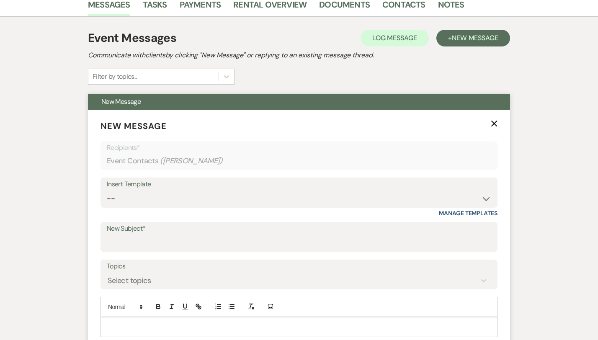
click at [169, 189] on div "Insert Template" at bounding box center [299, 184] width 384 height 12
click at [167, 198] on select "-- Weven Planning Portal Introduction (Booked Events) Congratulations on choosi…" at bounding box center [299, 198] width 384 height 16
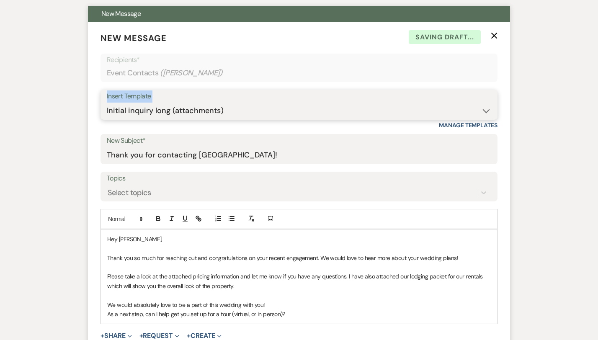
scroll to position [335, 0]
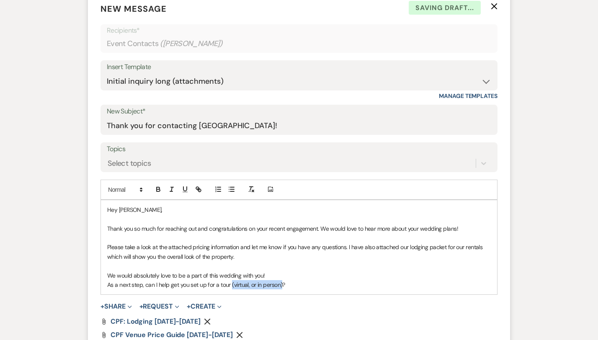
drag, startPoint x: 254, startPoint y: 287, endPoint x: 202, endPoint y: 282, distance: 52.6
click at [202, 282] on p "As a next step, can I help get you set up for a tour (virtual, or in person)?" at bounding box center [298, 284] width 383 height 9
click at [221, 287] on p "As a next step, can I help get you set up for a tour?" at bounding box center [298, 284] width 383 height 9
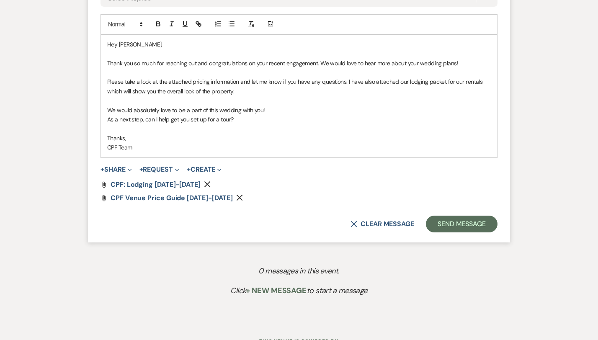
scroll to position [522, 0]
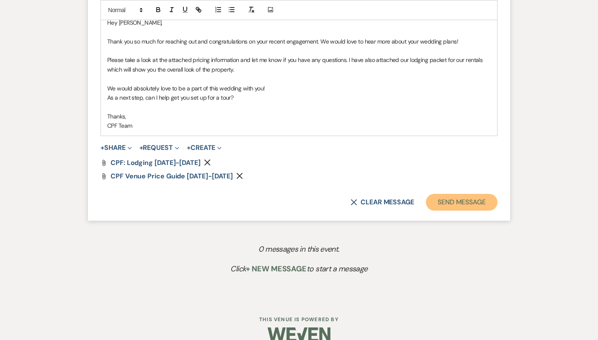
click at [493, 198] on button "Send Message" at bounding box center [462, 202] width 72 height 17
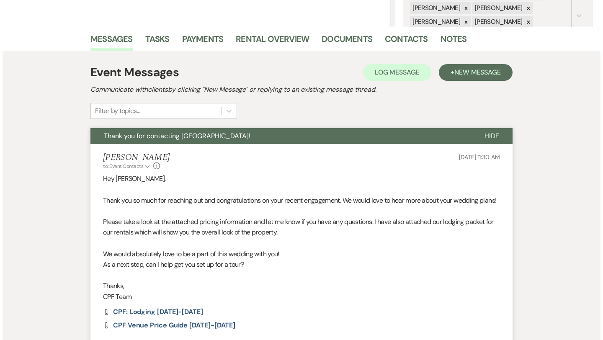
scroll to position [0, 0]
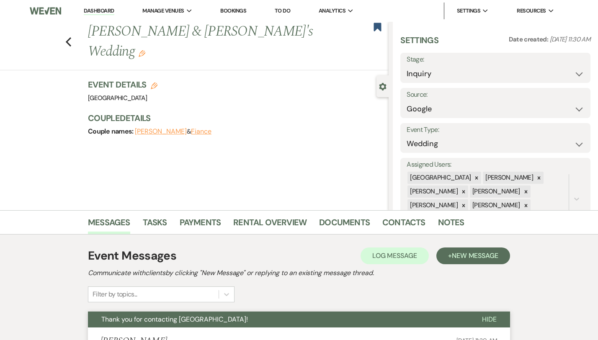
click at [37, 38] on div "Previous [PERSON_NAME] & [PERSON_NAME]'s Wedding Edit Bookmark" at bounding box center [192, 46] width 393 height 49
click at [66, 37] on use "button" at bounding box center [68, 41] width 5 height 9
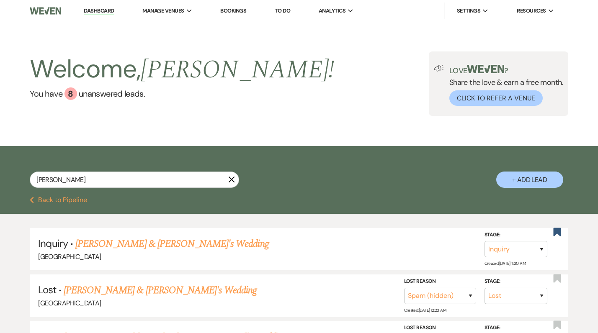
click at [233, 182] on icon "X" at bounding box center [231, 179] width 7 height 7
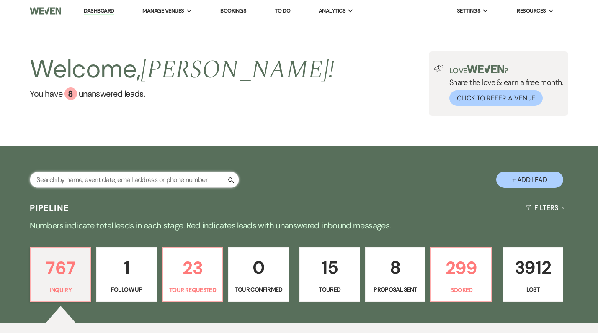
click at [223, 183] on input "text" at bounding box center [134, 180] width 209 height 16
paste input "[PERSON_NAME]"
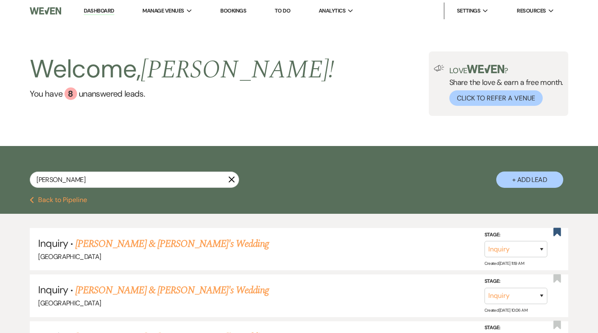
click at [234, 178] on use "button" at bounding box center [232, 180] width 6 height 6
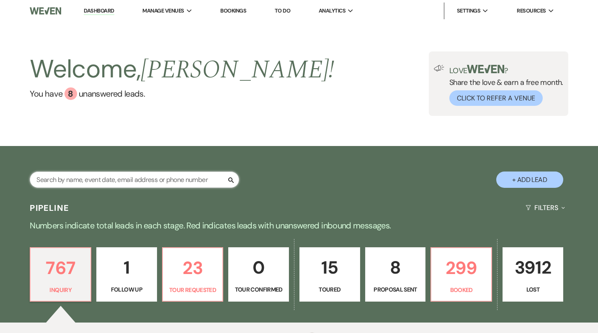
click at [206, 182] on input "text" at bounding box center [134, 180] width 209 height 16
paste input "[PERSON_NAME] last_name [PERSON_NAME]"
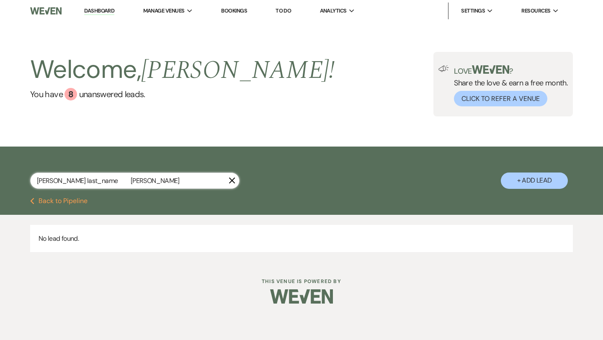
drag, startPoint x: 91, startPoint y: 178, endPoint x: 55, endPoint y: 180, distance: 36.5
click at [55, 180] on input "[PERSON_NAME] last_name [PERSON_NAME]" at bounding box center [134, 180] width 209 height 16
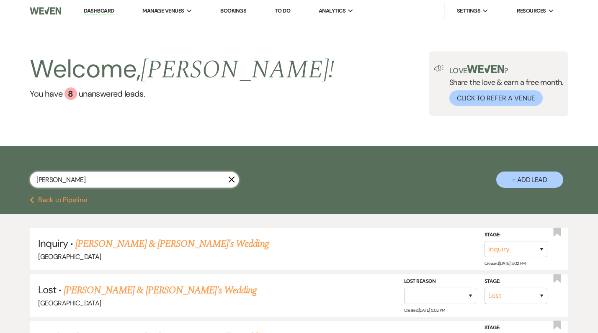
click at [198, 182] on input "[PERSON_NAME]" at bounding box center [134, 180] width 209 height 16
click at [524, 171] on div "[PERSON_NAME] X + Add Lead" at bounding box center [299, 172] width 598 height 44
click at [519, 187] on button "+ Add Lead" at bounding box center [529, 180] width 67 height 16
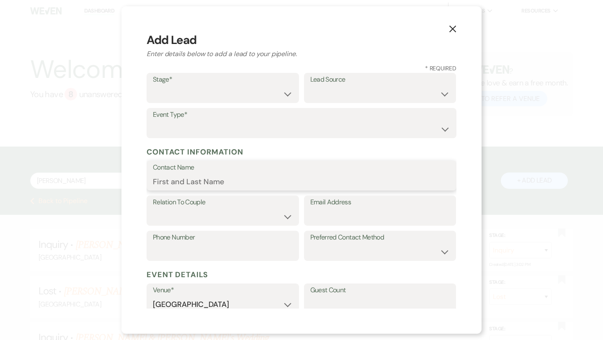
click at [239, 188] on input "Contact Name" at bounding box center [301, 181] width 297 height 16
paste input "[PERSON_NAME]"
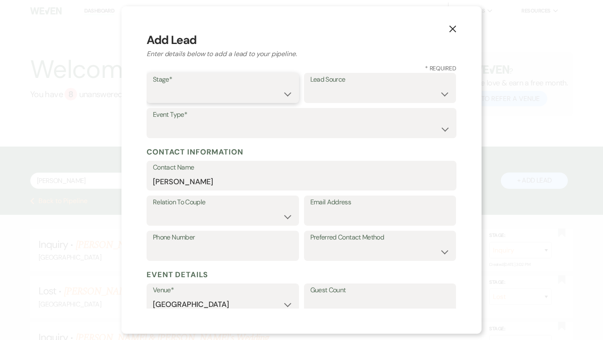
click at [227, 92] on select "Inquiry Follow Up Tour Requested Tour Confirmed Toured Proposal Sent Booked Lost" at bounding box center [223, 94] width 140 height 16
click at [318, 95] on select "Weven Venue Website Instagram Facebook Pinterest Google The Knot Wedding Wire H…" at bounding box center [380, 94] width 140 height 16
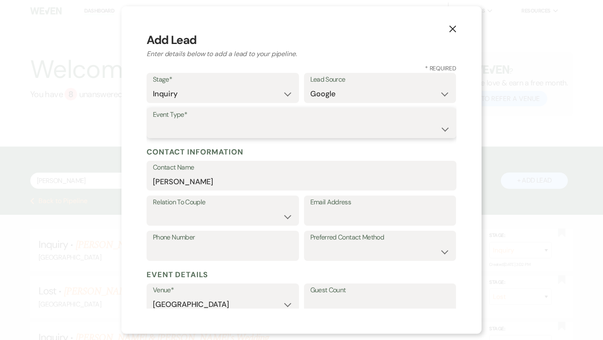
click at [277, 130] on select "Wedding Anniversary Party Baby Shower Bachelorette / Bachelor Party Birthday Pa…" at bounding box center [301, 129] width 297 height 16
click at [268, 214] on select "Couple Planner Parent of Couple Family Member Friend Other" at bounding box center [223, 216] width 140 height 16
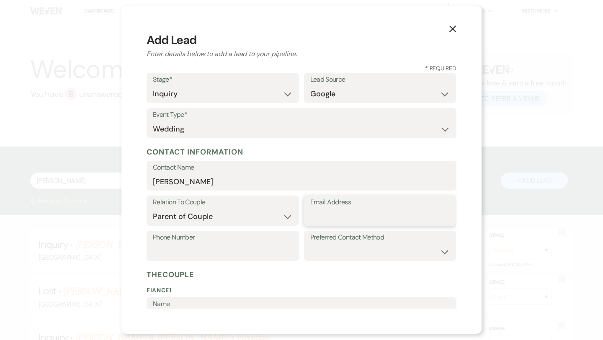
click at [335, 219] on input "Email Address" at bounding box center [380, 216] width 140 height 16
paste input "[EMAIL_ADDRESS][DOMAIN_NAME]"
click at [325, 217] on input "[EMAIL_ADDRESS][DOMAIN_NAME]" at bounding box center [380, 216] width 140 height 16
click at [257, 247] on input "Phone Number" at bounding box center [223, 252] width 140 height 16
paste input "8033314083"
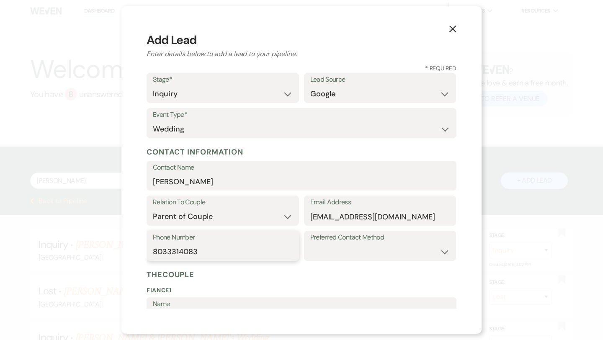
click at [168, 256] on input "8033314083" at bounding box center [223, 252] width 140 height 16
click at [331, 254] on select "Email Phone Text" at bounding box center [380, 252] width 140 height 16
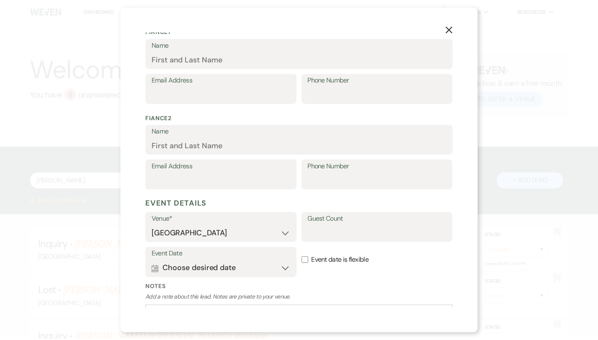
scroll to position [321, 0]
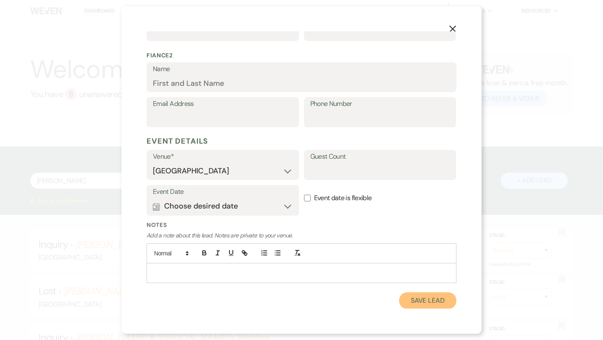
click at [421, 299] on button "Save Lead" at bounding box center [427, 300] width 57 height 17
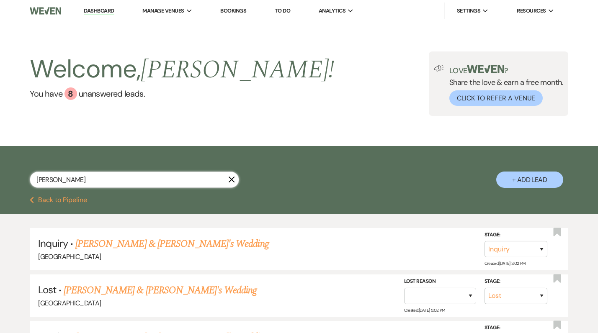
click at [144, 184] on input "[PERSON_NAME]" at bounding box center [134, 180] width 209 height 16
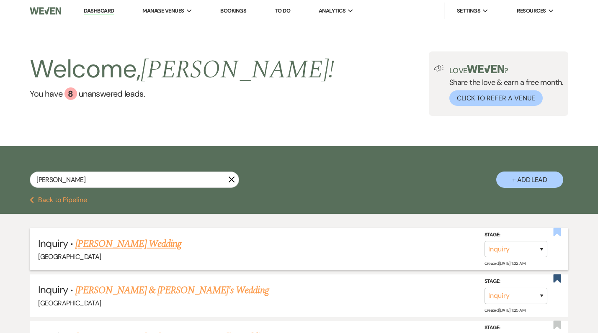
click at [556, 234] on icon "Bookmark" at bounding box center [556, 232] width 9 height 10
click at [143, 245] on link "[PERSON_NAME] Wedding" at bounding box center [128, 243] width 106 height 15
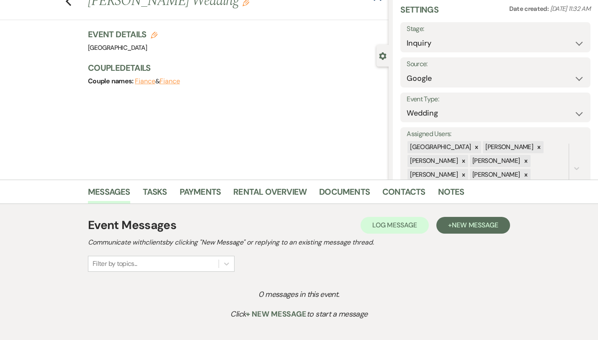
scroll to position [37, 0]
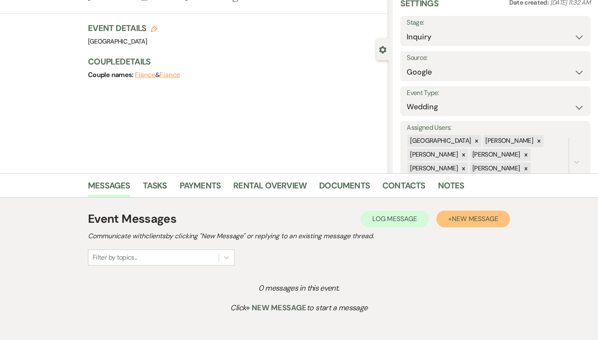
click at [479, 219] on span "New Message" at bounding box center [475, 218] width 46 height 9
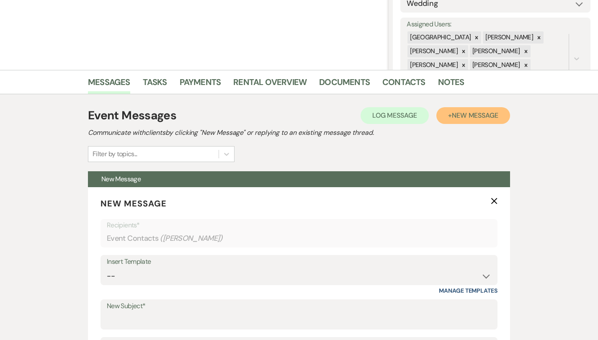
scroll to position [189, 0]
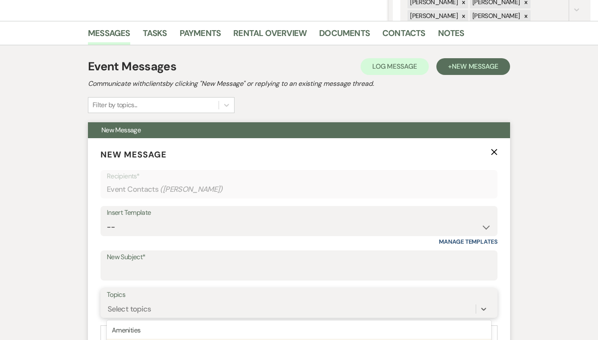
click at [184, 303] on div "option Budget focused, 2 of 20. 20 results available. Use Up and Down to choose…" at bounding box center [299, 309] width 384 height 16
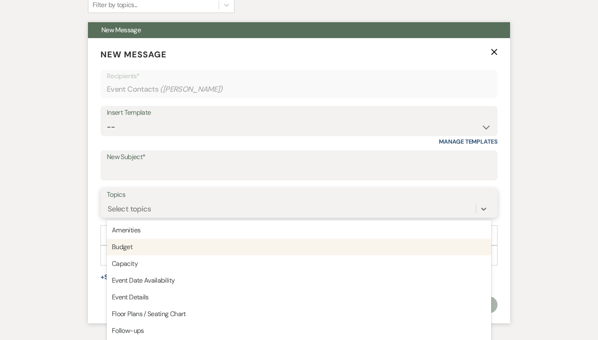
scroll to position [298, 0]
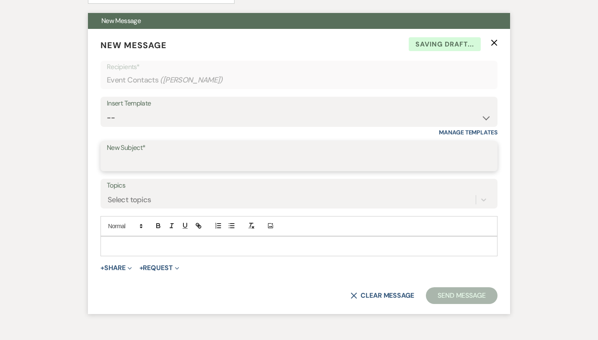
click at [197, 160] on input "New Subject*" at bounding box center [299, 162] width 384 height 16
click at [207, 118] on select "-- Weven Planning Portal Introduction (Booked Events) Congratulations on choosi…" at bounding box center [299, 118] width 384 height 16
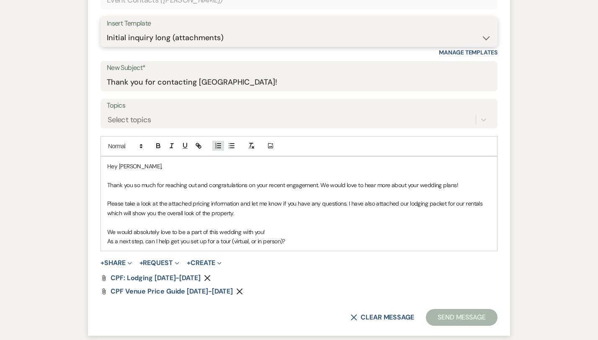
scroll to position [391, 0]
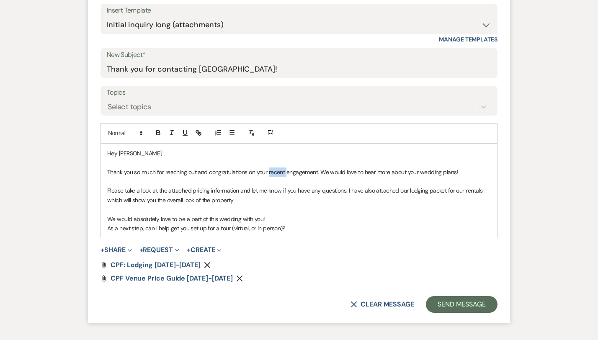
drag, startPoint x: 258, startPoint y: 173, endPoint x: 241, endPoint y: 173, distance: 17.6
click at [241, 173] on p "Thank you so much for reaching out and congratulations on your recent engagemen…" at bounding box center [298, 171] width 383 height 9
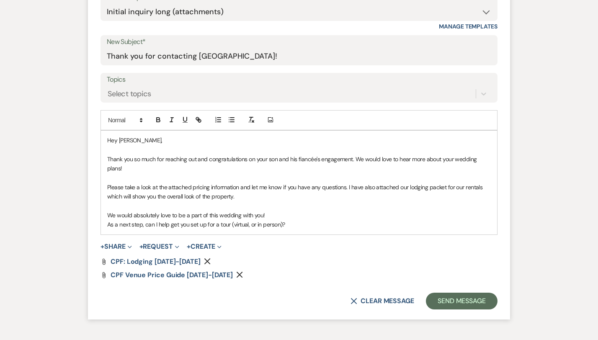
scroll to position [405, 0]
click at [254, 219] on p "As a next step, can I help get you set up for a tour (virtual, or in person)?" at bounding box center [298, 223] width 383 height 9
click at [259, 219] on p "As a next step, can I help get you set up for a tour (virtual, or in person)?" at bounding box center [298, 223] width 383 height 9
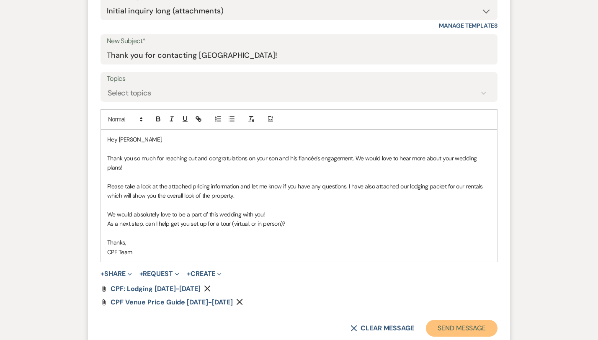
click at [497, 320] on button "Send Message" at bounding box center [462, 328] width 72 height 17
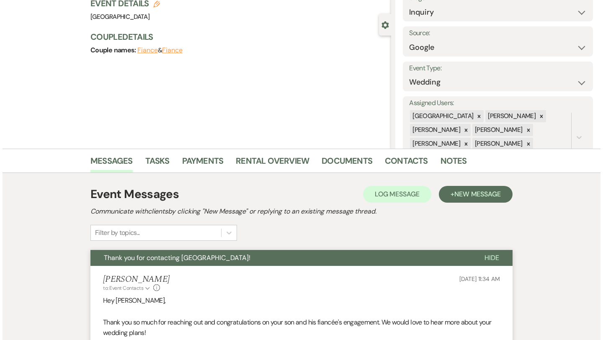
scroll to position [0, 0]
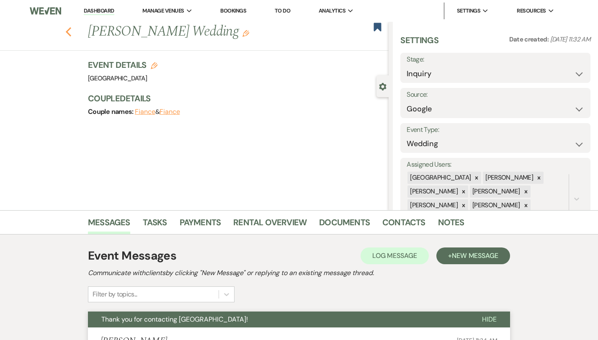
click at [66, 29] on use "button" at bounding box center [68, 31] width 5 height 9
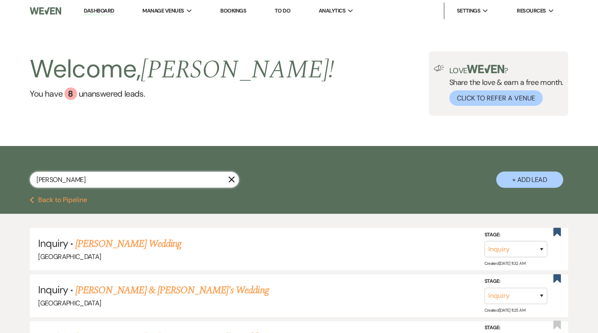
click at [98, 181] on input "[PERSON_NAME]" at bounding box center [134, 180] width 209 height 16
paste input "[PERSON_NAME]"
click at [512, 183] on button "+ Add Lead" at bounding box center [529, 180] width 67 height 16
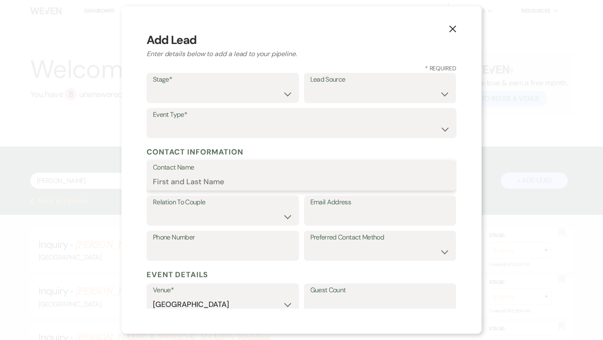
click at [243, 187] on input "Contact Name" at bounding box center [301, 181] width 297 height 16
paste input "[PERSON_NAME]"
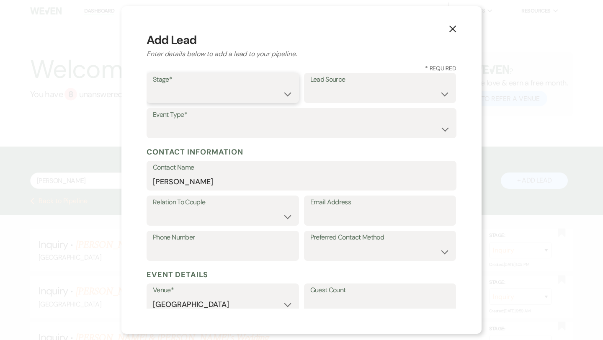
click at [223, 87] on select "Inquiry Follow Up Tour Requested Tour Confirmed Toured Proposal Sent Booked Lost" at bounding box center [223, 94] width 140 height 16
click at [327, 104] on div "Lead Source Weven Venue Website Instagram Facebook Pinterest Google The Knot We…" at bounding box center [380, 90] width 152 height 35
click at [327, 98] on select "Weven Venue Website Instagram Facebook Pinterest Google The Knot Wedding Wire H…" at bounding box center [380, 94] width 140 height 16
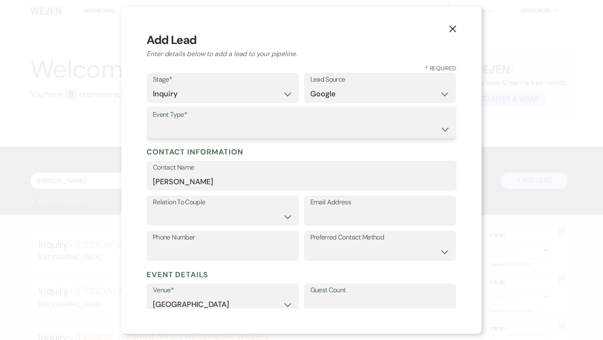
click at [251, 126] on select "Wedding Anniversary Party Baby Shower Bachelorette / Bachelor Party Birthday Pa…" at bounding box center [301, 129] width 297 height 16
click at [288, 212] on select "Couple Planner Parent of Couple Family Member Friend Other" at bounding box center [223, 216] width 140 height 16
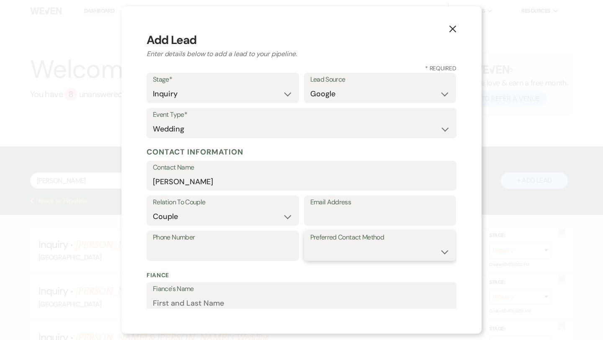
click at [337, 247] on select "Email Phone Text" at bounding box center [380, 252] width 140 height 16
click at [330, 204] on label "Email Address" at bounding box center [380, 202] width 140 height 12
click at [330, 208] on input "Email Address" at bounding box center [380, 216] width 140 height 16
click at [330, 206] on label "Email Address" at bounding box center [380, 202] width 140 height 12
click at [330, 208] on input "Email Address" at bounding box center [380, 216] width 140 height 16
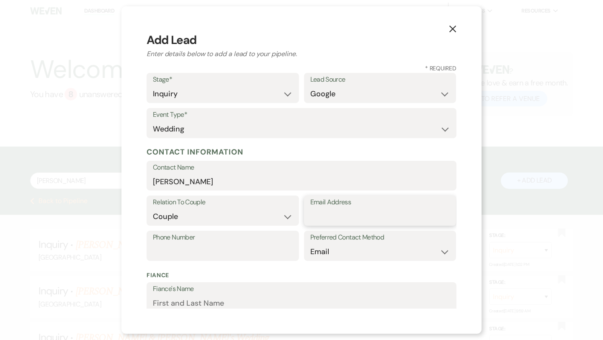
paste input "[EMAIL_ADDRESS][DOMAIN_NAME]"
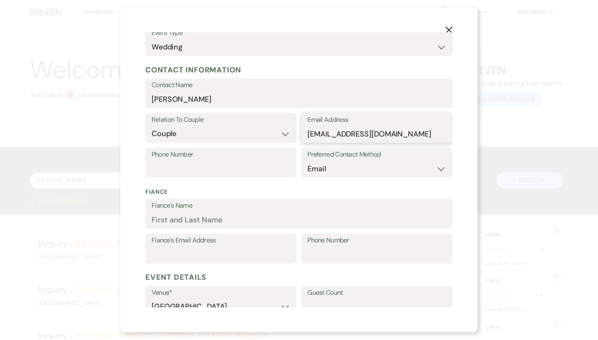
scroll to position [220, 0]
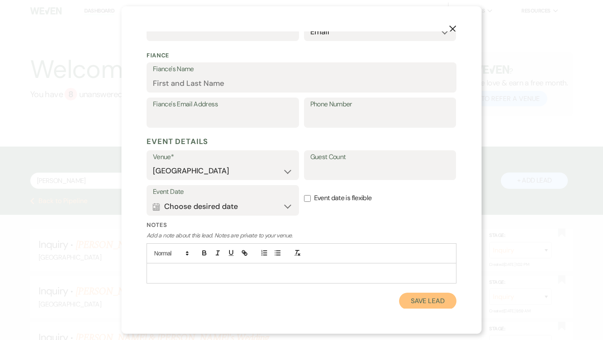
click at [419, 298] on button "Save Lead" at bounding box center [427, 301] width 57 height 17
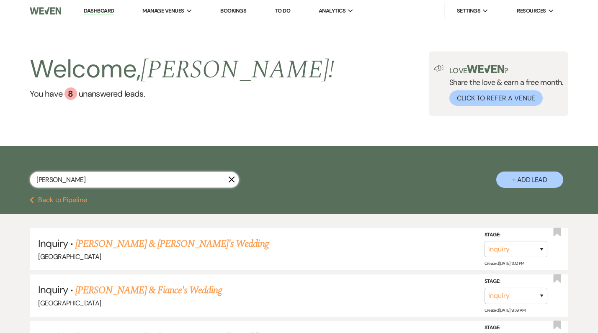
click at [114, 178] on input "[PERSON_NAME]" at bounding box center [134, 180] width 209 height 16
click at [558, 232] on use "button" at bounding box center [557, 232] width 8 height 8
click at [166, 244] on link "[PERSON_NAME] & [PERSON_NAME]'s Wedding" at bounding box center [171, 243] width 193 height 15
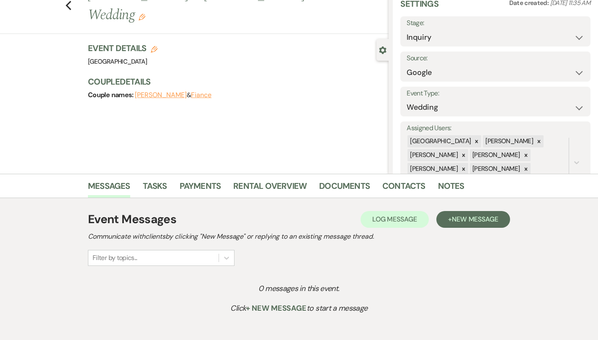
scroll to position [39, 0]
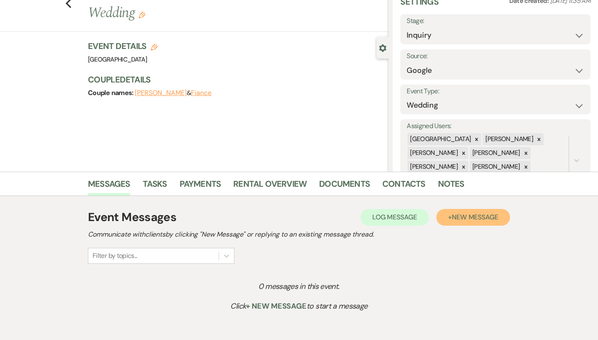
click at [503, 223] on button "+ New Message" at bounding box center [473, 217] width 74 height 17
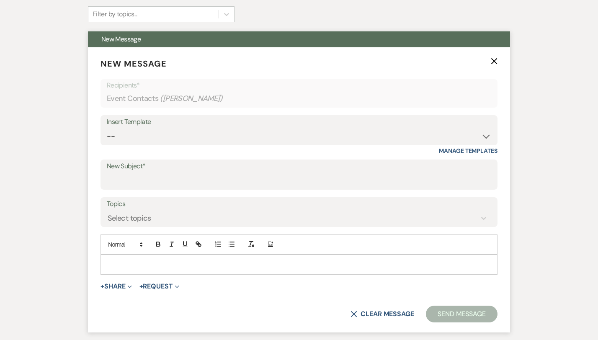
scroll to position [301, 0]
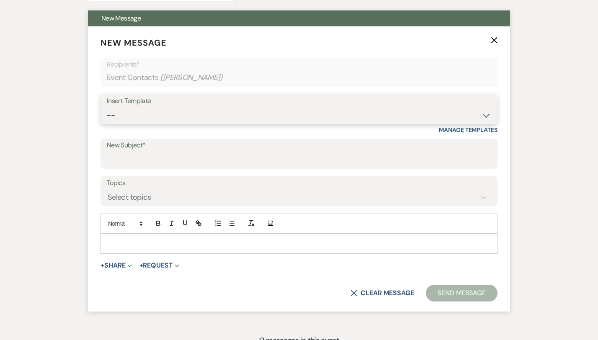
click at [205, 115] on select "-- Weven Planning Portal Introduction (Booked Events) Congratulations on choosi…" at bounding box center [299, 115] width 384 height 16
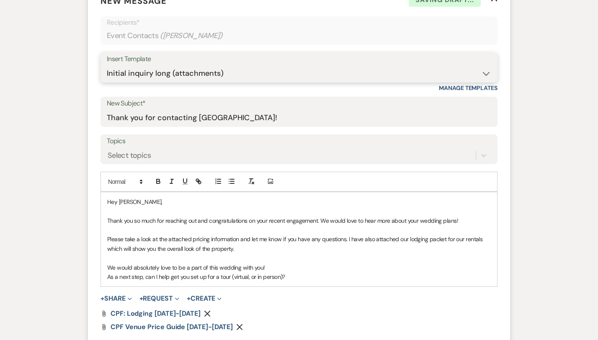
scroll to position [367, 0]
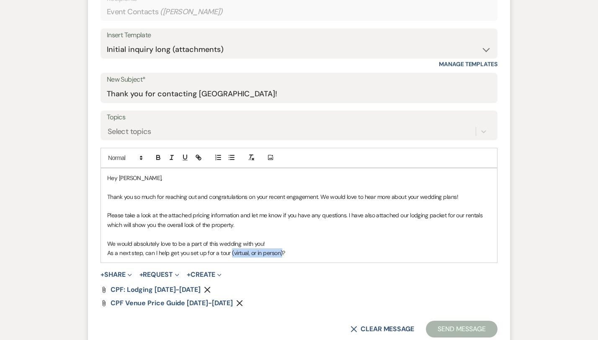
drag, startPoint x: 254, startPoint y: 252, endPoint x: 203, endPoint y: 252, distance: 51.9
click at [203, 252] on p "As a next step, can I help get you set up for a tour (virtual, or in person)?" at bounding box center [298, 252] width 383 height 9
click at [212, 253] on p "As a next step, can I help get you set up for a tour?" at bounding box center [298, 252] width 383 height 9
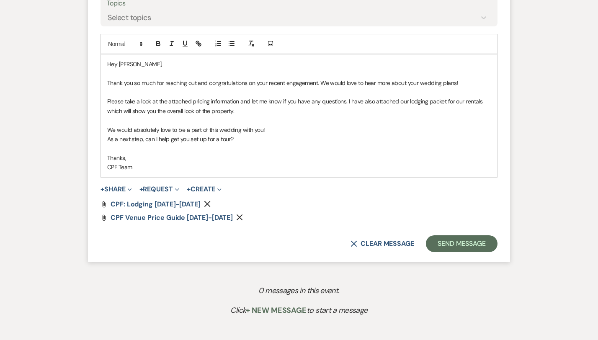
scroll to position [539, 0]
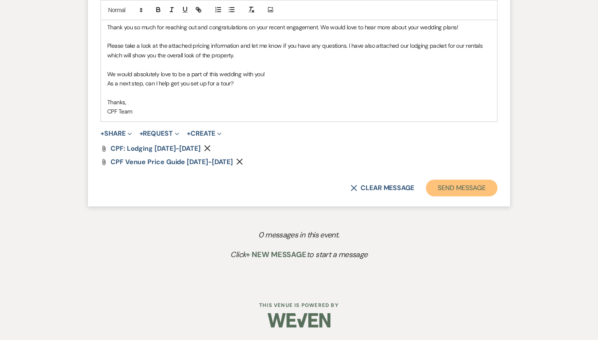
click at [488, 180] on button "Send Message" at bounding box center [462, 188] width 72 height 17
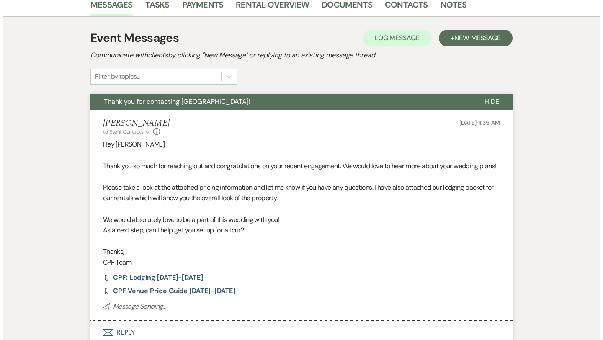
scroll to position [0, 0]
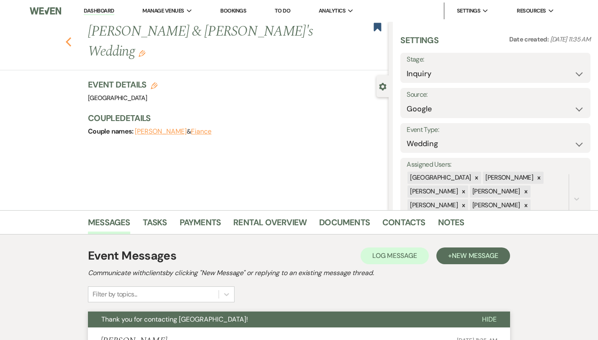
click at [65, 37] on icon "Previous" at bounding box center [68, 42] width 6 height 10
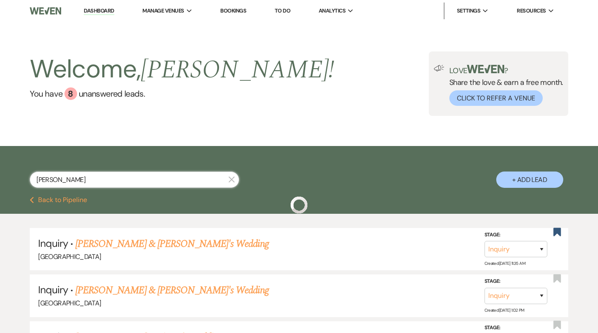
click at [119, 185] on input "[PERSON_NAME]" at bounding box center [134, 180] width 209 height 16
paste input "[PERSON_NAME] last_name [PERSON_NAME]"
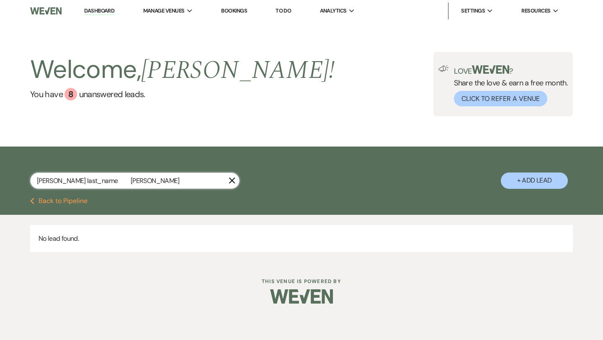
drag, startPoint x: 92, startPoint y: 183, endPoint x: 57, endPoint y: 182, distance: 35.2
click at [57, 182] on input "[PERSON_NAME] last_name [PERSON_NAME]" at bounding box center [134, 180] width 209 height 16
click at [175, 177] on input "[PERSON_NAME]" at bounding box center [134, 180] width 209 height 16
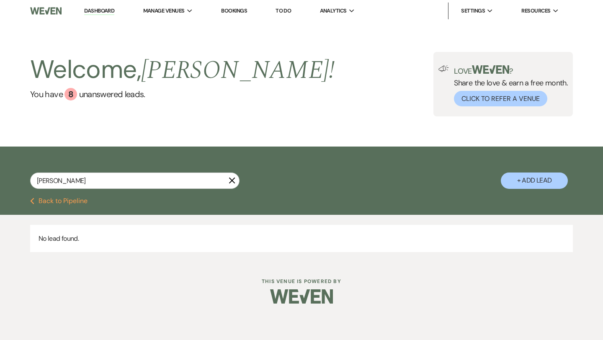
click at [548, 171] on div "[PERSON_NAME] X + Add Lead" at bounding box center [301, 173] width 603 height 45
click at [548, 176] on button "+ Add Lead" at bounding box center [534, 180] width 67 height 16
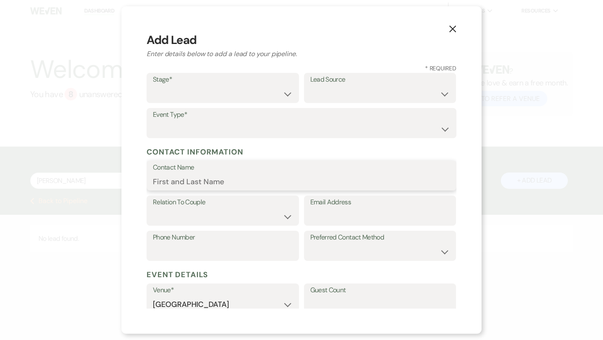
click at [267, 183] on input "Contact Name" at bounding box center [301, 181] width 297 height 16
paste input "[PERSON_NAME]"
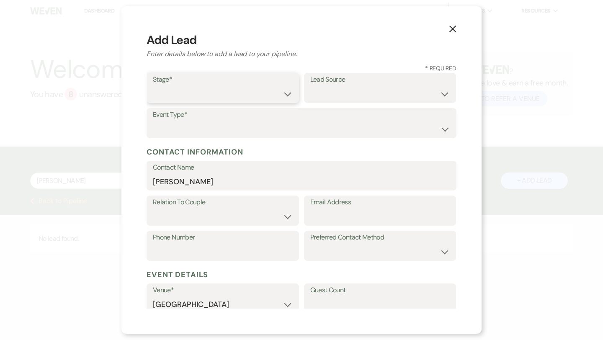
click at [178, 93] on select "Inquiry Follow Up Tour Requested Tour Confirmed Toured Proposal Sent Booked Lost" at bounding box center [223, 94] width 140 height 16
click at [359, 99] on select "Weven Venue Website Instagram Facebook Pinterest Google The Knot Wedding Wire H…" at bounding box center [380, 94] width 140 height 16
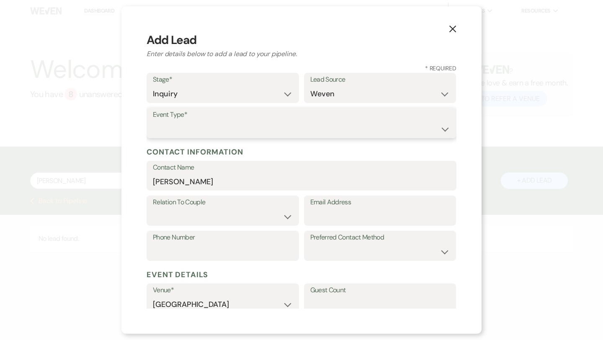
click at [290, 128] on select "Wedding Anniversary Party Baby Shower Bachelorette / Bachelor Party Birthday Pa…" at bounding box center [301, 129] width 297 height 16
click at [219, 210] on select "Couple Planner Parent of Couple Family Member Friend Other" at bounding box center [223, 216] width 140 height 16
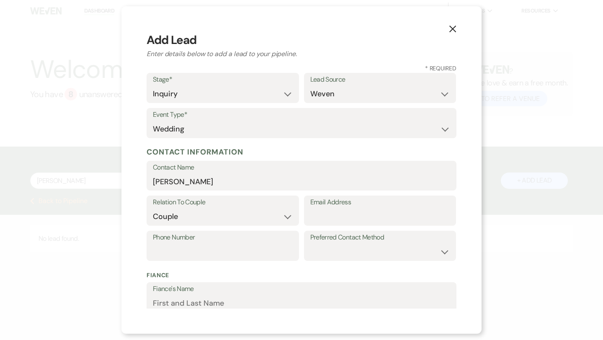
click at [331, 240] on label "Preferred Contact Method" at bounding box center [380, 237] width 140 height 12
click at [333, 250] on select "Email Phone Text" at bounding box center [380, 252] width 140 height 16
click at [395, 219] on input "Email Address" at bounding box center [380, 216] width 140 height 16
paste input "[EMAIL_ADDRESS][DOMAIN_NAME]"
click at [324, 216] on input "[EMAIL_ADDRESS][DOMAIN_NAME]" at bounding box center [380, 216] width 140 height 16
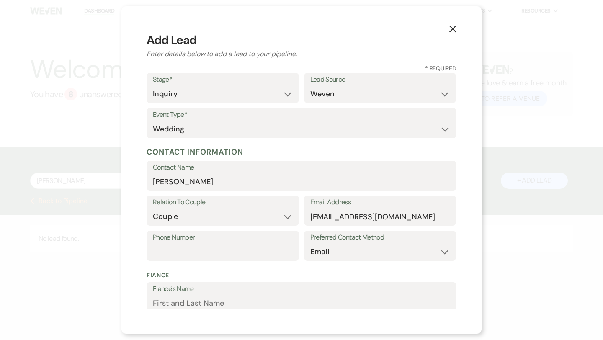
click at [194, 264] on div "Phone Number Preferred Contact Method Email Phone Text" at bounding box center [301, 248] width 310 height 35
click at [193, 253] on input "Phone Number" at bounding box center [223, 252] width 140 height 16
paste input "2524122333"
click at [164, 251] on input "2524122333" at bounding box center [223, 252] width 140 height 16
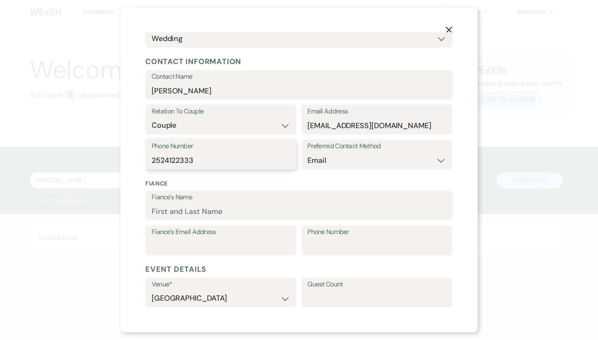
scroll to position [220, 0]
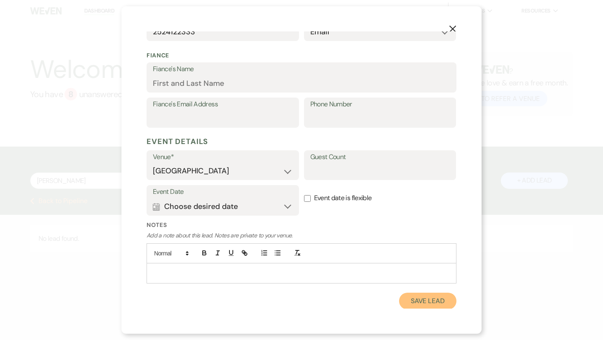
click at [414, 301] on button "Save Lead" at bounding box center [427, 301] width 57 height 17
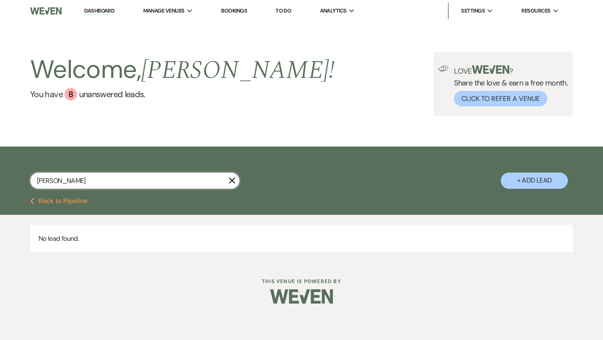
click at [116, 182] on input "[PERSON_NAME]" at bounding box center [134, 180] width 209 height 16
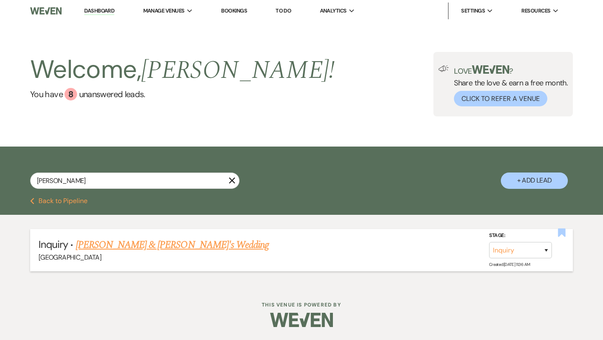
click at [560, 236] on icon "Bookmark" at bounding box center [561, 233] width 9 height 10
click at [154, 242] on link "[PERSON_NAME] & [PERSON_NAME]'s Wedding" at bounding box center [172, 244] width 193 height 15
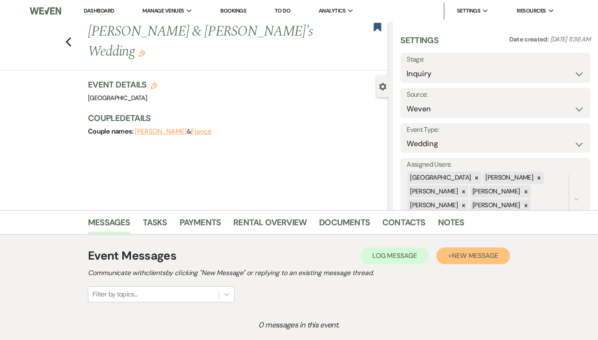
click at [484, 252] on span "New Message" at bounding box center [475, 255] width 46 height 9
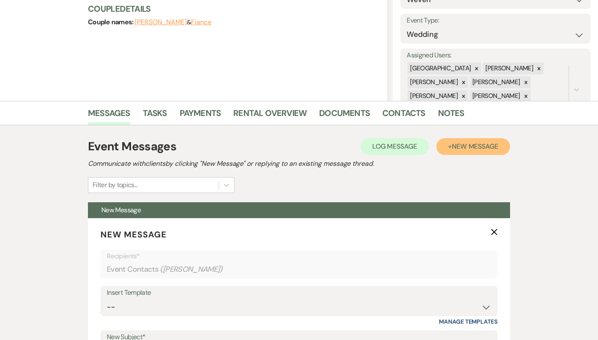
scroll to position [173, 0]
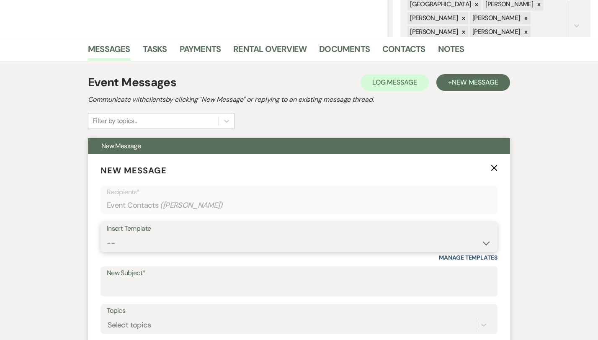
click at [195, 237] on select "-- Weven Planning Portal Introduction (Booked Events) Congratulations on choosi…" at bounding box center [299, 243] width 384 height 16
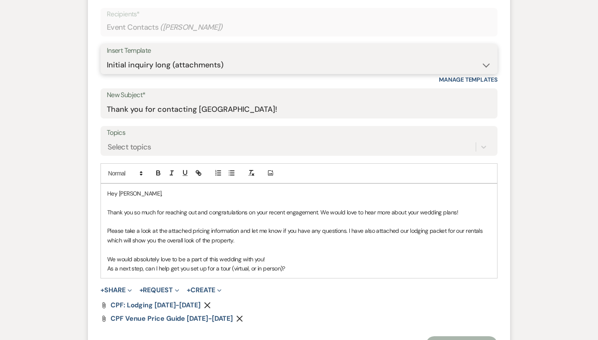
scroll to position [352, 0]
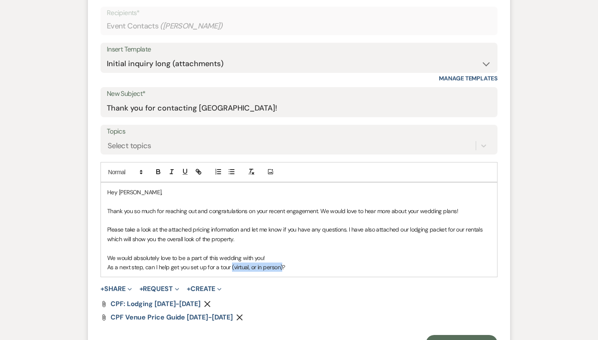
drag, startPoint x: 253, startPoint y: 269, endPoint x: 202, endPoint y: 270, distance: 50.6
click at [202, 270] on p "As a next step, can I help get you set up for a tour (virtual, or in person)?" at bounding box center [298, 266] width 383 height 9
click at [220, 268] on p "As a next step, can I help get you set up for a tour?" at bounding box center [298, 266] width 383 height 9
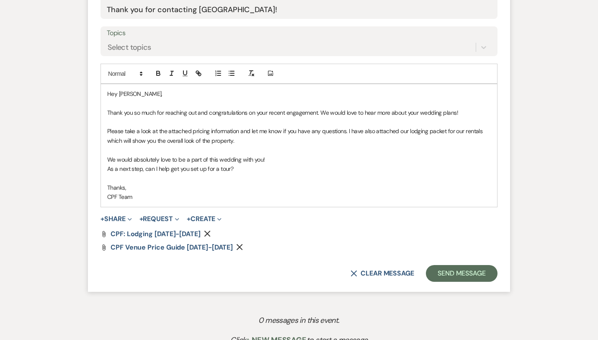
scroll to position [524, 0]
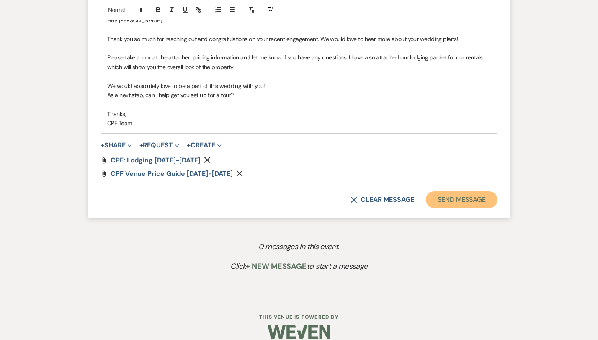
click at [478, 201] on button "Send Message" at bounding box center [462, 199] width 72 height 17
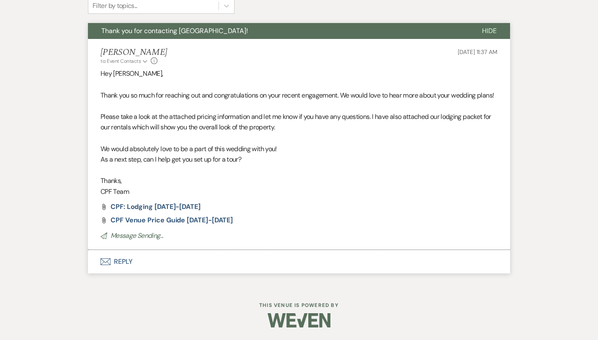
scroll to position [213, 0]
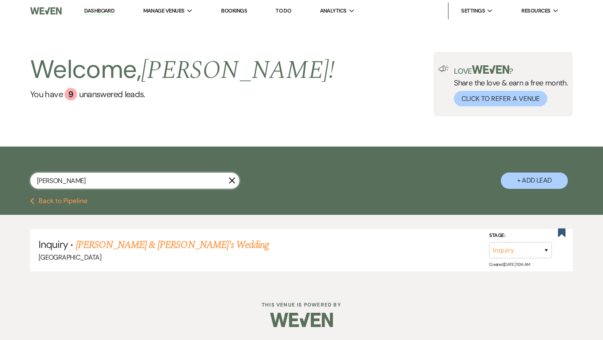
click at [235, 187] on input "[PERSON_NAME]" at bounding box center [134, 180] width 209 height 16
click at [235, 186] on input "[PERSON_NAME]" at bounding box center [134, 180] width 209 height 16
click at [231, 180] on use "button" at bounding box center [232, 180] width 6 height 6
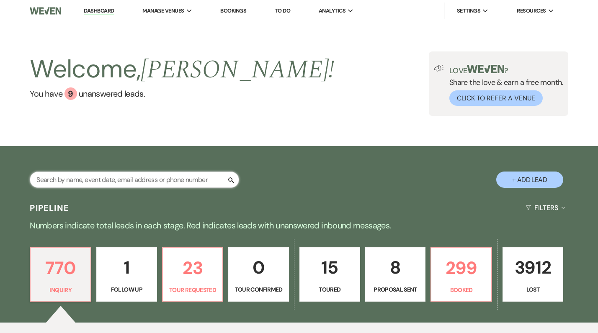
click at [139, 183] on input "text" at bounding box center [134, 180] width 209 height 16
paste input "[PERSON_NAME]"
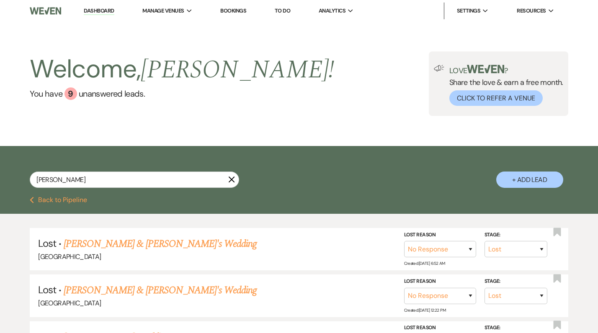
click at [513, 184] on button "+ Add Lead" at bounding box center [529, 180] width 67 height 16
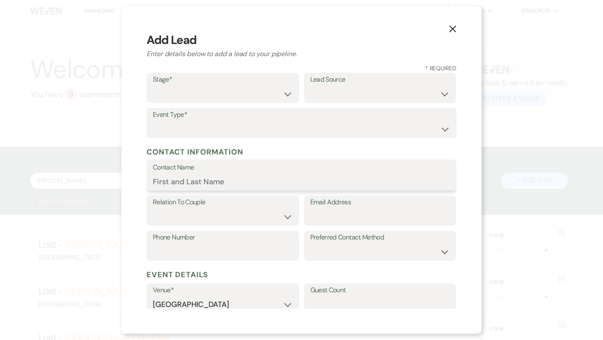
click at [187, 181] on input "Contact Name" at bounding box center [301, 181] width 297 height 16
paste input "[PERSON_NAME]"
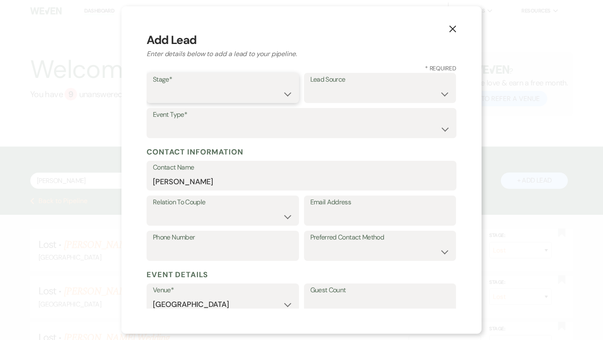
click at [217, 100] on select "Inquiry Follow Up Tour Requested Tour Confirmed Toured Proposal Sent Booked Lost" at bounding box center [223, 94] width 140 height 16
click at [351, 89] on select "Weven Venue Website Instagram Facebook Pinterest Google The Knot Wedding Wire H…" at bounding box center [380, 94] width 140 height 16
click at [349, 90] on select "Weven Venue Website Instagram Facebook Pinterest Google The Knot Wedding Wire H…" at bounding box center [380, 94] width 140 height 16
click at [244, 208] on label "Relation To Couple" at bounding box center [223, 202] width 140 height 12
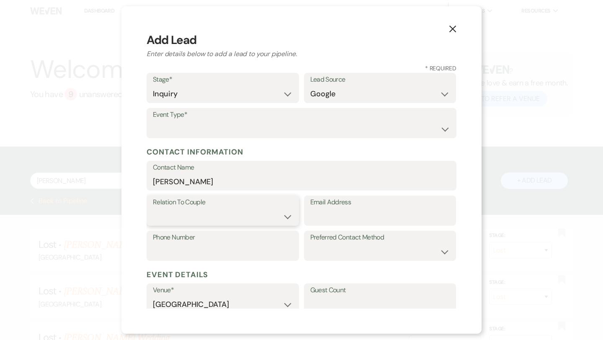
click at [244, 213] on select "Couple Planner Parent of Couple Family Member Friend Other" at bounding box center [223, 216] width 140 height 16
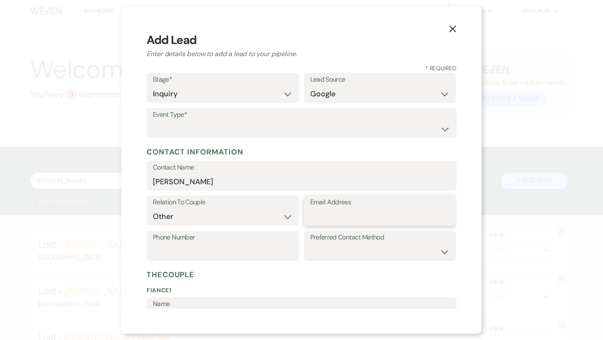
click at [349, 215] on input "Email Address" at bounding box center [380, 216] width 140 height 16
paste input "[PERSON_NAME][EMAIL_ADDRESS][PERSON_NAME][DOMAIN_NAME]"
click at [275, 242] on label "Phone Number" at bounding box center [223, 237] width 140 height 12
click at [275, 244] on input "Phone Number" at bounding box center [223, 252] width 140 height 16
paste input "7275012701"
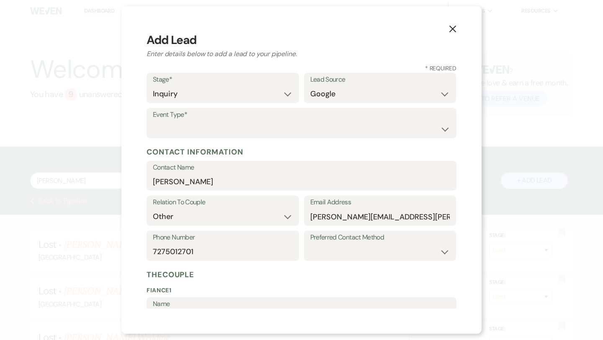
click at [245, 208] on label "Relation To Couple" at bounding box center [223, 202] width 140 height 12
click at [245, 213] on select "Couple Planner Parent of Couple Family Member Friend Other" at bounding box center [223, 216] width 140 height 16
click at [169, 256] on input "7275012701" at bounding box center [223, 252] width 140 height 16
click at [346, 252] on select "Email Phone Text" at bounding box center [380, 252] width 140 height 16
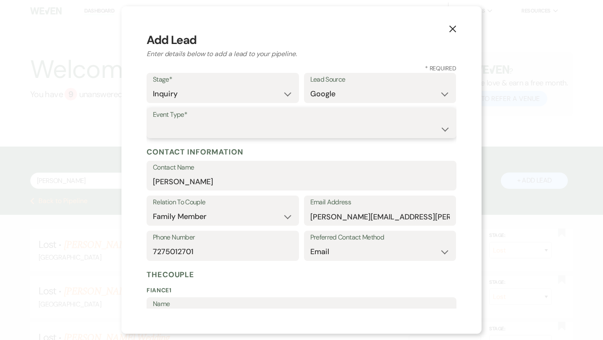
click at [363, 122] on select "Wedding Anniversary Party Baby Shower Bachelorette / Bachelor Party Birthday Pa…" at bounding box center [301, 129] width 297 height 16
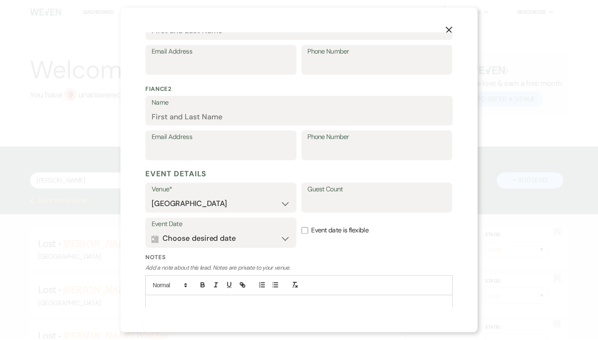
scroll to position [321, 0]
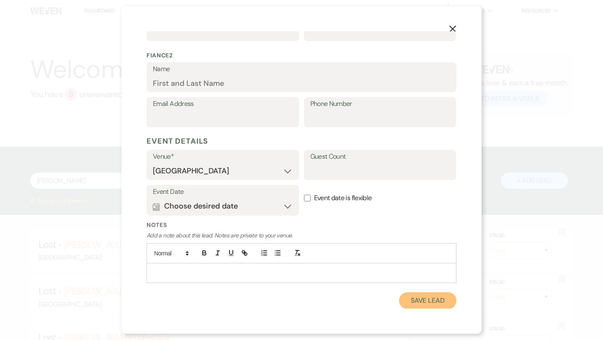
click at [410, 296] on button "Save Lead" at bounding box center [427, 300] width 57 height 17
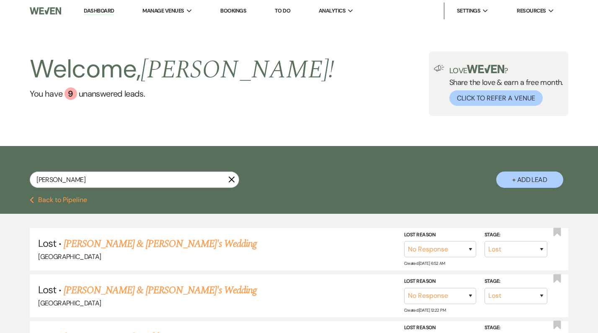
click at [98, 193] on div "[PERSON_NAME] X" at bounding box center [134, 183] width 209 height 23
click at [97, 182] on input "[PERSON_NAME]" at bounding box center [134, 180] width 209 height 16
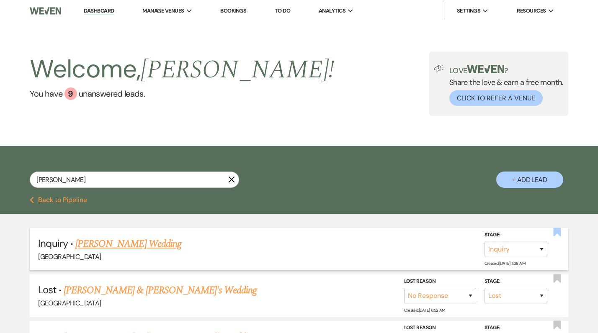
click at [552, 234] on icon "Bookmark" at bounding box center [556, 232] width 9 height 10
click at [126, 243] on link "[PERSON_NAME] Wedding" at bounding box center [128, 243] width 106 height 15
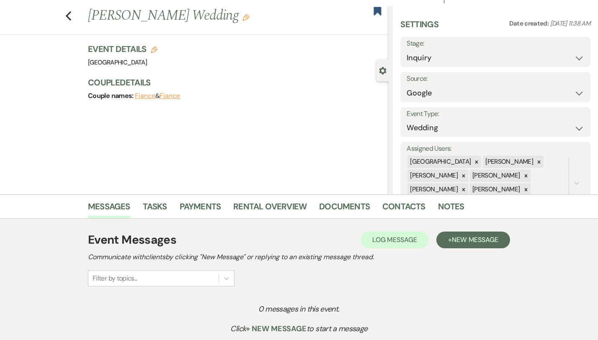
scroll to position [24, 0]
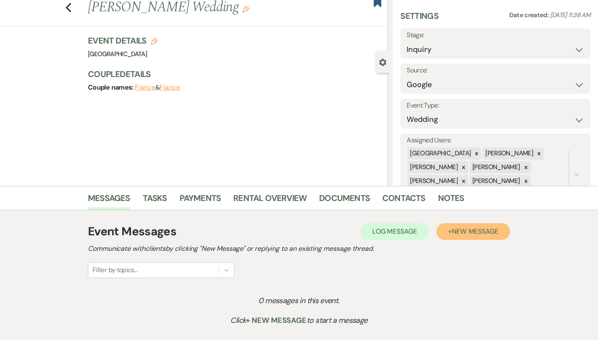
click at [477, 229] on button "+ New Message" at bounding box center [473, 231] width 74 height 17
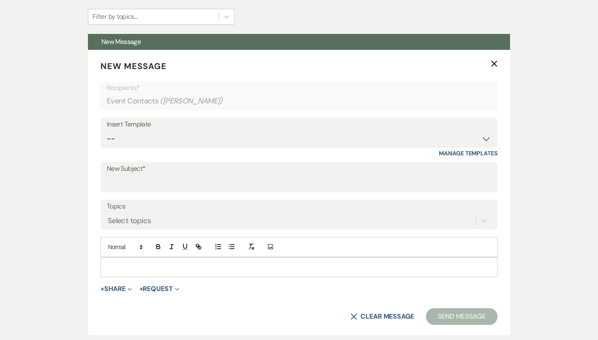
scroll to position [323, 0]
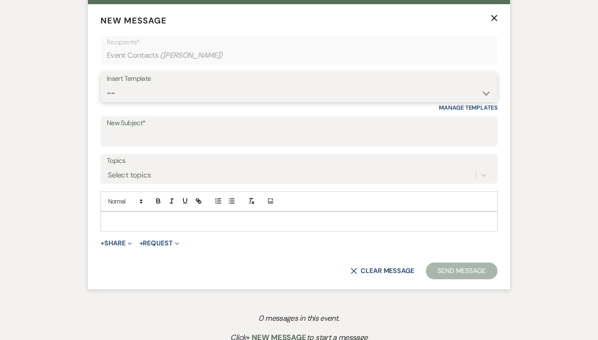
click at [172, 93] on select "-- Weven Planning Portal Introduction (Booked Events) Congratulations on choosi…" at bounding box center [299, 93] width 384 height 16
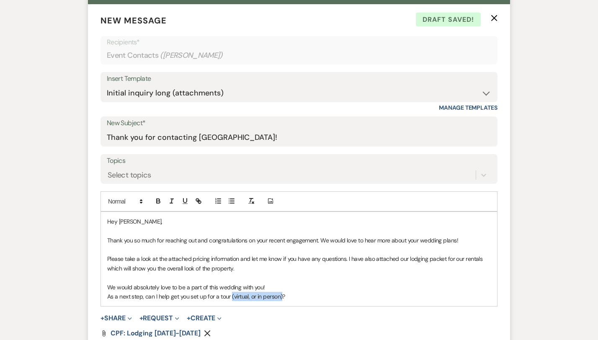
drag, startPoint x: 253, startPoint y: 296, endPoint x: 202, endPoint y: 297, distance: 51.1
click at [202, 297] on p "As a next step, can I help get you set up for a tour (virtual, or in person)?" at bounding box center [298, 296] width 383 height 9
click at [222, 293] on p "As a next step, can I help get you set up for a tour?" at bounding box center [298, 296] width 383 height 9
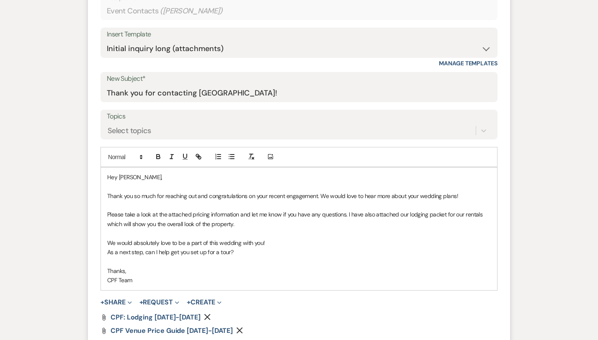
scroll to position [368, 0]
drag, startPoint x: 258, startPoint y: 194, endPoint x: 239, endPoint y: 196, distance: 18.6
click at [239, 196] on p "Thank you so much for reaching out and congratulations on your recent engagemen…" at bounding box center [298, 194] width 383 height 9
click at [241, 231] on p at bounding box center [298, 232] width 383 height 9
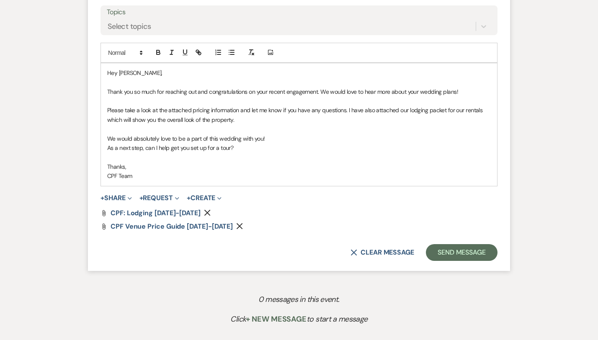
scroll to position [514, 0]
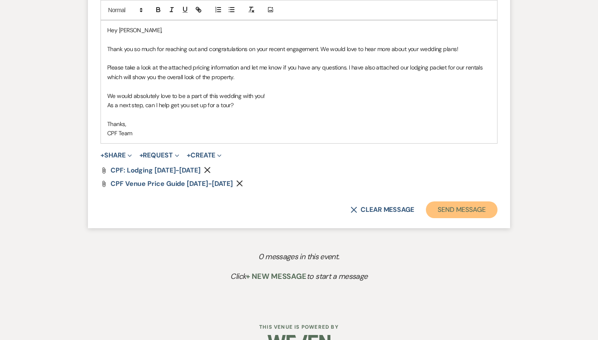
click at [494, 206] on button "Send Message" at bounding box center [462, 209] width 72 height 17
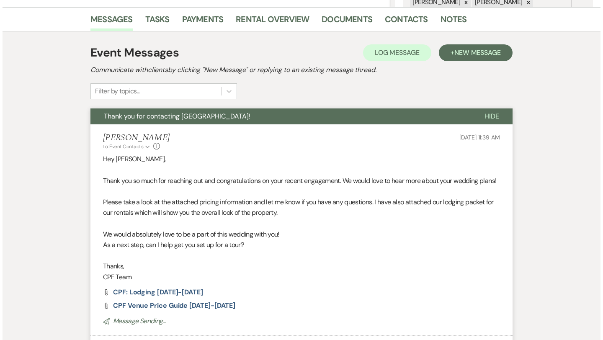
scroll to position [0, 0]
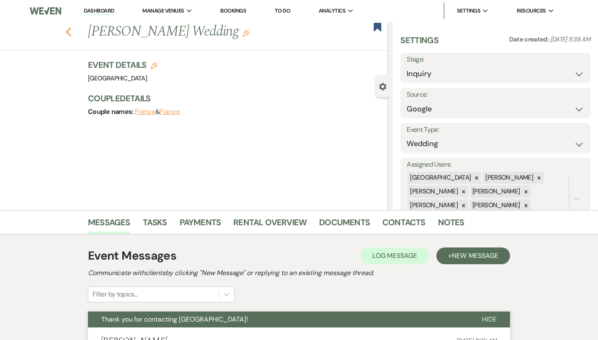
click at [65, 26] on button "Previous" at bounding box center [68, 31] width 6 height 12
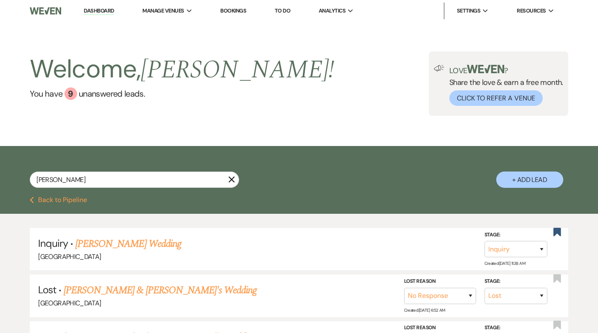
click at [230, 178] on use "button" at bounding box center [232, 180] width 6 height 6
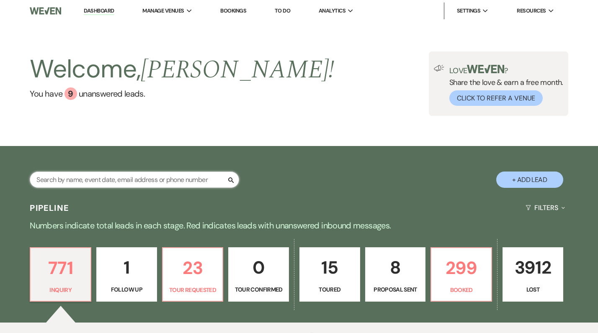
click at [149, 179] on input "text" at bounding box center [134, 180] width 209 height 16
paste input "[PERSON_NAME]"
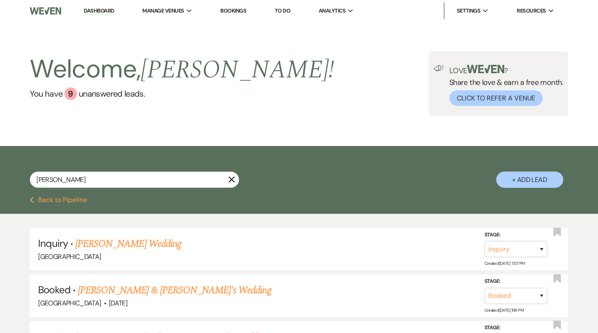
click at [557, 185] on button "+ Add Lead" at bounding box center [529, 180] width 67 height 16
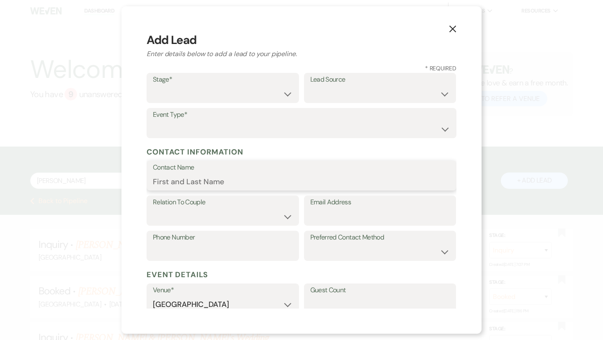
click at [263, 180] on input "Contact Name" at bounding box center [301, 181] width 297 height 16
paste input "[PERSON_NAME]"
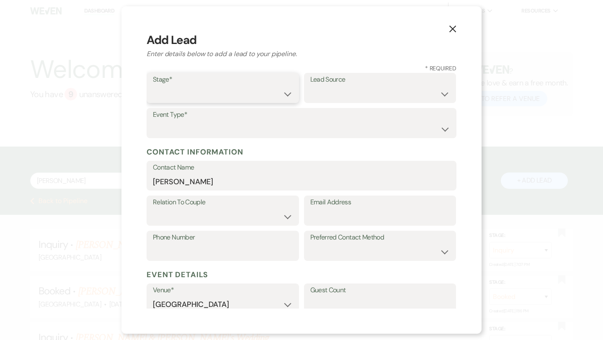
click at [247, 87] on select "Inquiry Follow Up Tour Requested Tour Confirmed Toured Proposal Sent Booked Lost" at bounding box center [223, 94] width 140 height 16
click at [326, 100] on select "Weven Venue Website Instagram Facebook Pinterest Google The Knot Wedding Wire H…" at bounding box center [380, 94] width 140 height 16
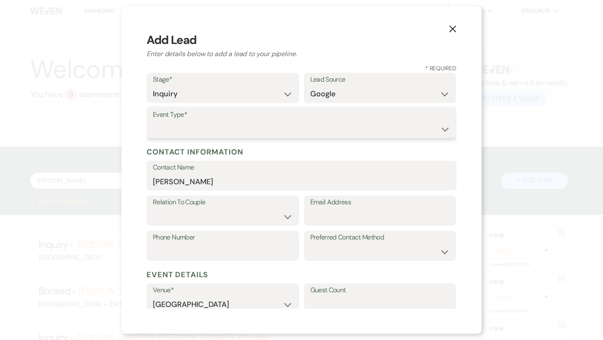
click at [316, 130] on select "Wedding Anniversary Party Baby Shower Bachelorette / Bachelor Party Birthday Pa…" at bounding box center [301, 129] width 297 height 16
click at [350, 218] on input "Email Address" at bounding box center [380, 216] width 140 height 16
paste input "[EMAIL_ADDRESS][DOMAIN_NAME]"
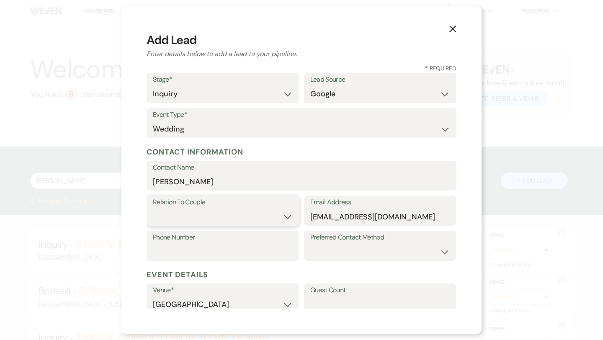
click at [257, 211] on select "Couple Planner Parent of Couple Family Member Friend Other" at bounding box center [223, 216] width 140 height 16
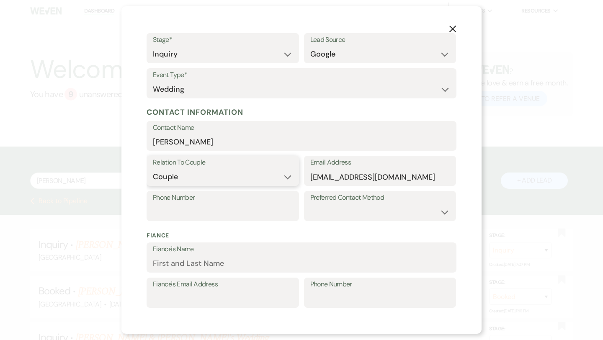
scroll to position [46, 0]
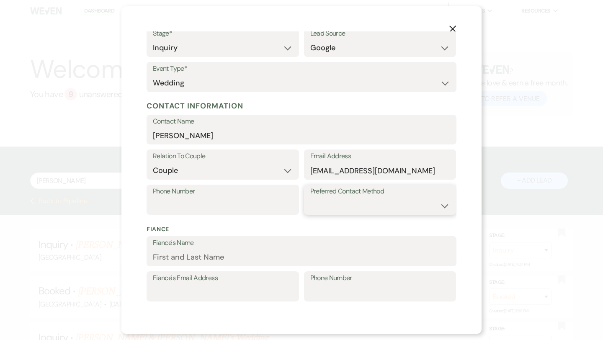
click at [347, 198] on select "Email Phone Text" at bounding box center [380, 206] width 140 height 16
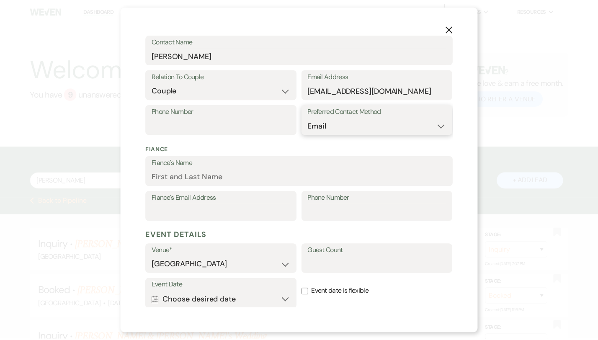
scroll to position [220, 0]
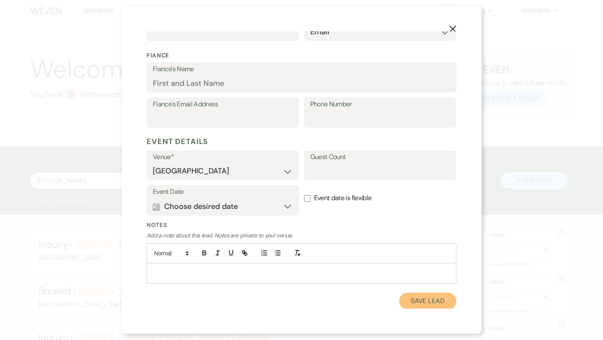
click at [419, 300] on button "Save Lead" at bounding box center [427, 301] width 57 height 17
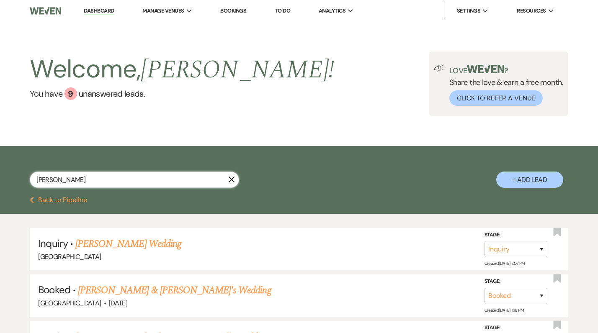
click at [126, 173] on input "[PERSON_NAME]" at bounding box center [134, 180] width 209 height 16
click at [113, 181] on input "[PERSON_NAME]" at bounding box center [134, 180] width 209 height 16
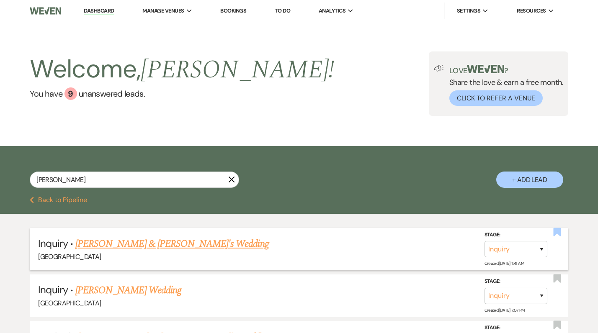
click at [554, 229] on use "button" at bounding box center [557, 232] width 8 height 8
click at [178, 241] on link "[PERSON_NAME] & [PERSON_NAME]'s Wedding" at bounding box center [171, 243] width 193 height 15
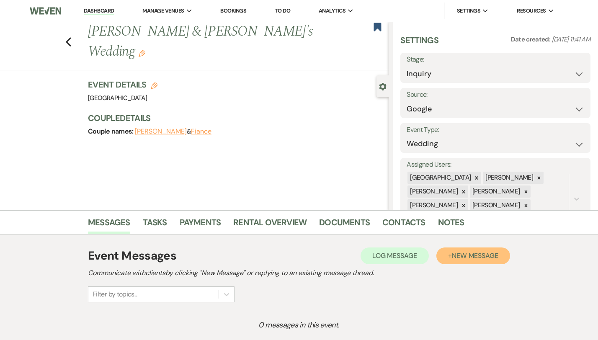
click at [495, 254] on span "New Message" at bounding box center [475, 255] width 46 height 9
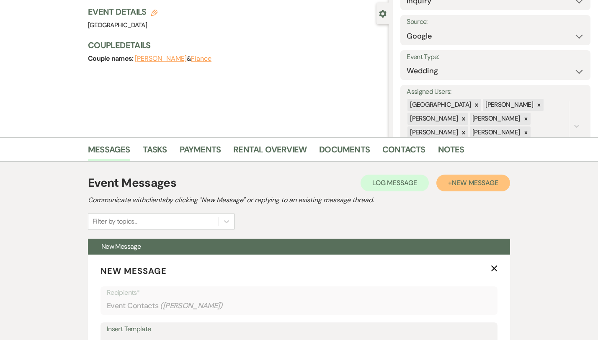
scroll to position [147, 0]
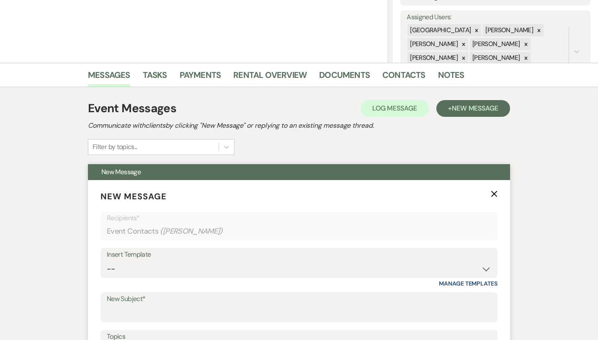
click at [294, 259] on div "Insert Template" at bounding box center [299, 255] width 384 height 12
click at [293, 262] on select "-- Weven Planning Portal Introduction (Booked Events) Congratulations on choosi…" at bounding box center [299, 269] width 384 height 16
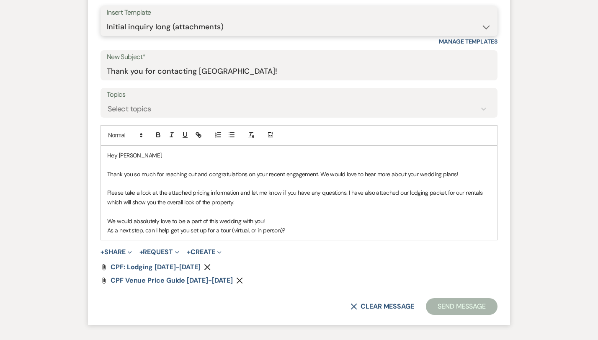
scroll to position [415, 0]
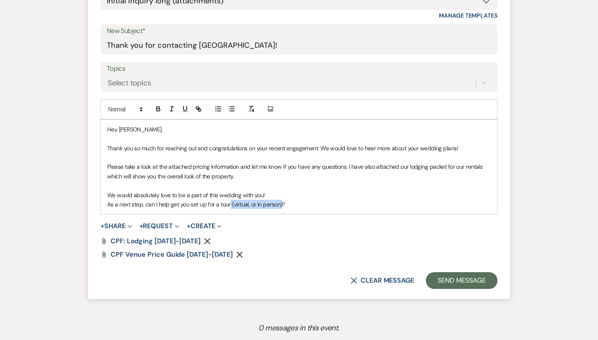
drag, startPoint x: 254, startPoint y: 203, endPoint x: 202, endPoint y: 202, distance: 52.3
click at [202, 202] on p "As a next step, can I help get you set up for a tour (virtual, or in person)?" at bounding box center [298, 204] width 383 height 9
click at [464, 286] on button "Send Message" at bounding box center [462, 280] width 72 height 17
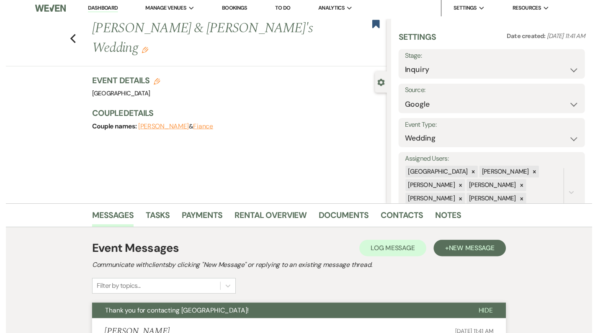
scroll to position [0, 0]
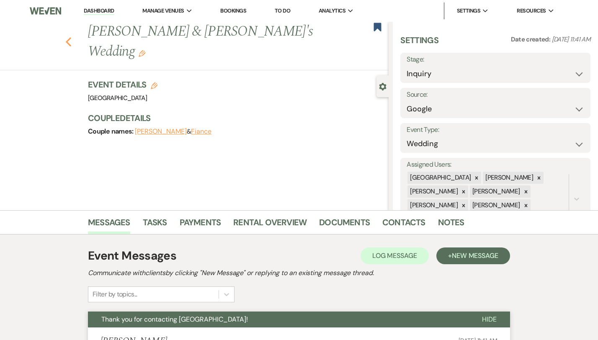
click at [66, 37] on use "button" at bounding box center [68, 41] width 5 height 9
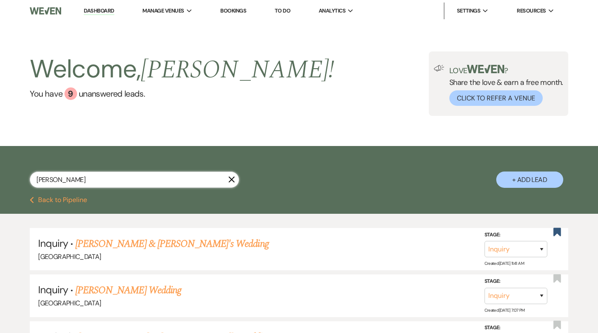
click at [115, 176] on input "[PERSON_NAME]" at bounding box center [134, 180] width 209 height 16
click at [232, 184] on input "[PERSON_NAME]" at bounding box center [134, 180] width 209 height 16
click at [234, 177] on icon "X" at bounding box center [231, 179] width 7 height 7
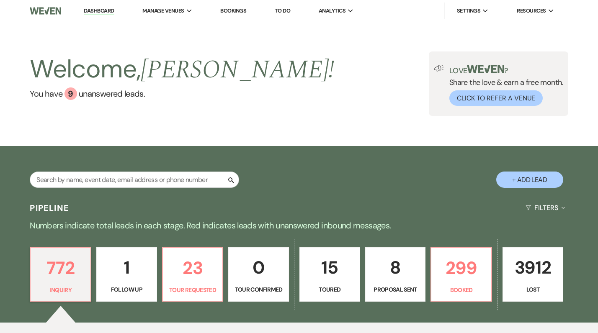
click at [119, 266] on p "1" at bounding box center [127, 268] width 50 height 28
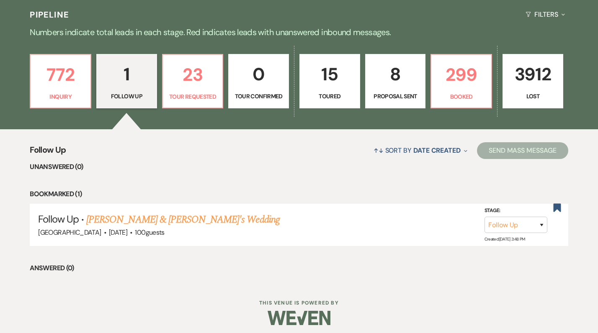
scroll to position [195, 0]
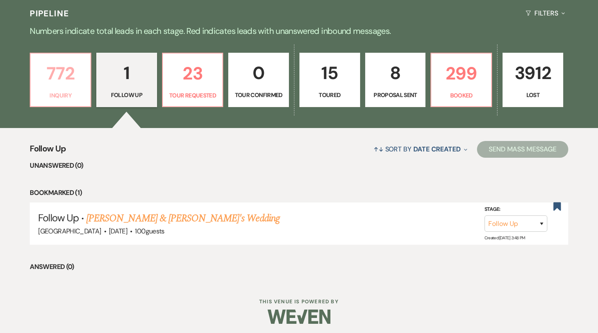
click at [71, 82] on p "772" at bounding box center [61, 73] width 50 height 28
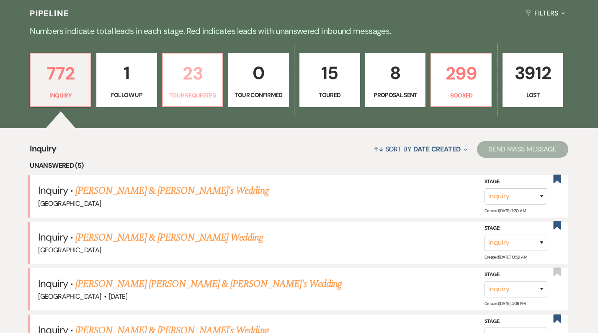
click at [200, 96] on p "Tour Requested" at bounding box center [193, 95] width 50 height 9
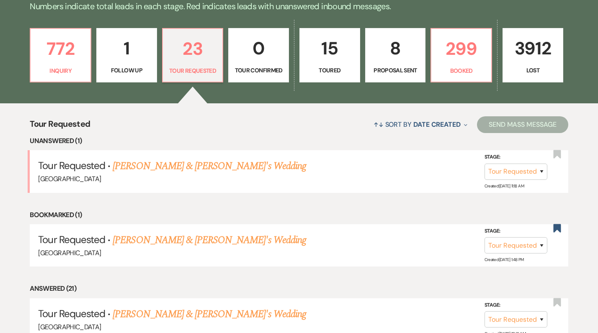
scroll to position [217, 0]
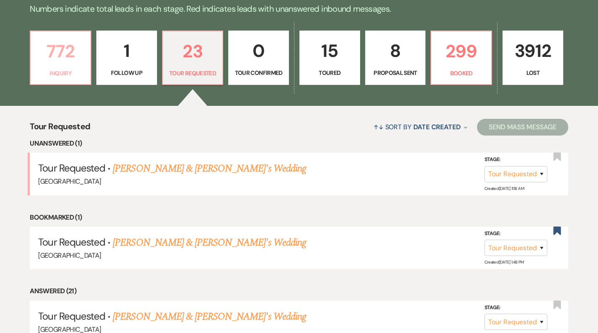
click at [66, 56] on p "772" at bounding box center [61, 51] width 50 height 28
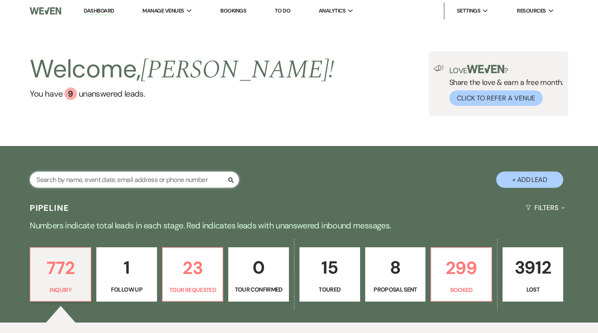
click at [213, 178] on input "text" at bounding box center [134, 180] width 209 height 16
paste
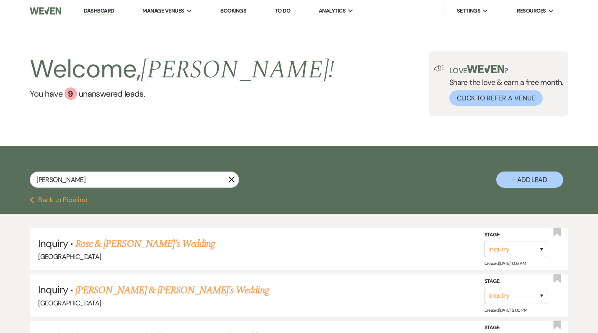
click at [510, 182] on button "+ Add Lead" at bounding box center [529, 180] width 67 height 16
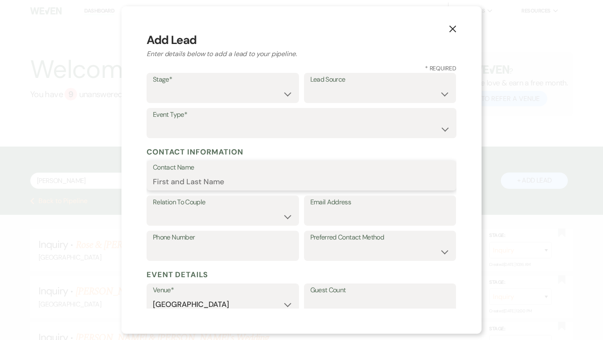
click at [230, 187] on input "Contact Name" at bounding box center [301, 181] width 297 height 16
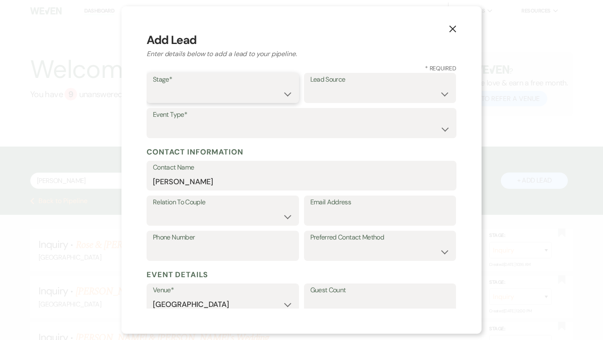
click at [206, 99] on select "Inquiry Follow Up Tour Requested Tour Confirmed Toured Proposal Sent Booked Lost" at bounding box center [223, 94] width 140 height 16
click at [329, 98] on select "Weven Venue Website Instagram Facebook Pinterest Google The Knot Wedding Wire H…" at bounding box center [380, 94] width 140 height 16
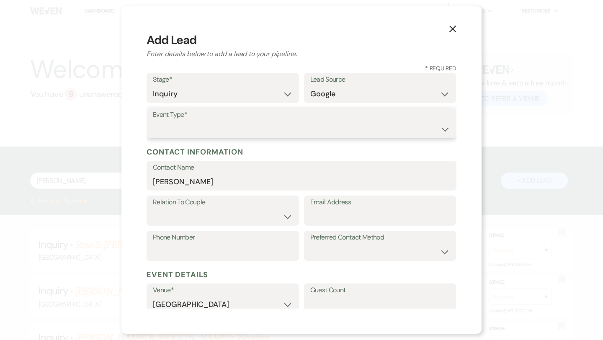
click at [272, 125] on select "Wedding Anniversary Party Baby Shower Bachelorette / Bachelor Party Birthday Pa…" at bounding box center [301, 129] width 297 height 16
click at [374, 204] on label "Email Address" at bounding box center [380, 202] width 140 height 12
click at [374, 208] on input "Email Address" at bounding box center [380, 216] width 140 height 16
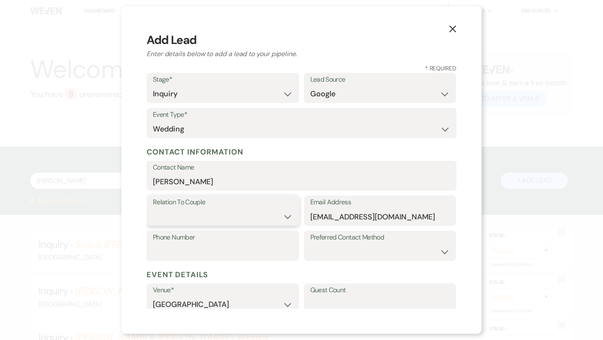
click at [274, 216] on select "Couple Planner Parent of Couple Family Member Friend Other" at bounding box center [223, 216] width 140 height 16
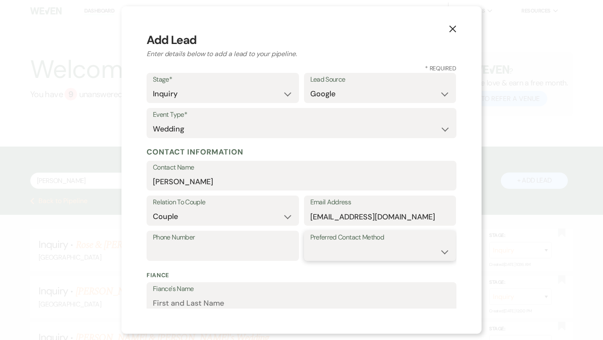
click at [323, 244] on select "Email Phone Text" at bounding box center [380, 252] width 140 height 16
click at [240, 236] on label "Phone Number" at bounding box center [223, 237] width 140 height 12
click at [240, 244] on input "Phone Number" at bounding box center [223, 252] width 140 height 16
click at [267, 240] on label "Phone Number" at bounding box center [223, 237] width 140 height 12
click at [267, 244] on input "Phone Number" at bounding box center [223, 252] width 140 height 16
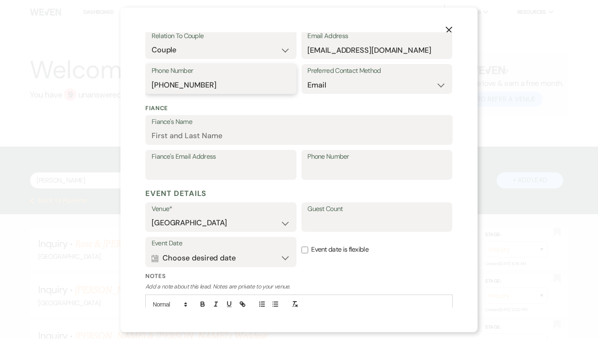
scroll to position [220, 0]
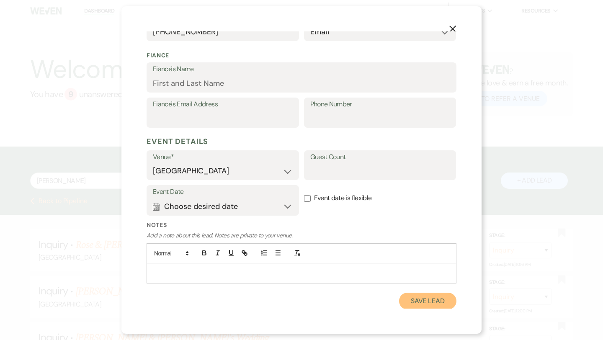
click at [415, 295] on button "Save Lead" at bounding box center [427, 301] width 57 height 17
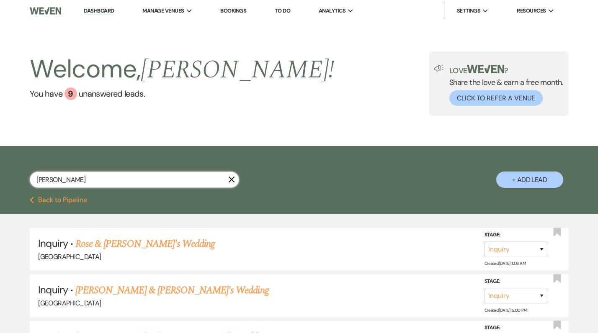
click at [135, 176] on input "[PERSON_NAME]" at bounding box center [134, 180] width 209 height 16
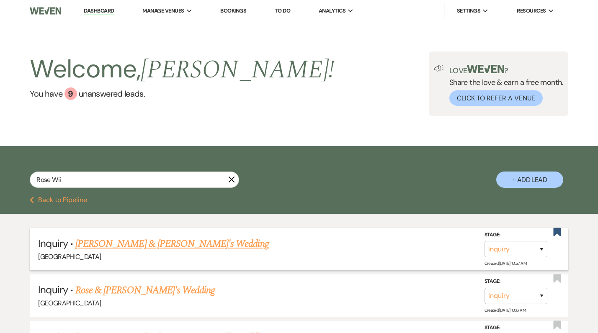
click at [134, 243] on link "[PERSON_NAME] & [PERSON_NAME]'s Wedding" at bounding box center [171, 243] width 193 height 15
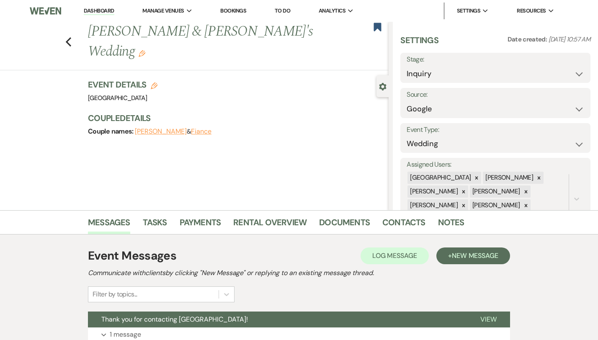
scroll to position [68, 0]
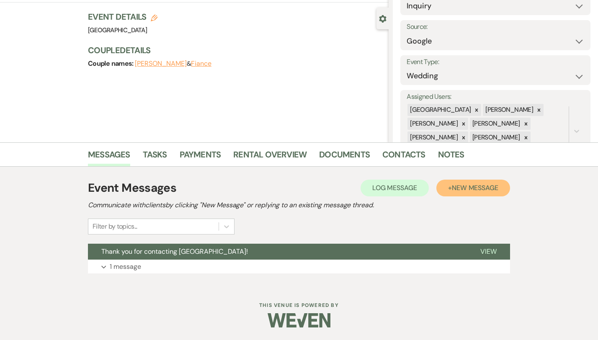
click at [498, 192] on span "New Message" at bounding box center [475, 187] width 46 height 9
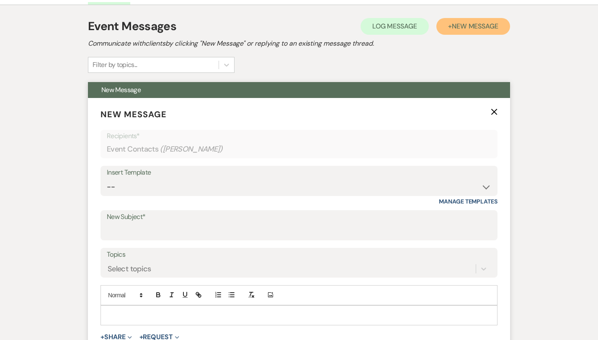
scroll to position [229, 0]
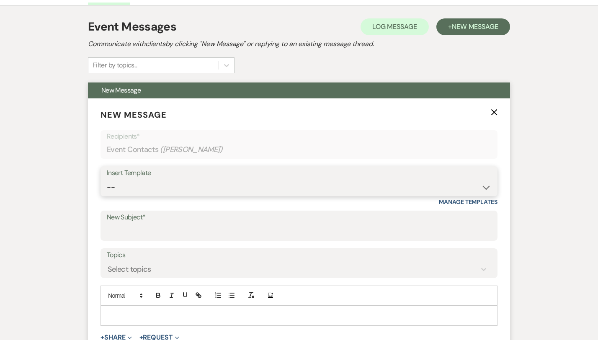
click at [348, 191] on select "-- Weven Planning Portal Introduction (Booked Events) Congratulations on choosi…" at bounding box center [299, 187] width 384 height 16
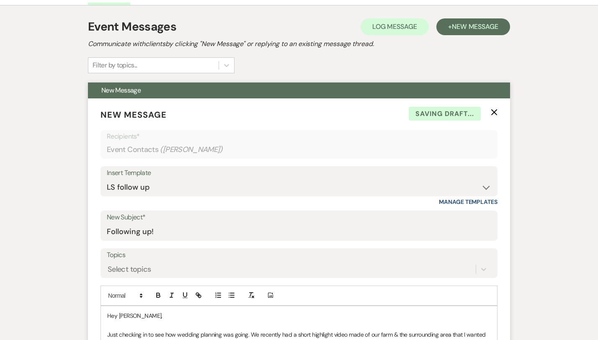
click at [305, 175] on div "Insert Template" at bounding box center [299, 173] width 384 height 12
click at [299, 185] on select "-- Weven Planning Portal Introduction (Booked Events) Congratulations on choosi…" at bounding box center [299, 187] width 384 height 16
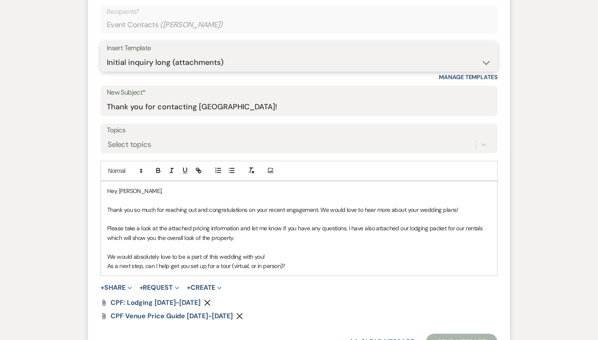
scroll to position [354, 0]
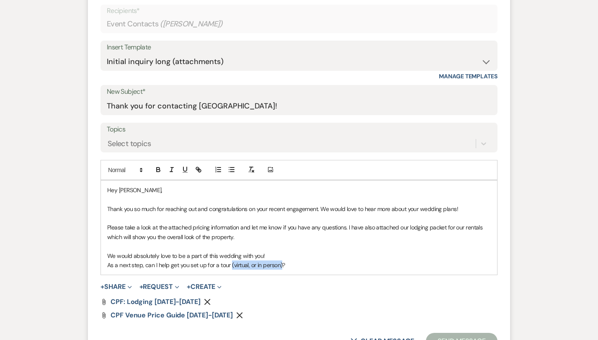
drag, startPoint x: 254, startPoint y: 267, endPoint x: 202, endPoint y: 265, distance: 51.9
click at [202, 265] on p "As a next step, can I help get you set up for a tour (virtual, or in person)?" at bounding box center [298, 264] width 383 height 9
click at [204, 265] on p "As a next step, can I help get you set up for a tour?" at bounding box center [298, 264] width 383 height 9
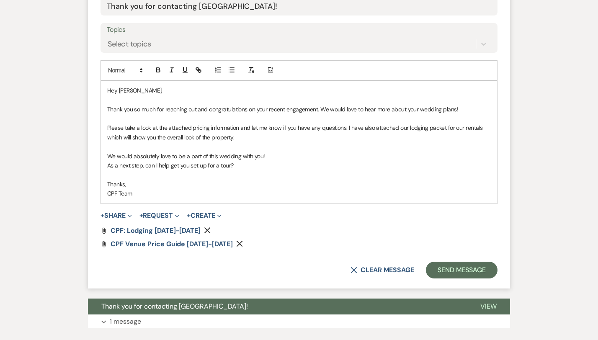
scroll to position [508, 0]
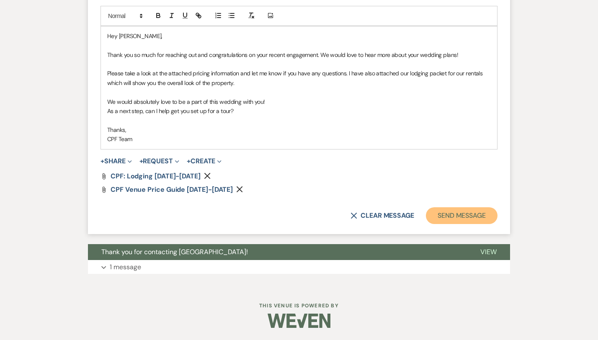
click at [483, 212] on button "Send Message" at bounding box center [462, 215] width 72 height 17
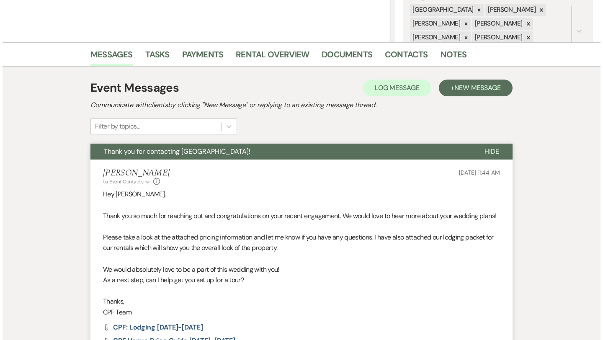
scroll to position [0, 0]
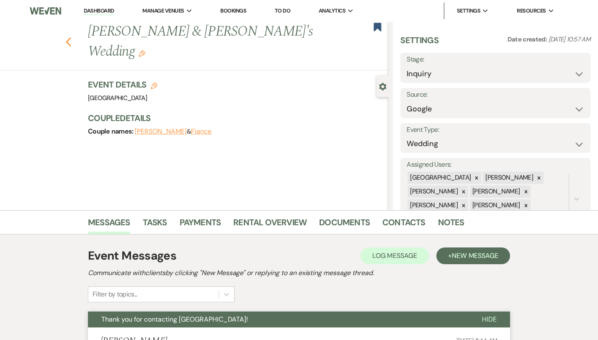
click at [65, 37] on icon "Previous" at bounding box center [68, 42] width 6 height 10
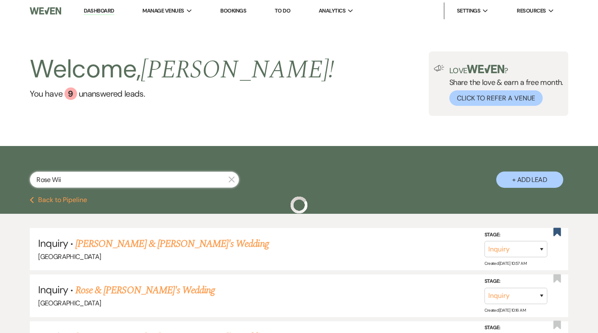
click at [108, 186] on input "Rose Wii" at bounding box center [134, 180] width 209 height 16
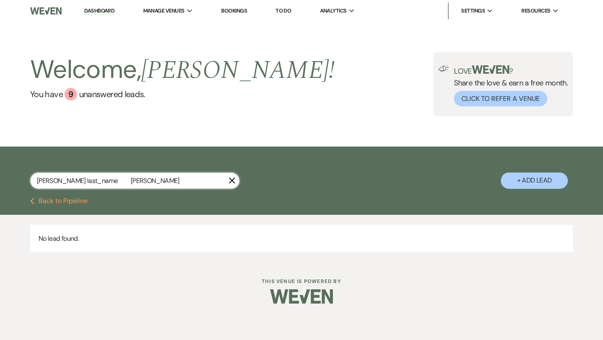
drag, startPoint x: 95, startPoint y: 180, endPoint x: 61, endPoint y: 181, distance: 33.9
click at [61, 181] on input "[PERSON_NAME] last_name [PERSON_NAME]" at bounding box center [134, 180] width 209 height 16
click at [195, 184] on input "[PERSON_NAME]" at bounding box center [134, 180] width 209 height 16
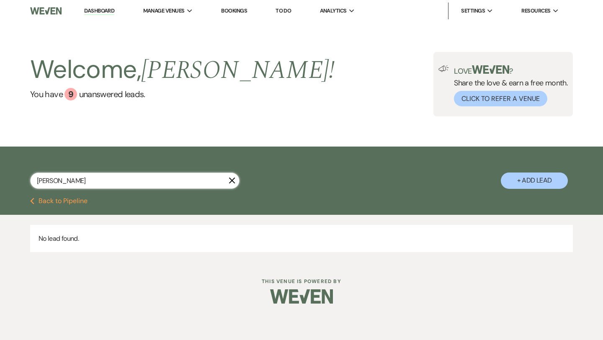
click at [195, 184] on input "[PERSON_NAME]" at bounding box center [134, 180] width 209 height 16
click at [521, 179] on button "+ Add Lead" at bounding box center [534, 180] width 67 height 16
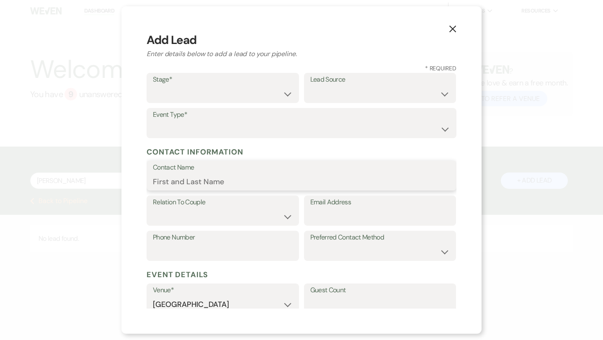
click at [229, 177] on input "Contact Name" at bounding box center [301, 181] width 297 height 16
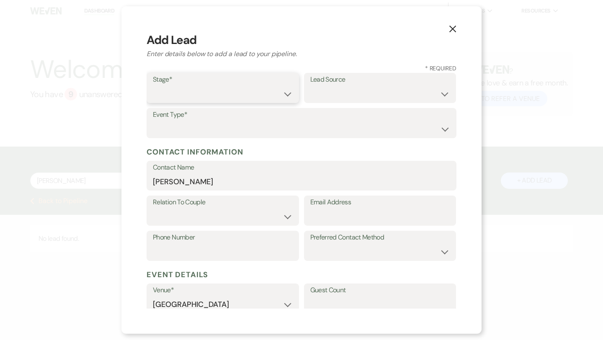
click at [213, 97] on select "Inquiry Follow Up Tour Requested Tour Confirmed Toured Proposal Sent Booked Lost" at bounding box center [223, 94] width 140 height 16
click at [362, 94] on select "Weven Venue Website Instagram Facebook Pinterest Google The Knot Wedding Wire H…" at bounding box center [380, 94] width 140 height 16
click at [362, 77] on label "Lead Source" at bounding box center [380, 80] width 140 height 12
click at [362, 87] on select "Weven Venue Website Instagram Facebook Pinterest Google The Knot Wedding Wire H…" at bounding box center [380, 94] width 140 height 16
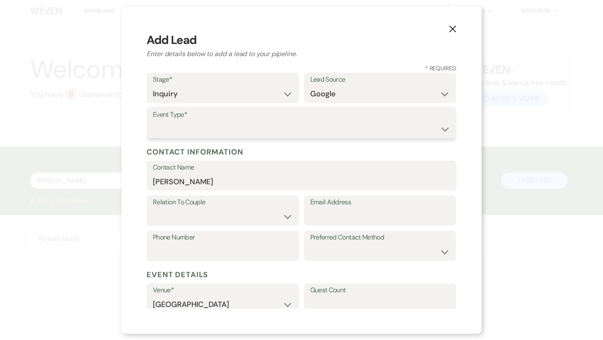
click at [313, 133] on select "Wedding Anniversary Party Baby Shower Bachelorette / Bachelor Party Birthday Pa…" at bounding box center [301, 129] width 297 height 16
click at [235, 220] on select "Couple Planner Parent of Couple Family Member Friend Other" at bounding box center [223, 216] width 140 height 16
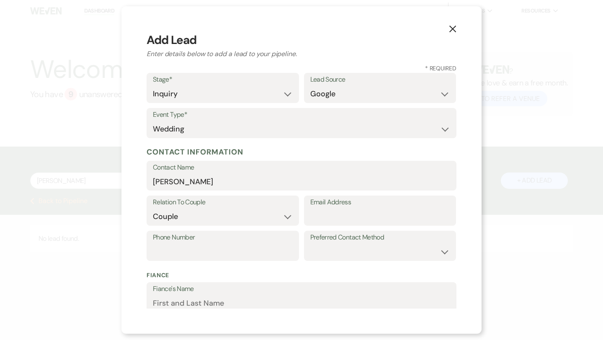
click at [416, 54] on h2 "Enter details below to add a lead to your pipeline." at bounding box center [301, 54] width 310 height 10
click at [314, 222] on input "Email Address" at bounding box center [380, 216] width 140 height 16
click at [327, 218] on input "[EMAIL_ADDRESS][DOMAIN_NAME]" at bounding box center [380, 216] width 140 height 16
click at [232, 254] on input "Phone Number" at bounding box center [223, 252] width 140 height 16
click at [349, 242] on label "Preferred Contact Method" at bounding box center [380, 237] width 140 height 12
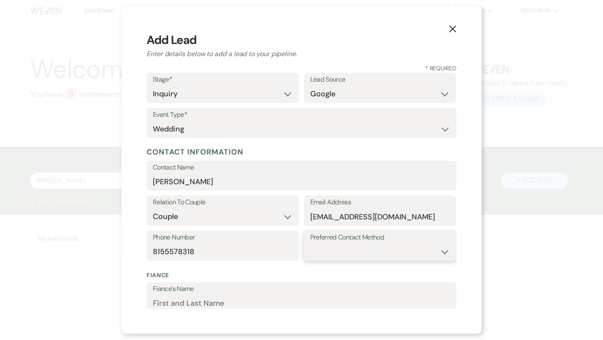
click at [349, 252] on select "Email Phone Text" at bounding box center [380, 252] width 140 height 16
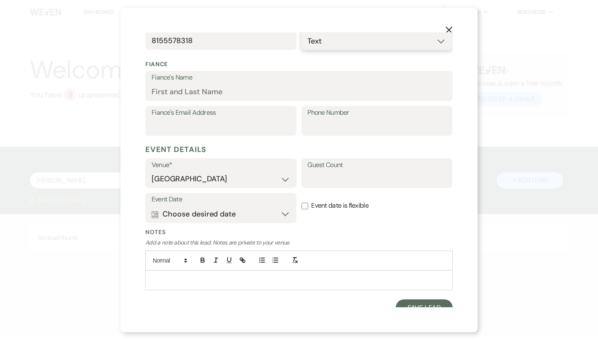
scroll to position [220, 0]
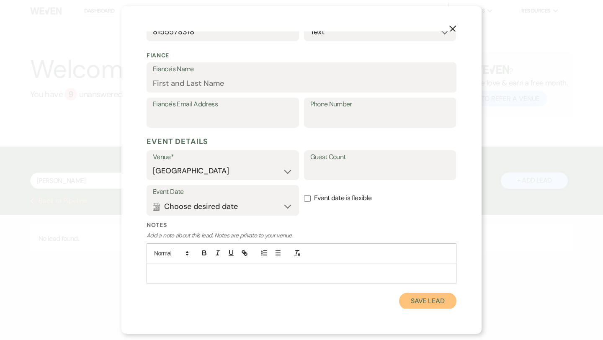
click at [413, 304] on button "Save Lead" at bounding box center [427, 301] width 57 height 17
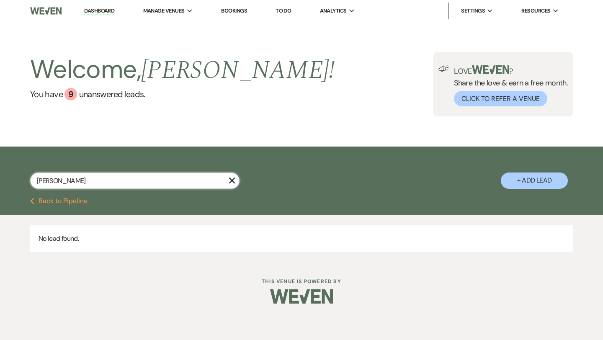
click at [172, 182] on input "[PERSON_NAME]" at bounding box center [134, 180] width 209 height 16
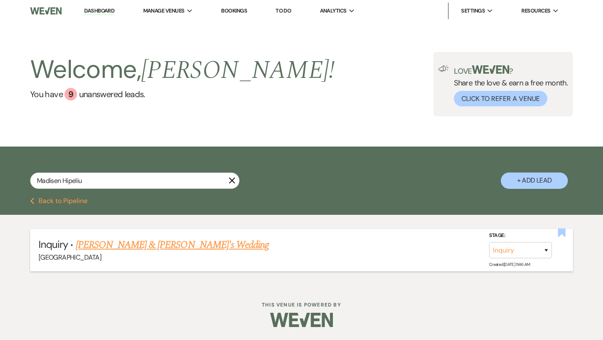
click at [562, 231] on use "button" at bounding box center [562, 233] width 8 height 8
click at [113, 246] on link "[PERSON_NAME] & [PERSON_NAME]'s Wedding" at bounding box center [172, 244] width 193 height 15
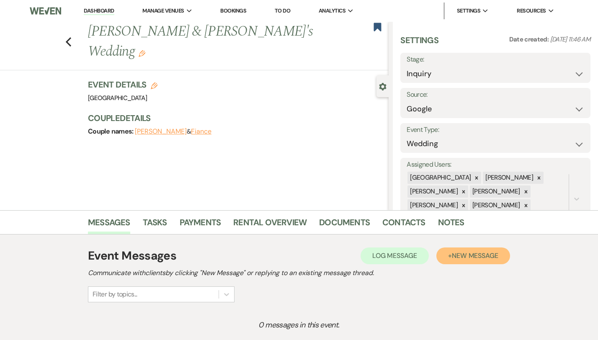
click at [483, 253] on span "New Message" at bounding box center [475, 255] width 46 height 9
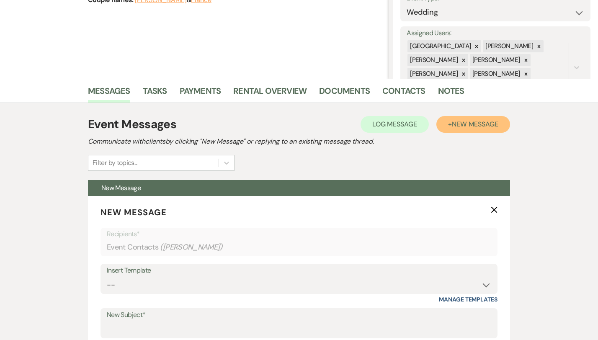
scroll to position [159, 0]
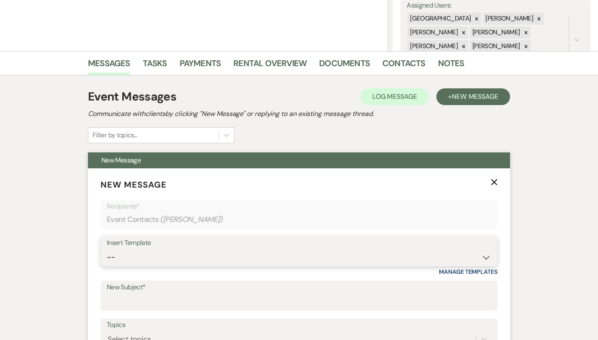
click at [154, 258] on select "-- Weven Planning Portal Introduction (Booked Events) Congratulations on choosi…" at bounding box center [299, 257] width 384 height 16
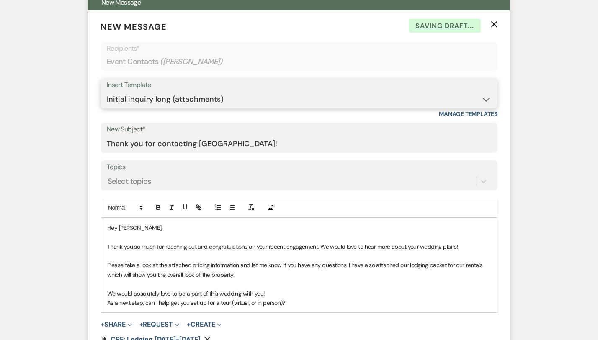
scroll to position [318, 0]
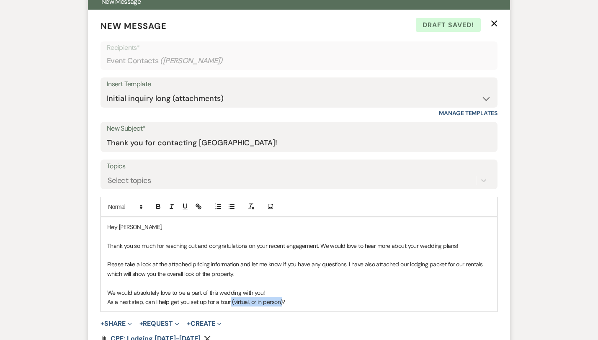
drag, startPoint x: 253, startPoint y: 303, endPoint x: 202, endPoint y: 303, distance: 51.5
click at [202, 303] on p "As a next step, can I help get you set up for a tour (virtual, or in person)?" at bounding box center [298, 301] width 383 height 9
click at [209, 299] on p "As a next step, can I help get you set up for a tour?" at bounding box center [298, 301] width 383 height 9
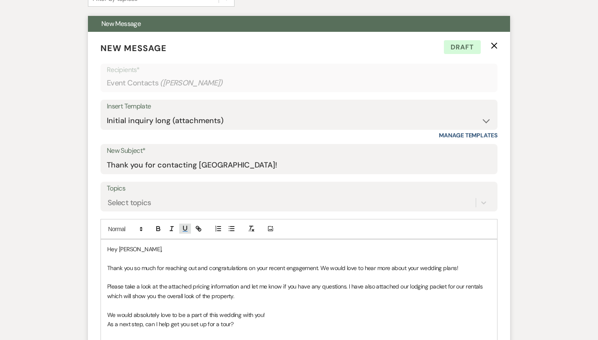
scroll to position [235, 0]
